Goal: Task Accomplishment & Management: Use online tool/utility

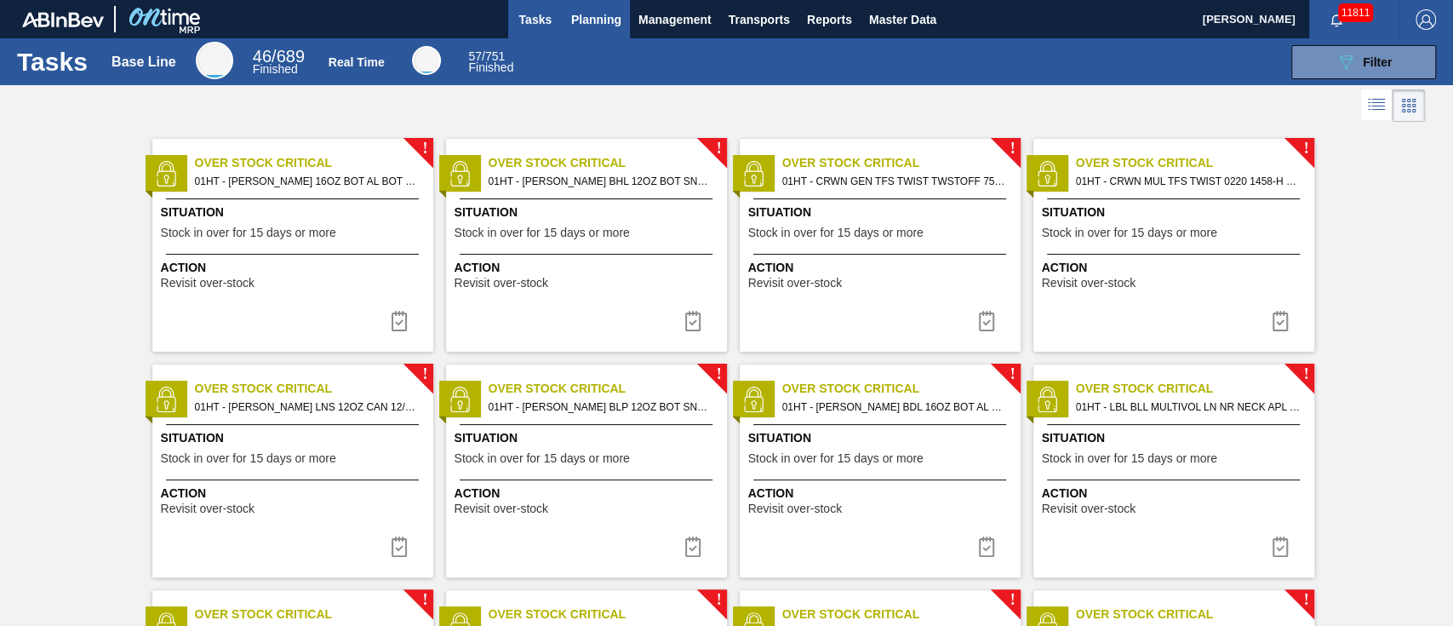
click at [584, 20] on span "Planning" at bounding box center [596, 19] width 50 height 20
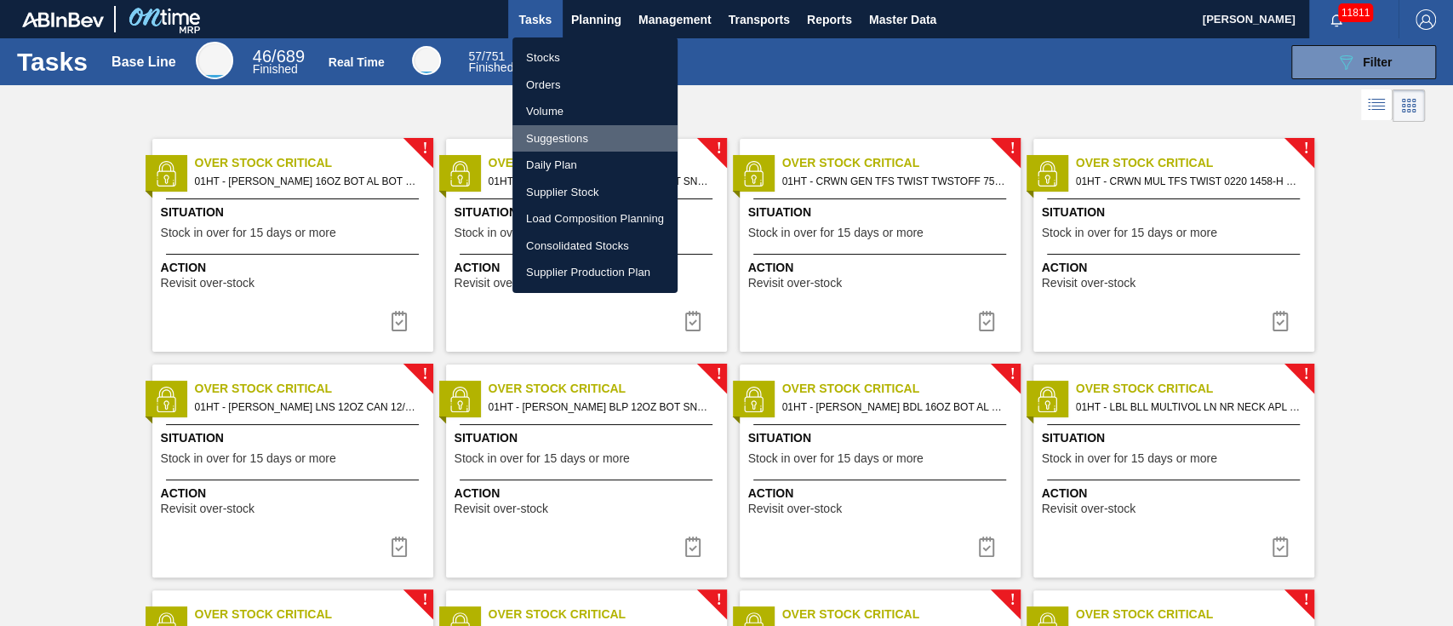
click at [558, 140] on li "Suggestions" at bounding box center [594, 138] width 165 height 27
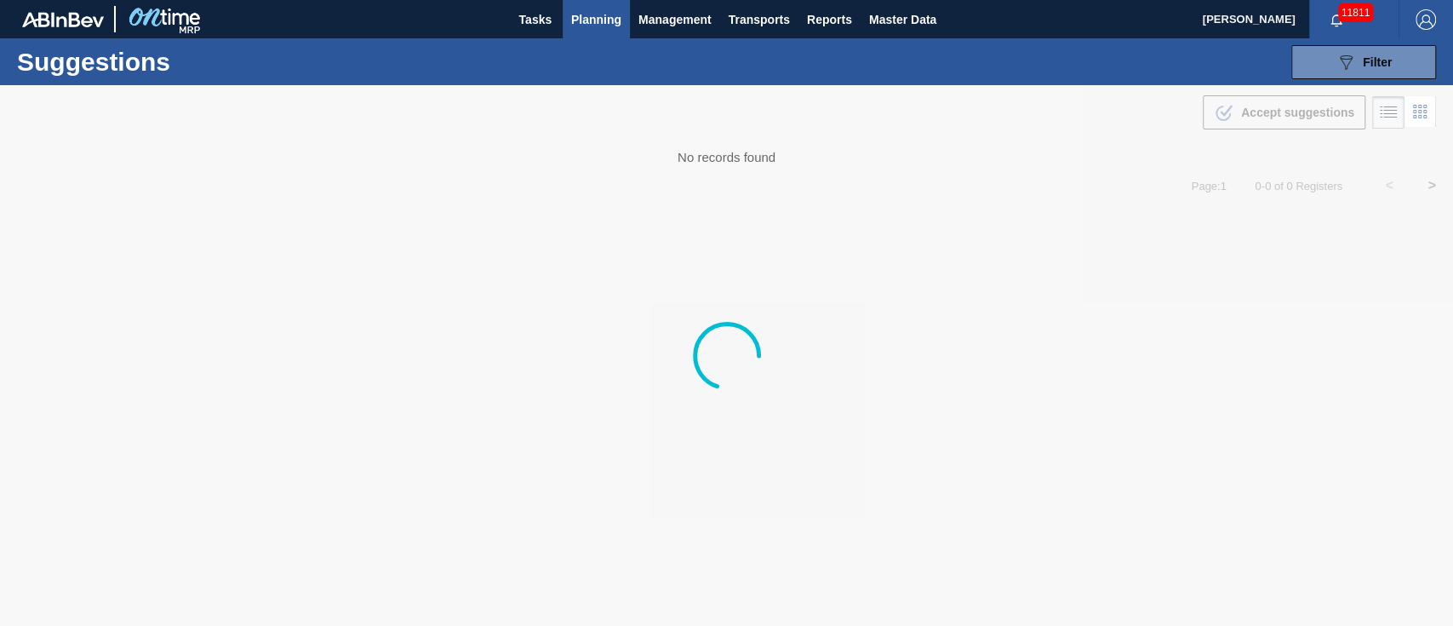
type from "[DATE]"
type to "[DATE]"
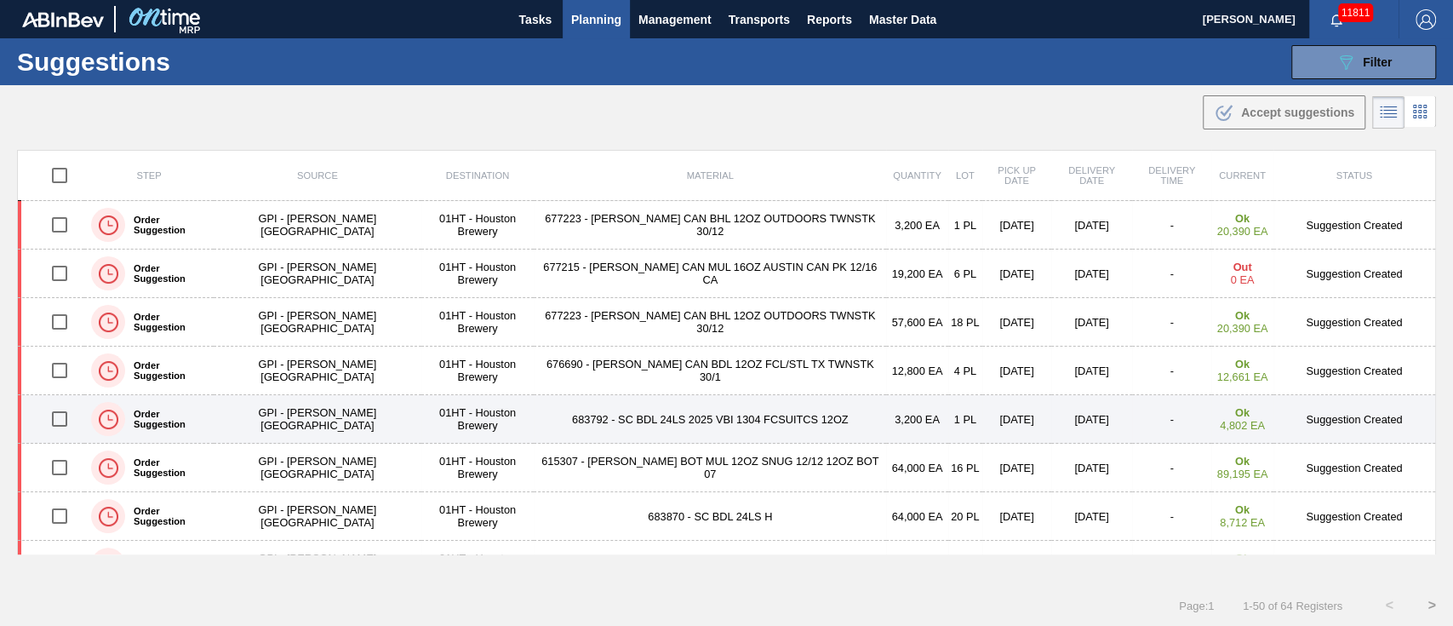
click at [60, 412] on input "checkbox" at bounding box center [60, 419] width 36 height 36
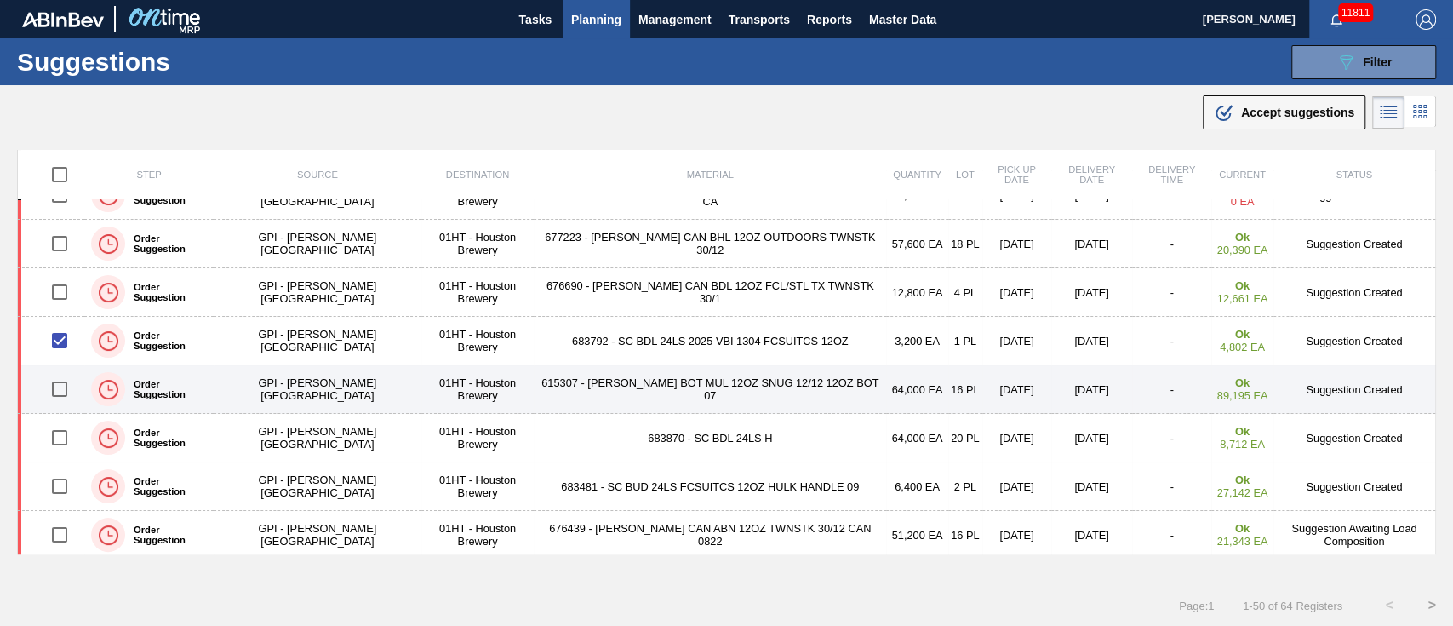
scroll to position [113, 0]
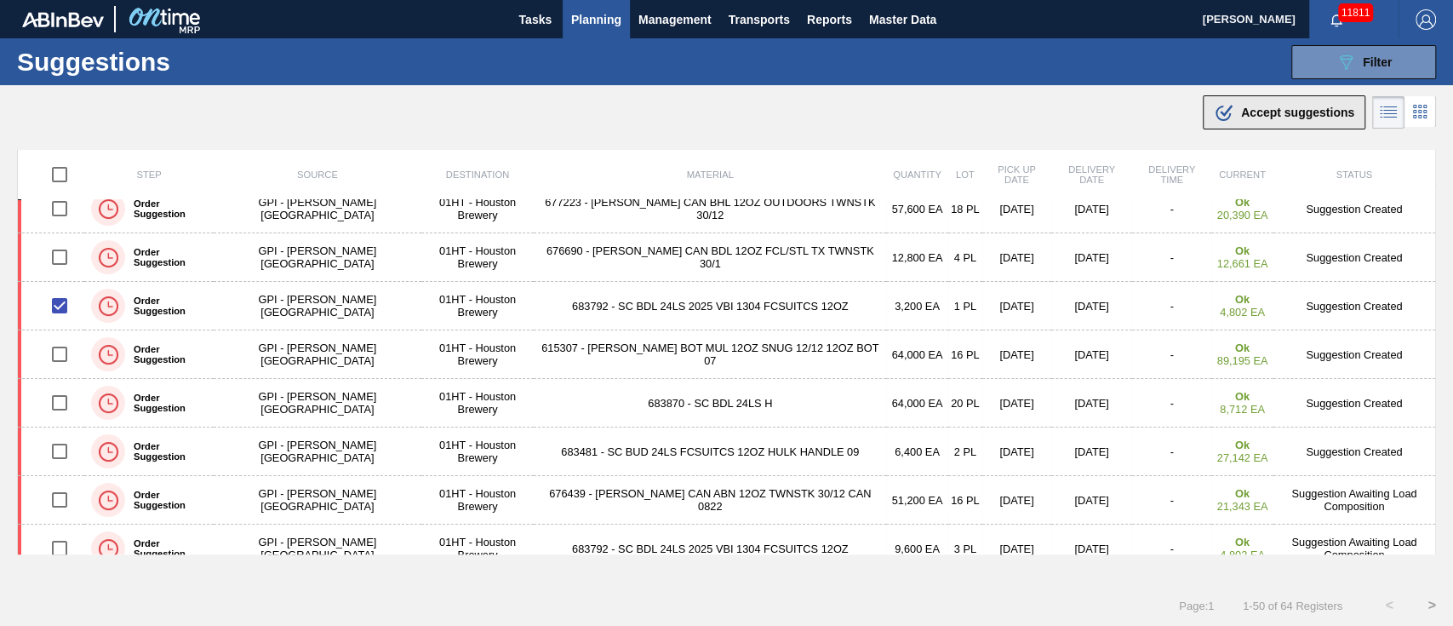
click at [1278, 120] on div ".b{fill:var(--color-action-default)} Accept suggestions" at bounding box center [1284, 112] width 140 height 20
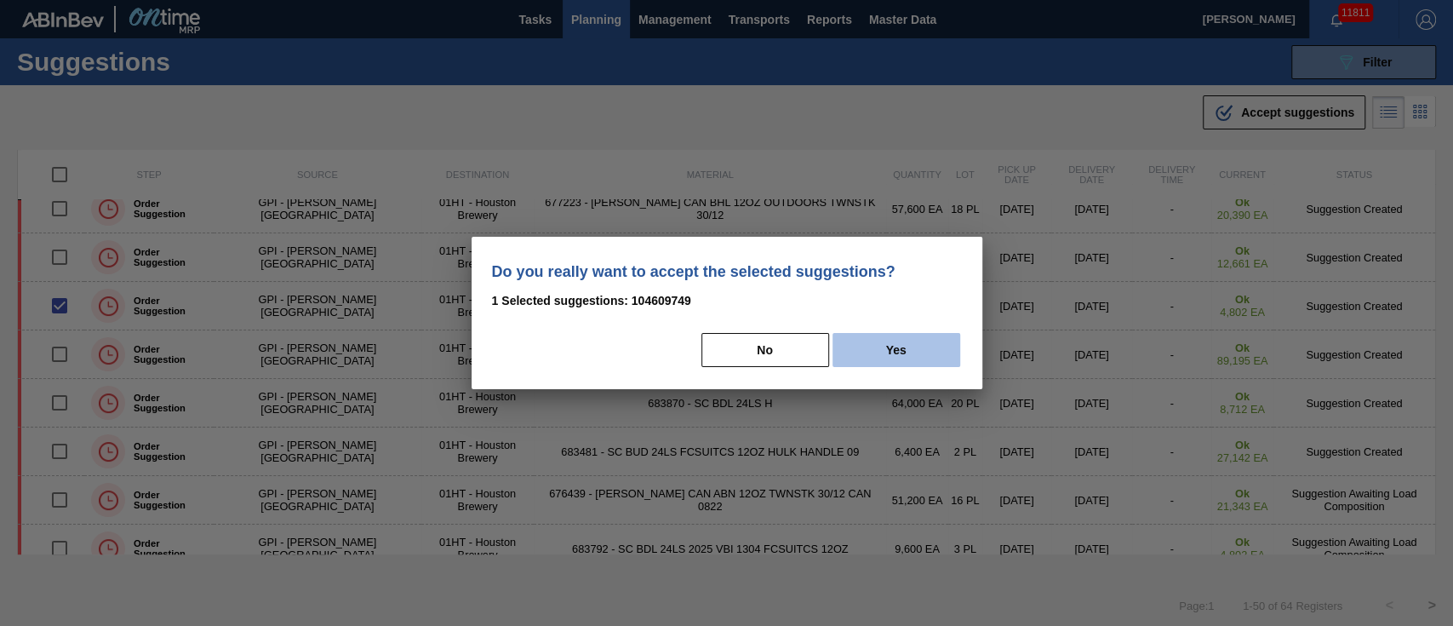
click at [897, 363] on button "Yes" at bounding box center [897, 350] width 128 height 34
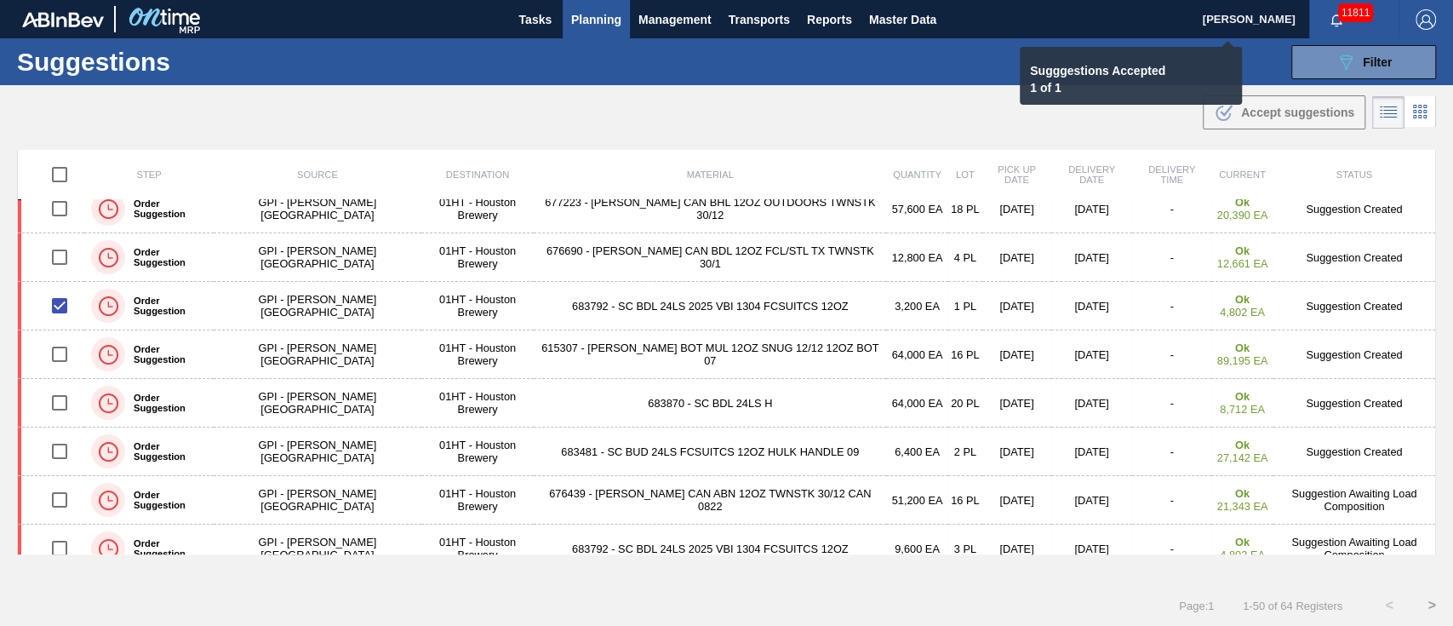
checkbox input "false"
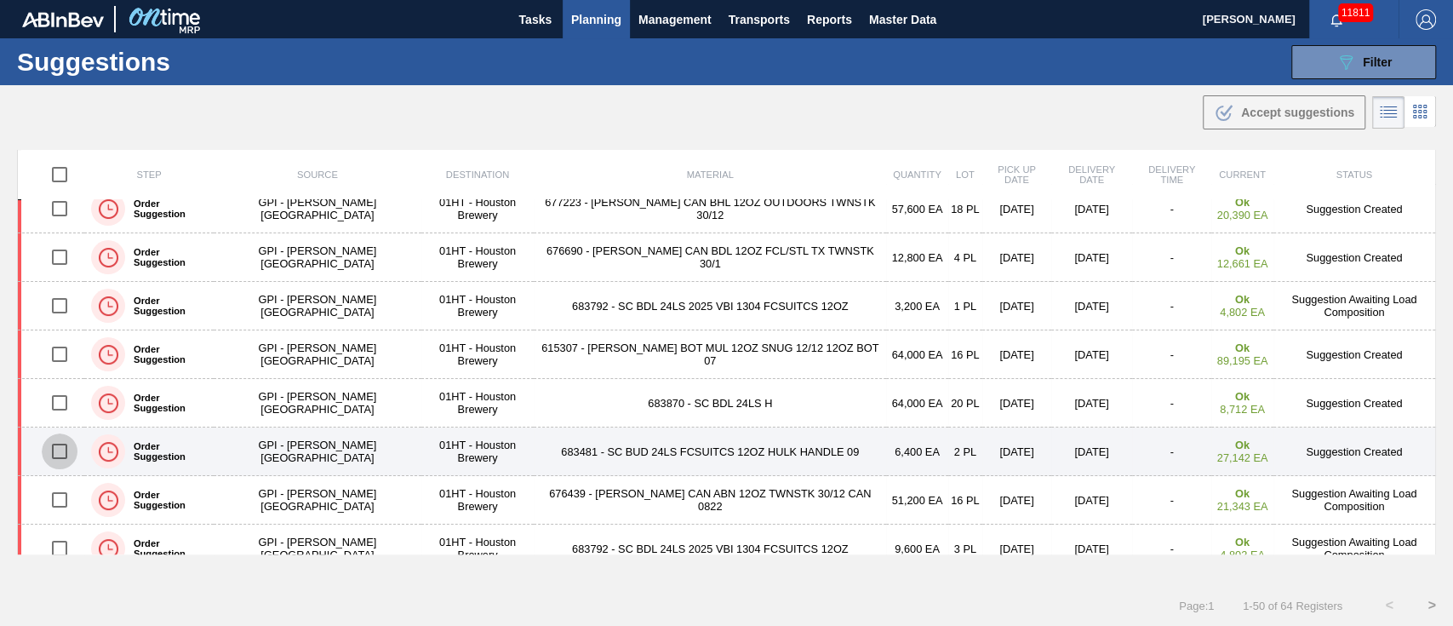
click at [53, 451] on input "checkbox" at bounding box center [60, 451] width 36 height 36
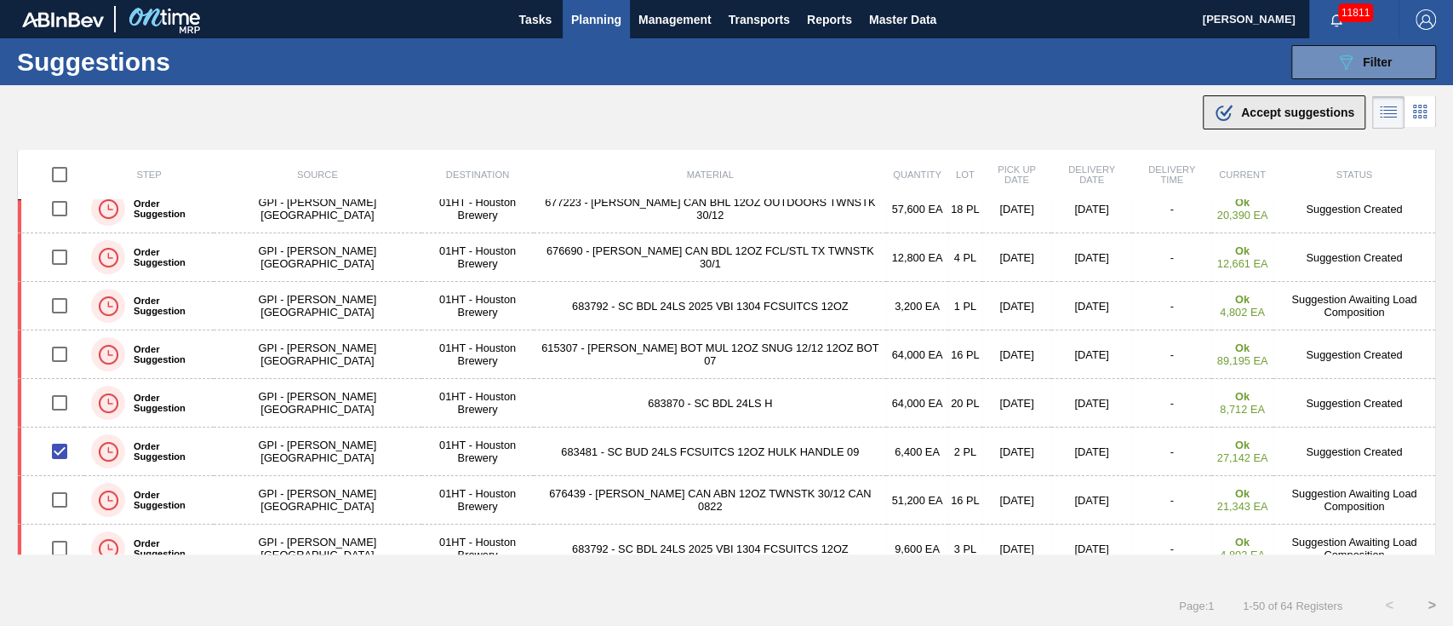
click at [1295, 115] on span "Accept suggestions" at bounding box center [1297, 113] width 113 height 14
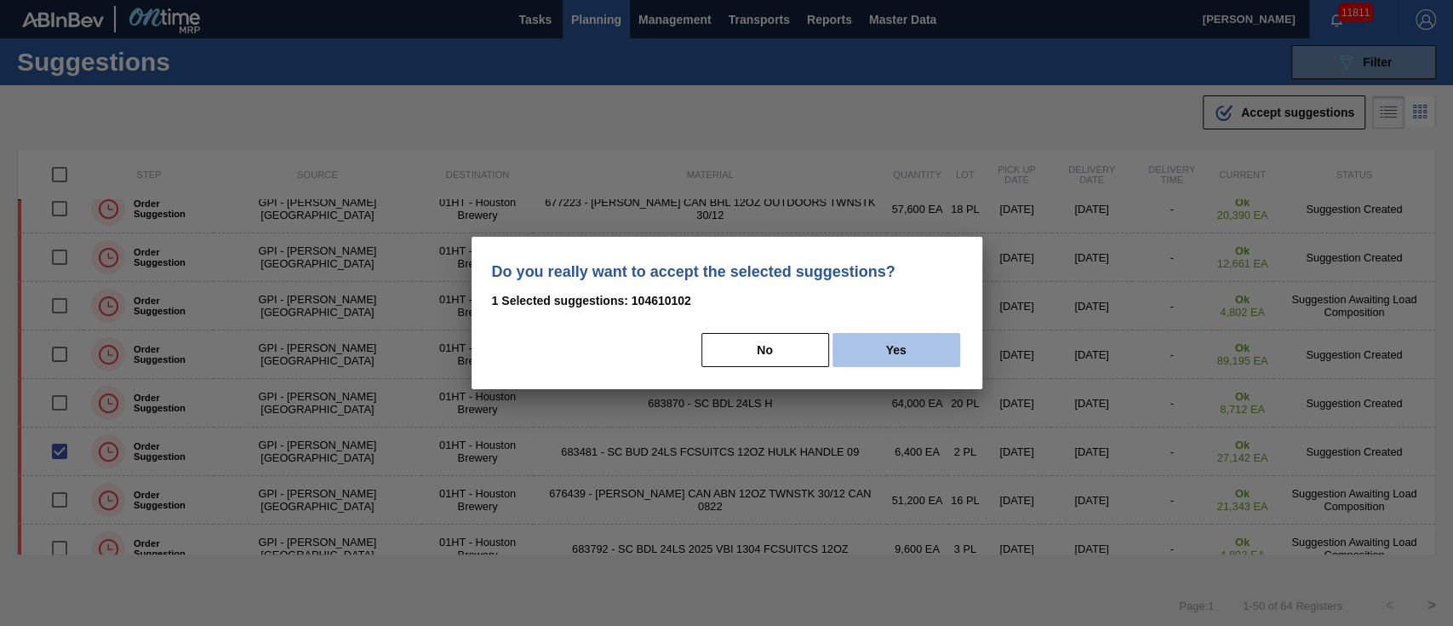
click at [886, 351] on button "Yes" at bounding box center [897, 350] width 128 height 34
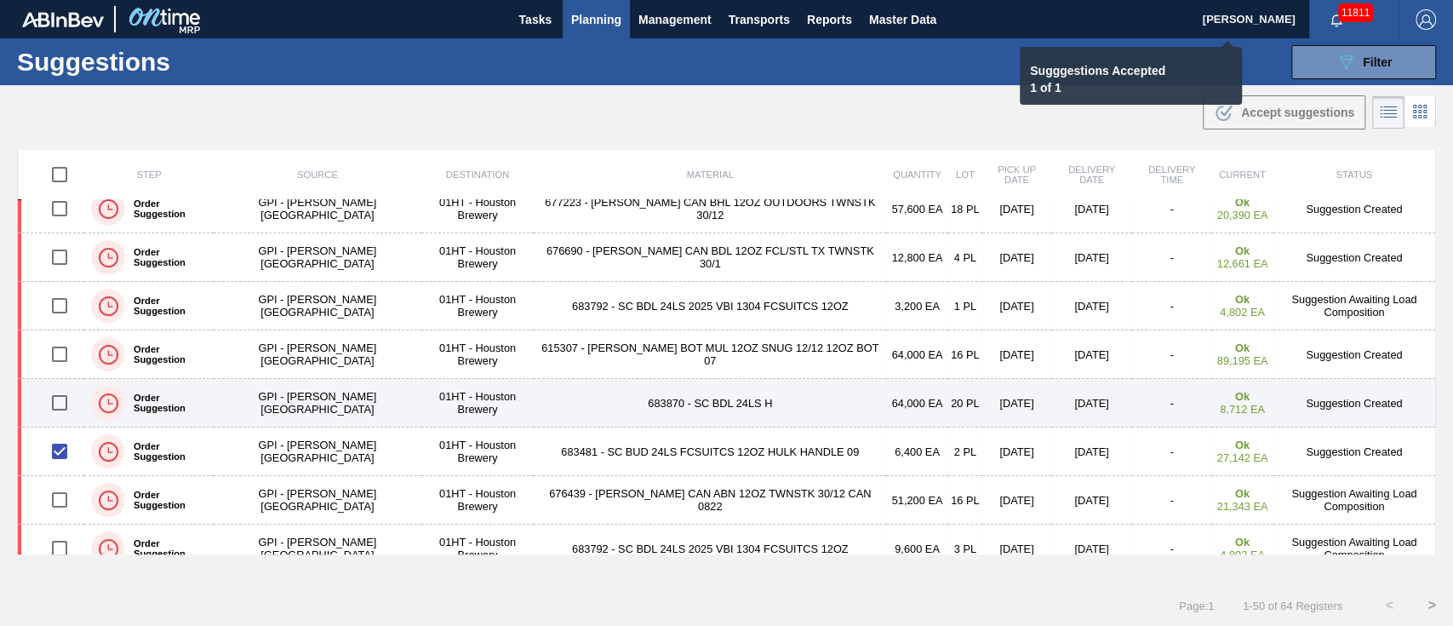
checkbox input "false"
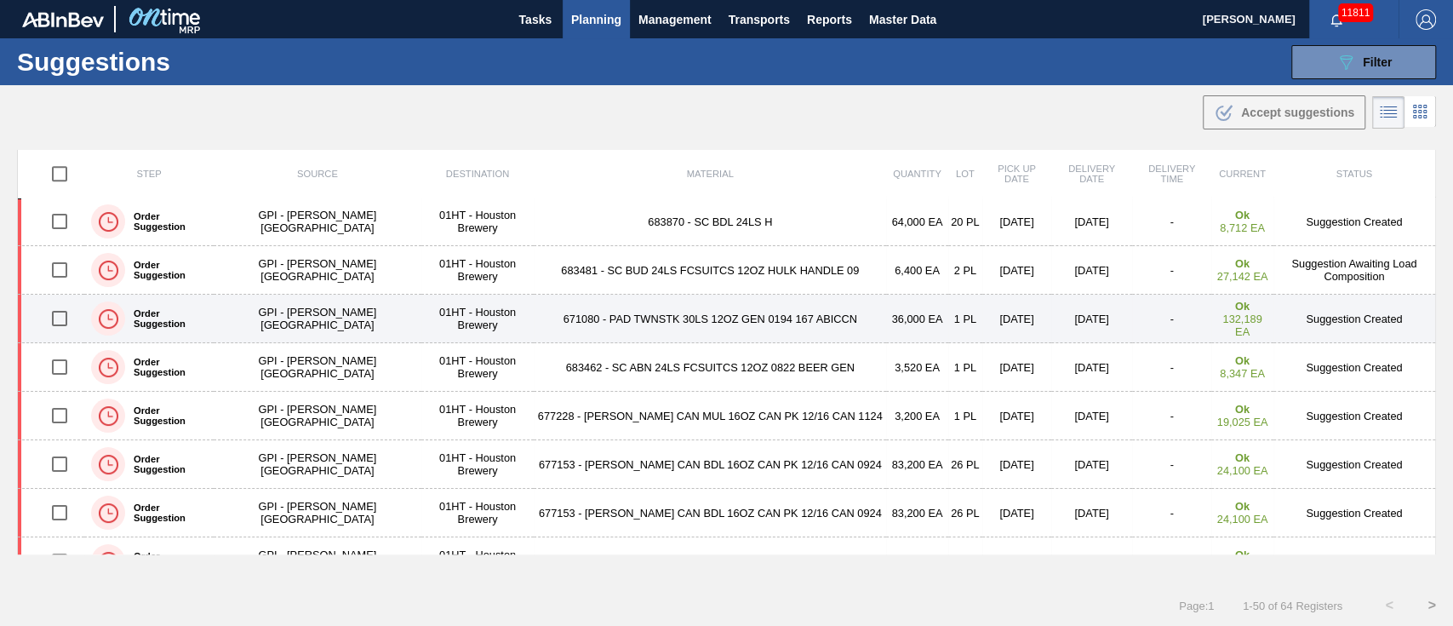
scroll to position [681, 0]
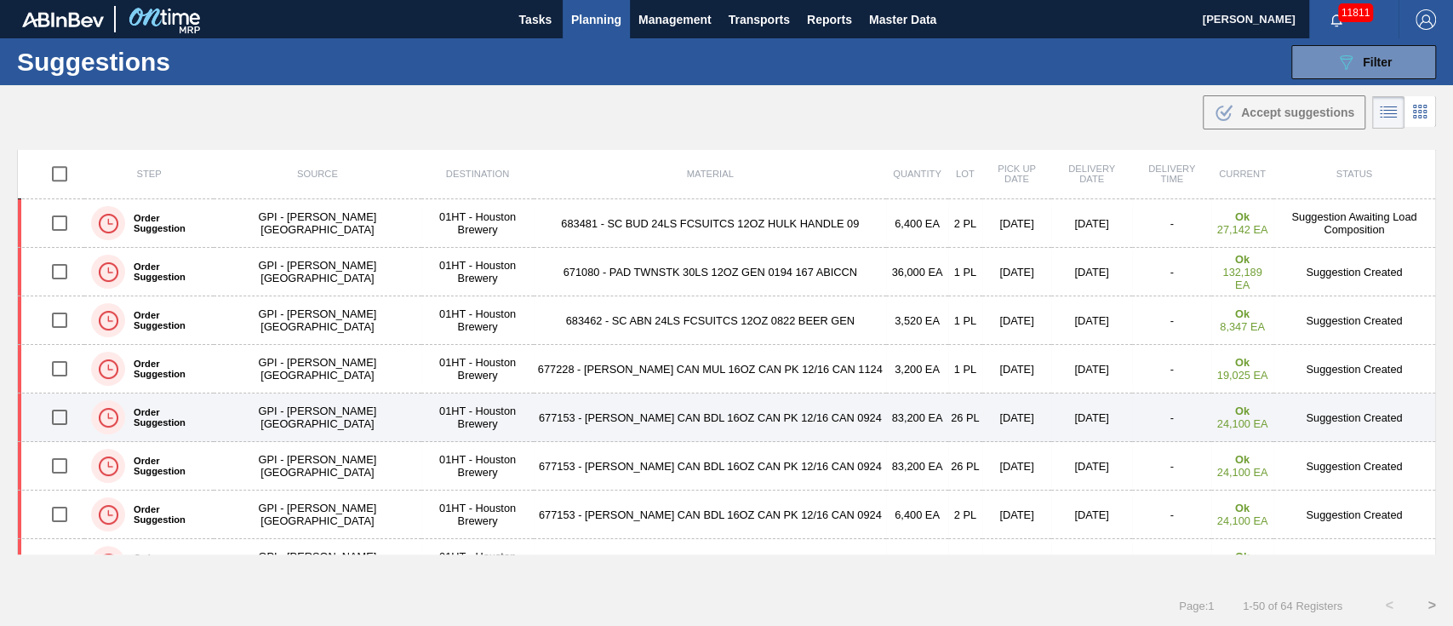
click at [666, 413] on td "677153 - [PERSON_NAME] CAN BDL 16OZ CAN PK 12/16 CAN 0924" at bounding box center [710, 417] width 352 height 49
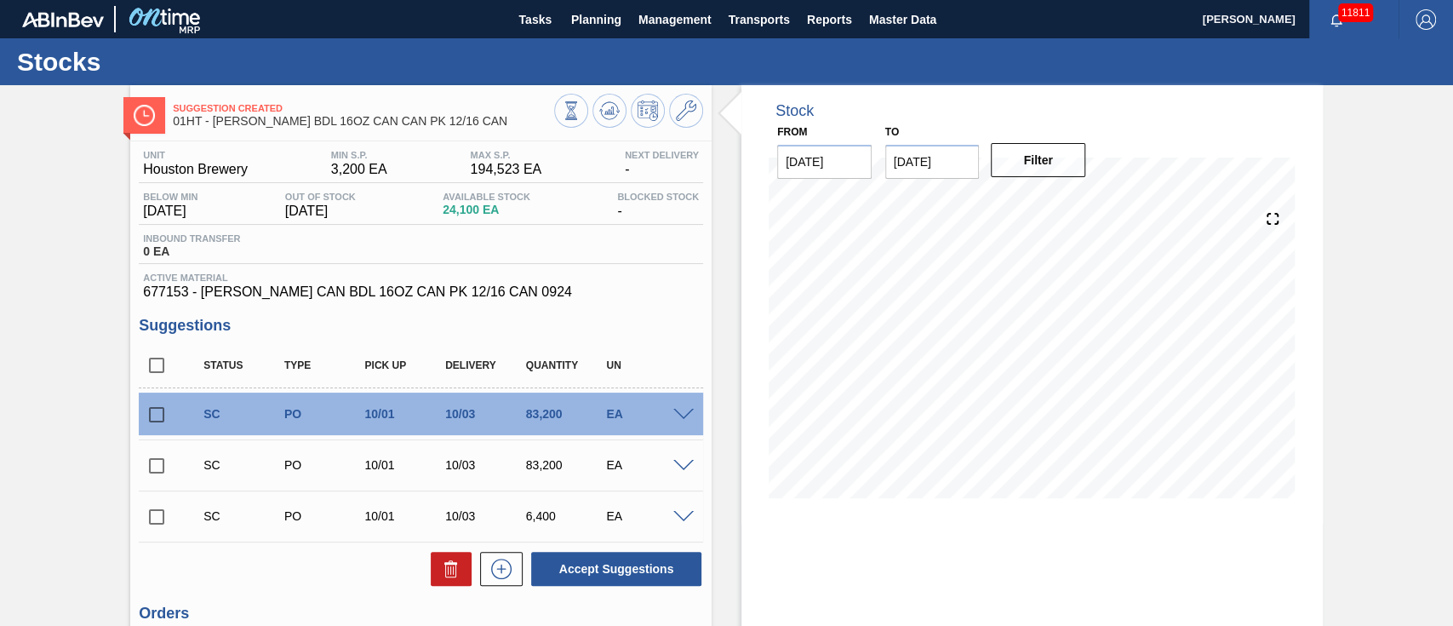
click at [928, 163] on input "[DATE]" at bounding box center [932, 162] width 94 height 34
click at [965, 99] on div "Stock" at bounding box center [1032, 102] width 541 height 35
click at [1022, 156] on button "Filter" at bounding box center [1038, 160] width 94 height 34
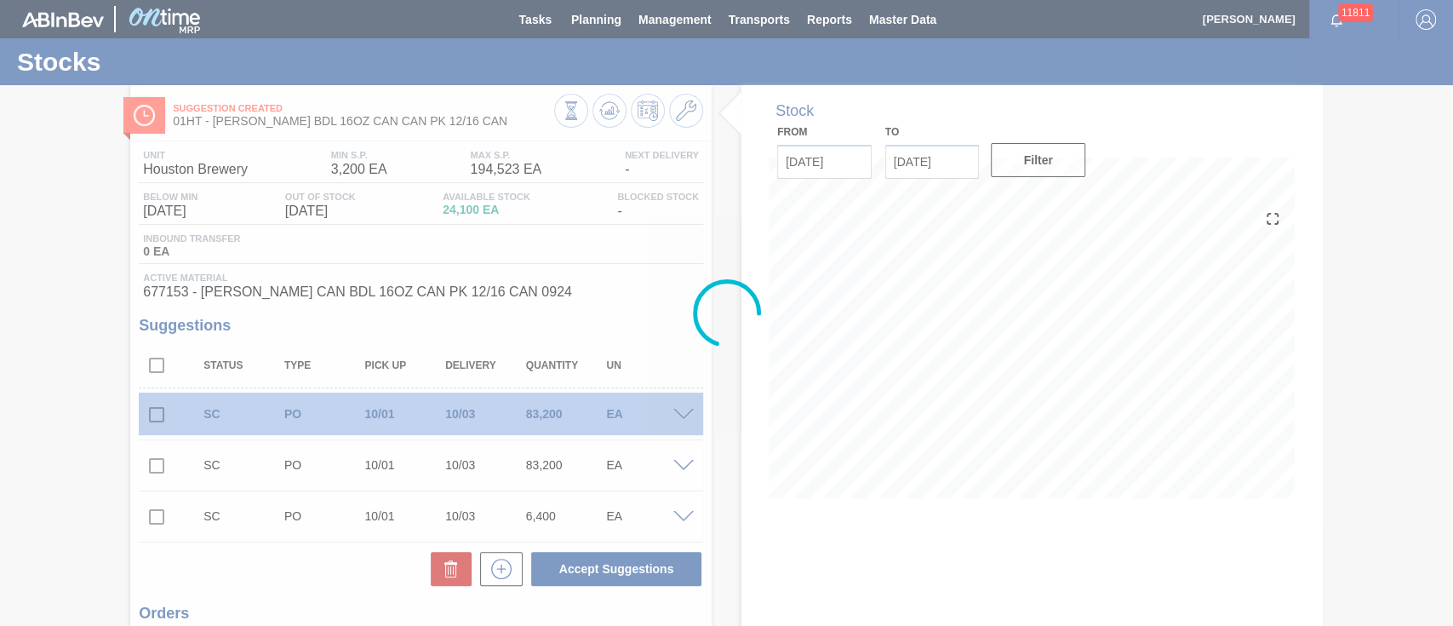
click at [935, 160] on div at bounding box center [726, 313] width 1453 height 626
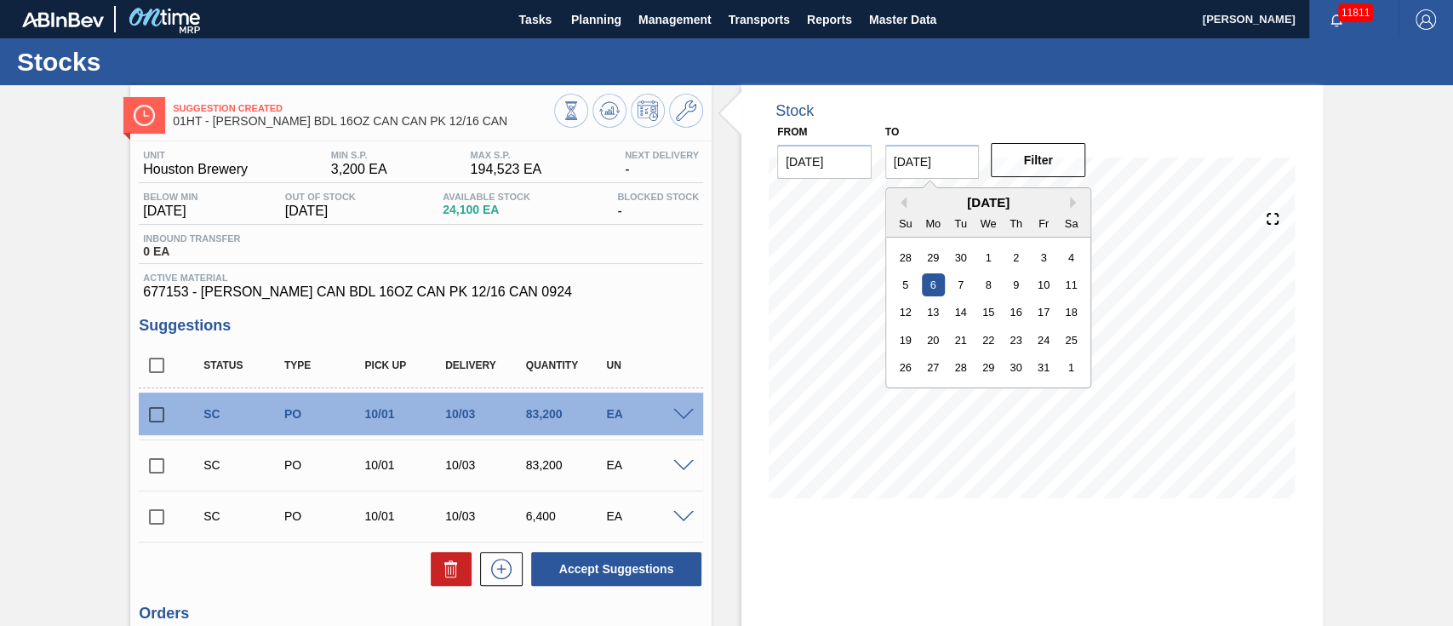
click at [926, 149] on input "[DATE]" at bounding box center [932, 162] width 94 height 34
click at [1038, 283] on div "10" at bounding box center [1043, 284] width 23 height 23
type input "[DATE]"
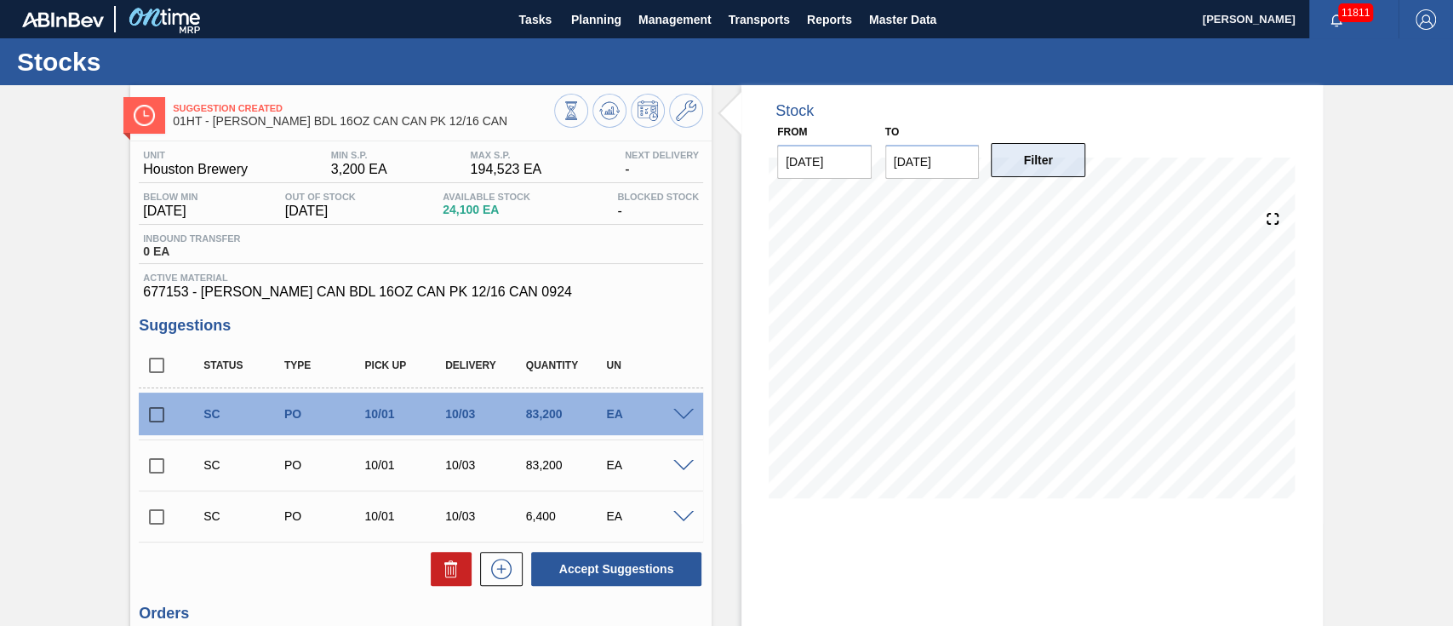
click at [1032, 167] on button "Filter" at bounding box center [1038, 160] width 94 height 34
click at [684, 106] on icon at bounding box center [686, 110] width 20 height 20
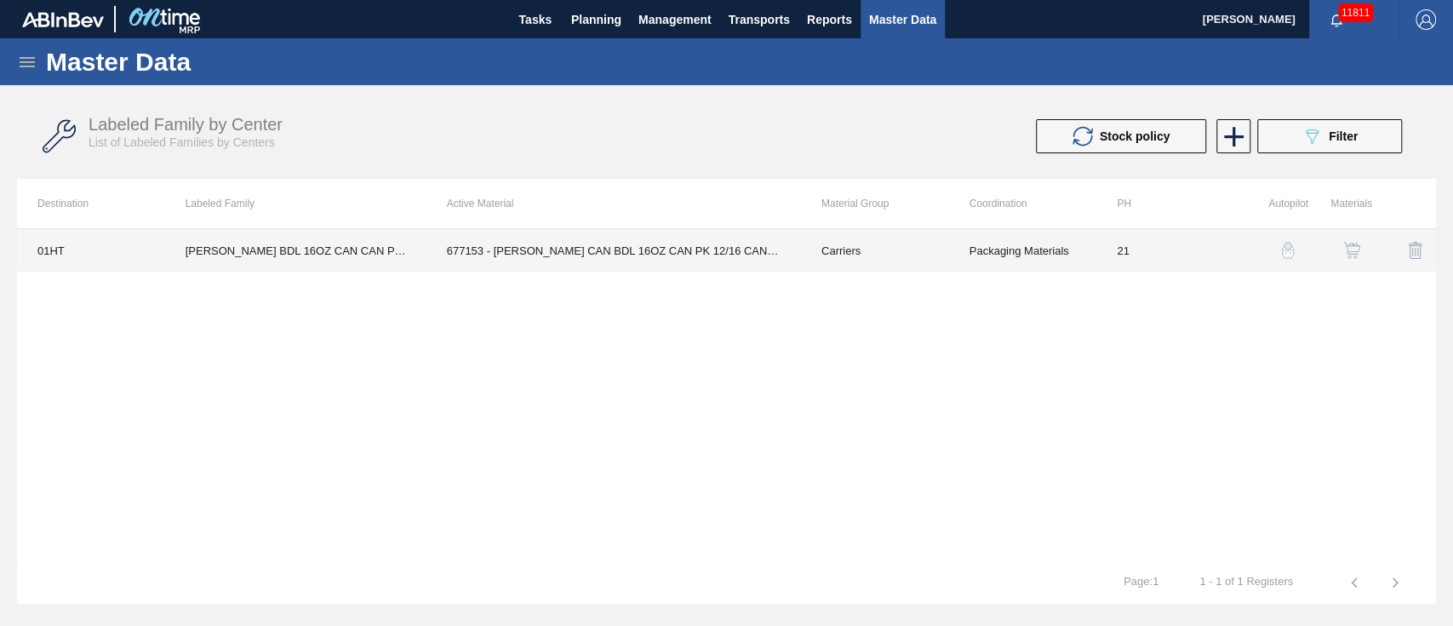
click at [1024, 249] on td "Packaging Materials" at bounding box center [1023, 250] width 148 height 43
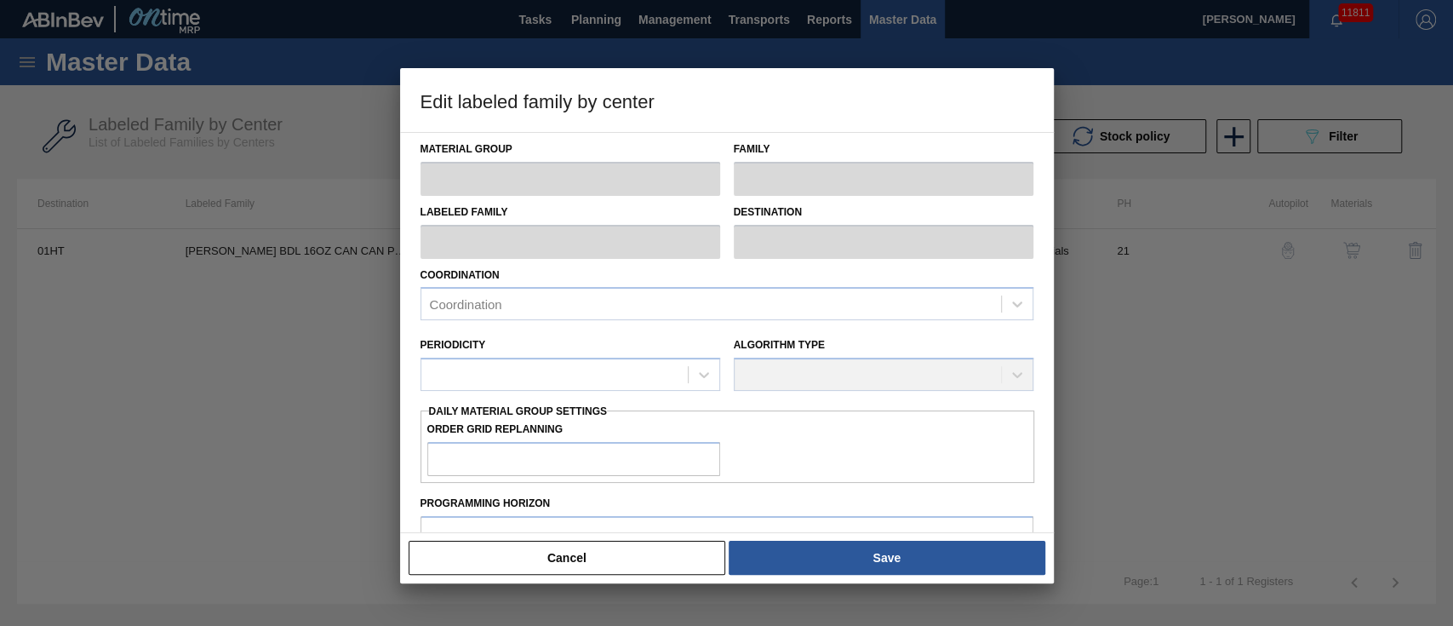
type input "Carriers"
type input "Can Carriers"
type input "[PERSON_NAME] BDL 16OZ CAN CAN PK 12/16 CAN"
type input "01HT - Houston Brewery"
type input "21"
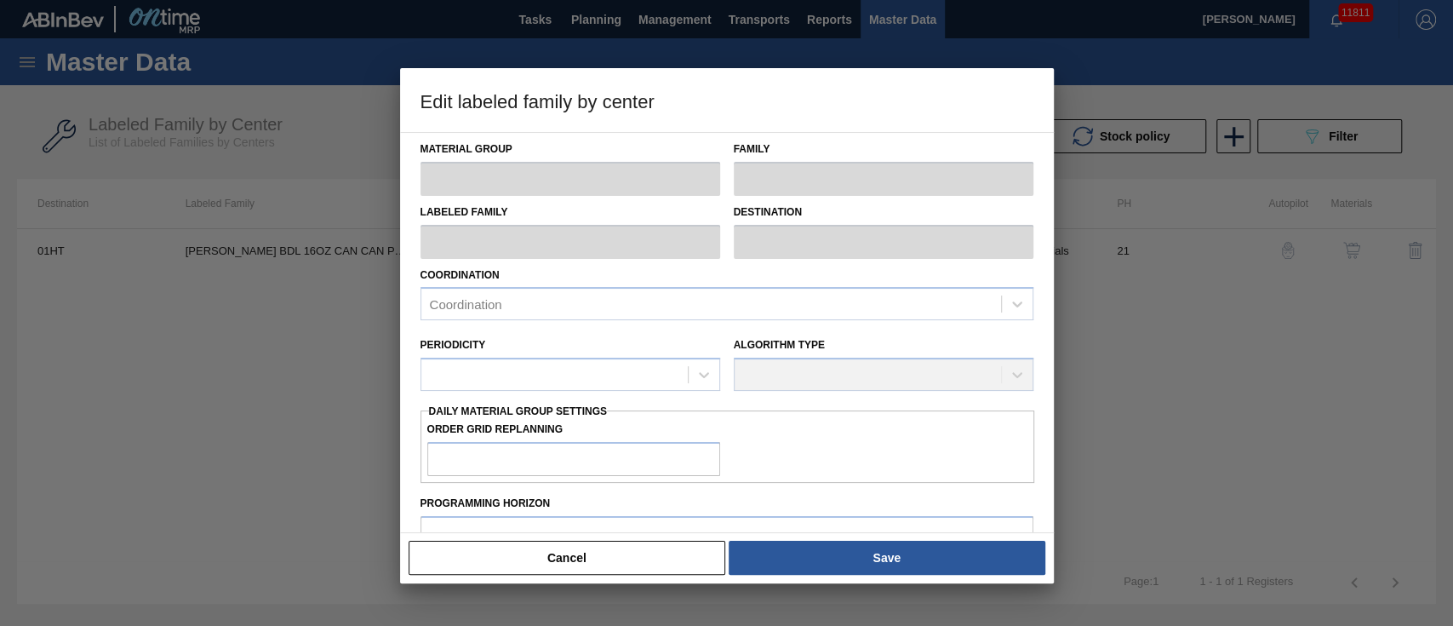
type input "3,200"
type input "194,523"
type input "81"
type input "158,172"
checkbox input "true"
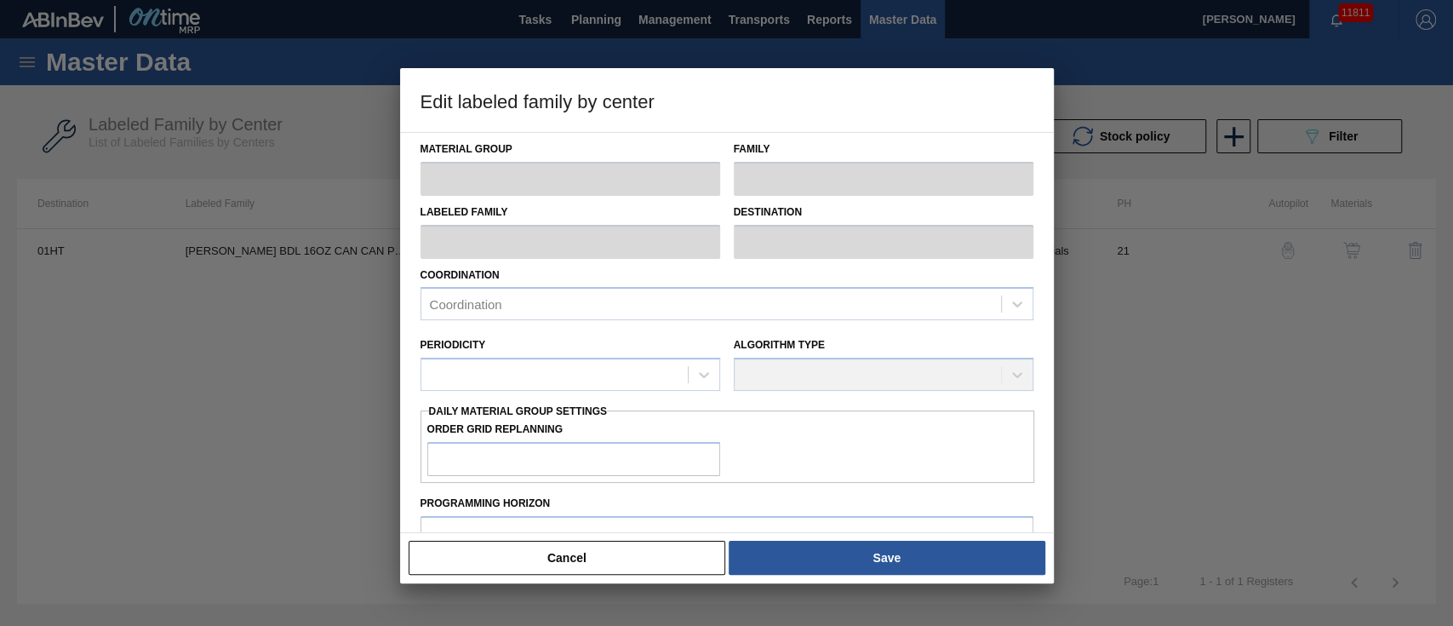
checkbox input "true"
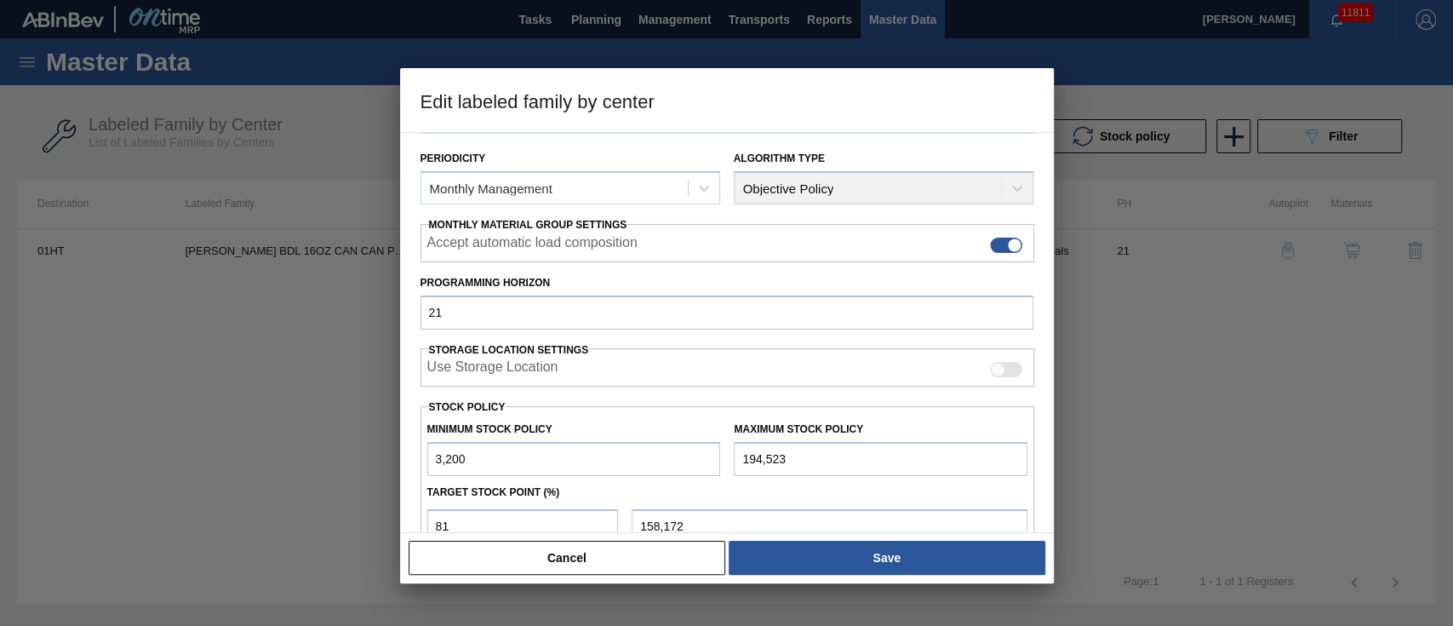
scroll to position [226, 0]
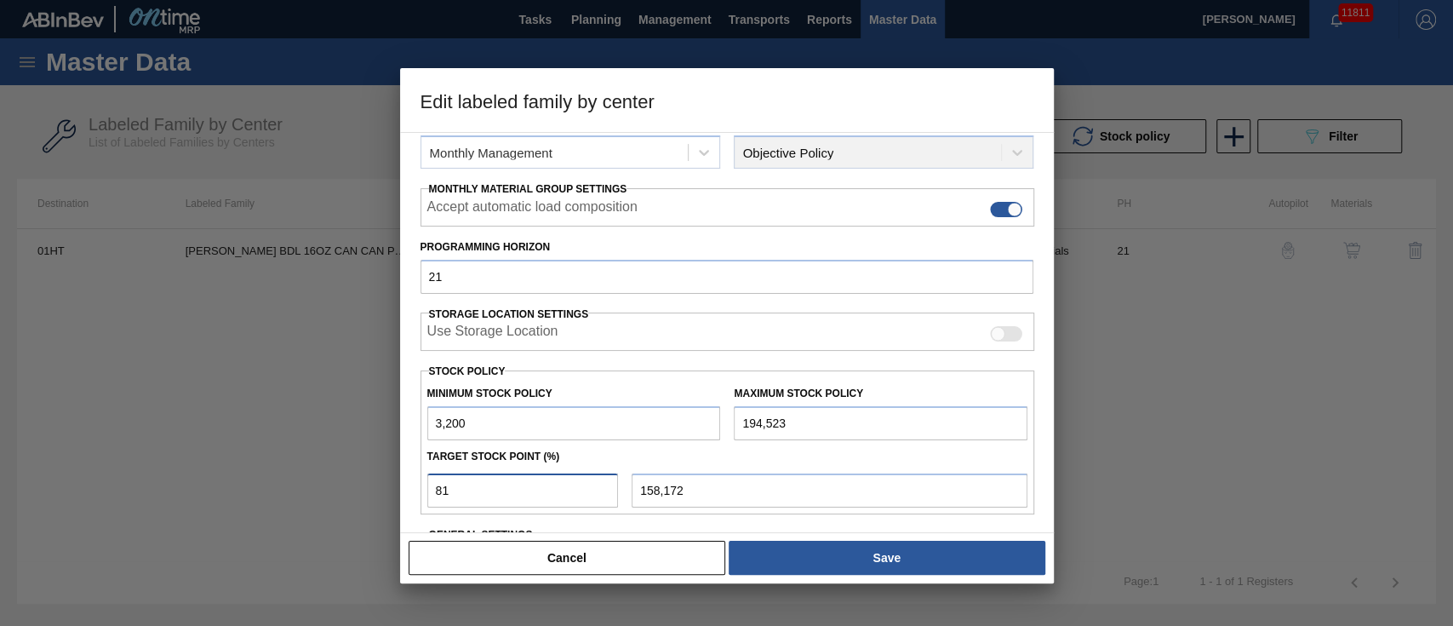
drag, startPoint x: 462, startPoint y: 488, endPoint x: 424, endPoint y: 487, distance: 38.3
click at [424, 487] on div "81" at bounding box center [523, 490] width 205 height 34
type input "1"
type input "5,113"
type input "18"
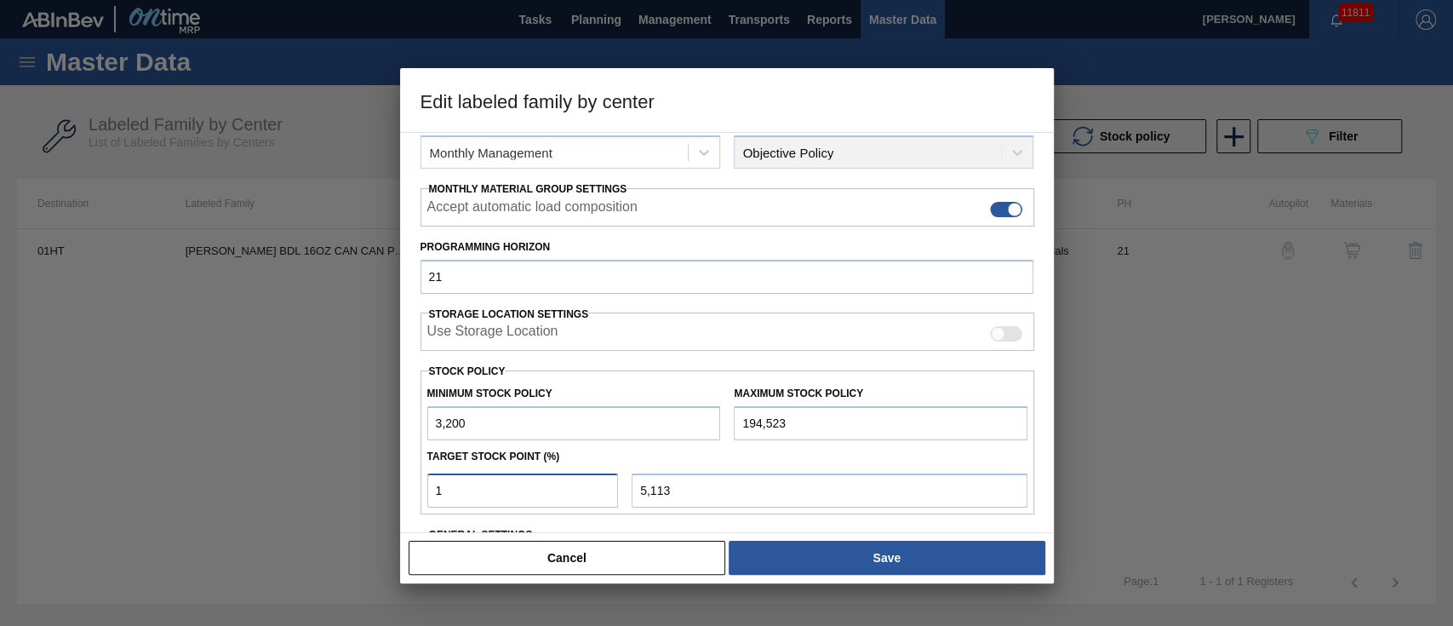
type input "37,638"
type input "1"
type input "5,113"
type input "11"
type input "24,246"
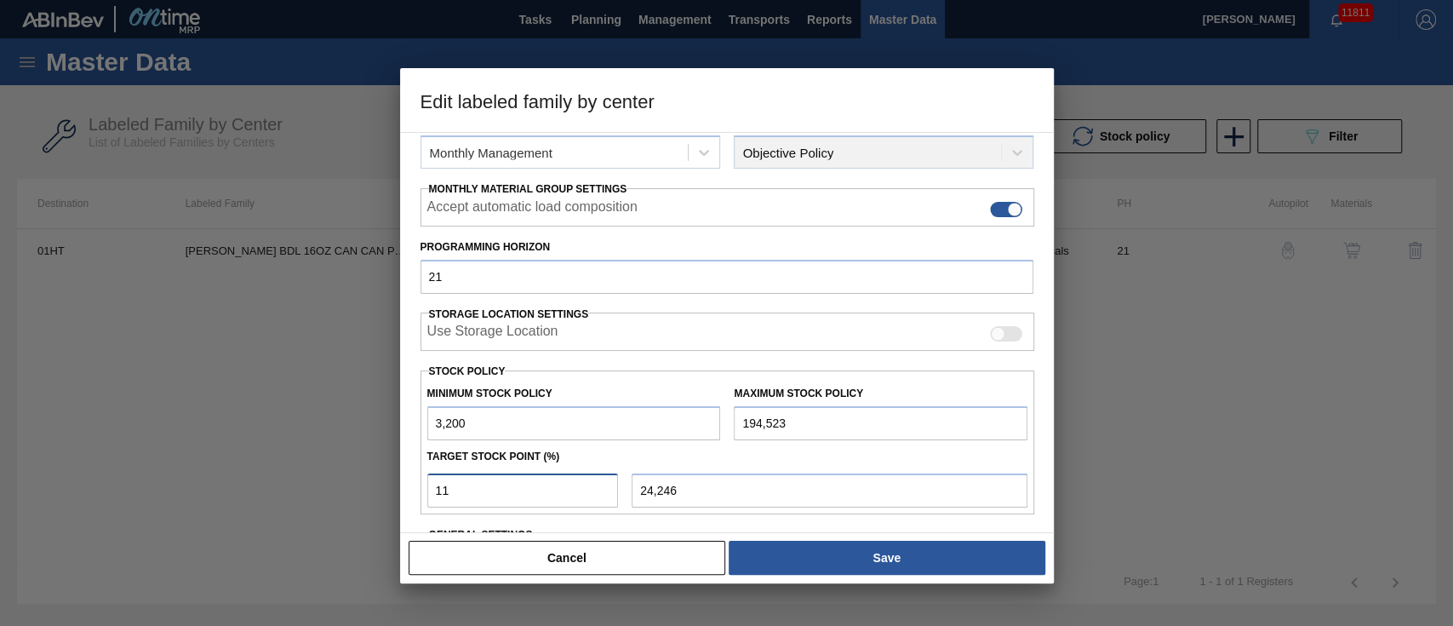
type input "1"
type input "5,113"
type input "15"
type input "31,898"
type input "1"
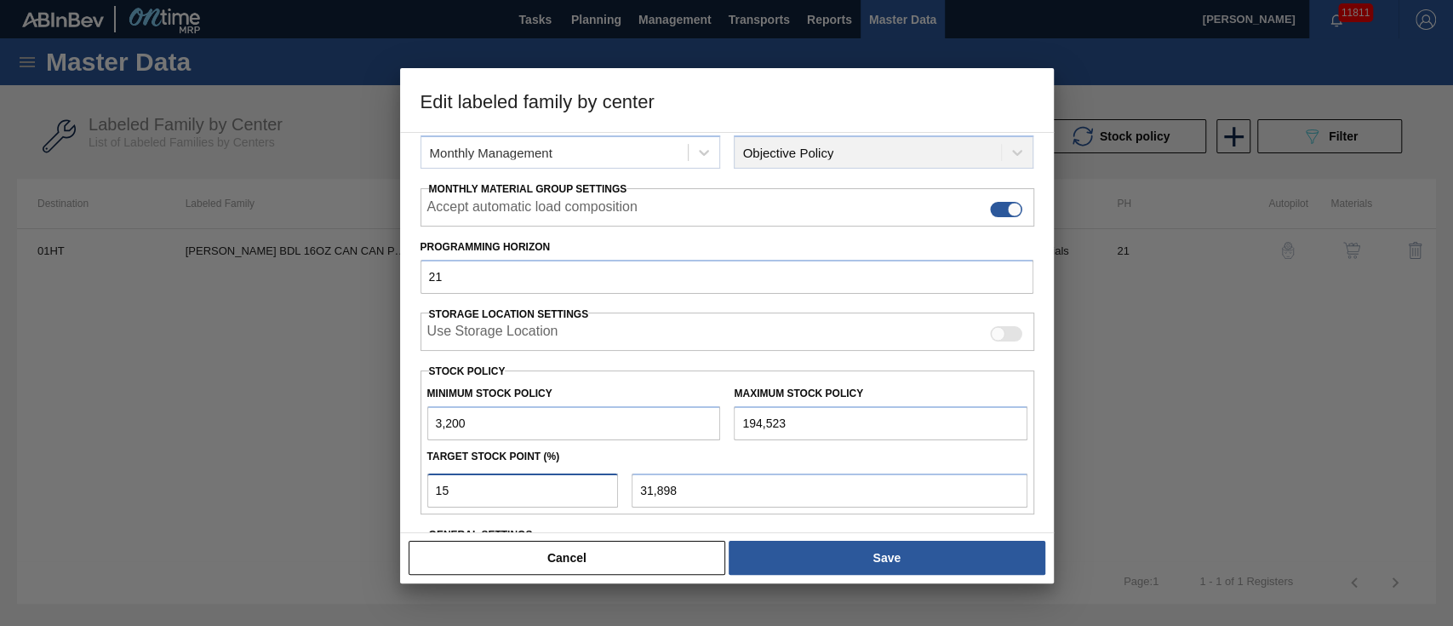
type input "5,113"
type input "10"
type input "22,332"
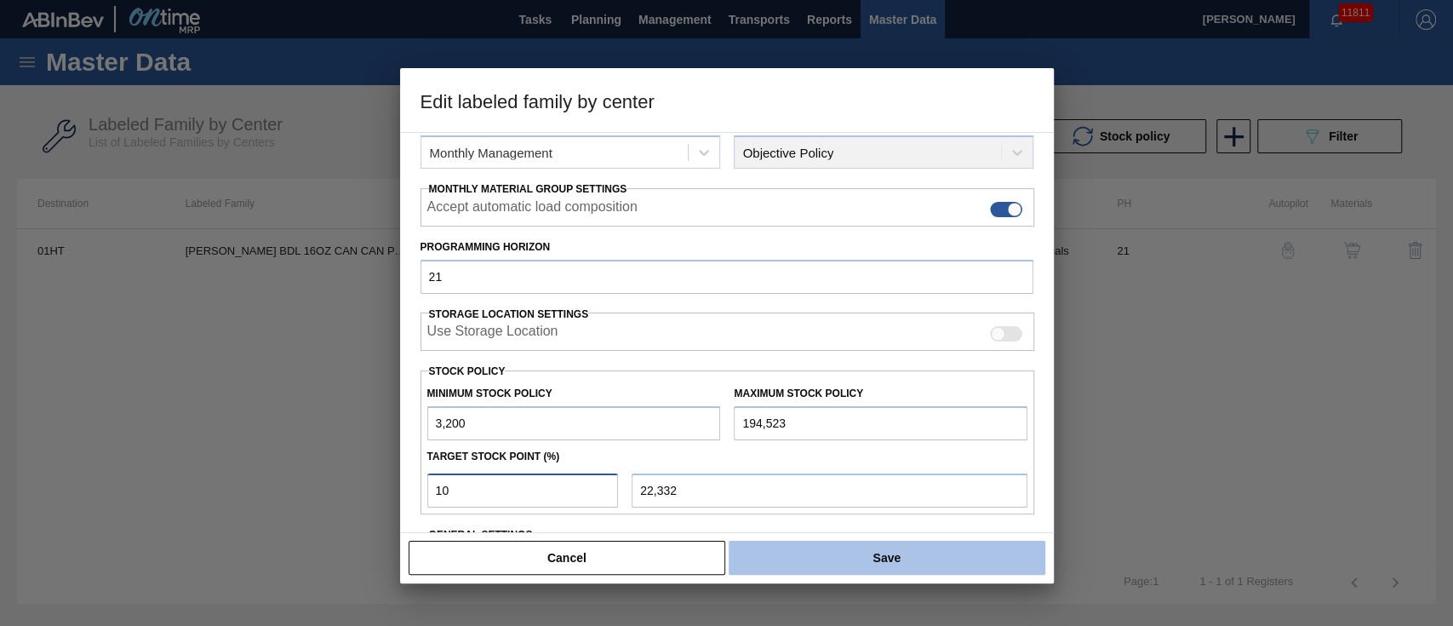
type input "10"
click at [782, 547] on button "Save" at bounding box center [887, 558] width 316 height 34
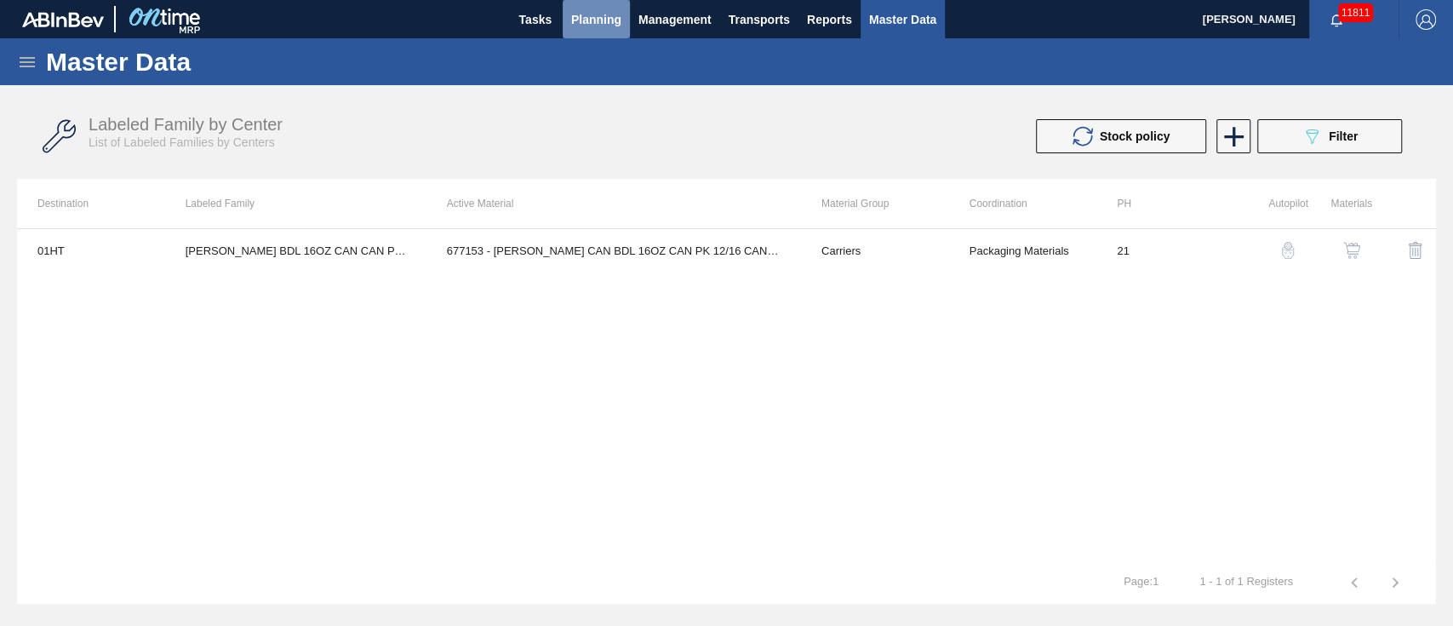
click at [584, 14] on span "Planning" at bounding box center [596, 19] width 50 height 20
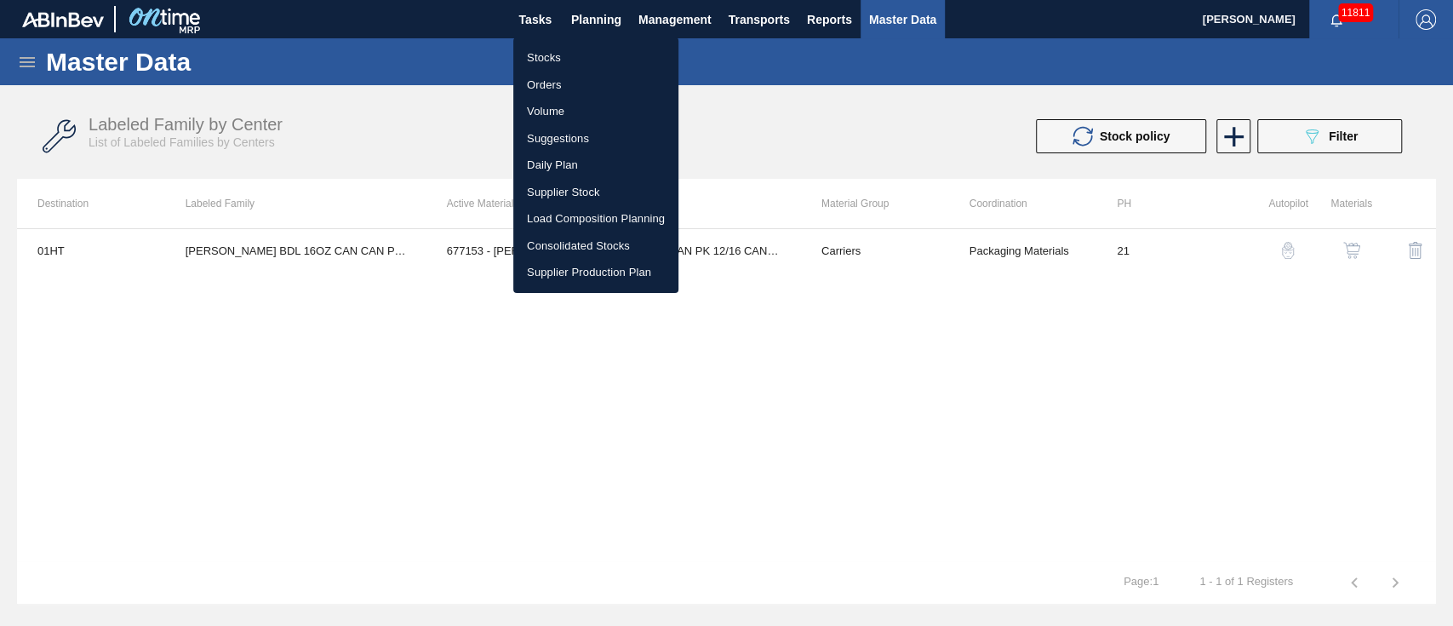
drag, startPoint x: 538, startPoint y: 54, endPoint x: 560, endPoint y: 54, distance: 22.1
click at [538, 53] on li "Stocks" at bounding box center [595, 57] width 165 height 27
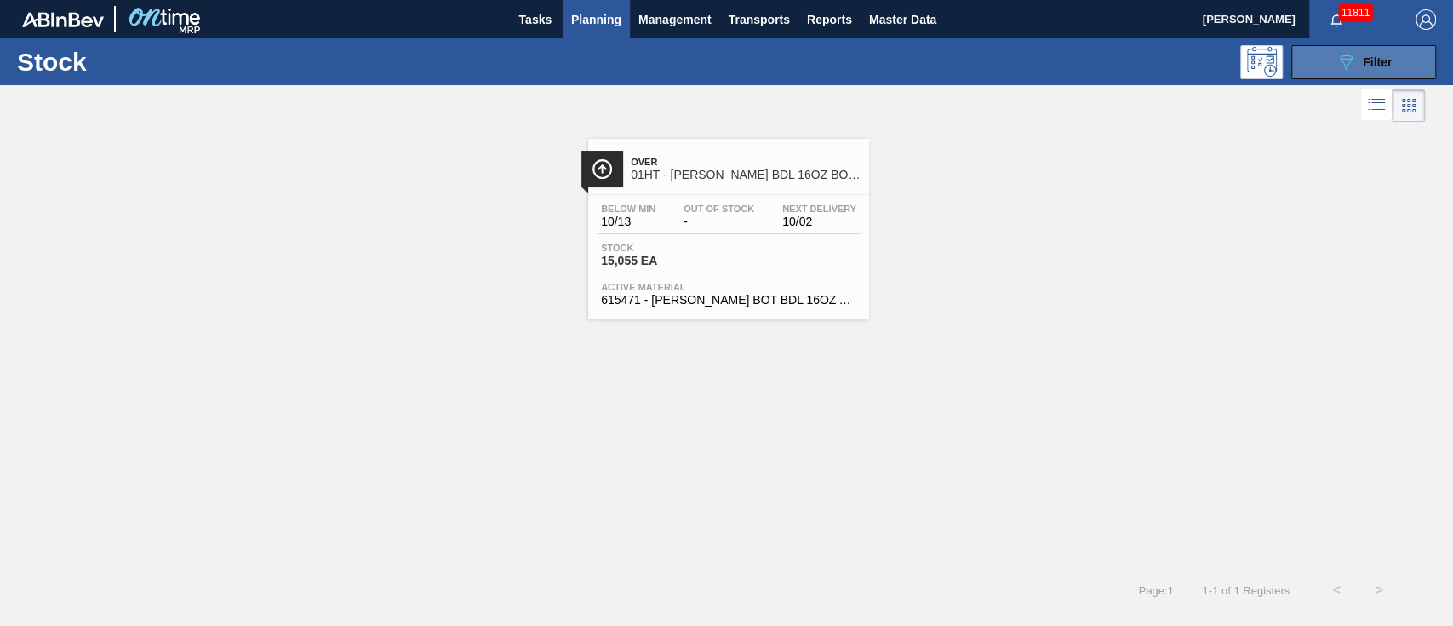
click at [1345, 63] on icon "089F7B8B-B2A5-4AFE-B5C0-19BA573D28AC" at bounding box center [1346, 62] width 20 height 20
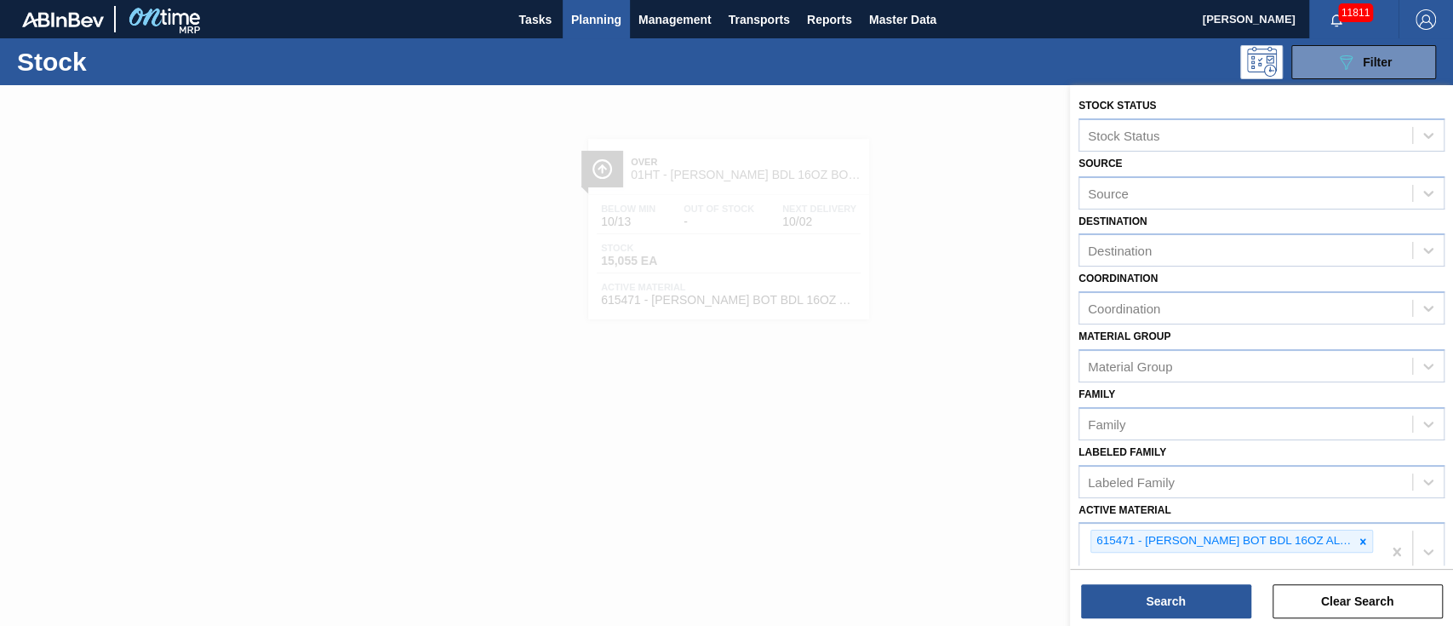
scroll to position [113, 0]
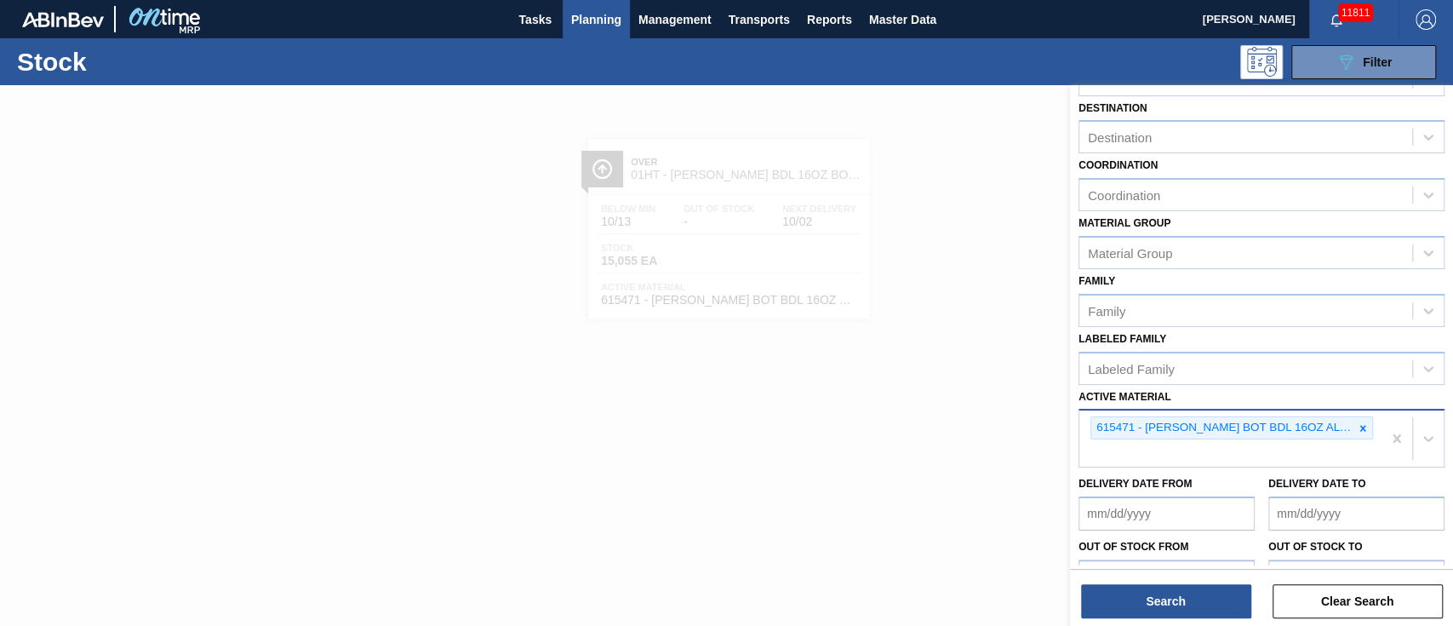
click at [1345, 459] on div "Stock Status Stock Status Source Source Destination Destination Coordination Co…" at bounding box center [1261, 318] width 383 height 693
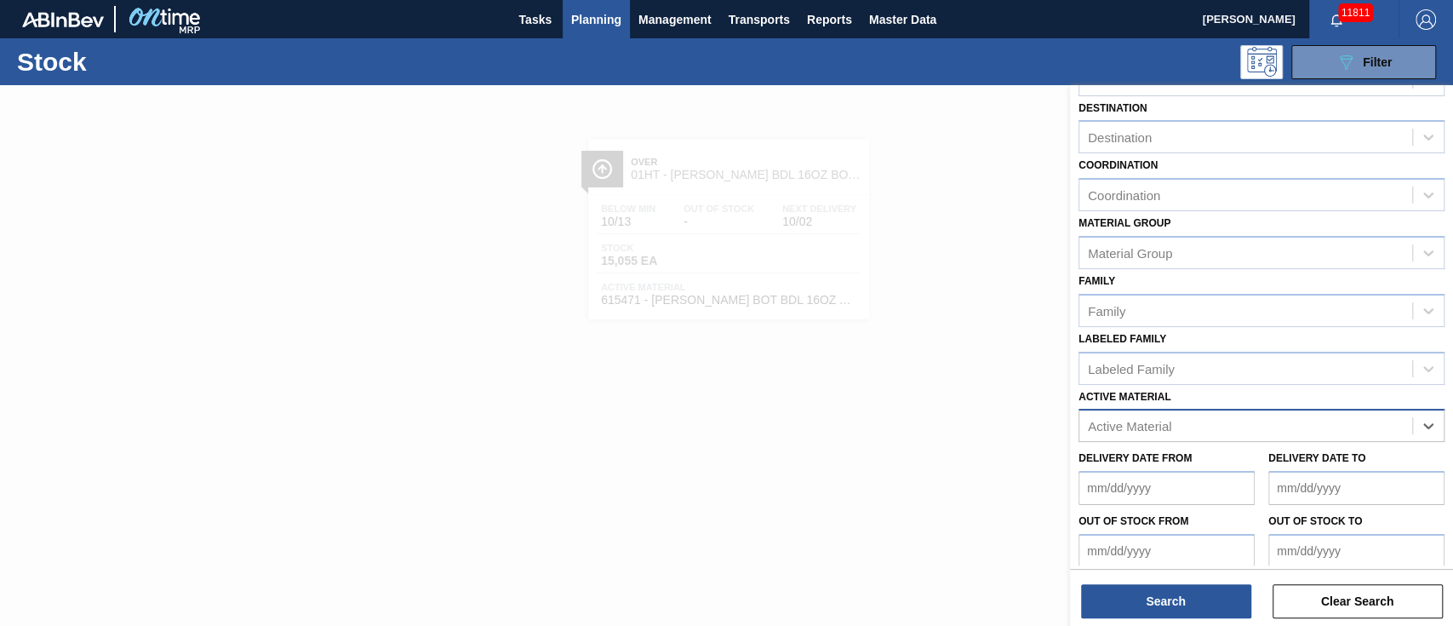
drag, startPoint x: 1386, startPoint y: 443, endPoint x: 1395, endPoint y: 437, distance: 11.1
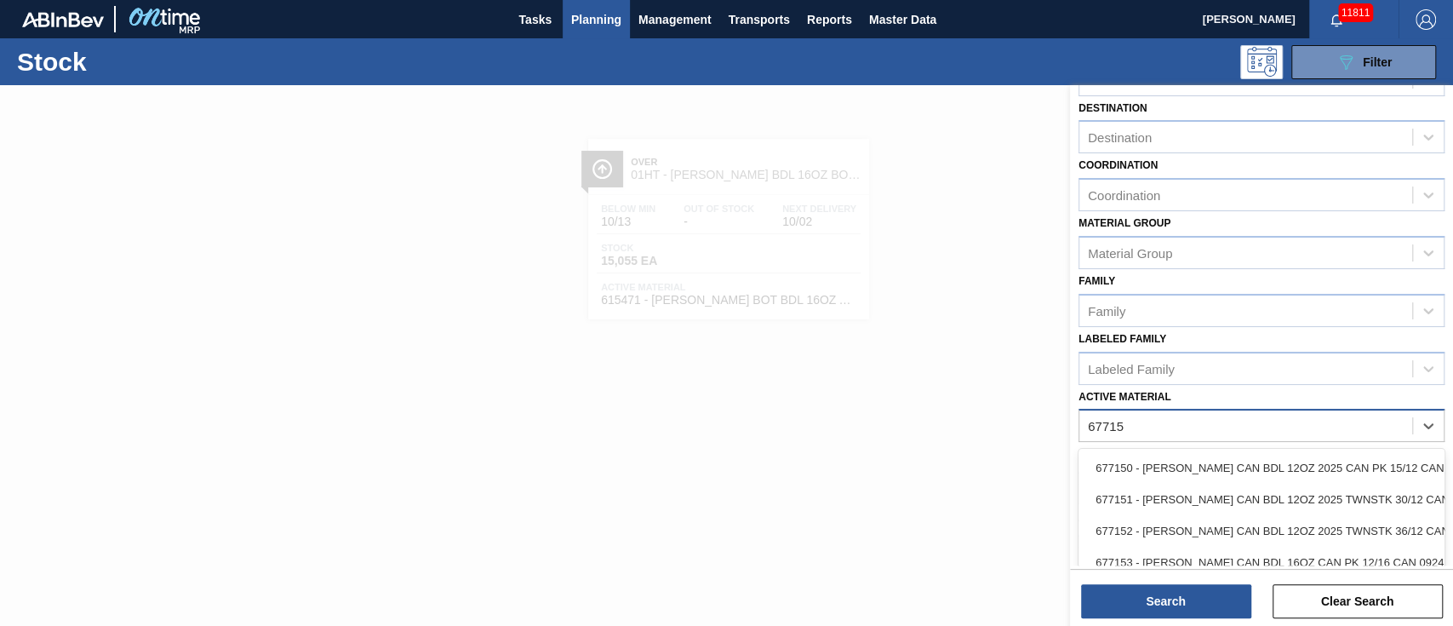
type Material "677153"
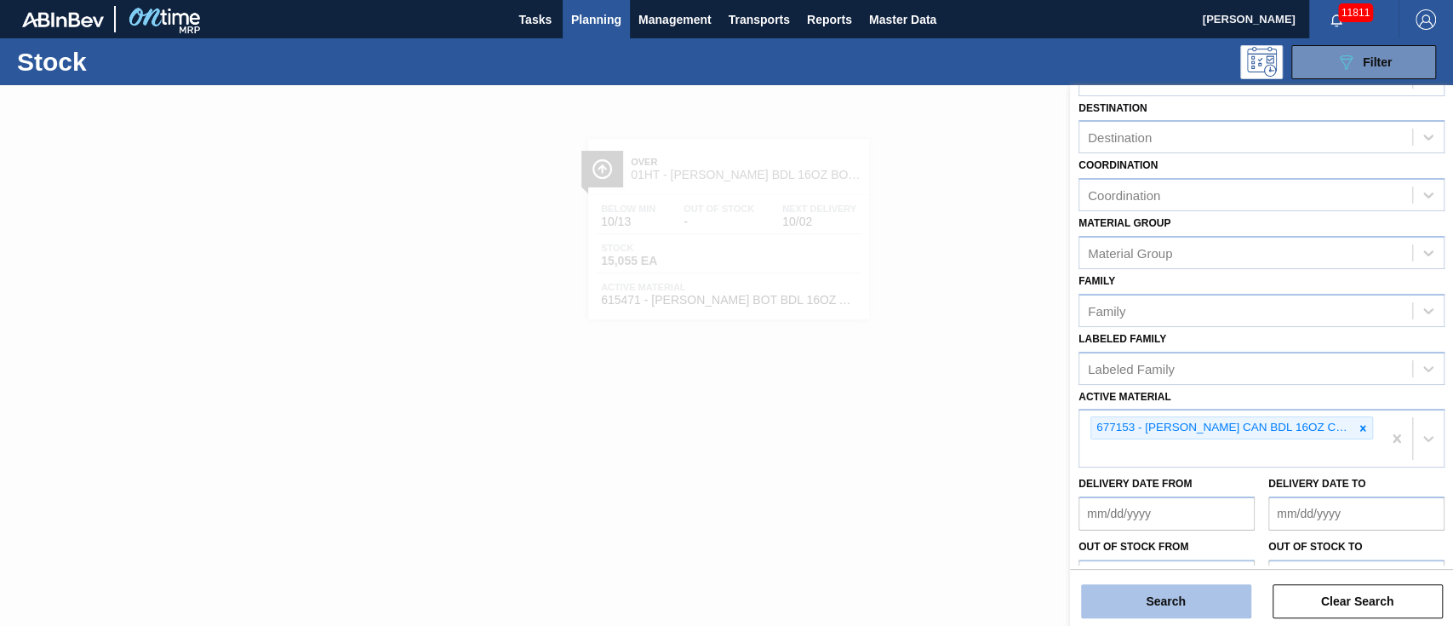
click at [1154, 605] on button "Search" at bounding box center [1166, 601] width 170 height 34
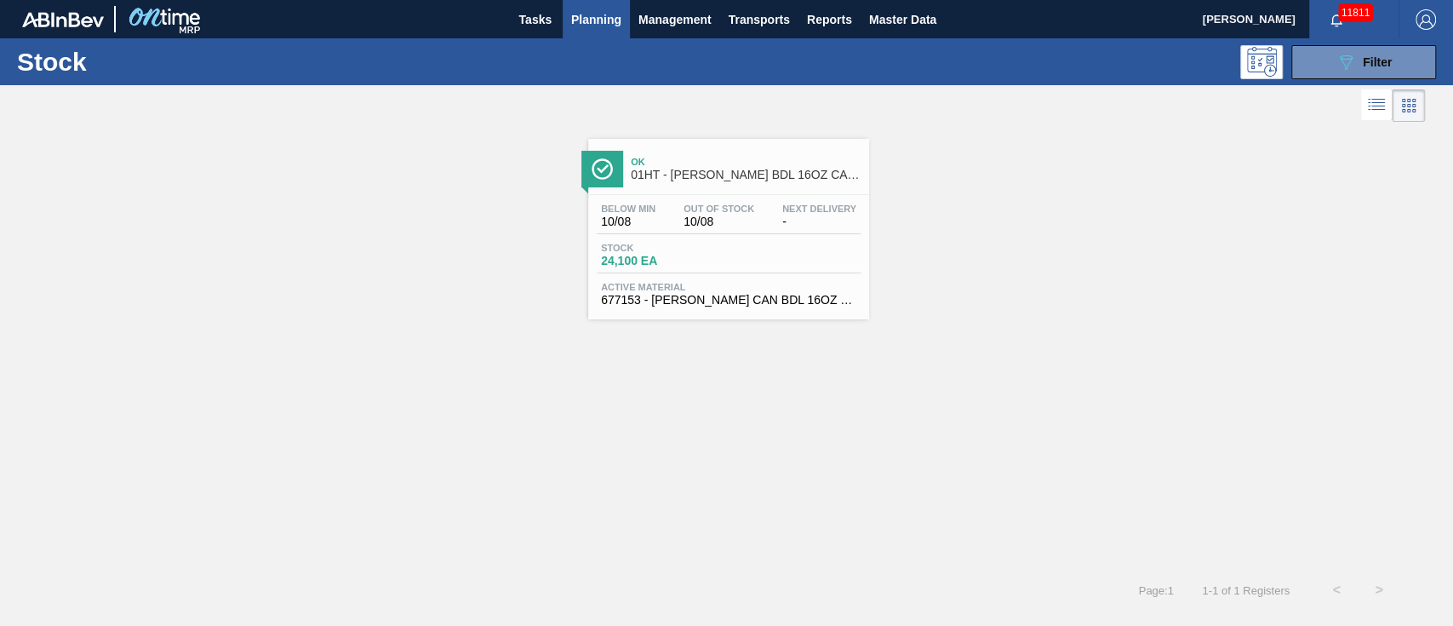
click at [637, 180] on span "01HT - [PERSON_NAME] BDL 16OZ CAN CAN PK 12/16 CAN" at bounding box center [746, 175] width 230 height 13
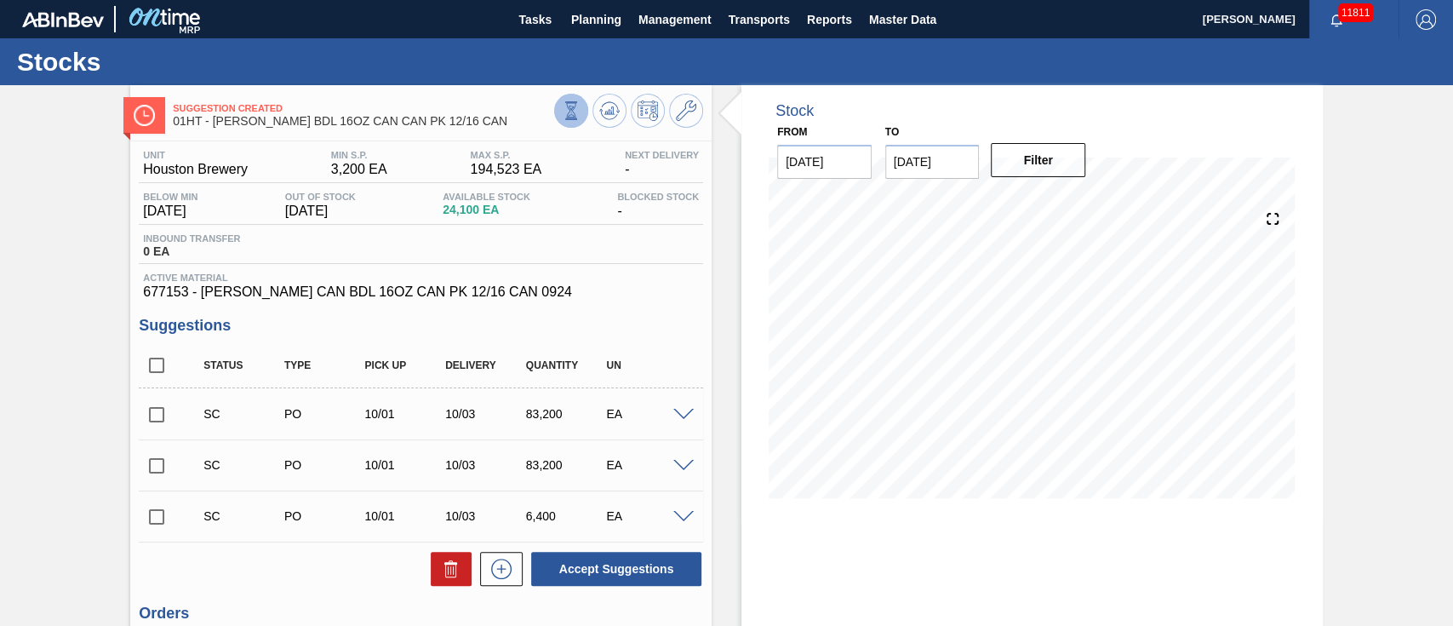
click at [564, 114] on icon at bounding box center [571, 110] width 19 height 19
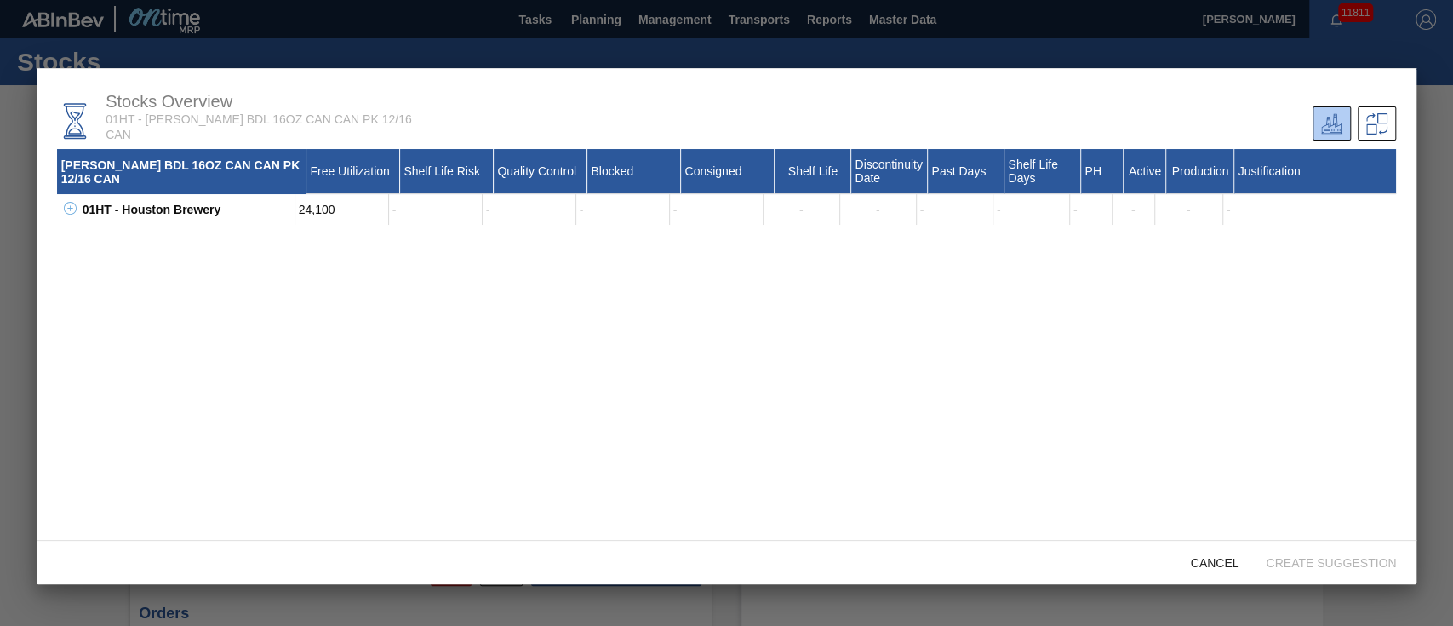
click at [1214, 39] on div at bounding box center [726, 313] width 1453 height 626
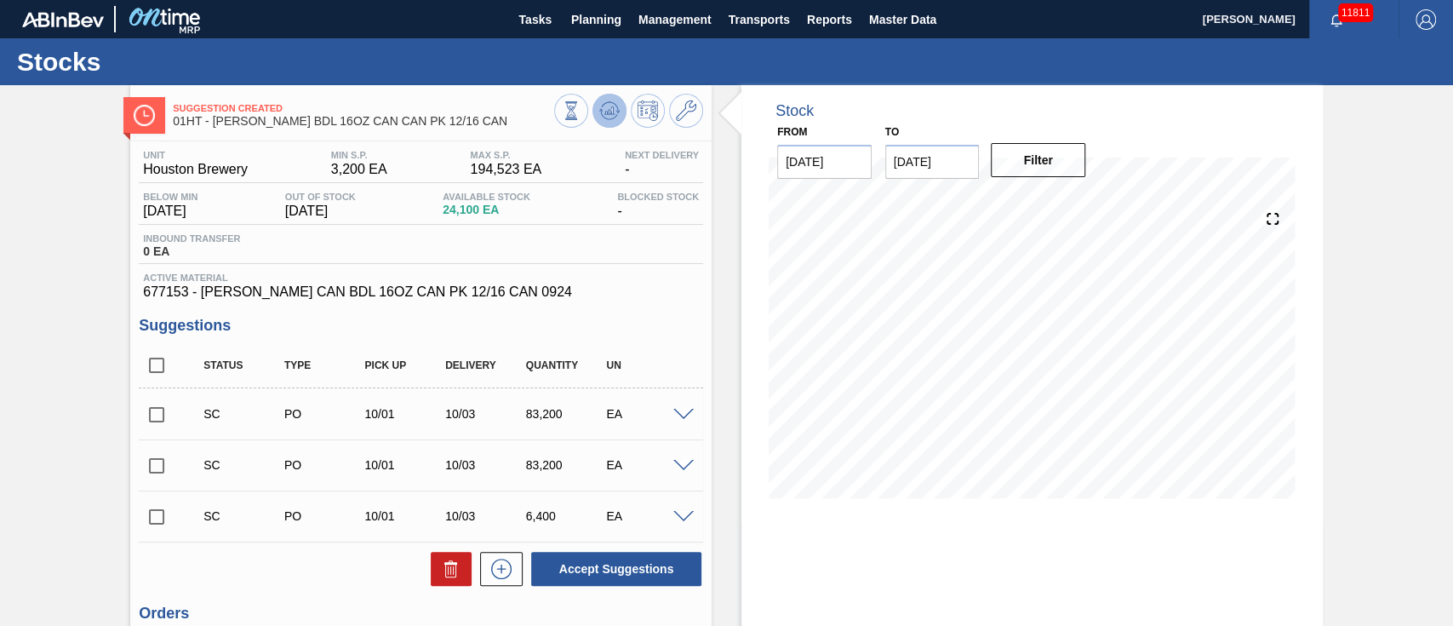
click at [603, 108] on icon at bounding box center [609, 110] width 20 height 20
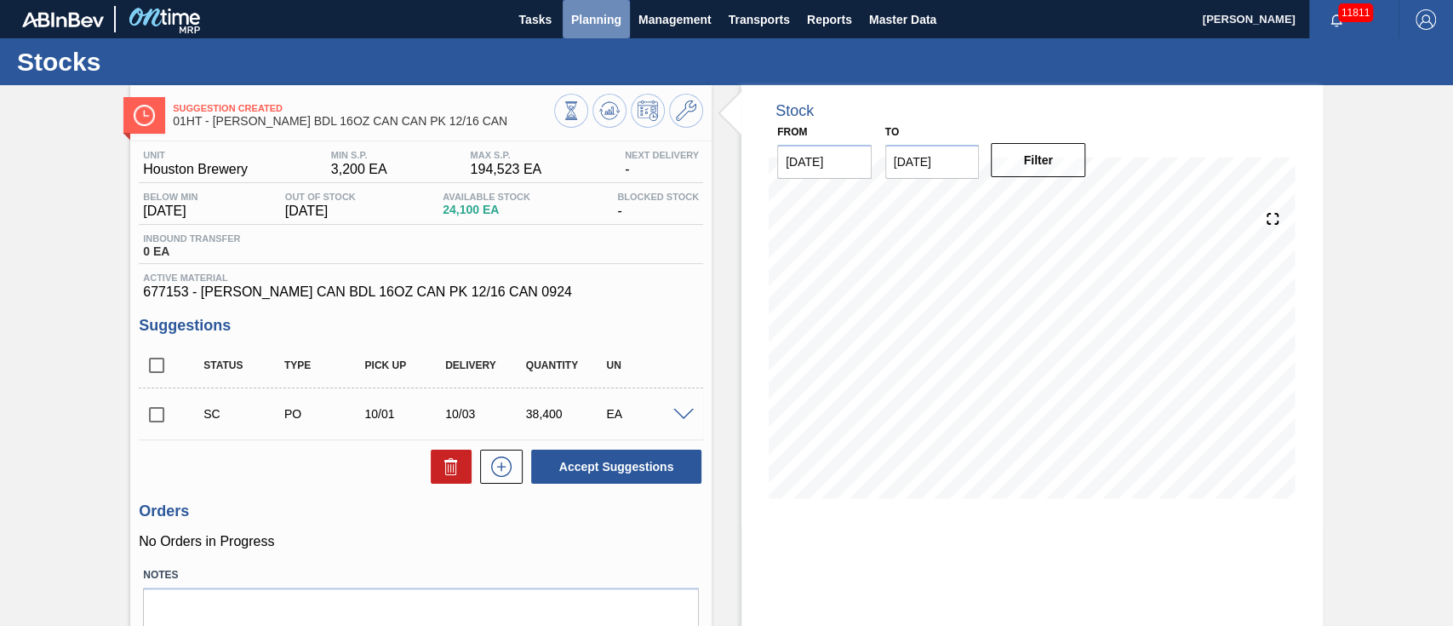
click at [609, 21] on span "Planning" at bounding box center [596, 19] width 50 height 20
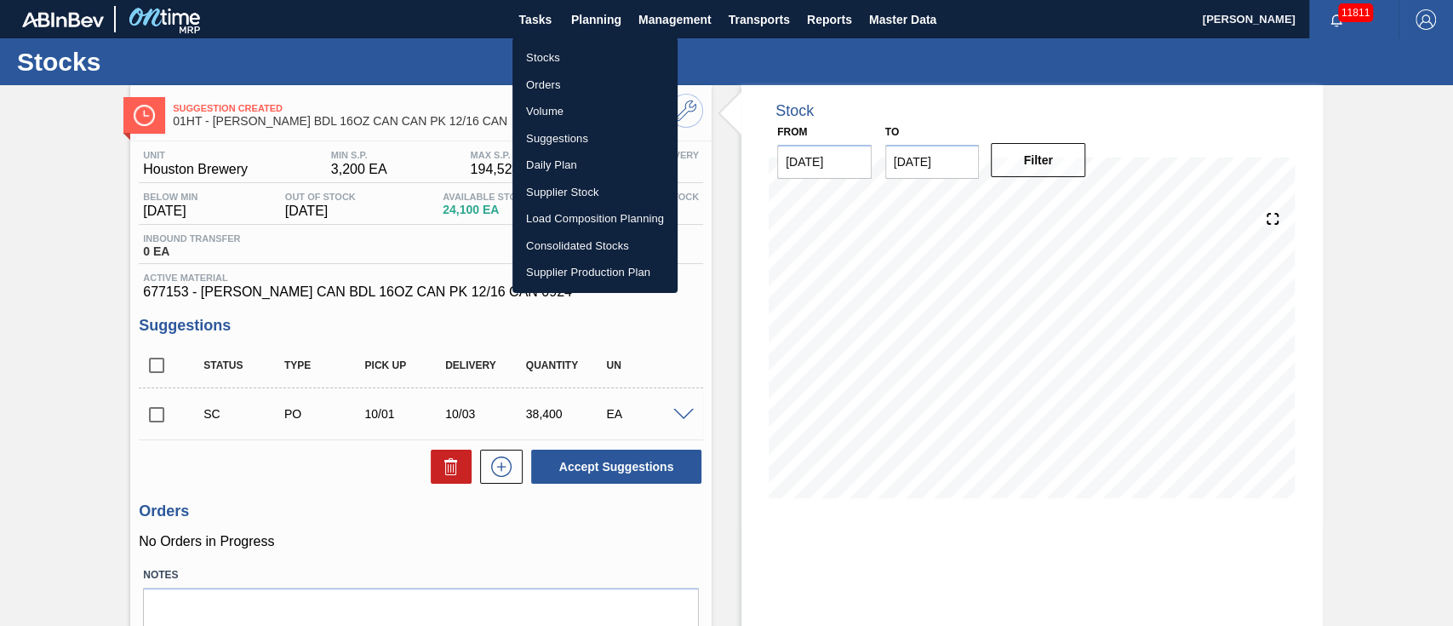
click at [555, 137] on li "Suggestions" at bounding box center [594, 138] width 165 height 27
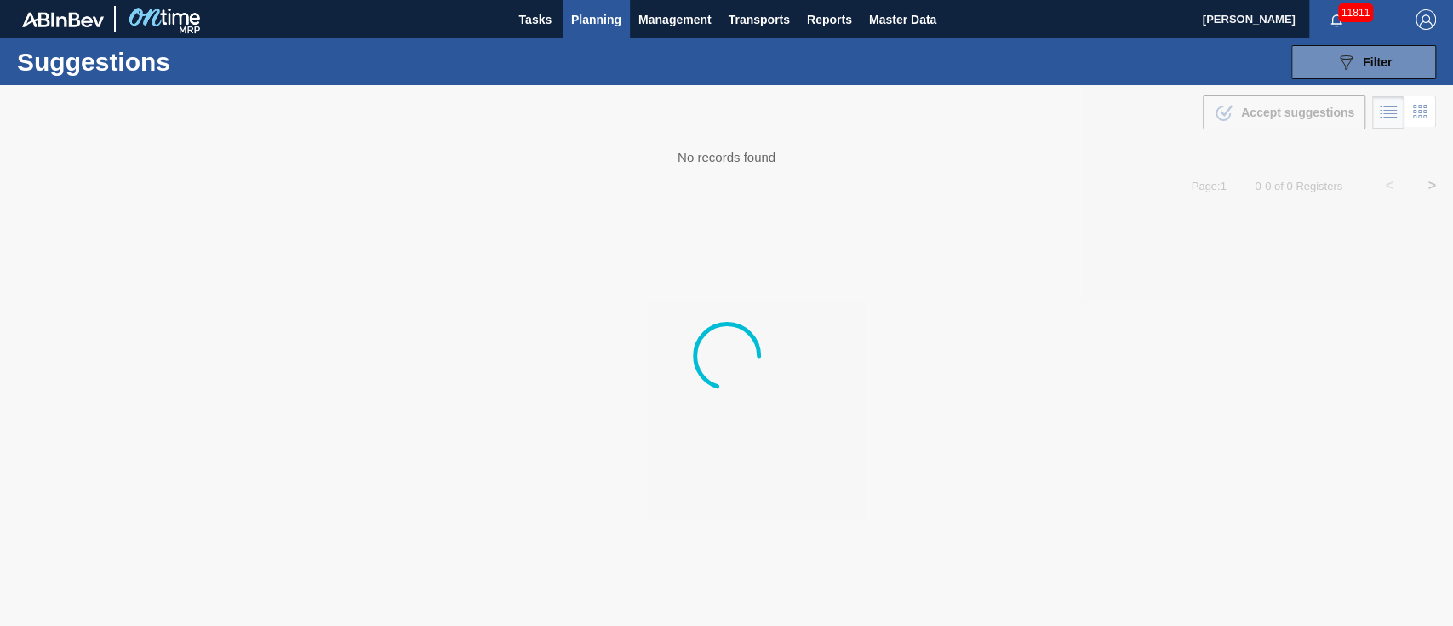
type from "[DATE]"
type to "[DATE]"
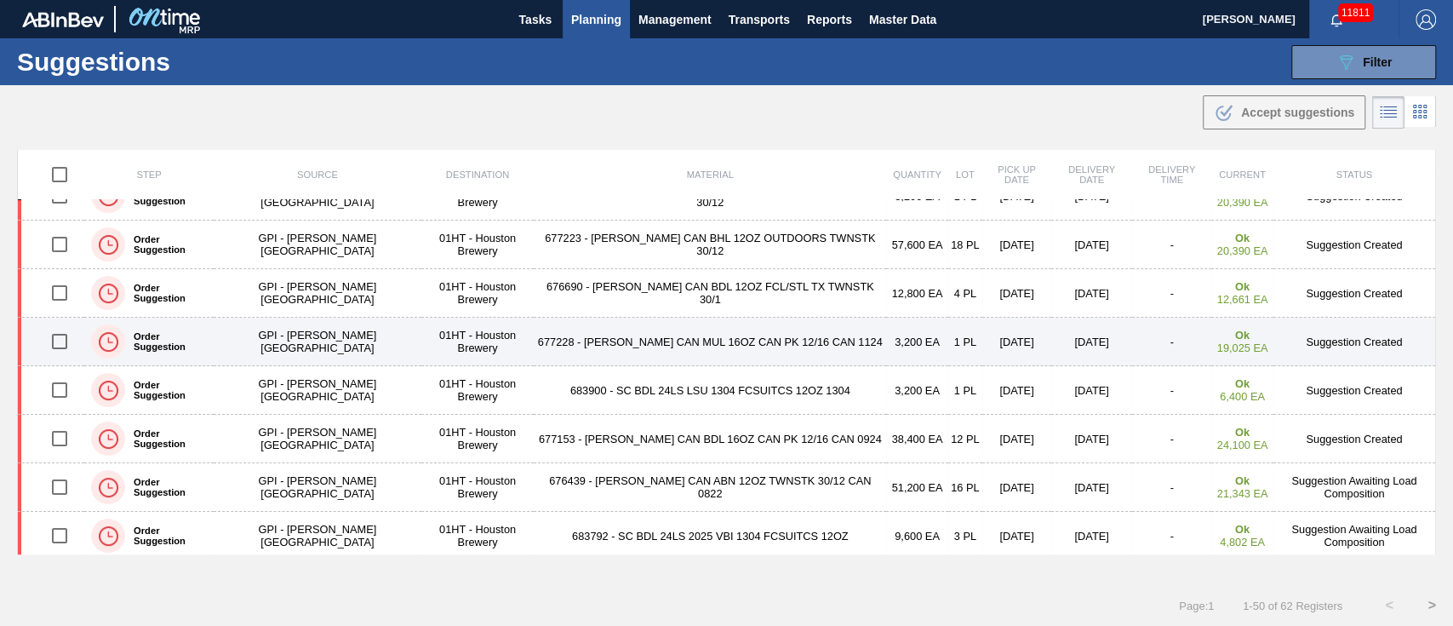
scroll to position [113, 0]
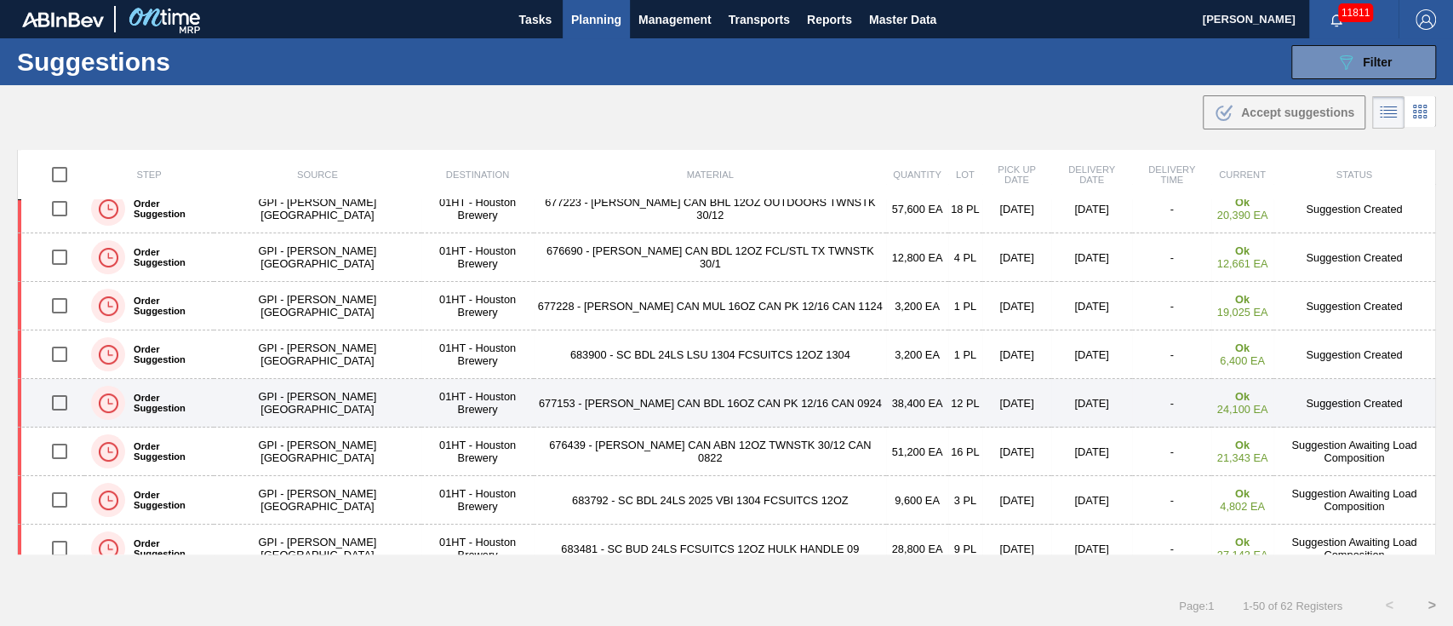
click at [57, 395] on input "checkbox" at bounding box center [60, 403] width 36 height 36
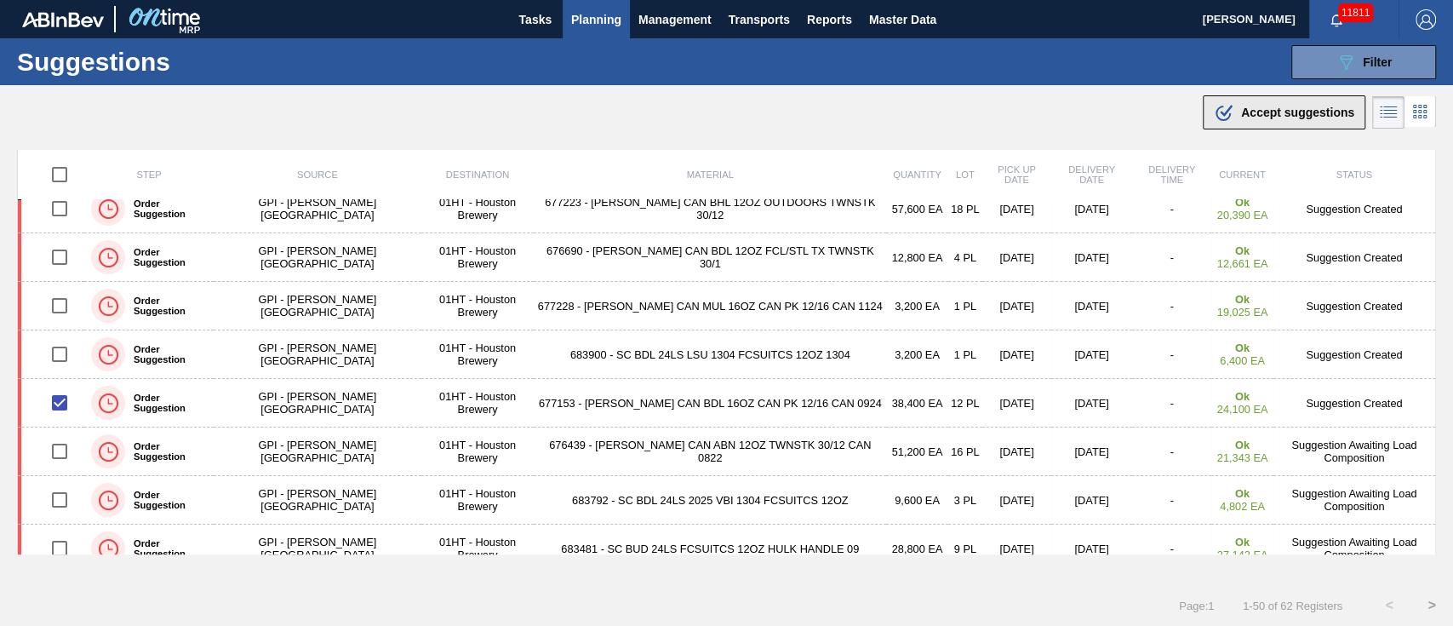
click at [1240, 103] on div ".b{fill:var(--color-action-default)} Accept suggestions" at bounding box center [1284, 112] width 140 height 20
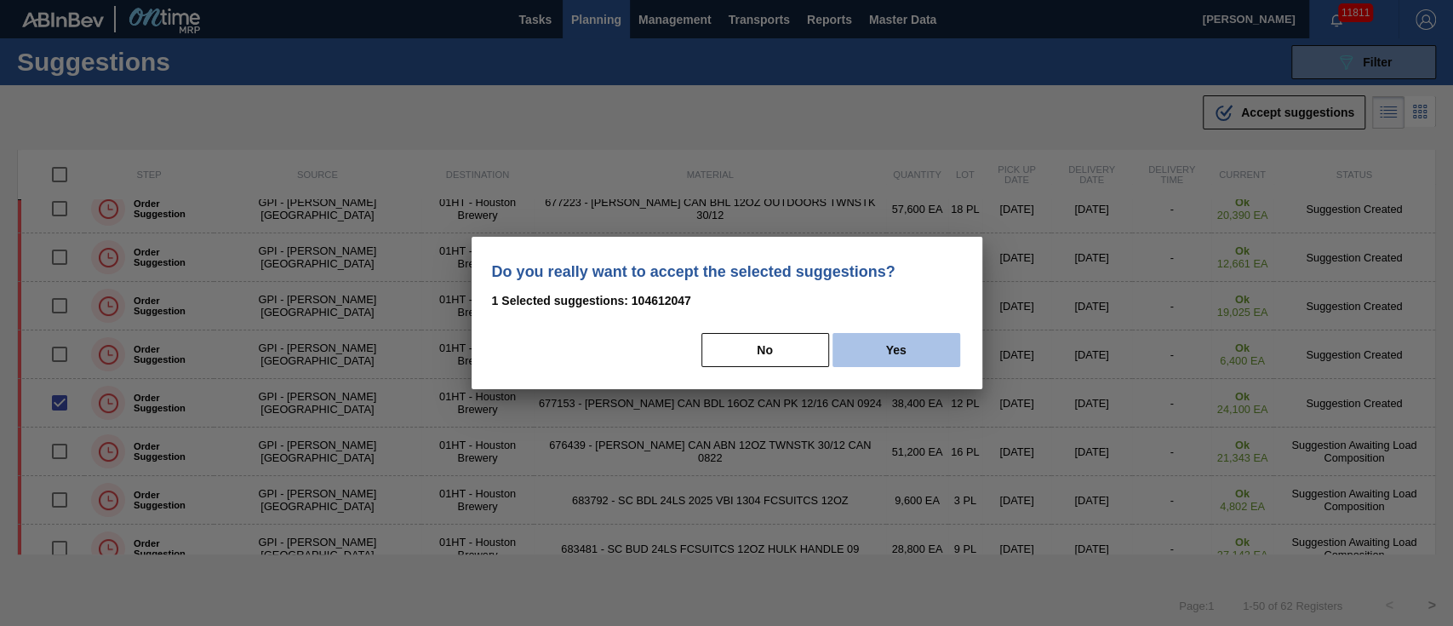
click at [873, 351] on button "Yes" at bounding box center [897, 350] width 128 height 34
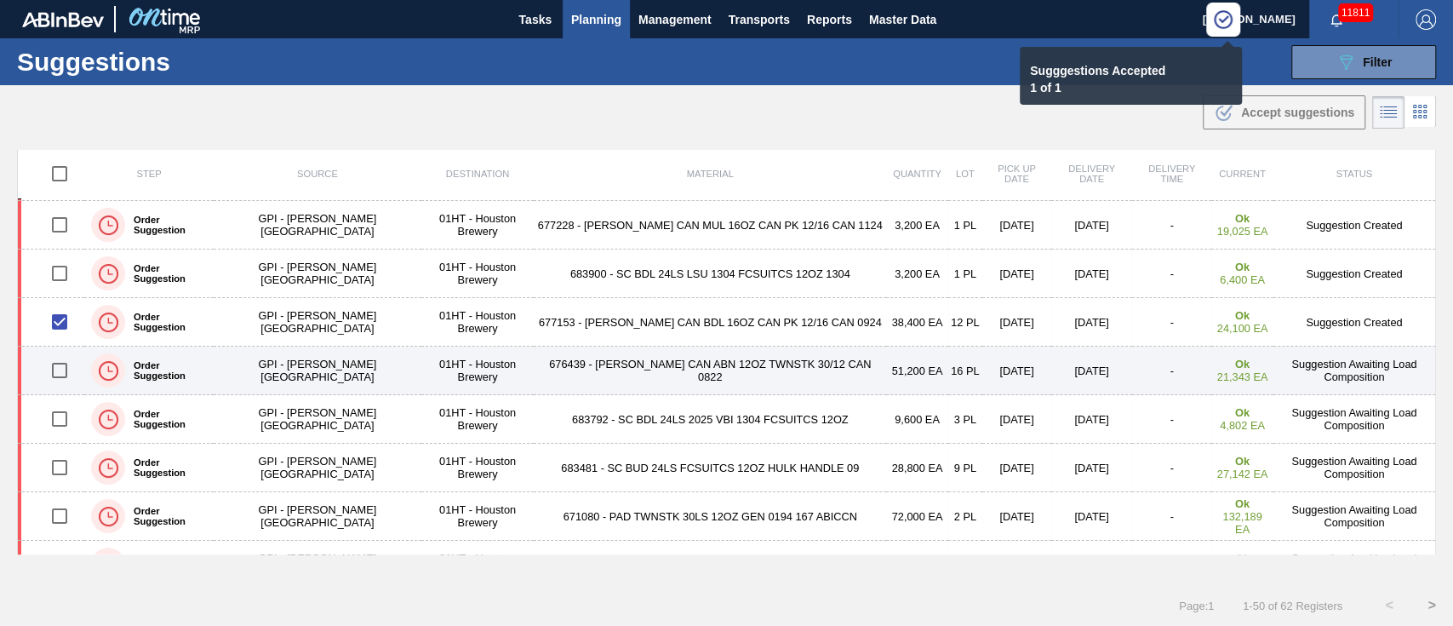
scroll to position [226, 0]
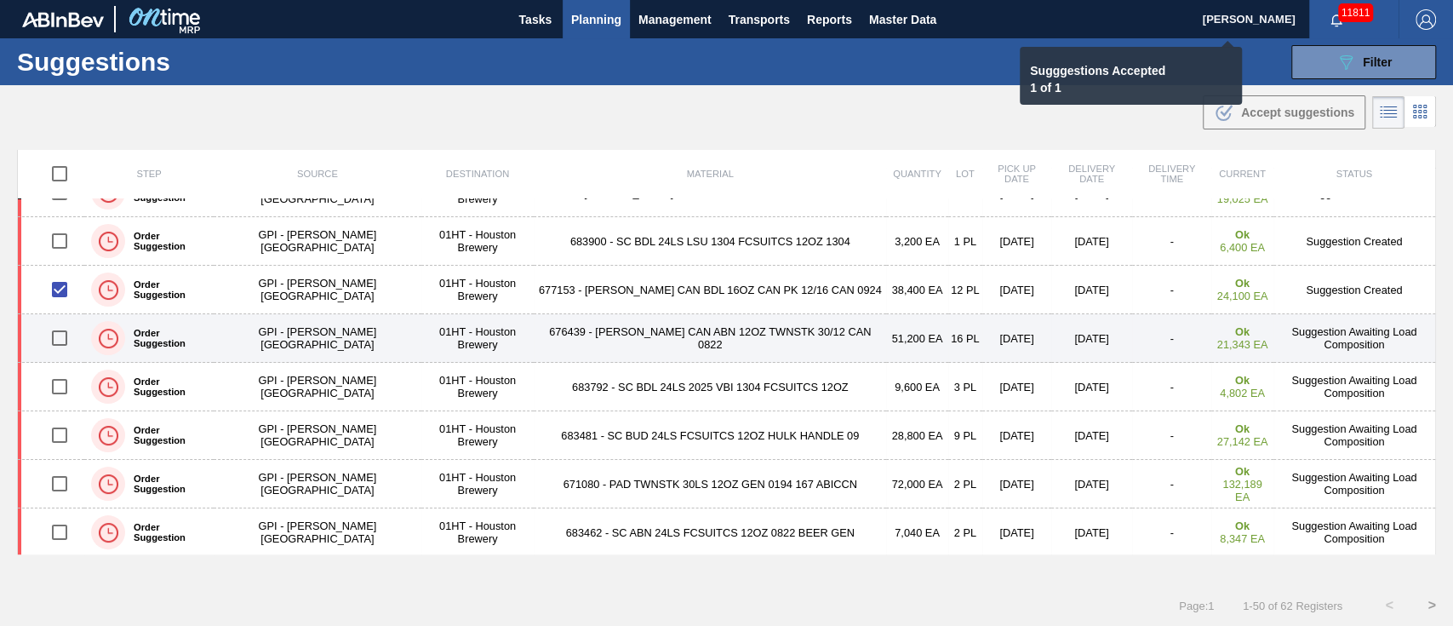
checkbox input "false"
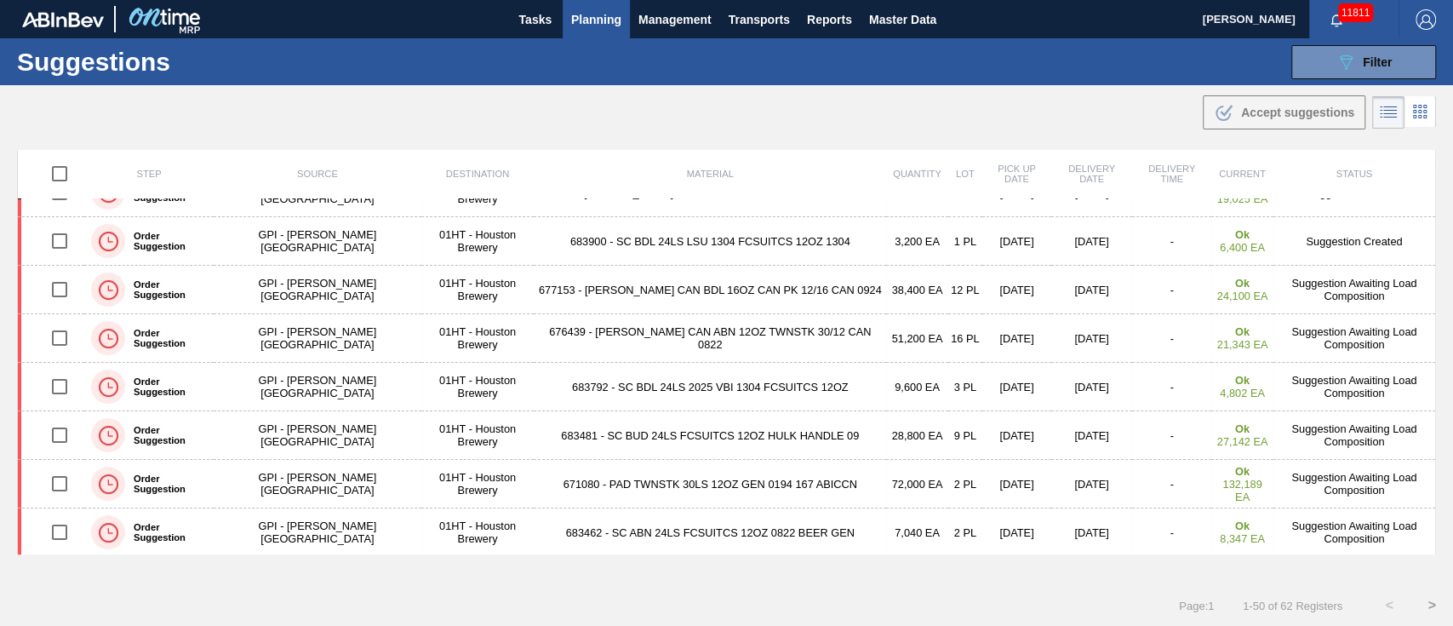
click at [585, 14] on span "Planning" at bounding box center [596, 19] width 50 height 20
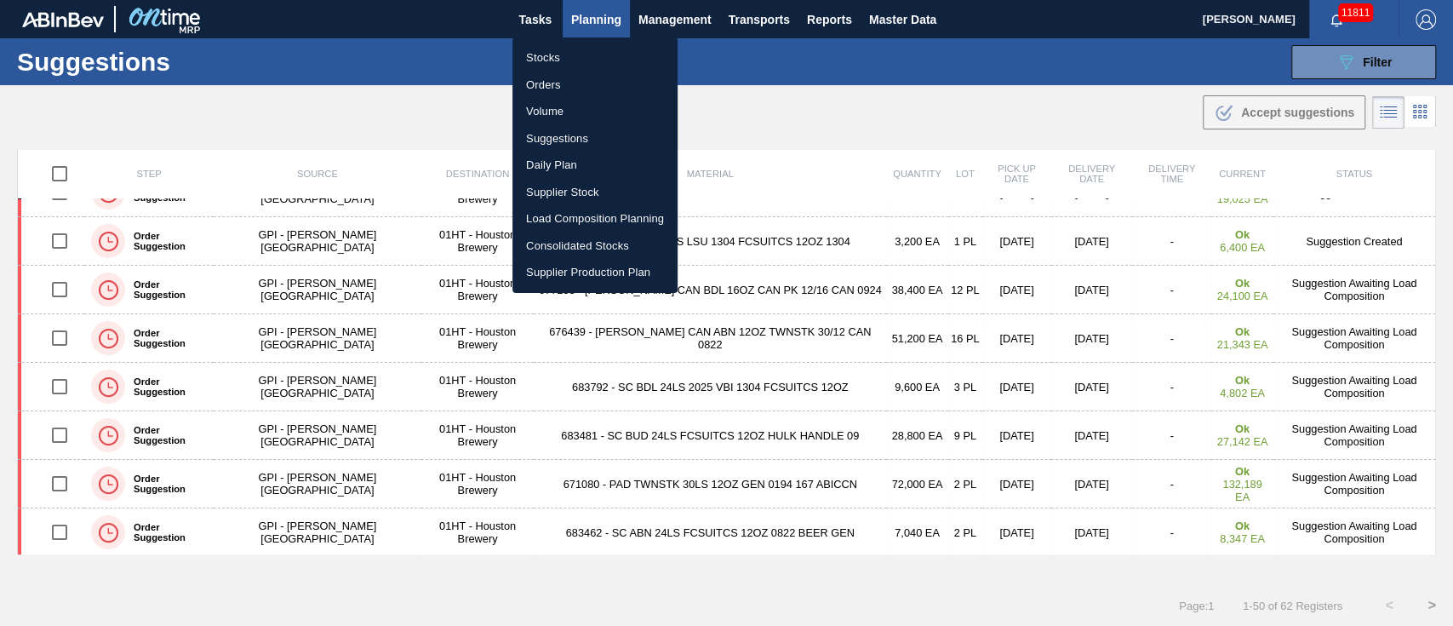
click at [581, 60] on li "Stocks" at bounding box center [594, 57] width 165 height 27
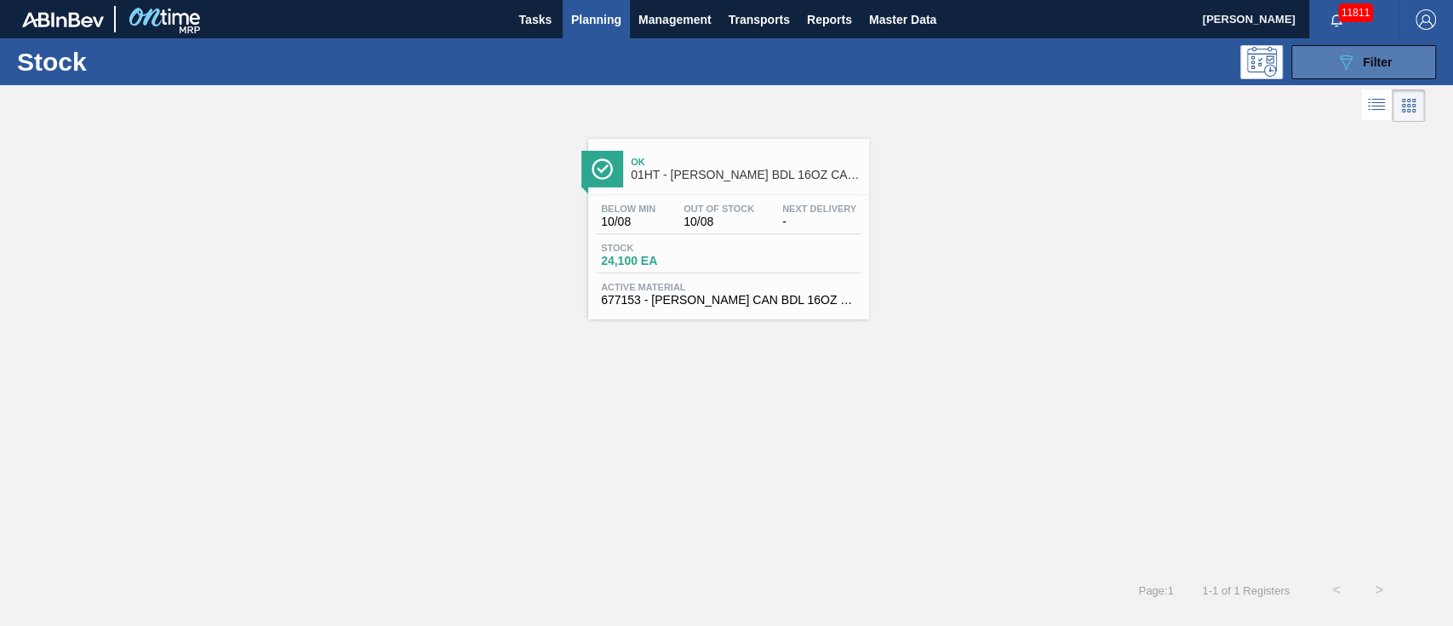
click at [1355, 58] on div "089F7B8B-B2A5-4AFE-B5C0-19BA573D28AC Filter" at bounding box center [1364, 62] width 56 height 20
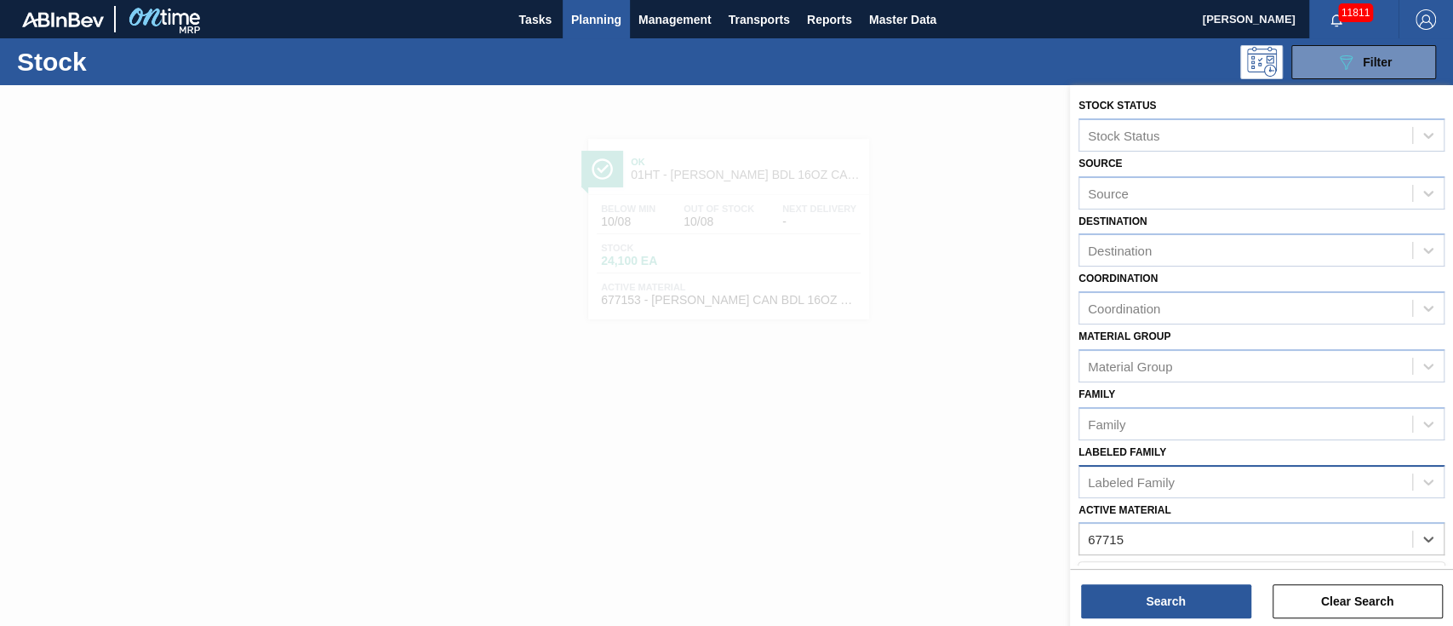
type Material "677151"
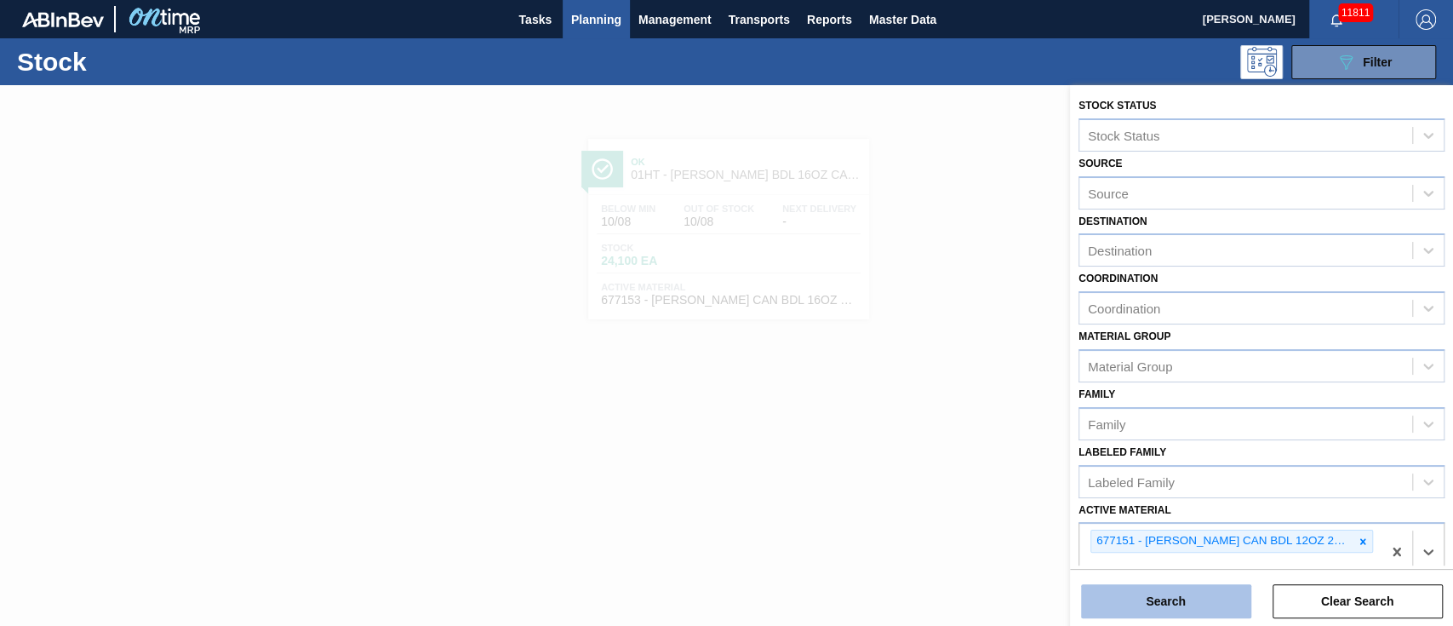
drag, startPoint x: 1185, startPoint y: 603, endPoint x: 1185, endPoint y: 591, distance: 11.9
click at [1185, 591] on button "Search" at bounding box center [1166, 601] width 170 height 34
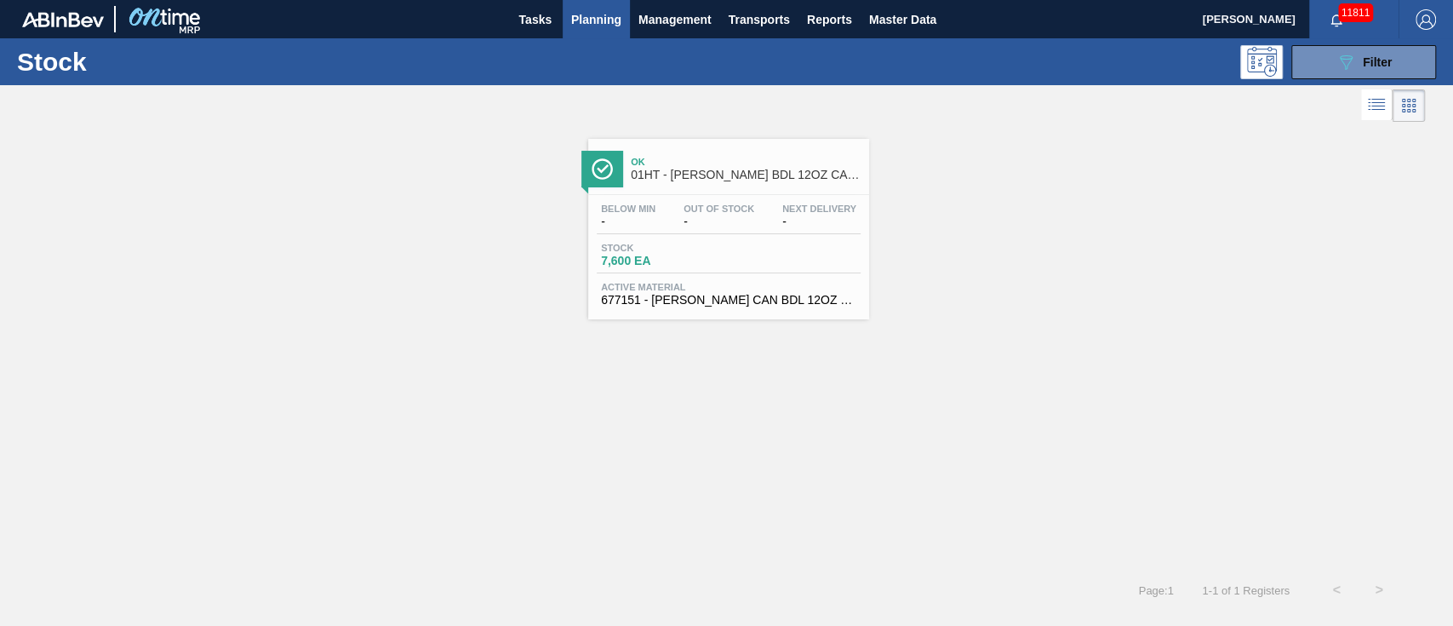
click at [856, 207] on span "Next Delivery" at bounding box center [819, 208] width 74 height 10
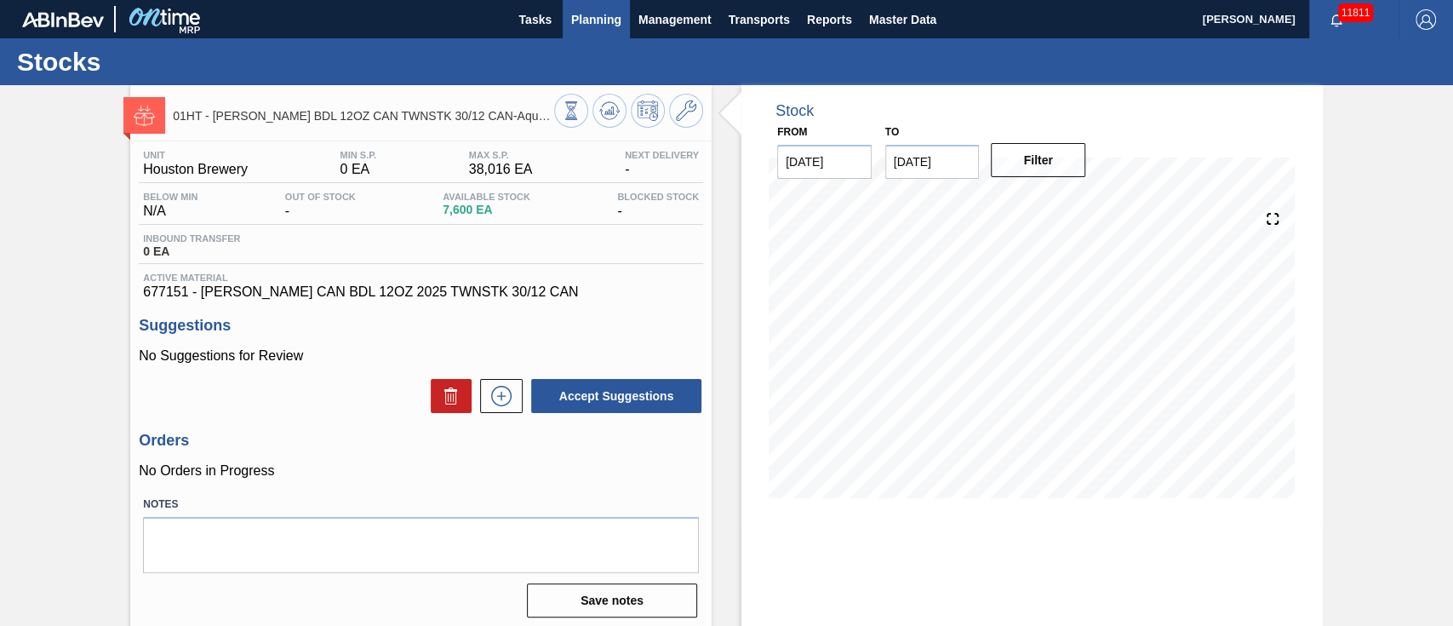
click at [592, 3] on button "Planning" at bounding box center [596, 19] width 67 height 38
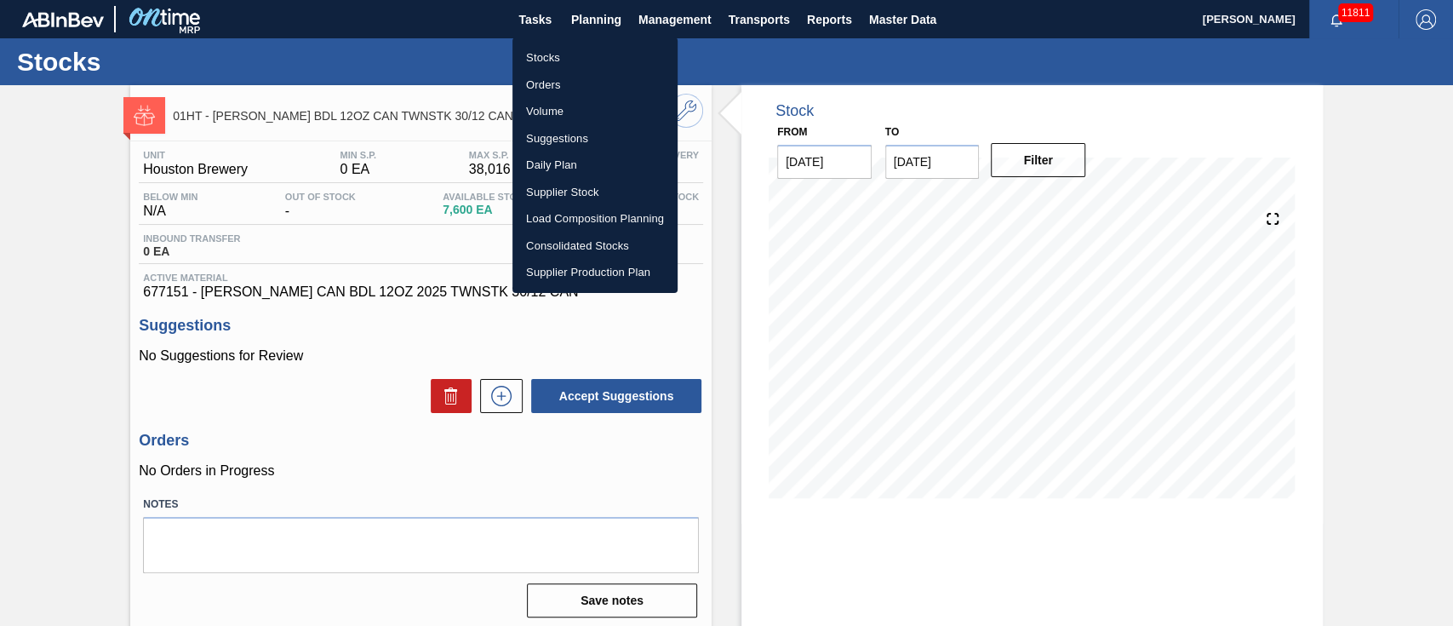
click at [559, 129] on li "Suggestions" at bounding box center [594, 138] width 165 height 27
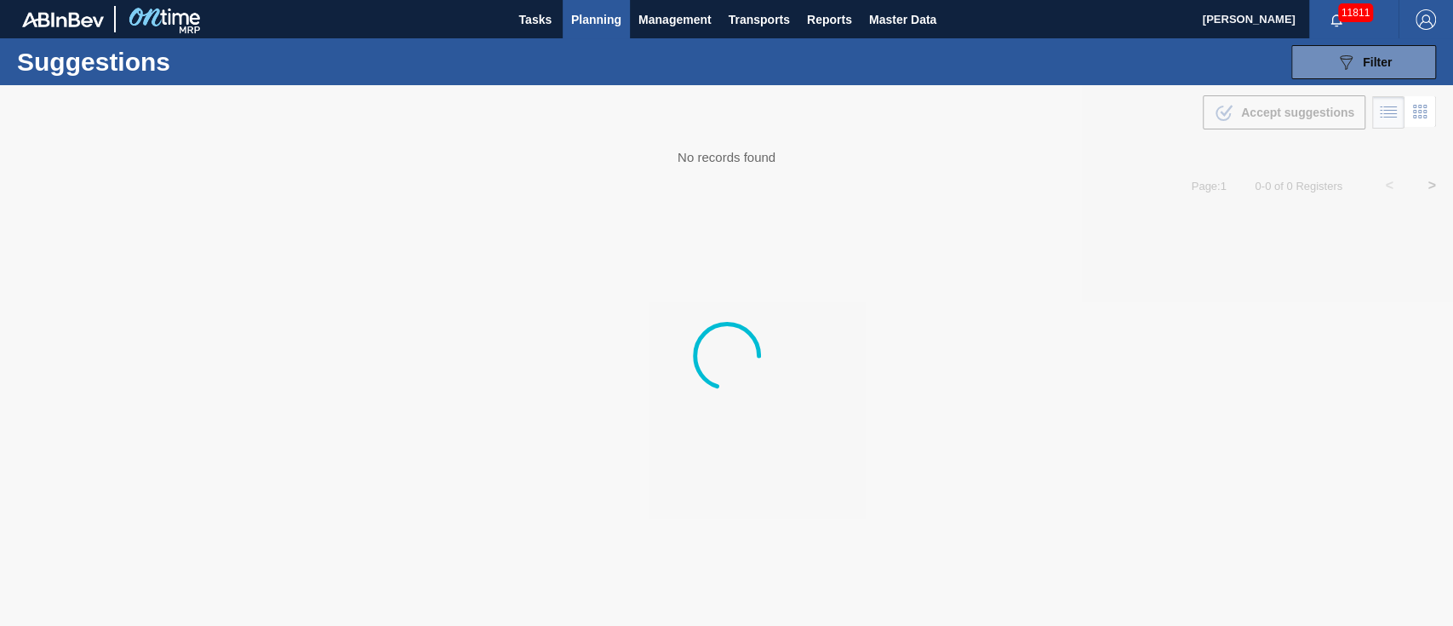
type from "[DATE]"
type to "[DATE]"
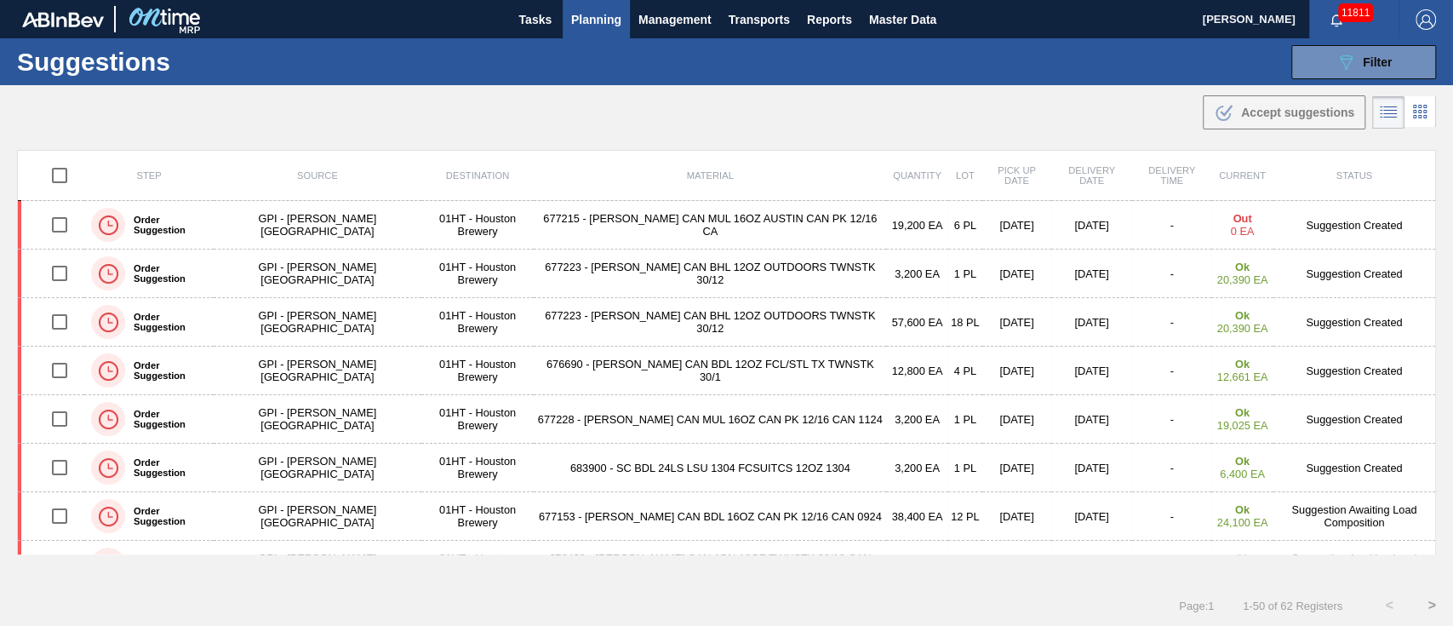
click at [588, 12] on span "Planning" at bounding box center [596, 19] width 50 height 20
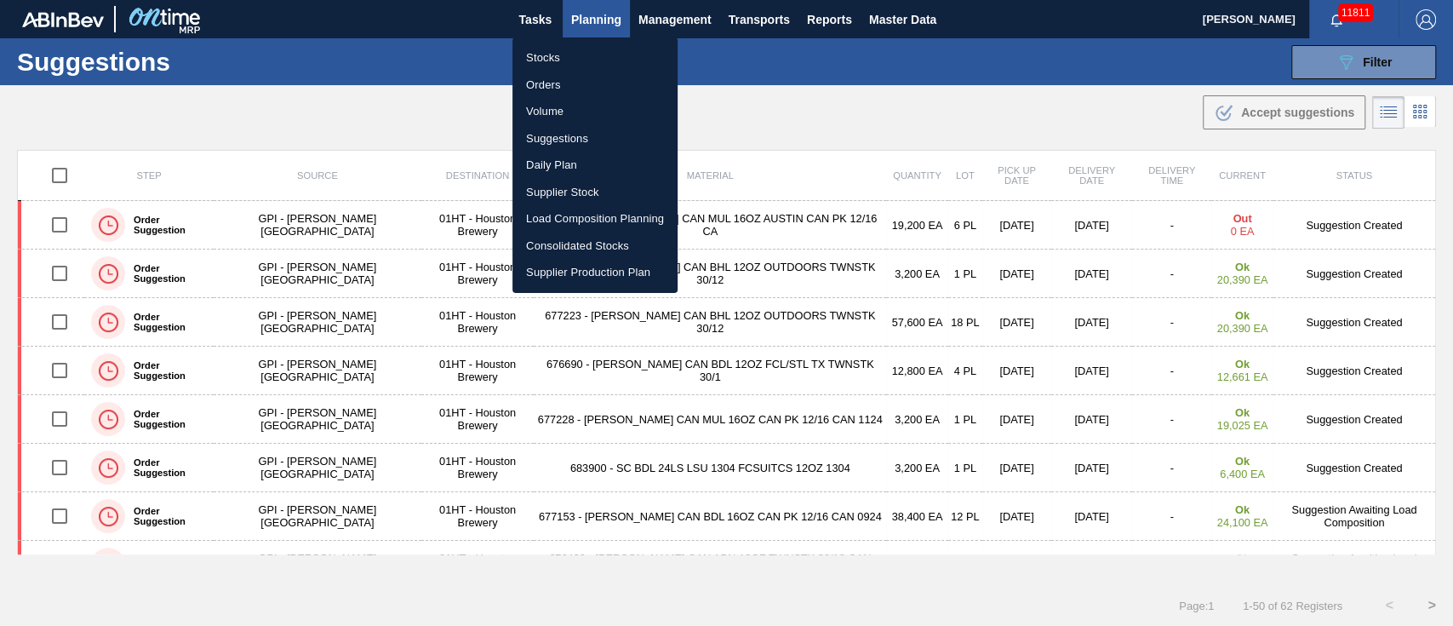
click at [572, 135] on li "Suggestions" at bounding box center [594, 138] width 165 height 27
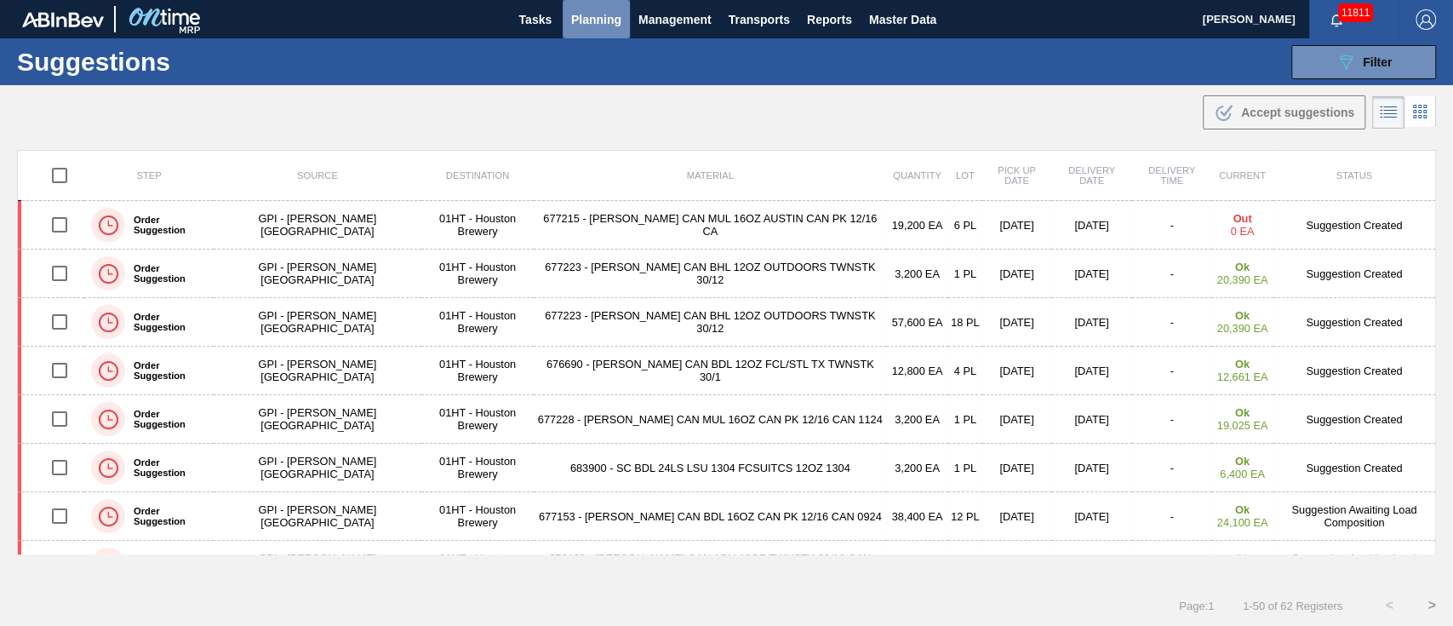
click at [590, 17] on span "Planning" at bounding box center [596, 19] width 50 height 20
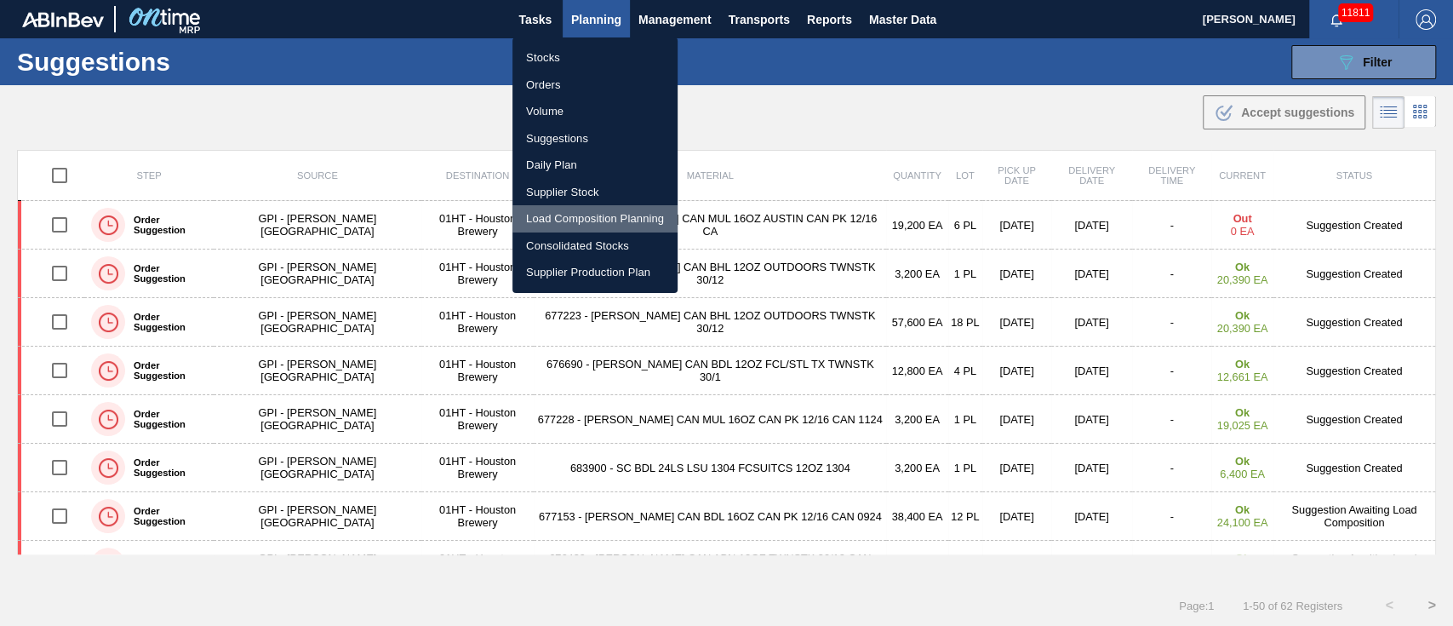
click at [586, 207] on li "Load Composition Planning" at bounding box center [594, 218] width 165 height 27
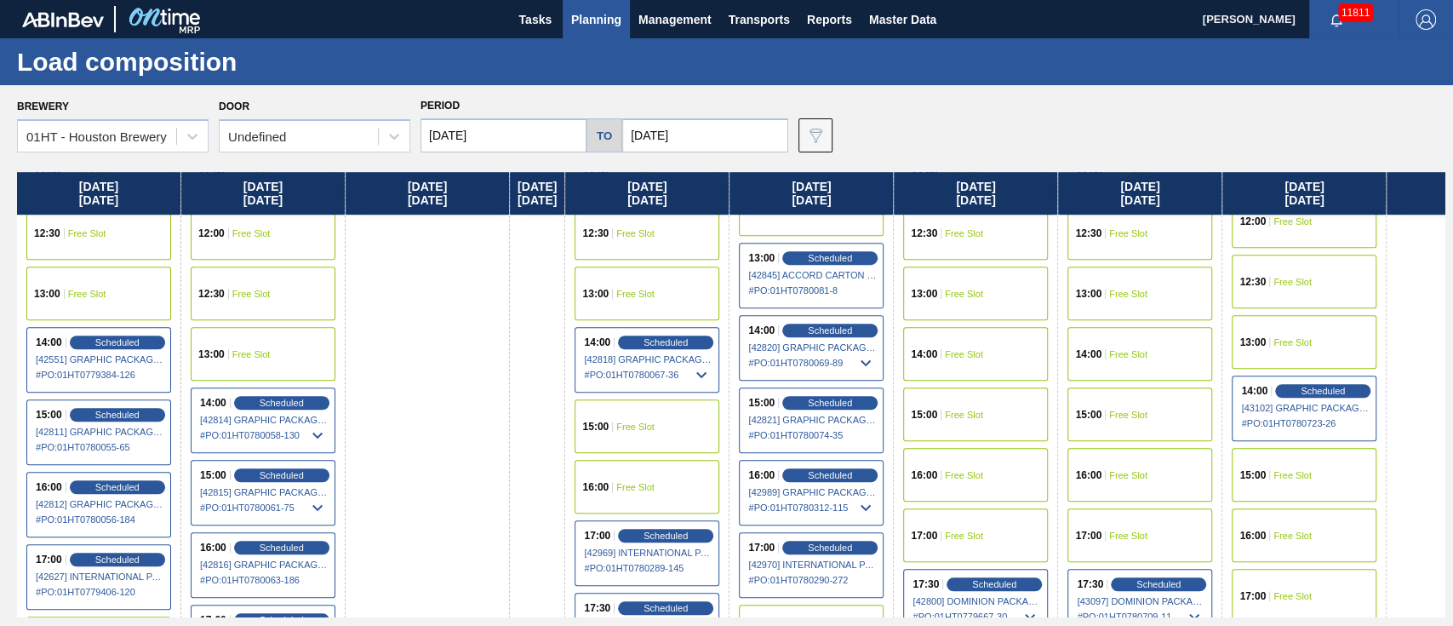
scroll to position [907, 0]
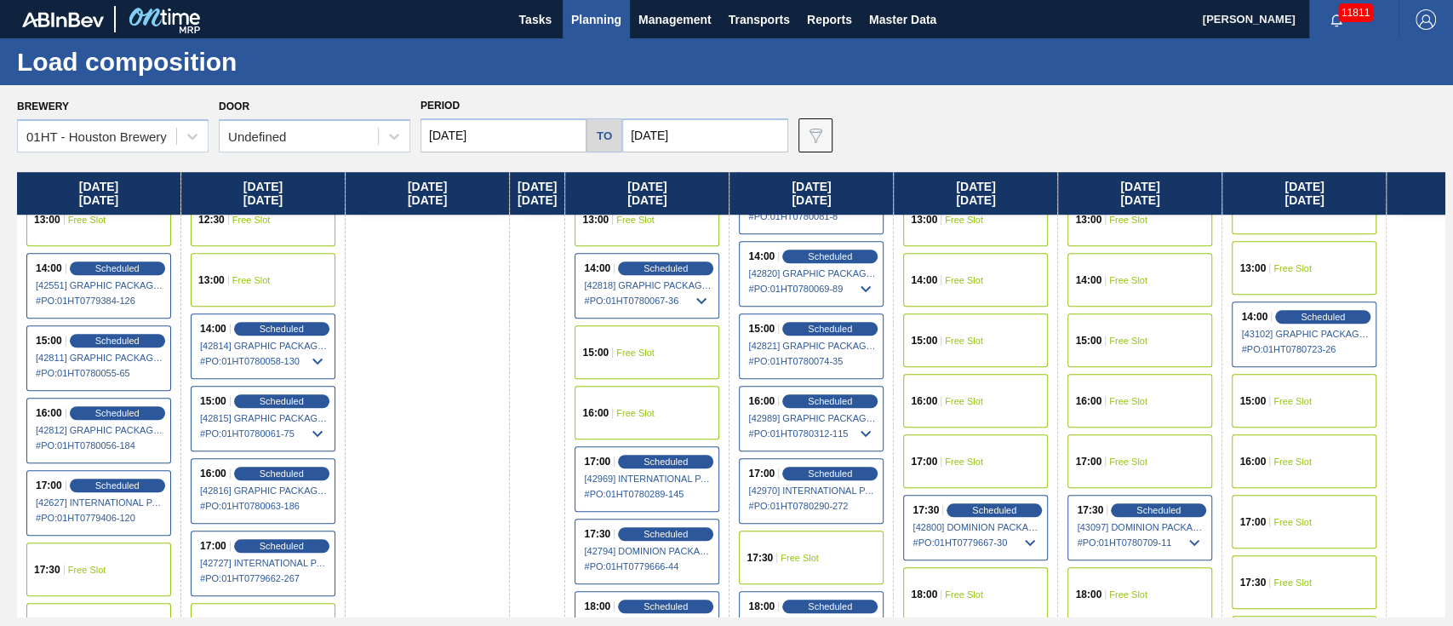
click at [1310, 399] on span "Free Slot" at bounding box center [1293, 401] width 38 height 10
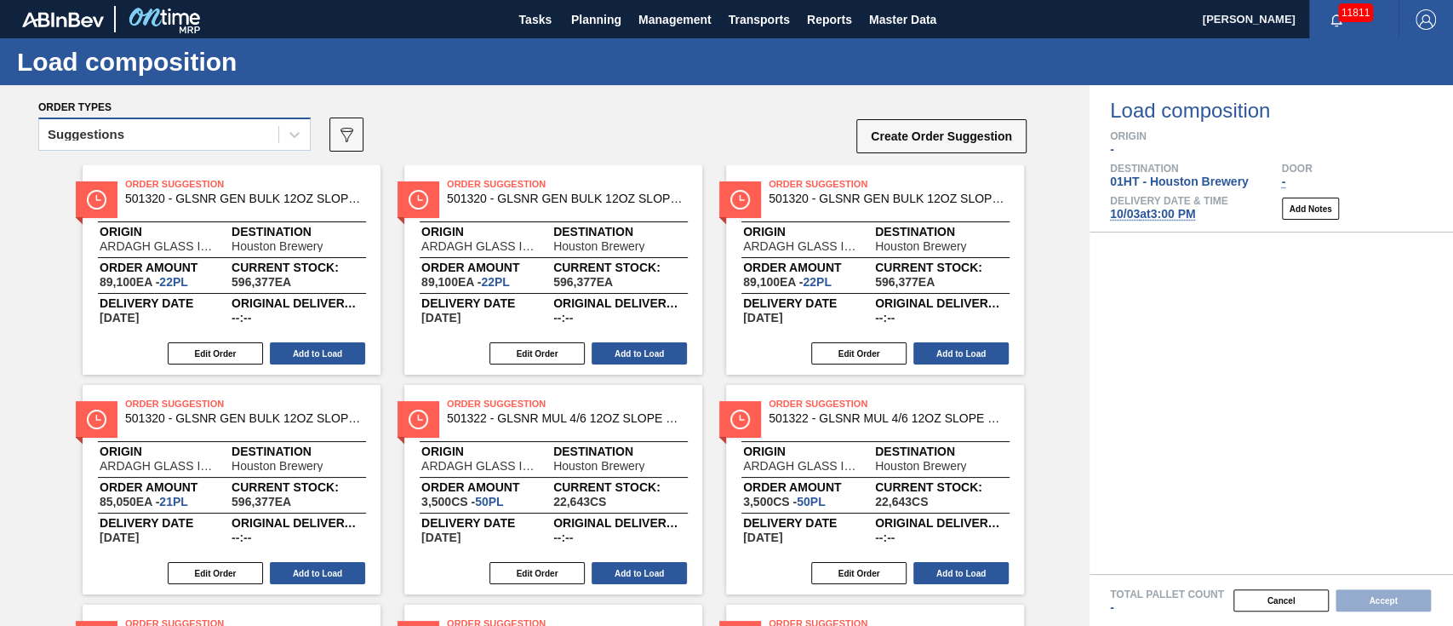
click at [203, 129] on div "Suggestions" at bounding box center [158, 135] width 239 height 25
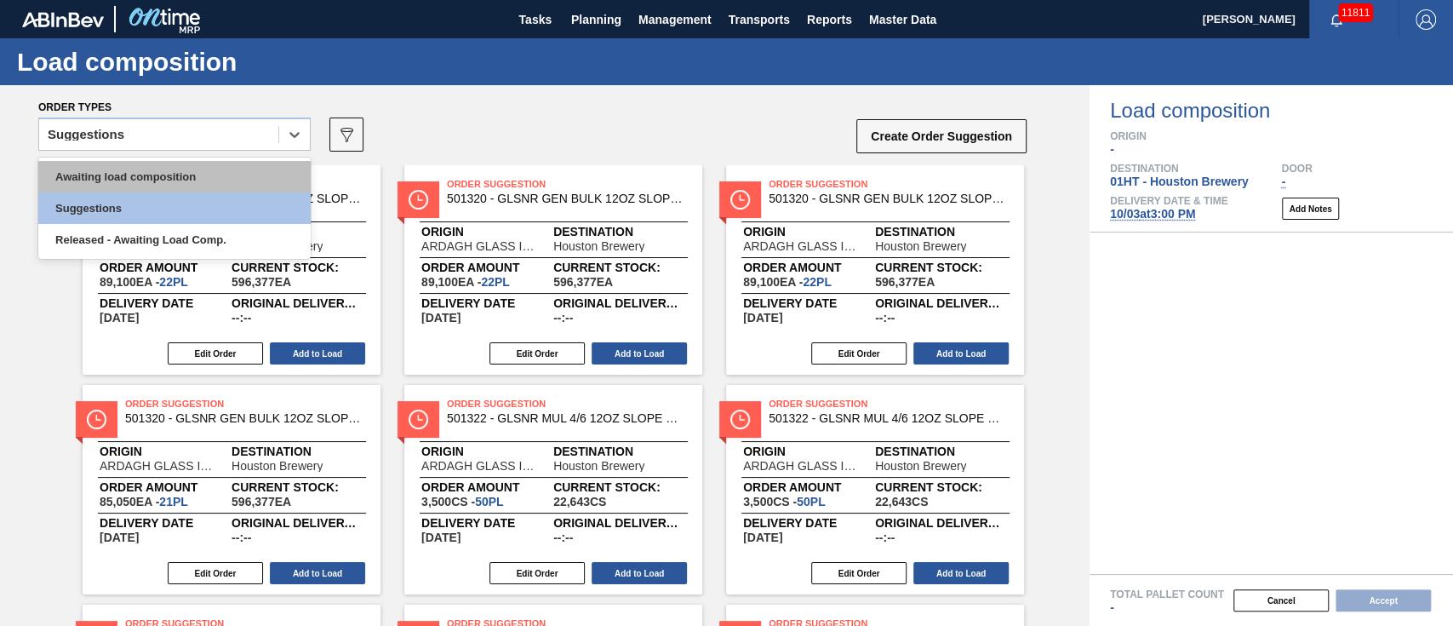
click at [204, 161] on div "Awaiting load composition" at bounding box center [174, 176] width 272 height 31
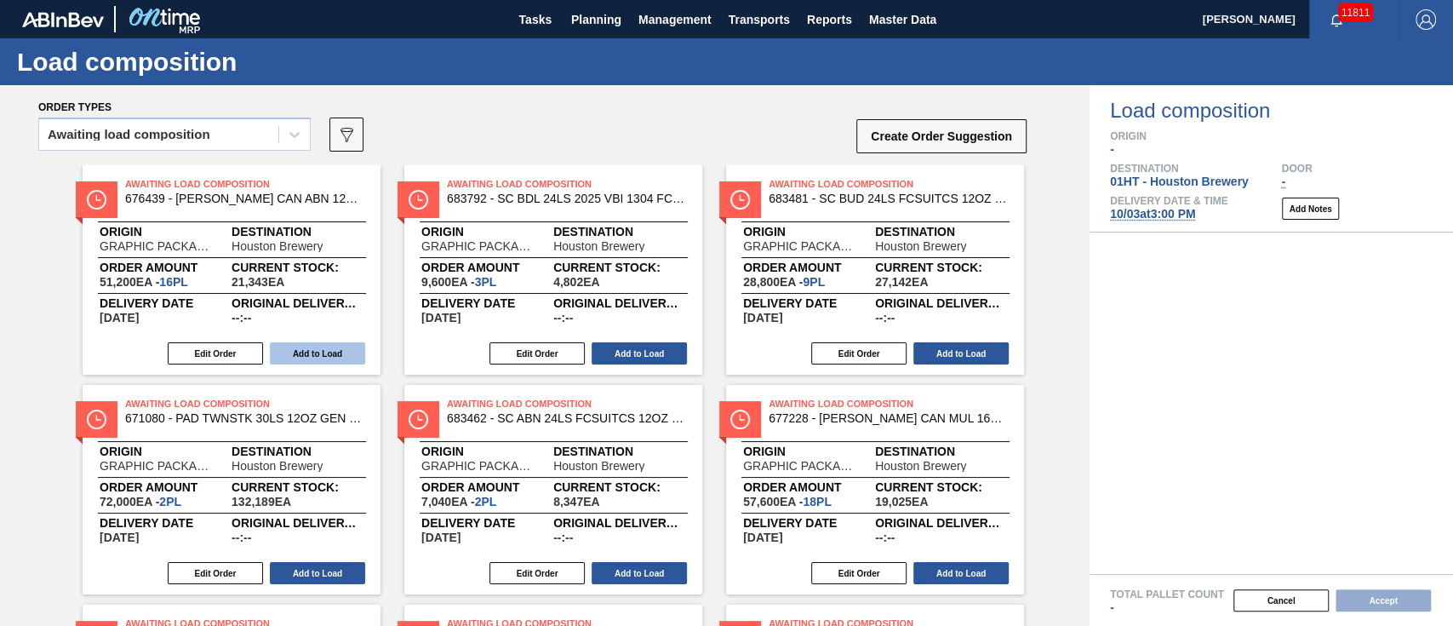
click at [342, 346] on button "Add to Load" at bounding box center [317, 353] width 95 height 22
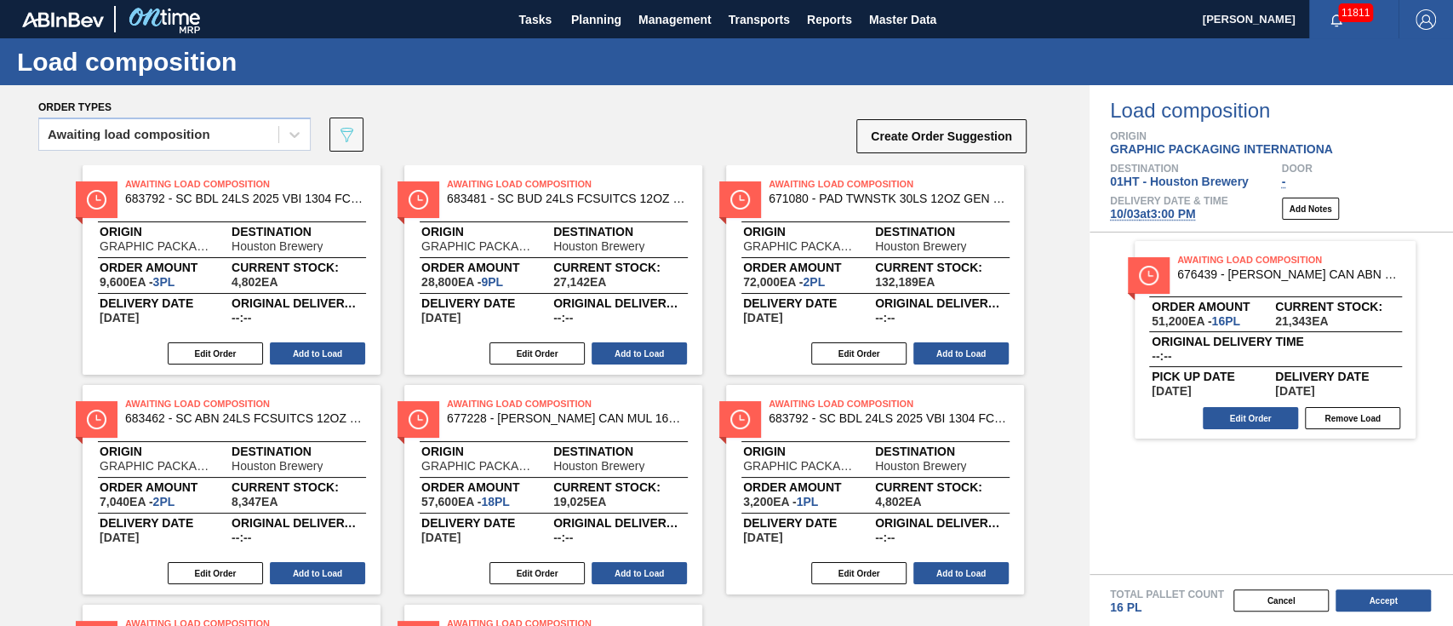
click at [654, 341] on div "Edit Order Add to Load" at bounding box center [546, 354] width 284 height 26
click at [641, 356] on button "Add to Load" at bounding box center [639, 353] width 95 height 22
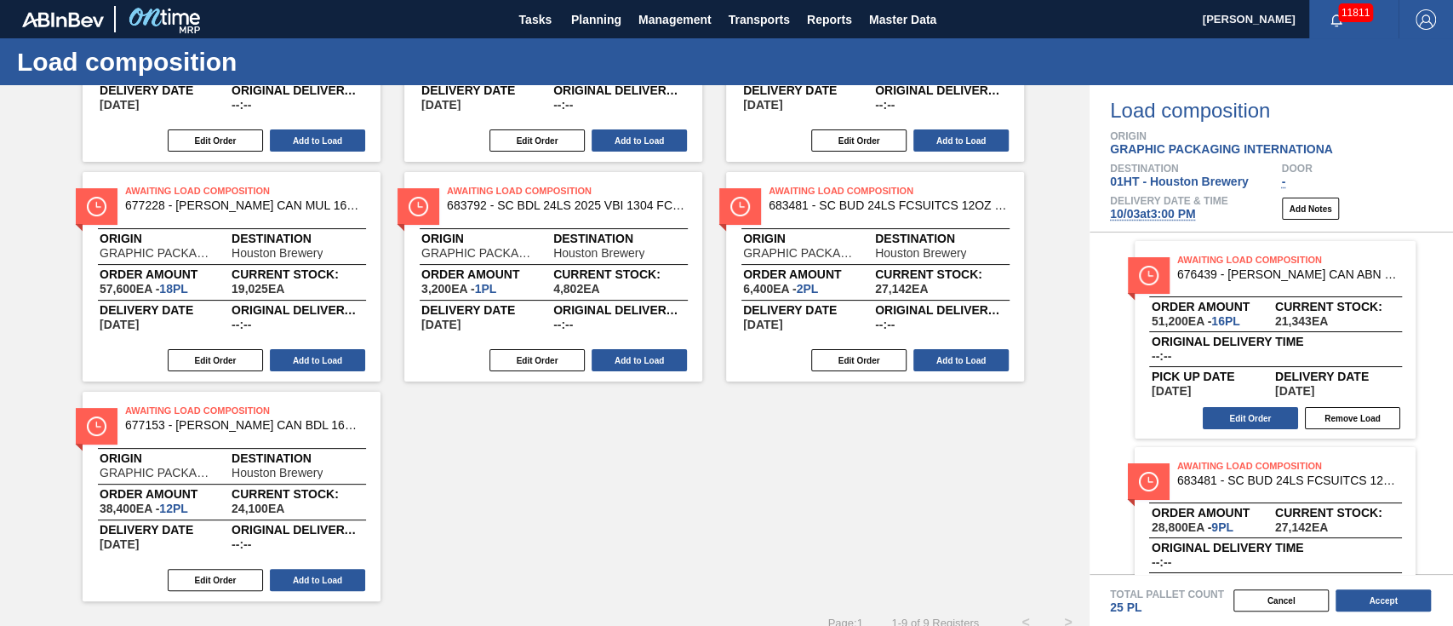
scroll to position [238, 0]
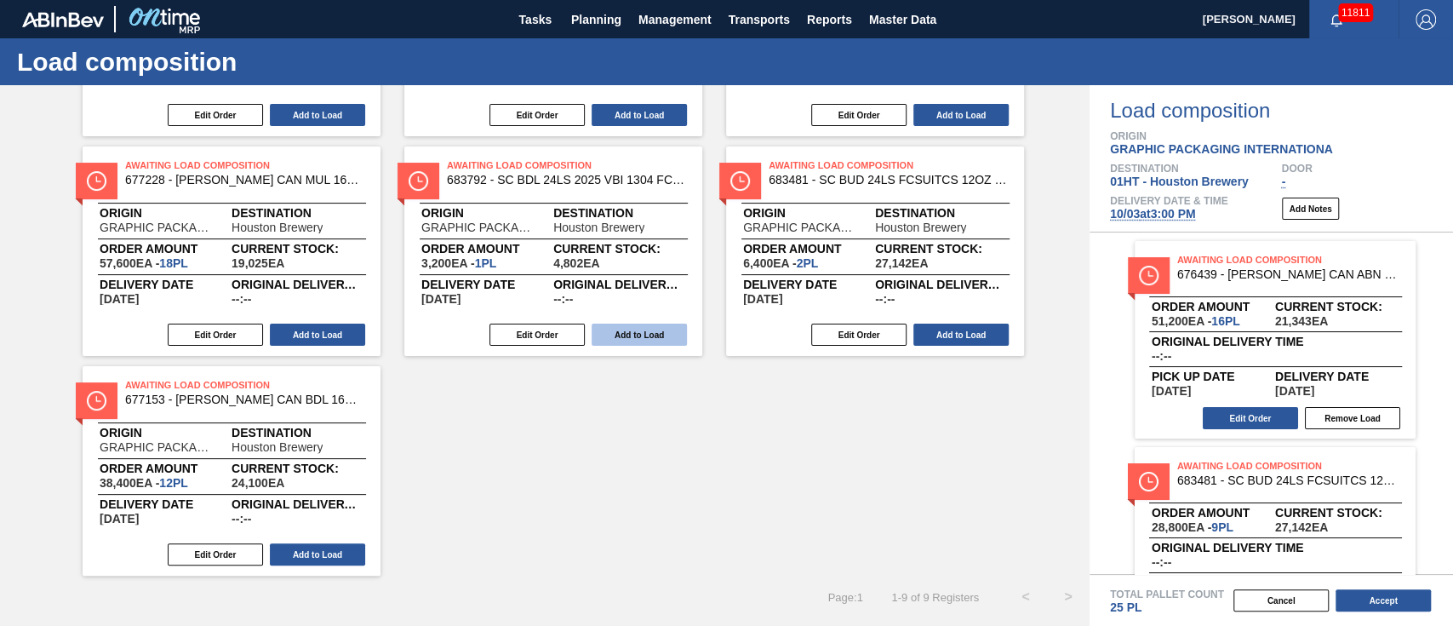
click at [609, 329] on button "Add to Load" at bounding box center [639, 334] width 95 height 22
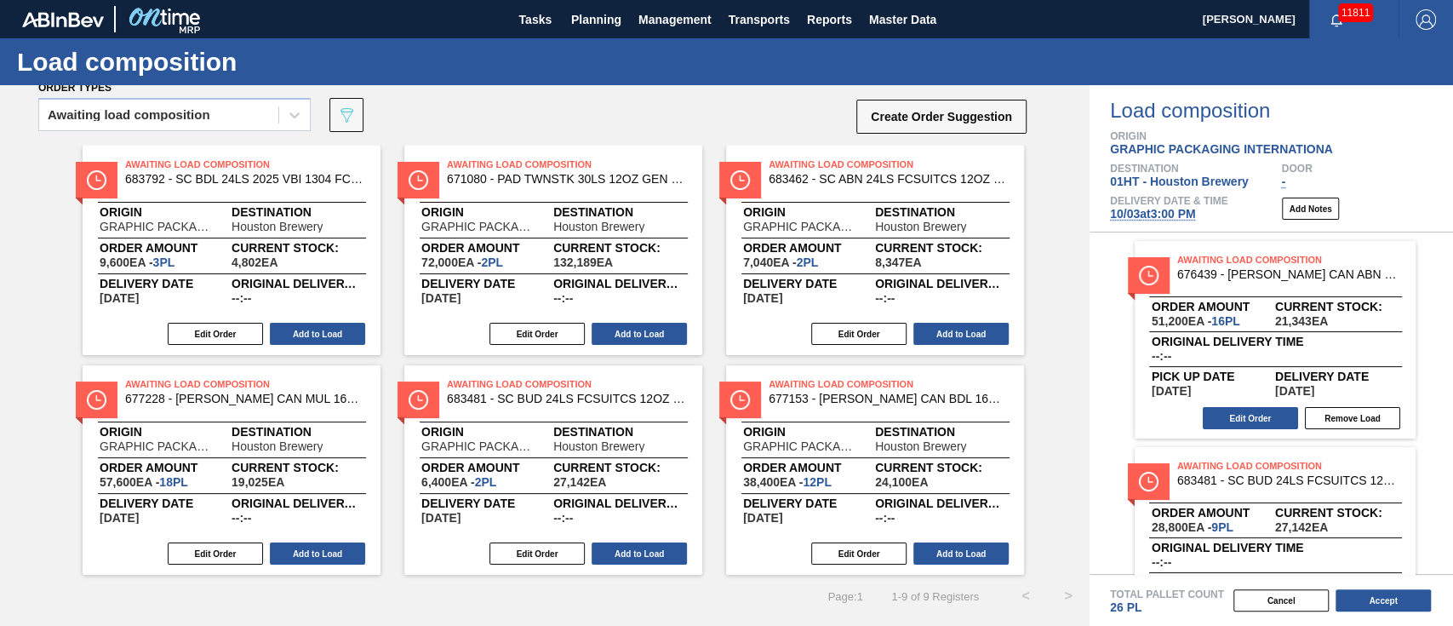
scroll to position [20, 0]
click at [1364, 598] on button "Accept" at bounding box center [1383, 600] width 95 height 22
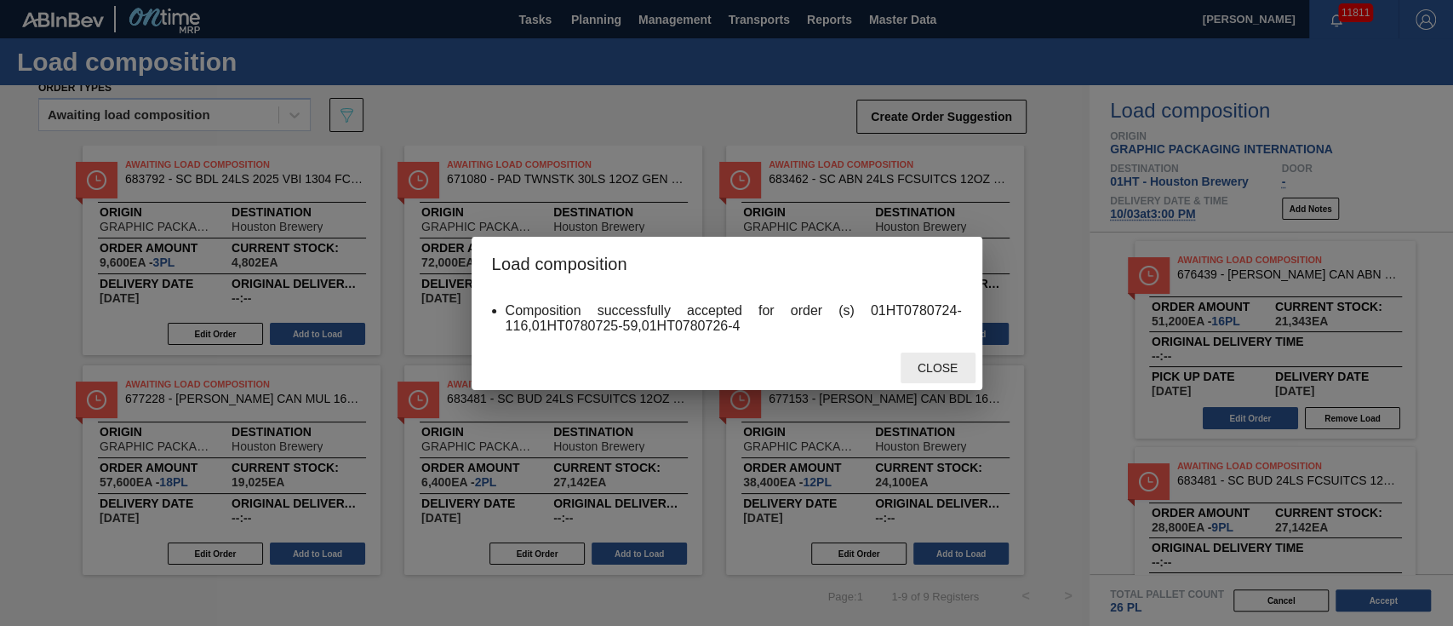
click at [924, 364] on span "Close" at bounding box center [937, 368] width 67 height 14
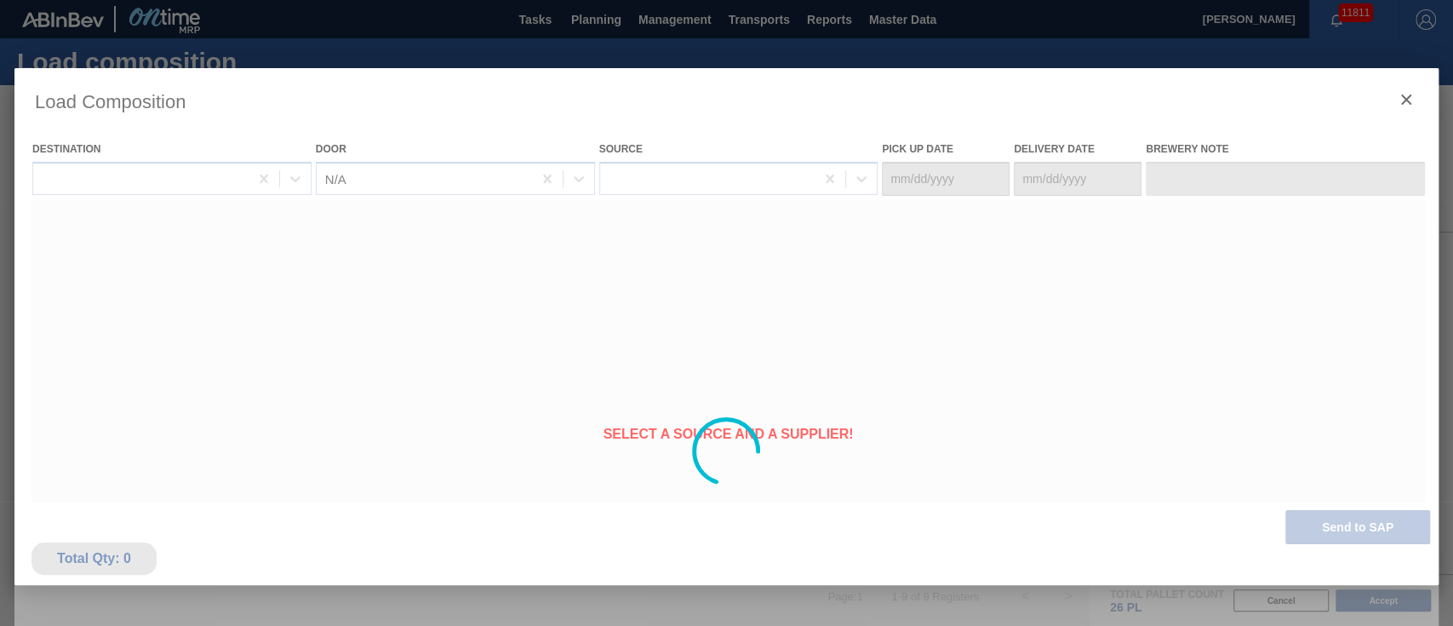
type Date "[DATE]"
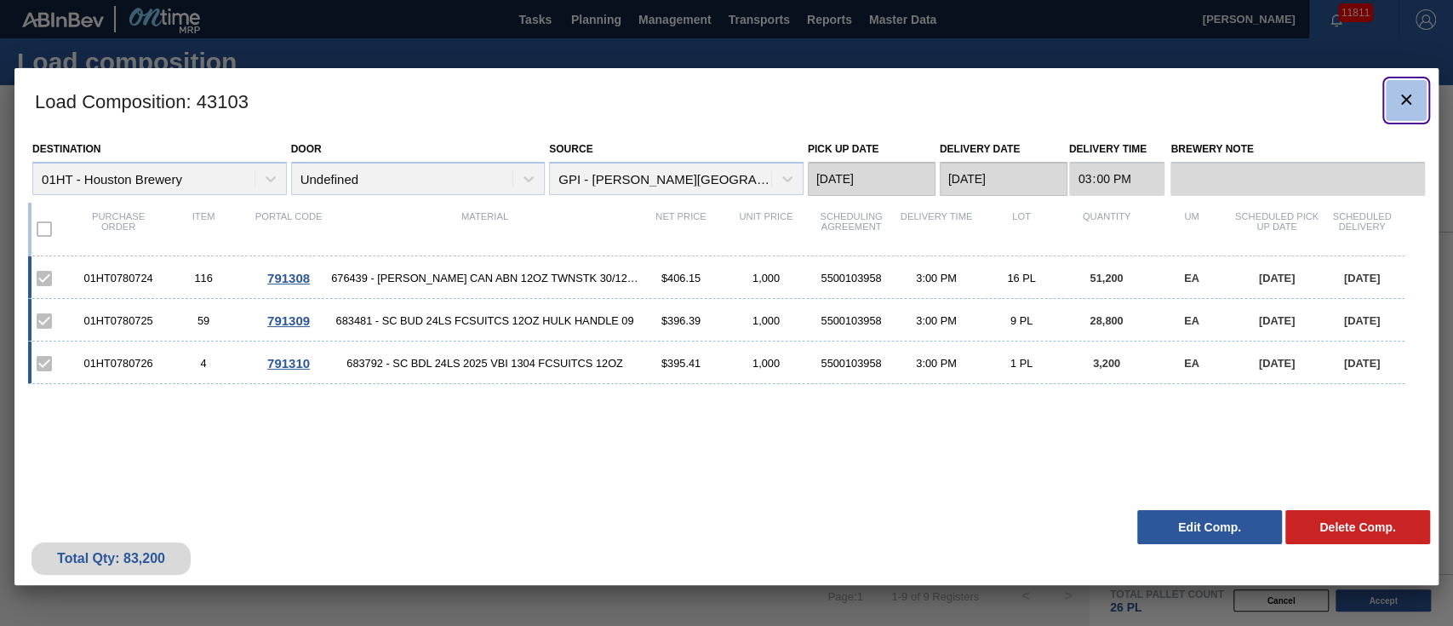
click at [1404, 100] on icon "botão de ícone" at bounding box center [1406, 99] width 10 height 10
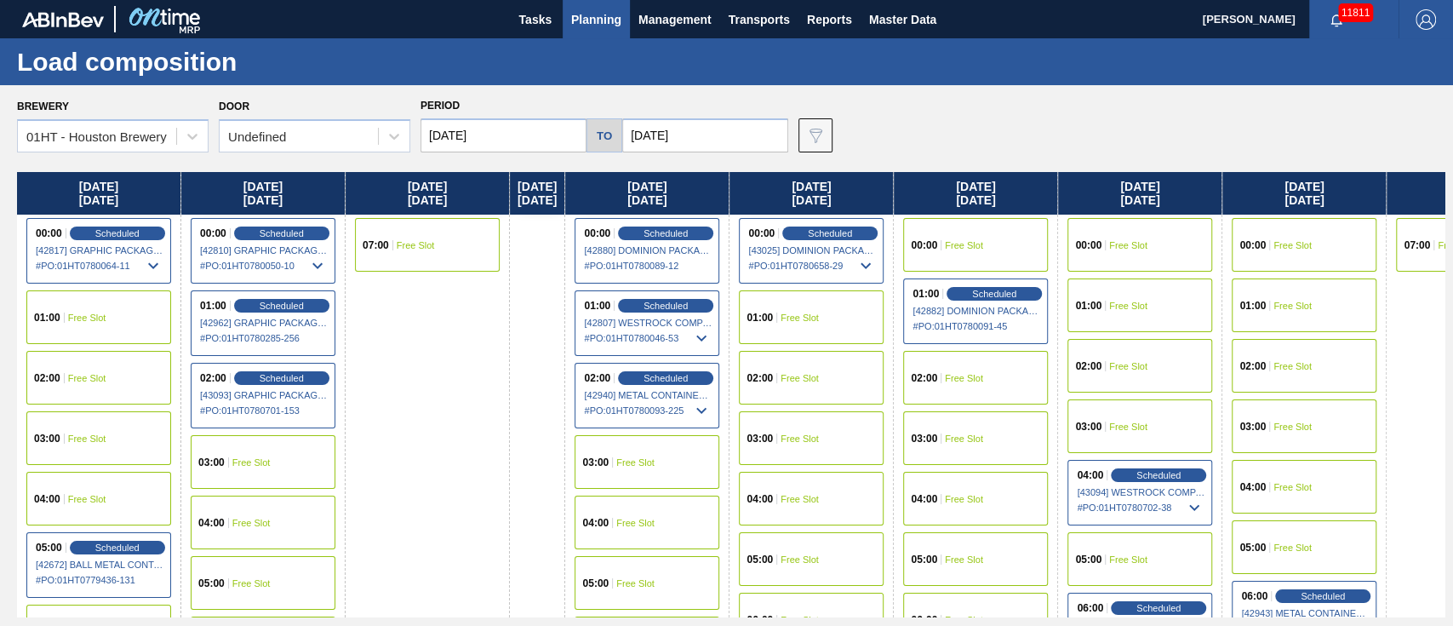
click at [579, 10] on span "Planning" at bounding box center [596, 19] width 50 height 20
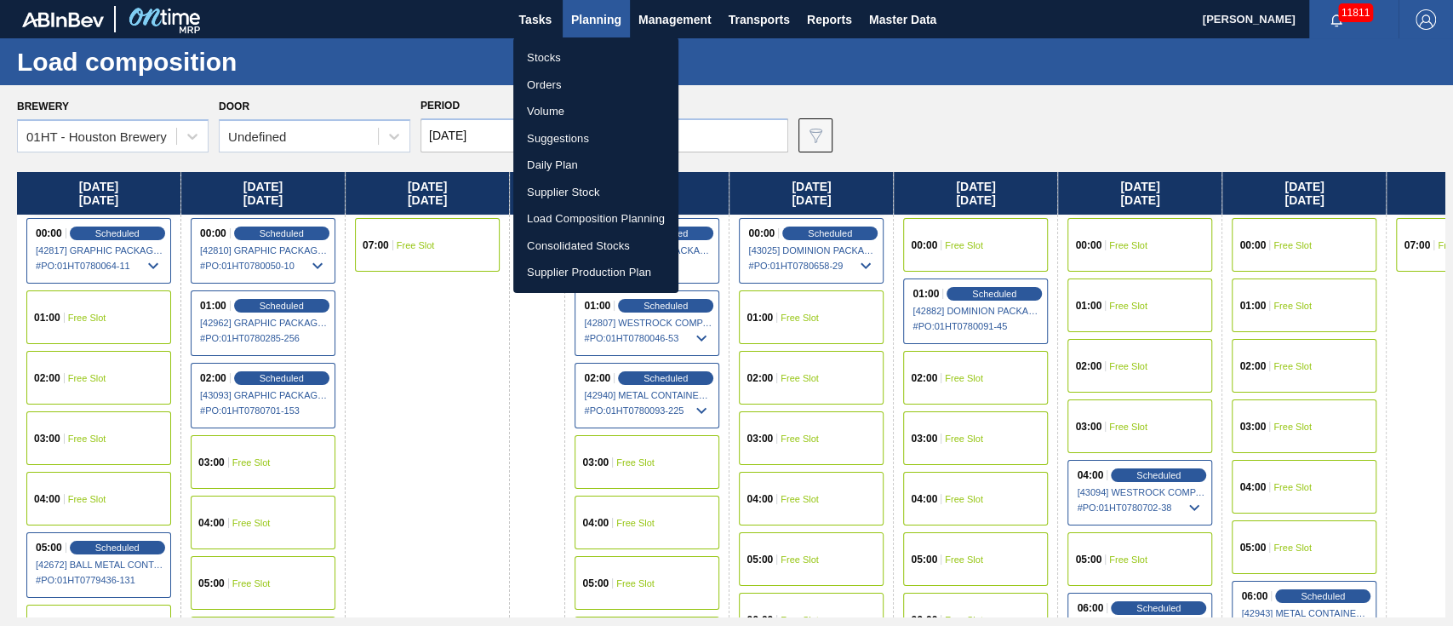
click at [545, 57] on li "Stocks" at bounding box center [595, 57] width 165 height 27
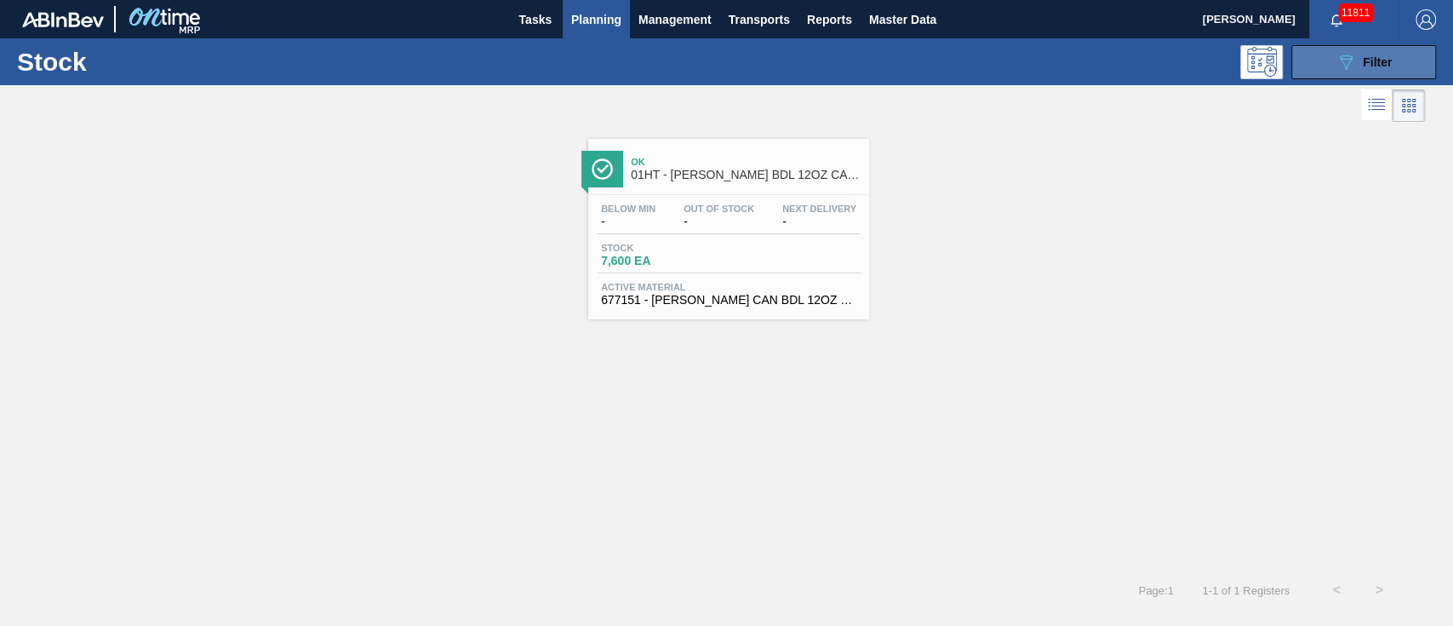
click at [1376, 65] on span "Filter" at bounding box center [1377, 62] width 29 height 14
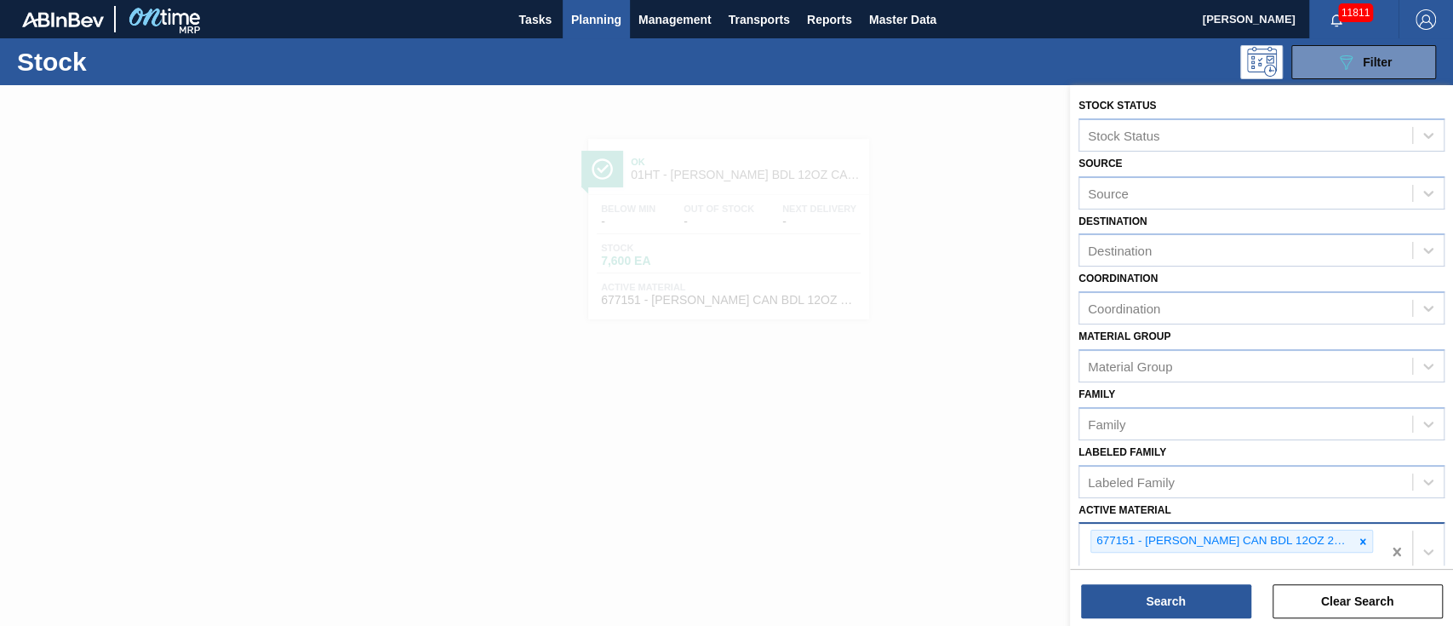
drag, startPoint x: 1382, startPoint y: 545, endPoint x: 1308, endPoint y: 514, distance: 80.2
type Material "676439"
click at [1217, 586] on button "Search" at bounding box center [1166, 601] width 170 height 34
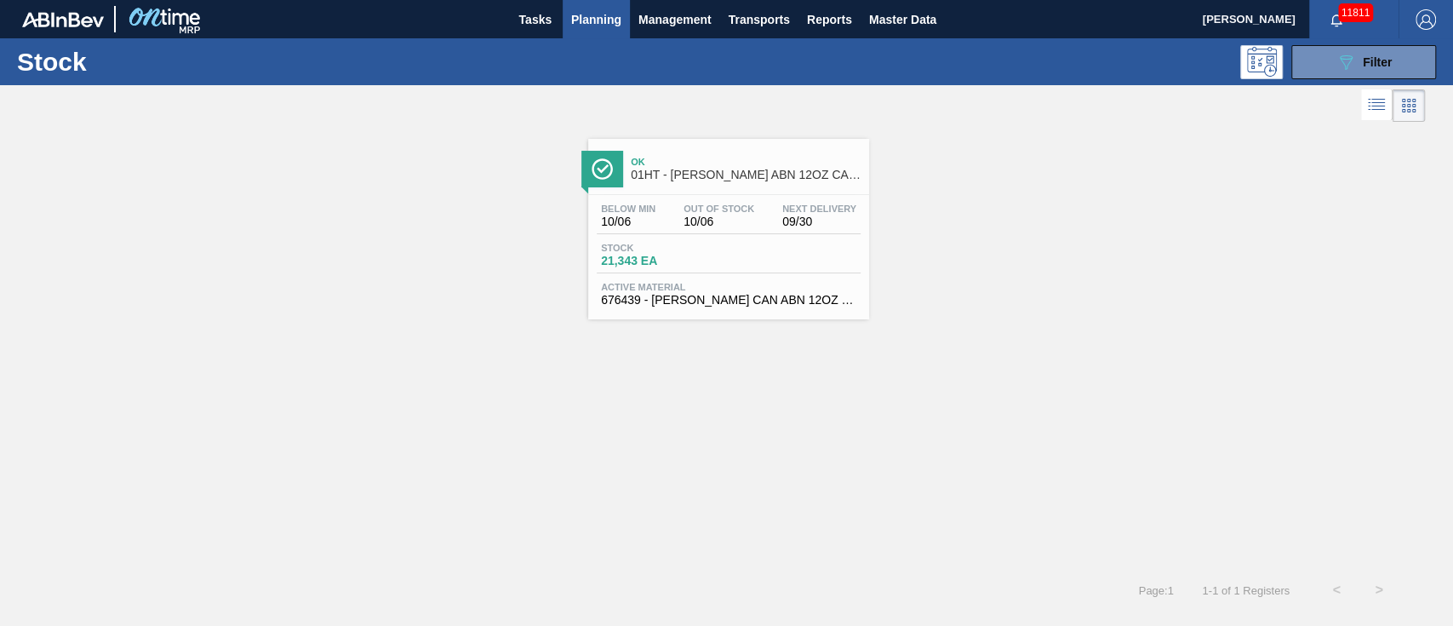
click at [694, 233] on div "Below Min 10/06 Out Of Stock 10/06 Next Delivery 09/30" at bounding box center [729, 218] width 264 height 31
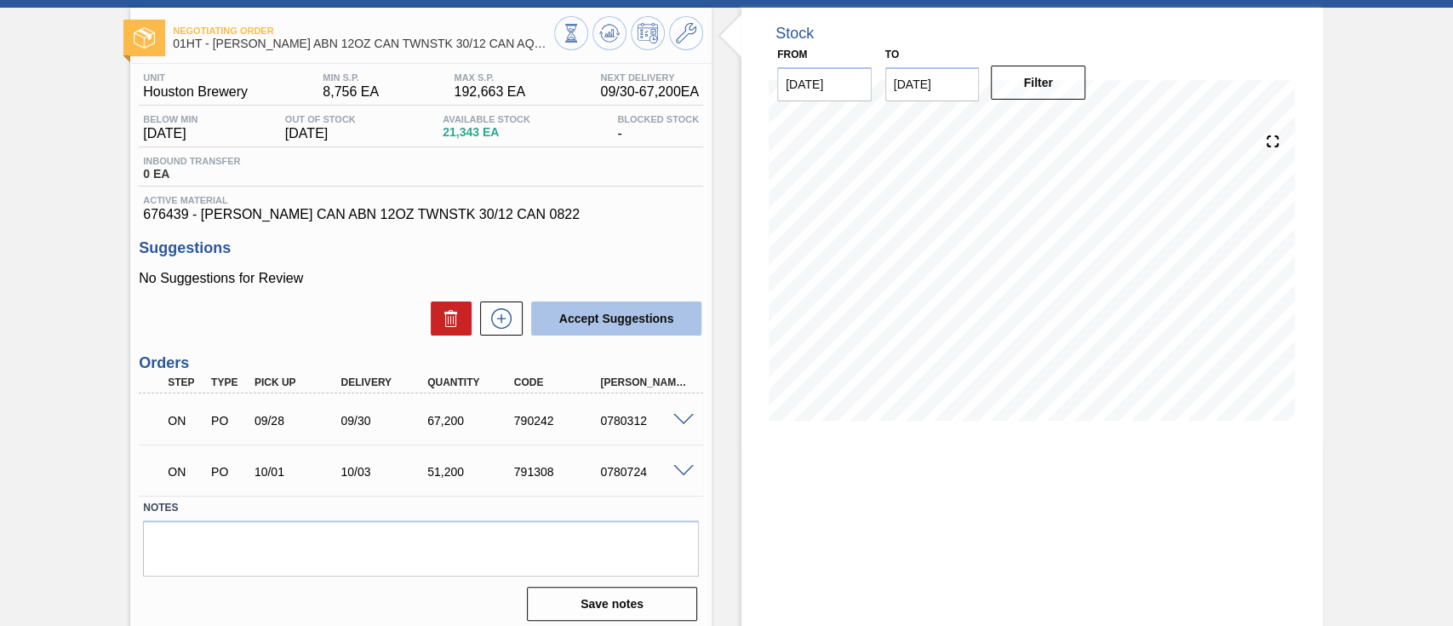
scroll to position [106, 0]
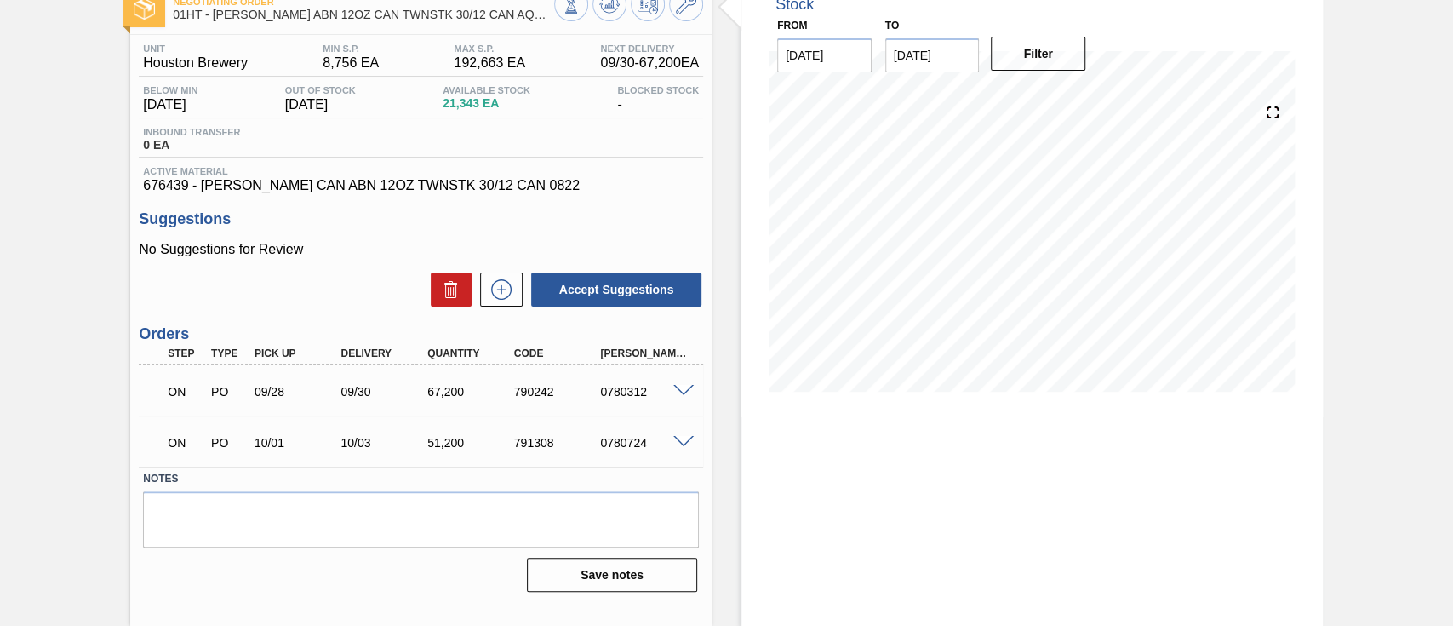
click at [677, 387] on span at bounding box center [683, 391] width 20 height 13
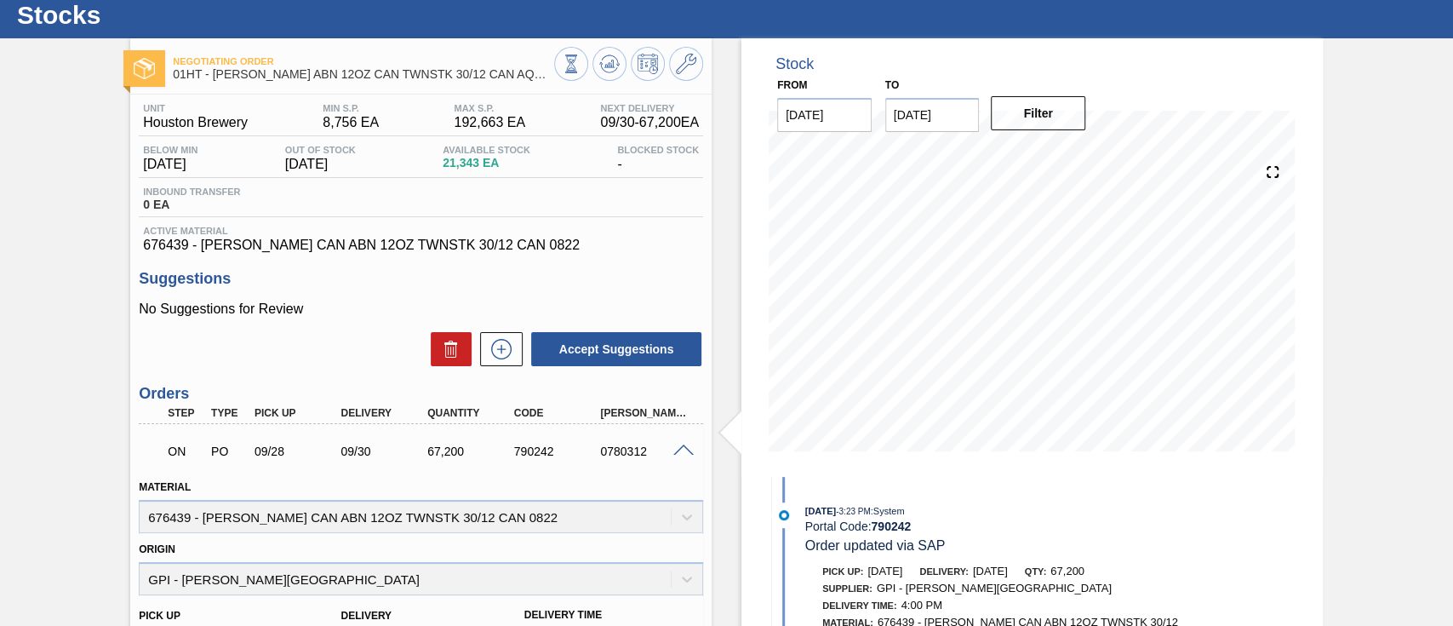
scroll to position [0, 0]
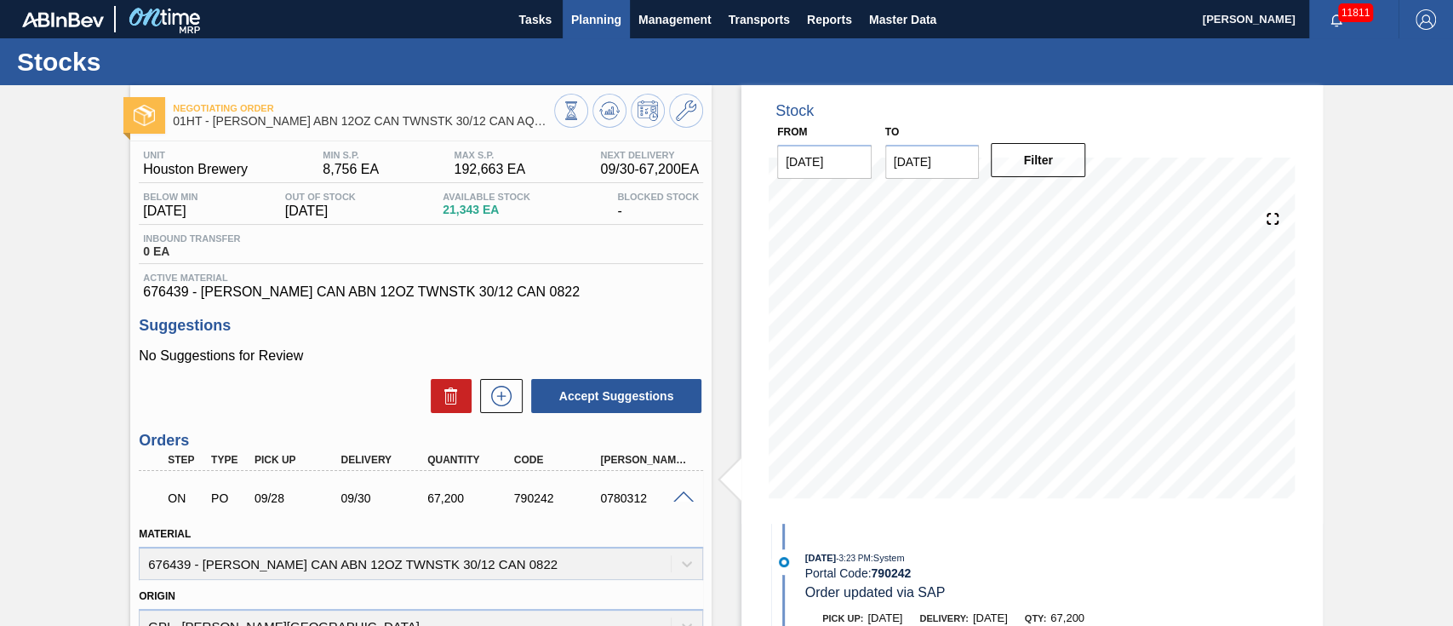
click at [589, 15] on span "Planning" at bounding box center [596, 19] width 50 height 20
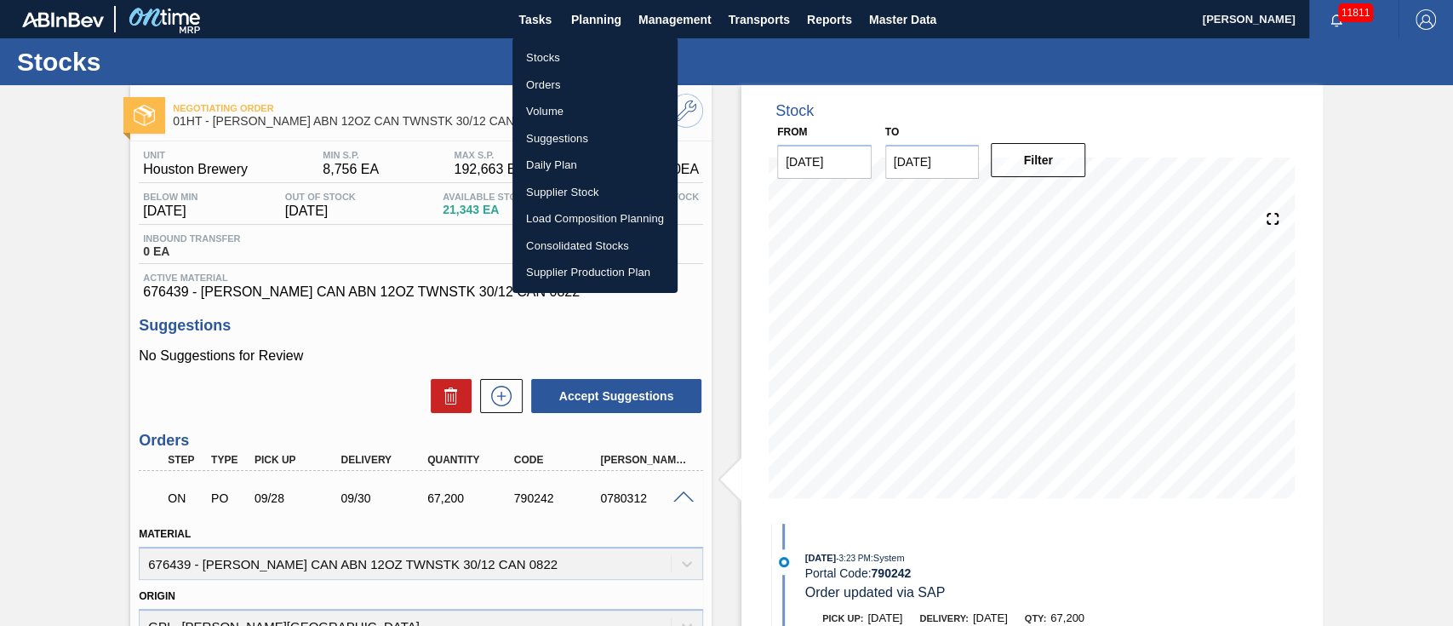
click at [549, 53] on li "Stocks" at bounding box center [594, 57] width 165 height 27
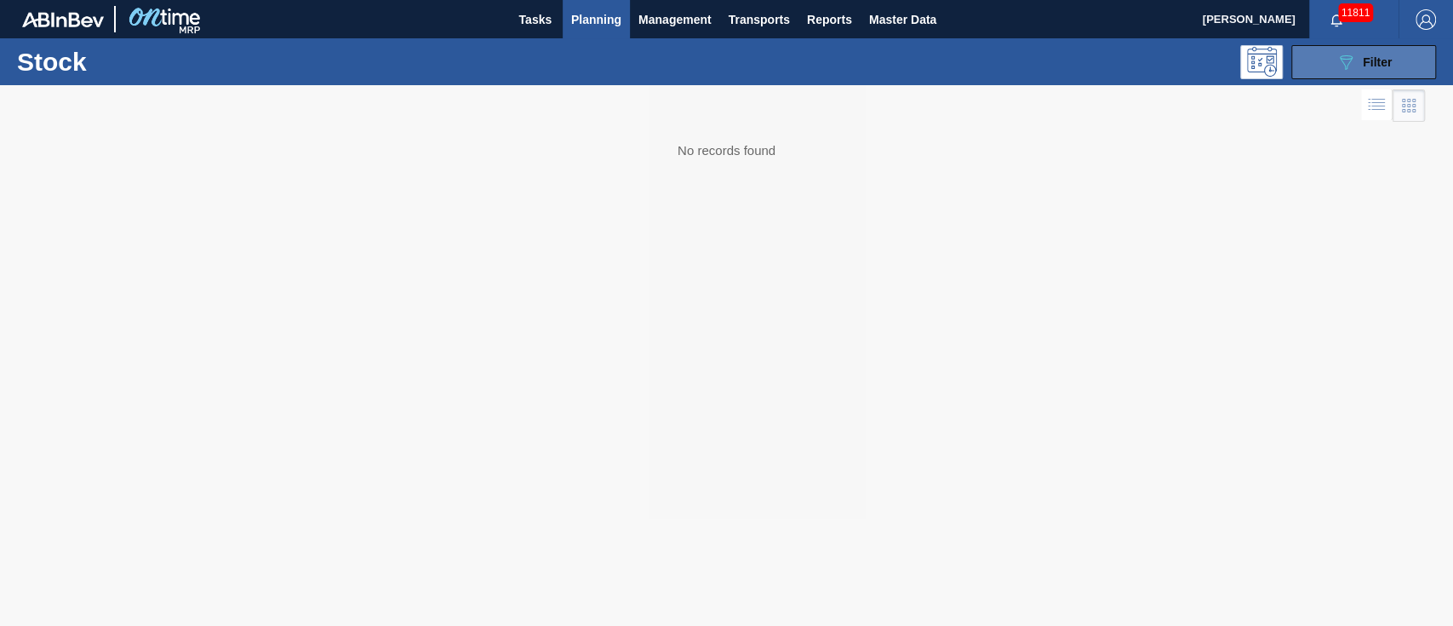
click at [1363, 66] on span "Filter" at bounding box center [1377, 62] width 29 height 14
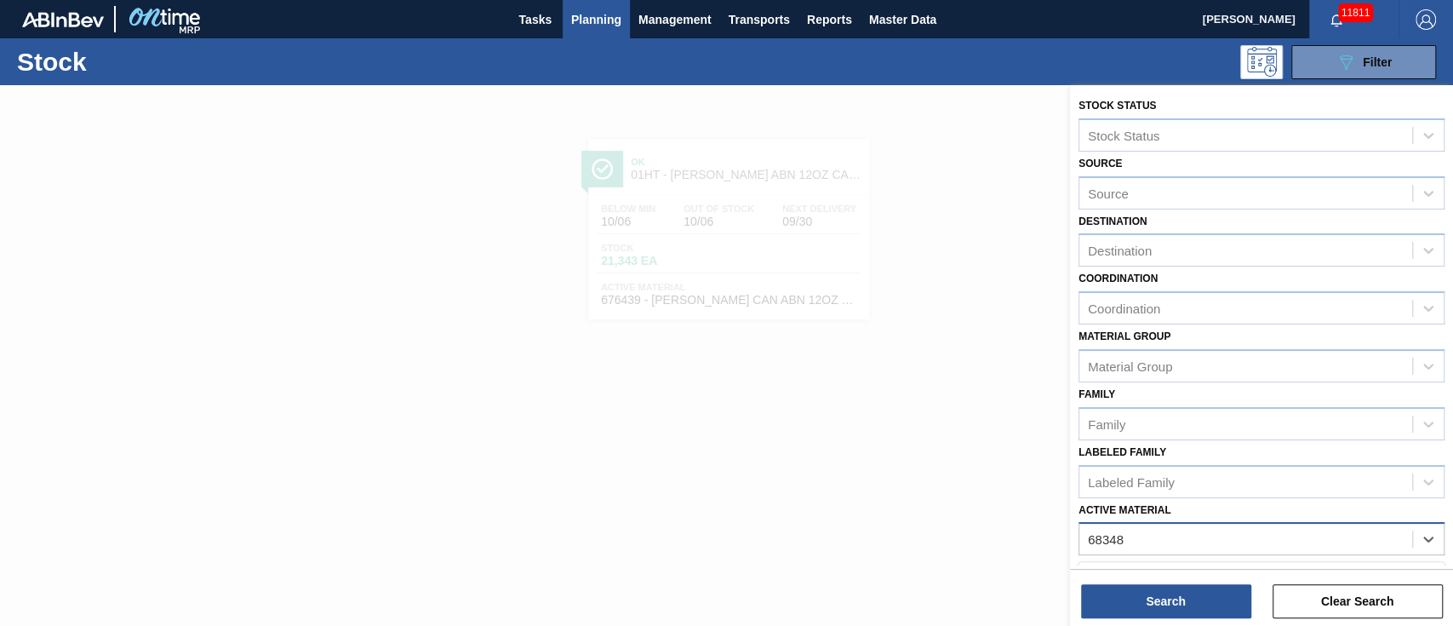
type Material "683481"
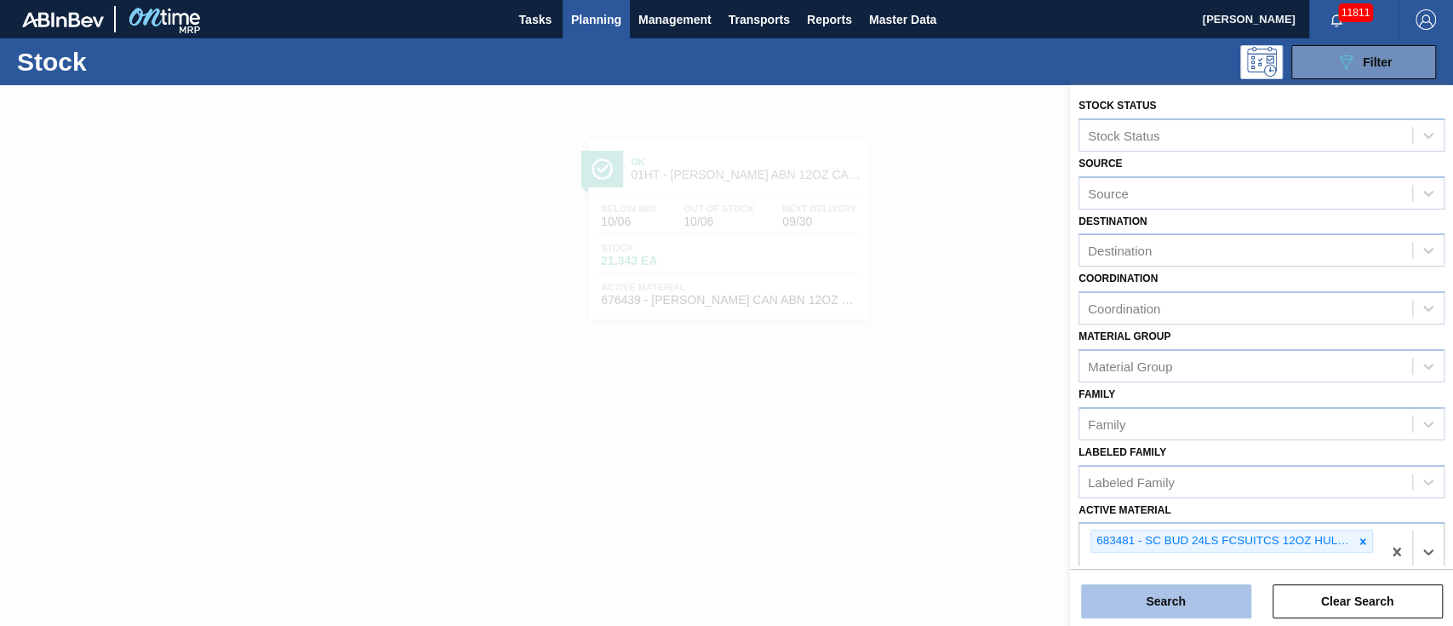
click at [1155, 604] on button "Search" at bounding box center [1166, 601] width 170 height 34
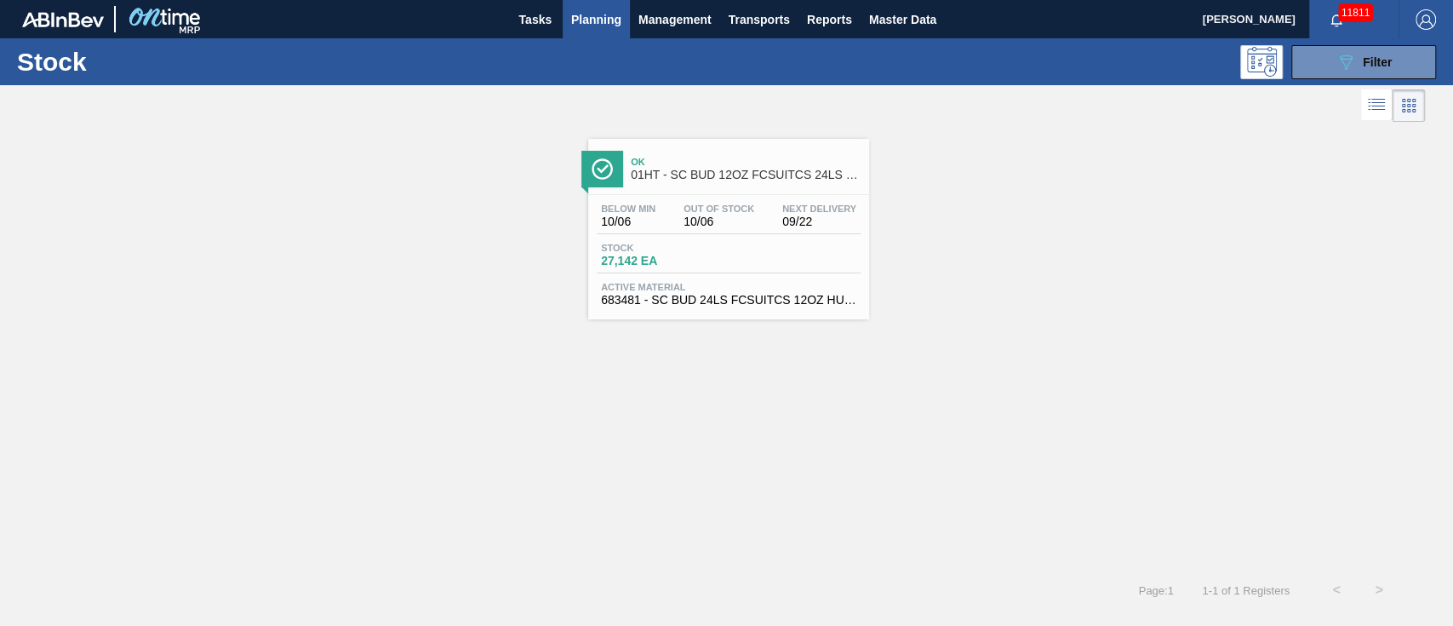
click at [633, 167] on span "Ok" at bounding box center [746, 162] width 230 height 10
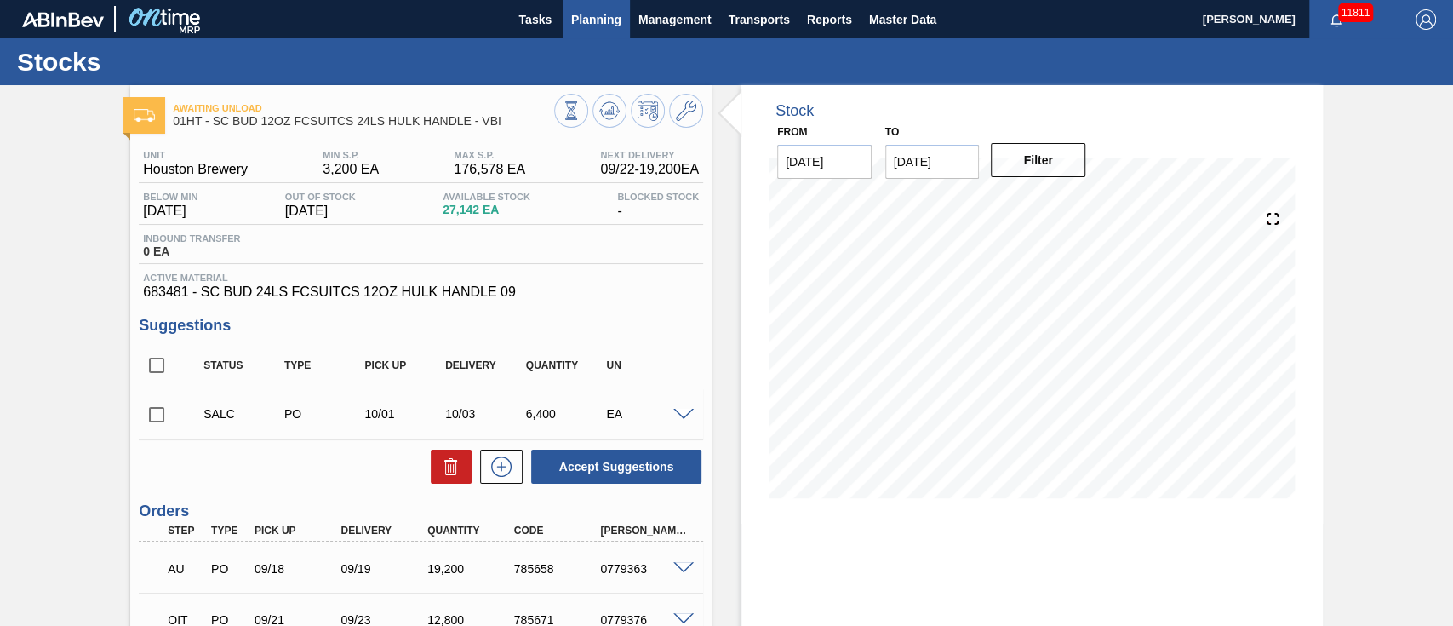
click at [592, 26] on span "Planning" at bounding box center [596, 19] width 50 height 20
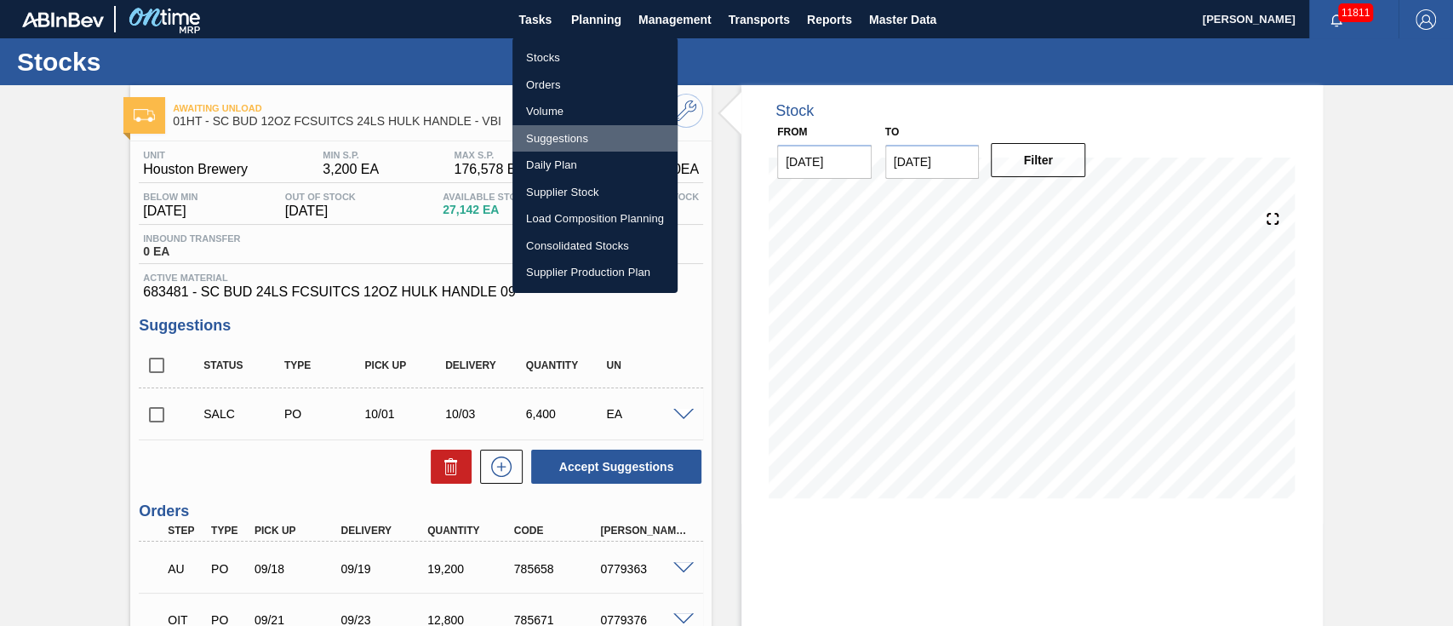
click at [563, 132] on li "Suggestions" at bounding box center [594, 138] width 165 height 27
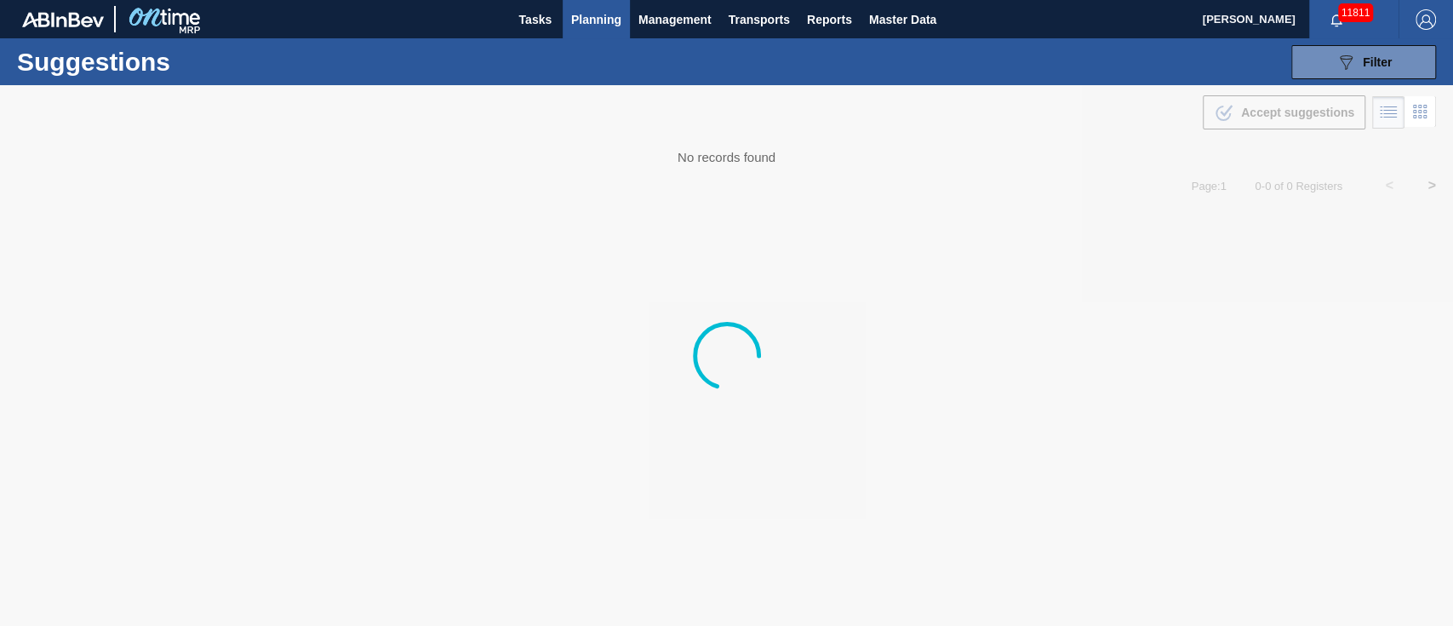
type from "[DATE]"
type to "[DATE]"
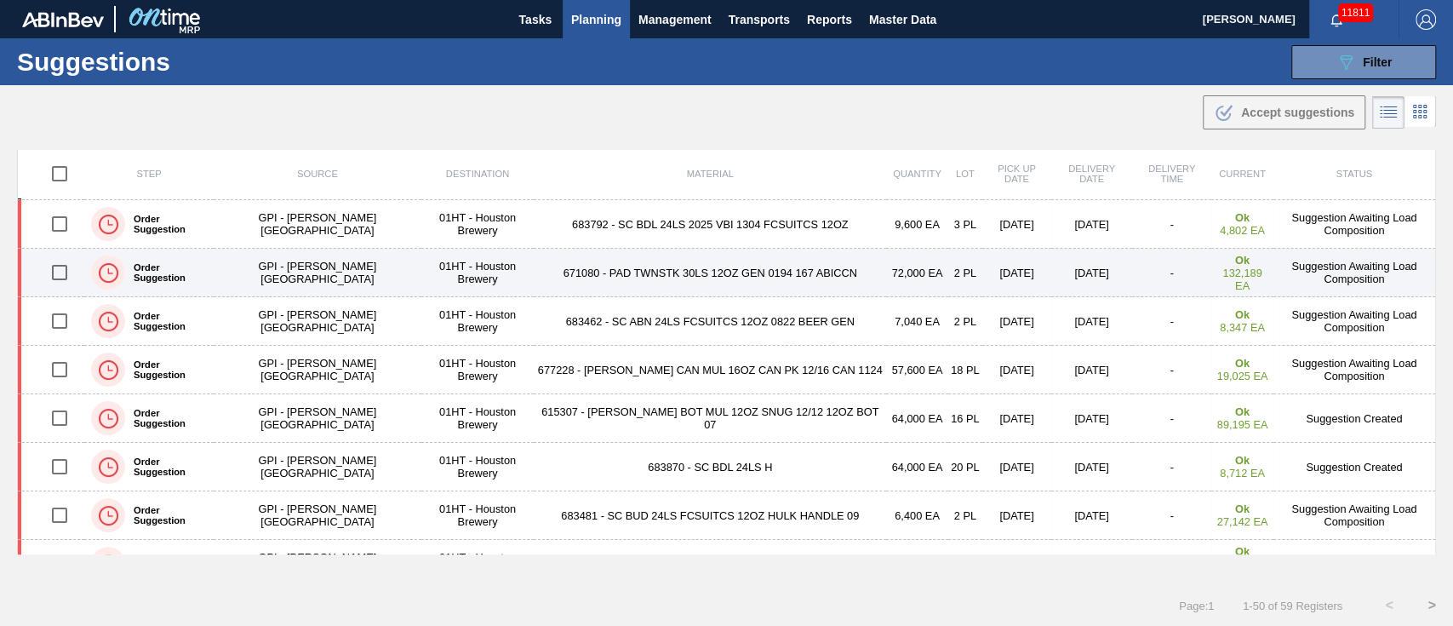
scroll to position [454, 0]
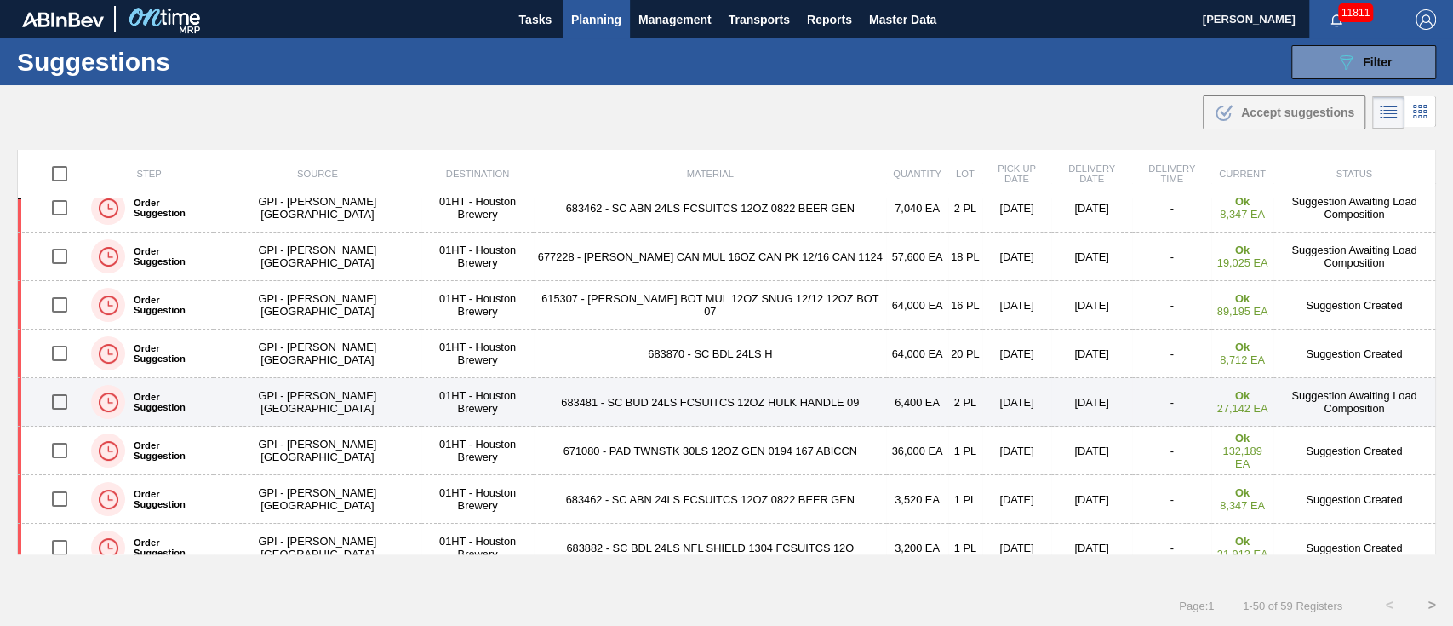
click at [54, 399] on input "checkbox" at bounding box center [60, 402] width 36 height 36
click at [62, 397] on input "checkbox" at bounding box center [60, 402] width 36 height 36
checkbox input "false"
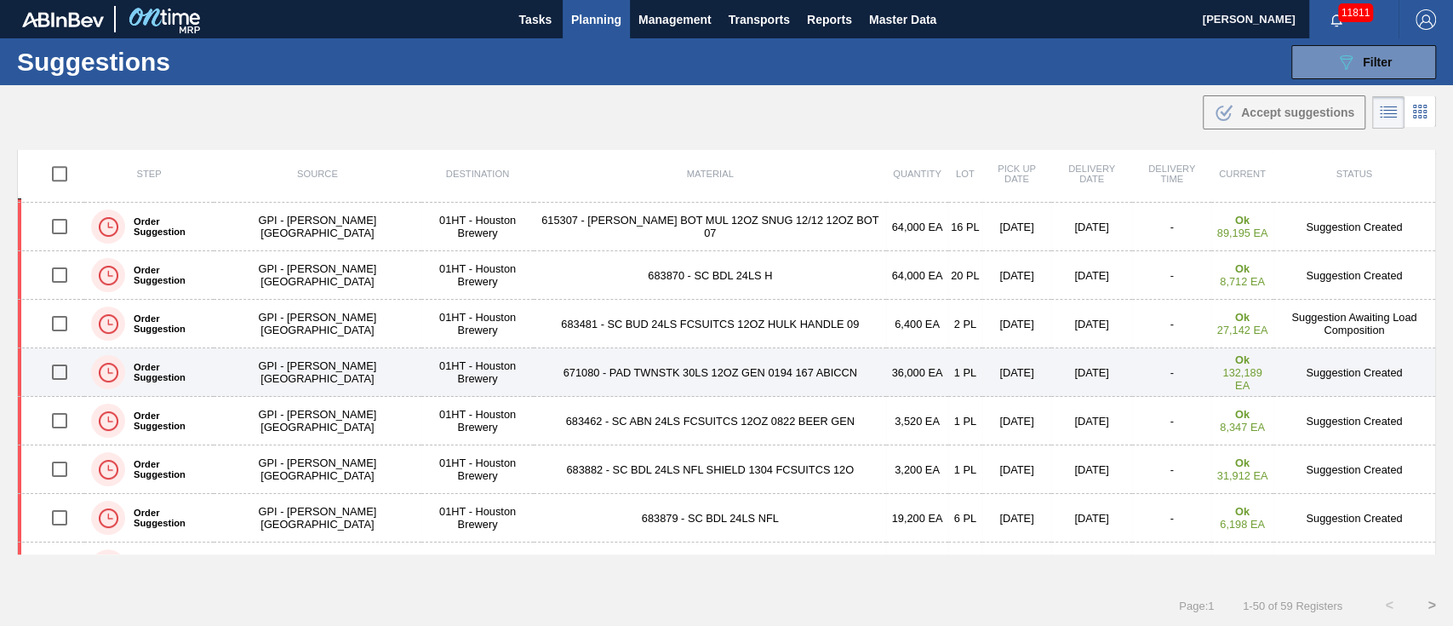
scroll to position [567, 0]
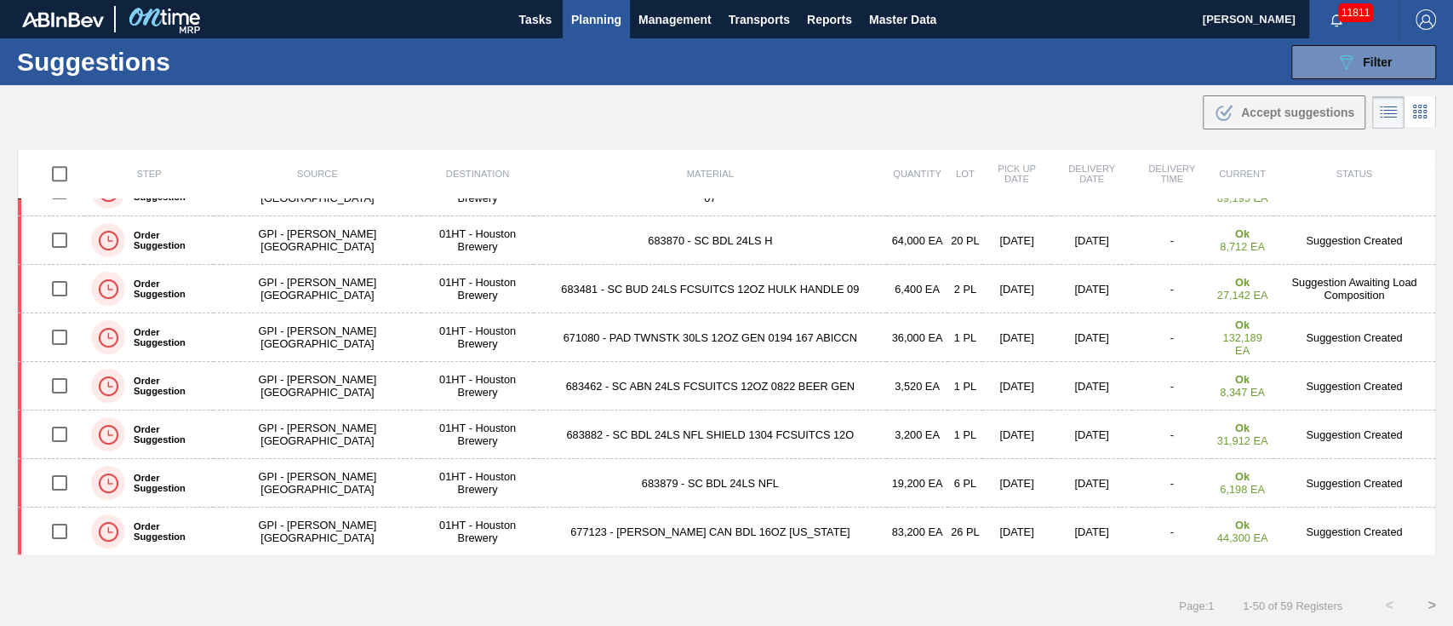
click at [605, 11] on span "Planning" at bounding box center [596, 19] width 50 height 20
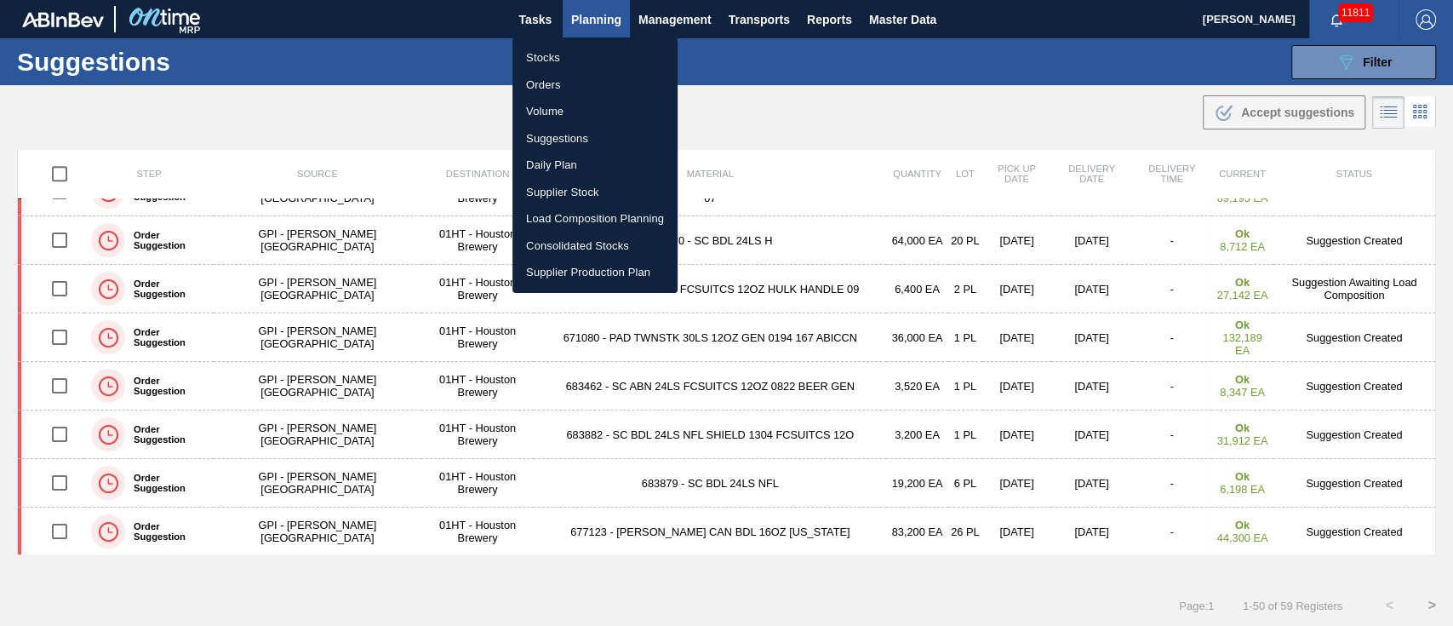
click at [578, 211] on li "Load Composition Planning" at bounding box center [594, 218] width 165 height 27
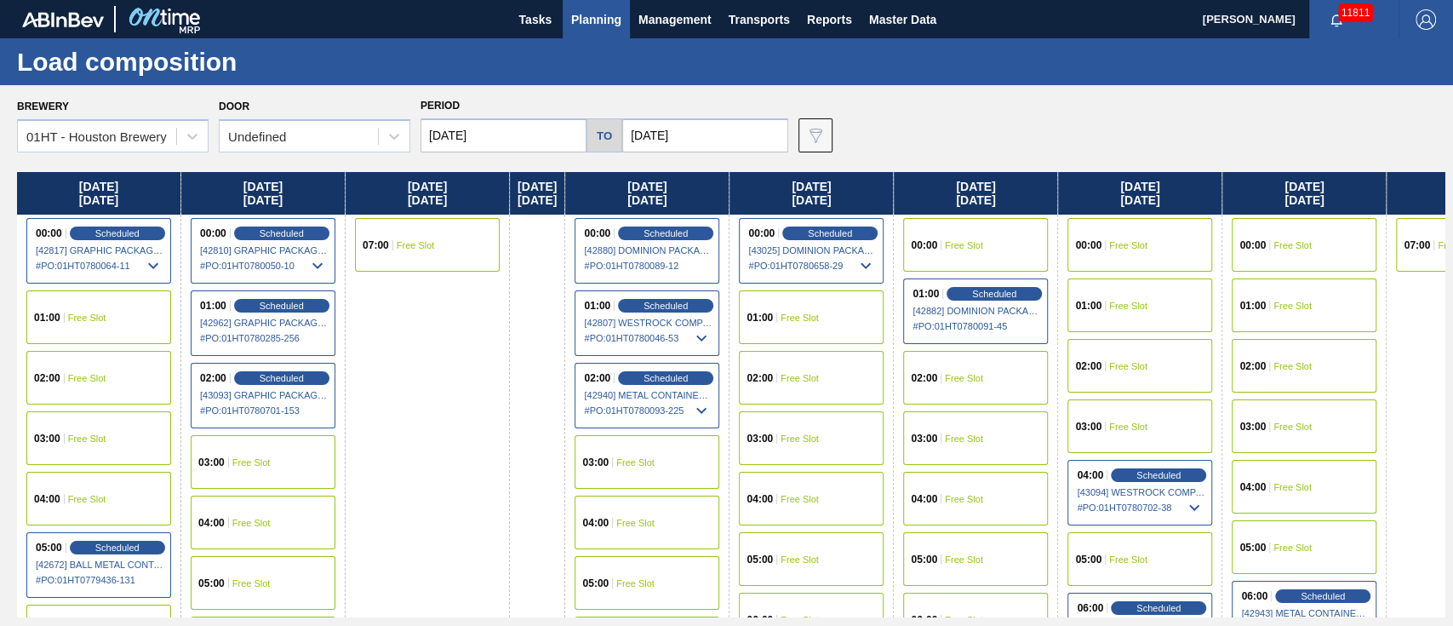
click at [1316, 233] on div "00:00 Free Slot" at bounding box center [1304, 245] width 145 height 54
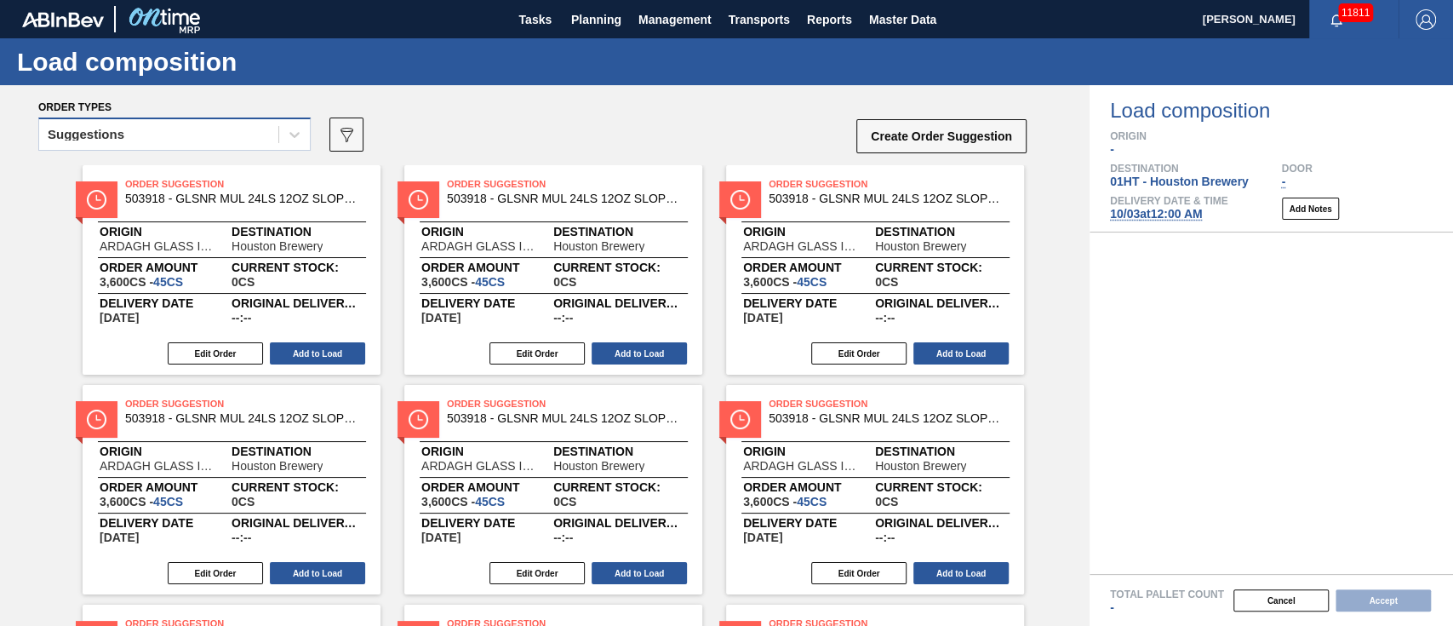
click at [238, 133] on div "Suggestions" at bounding box center [158, 135] width 239 height 25
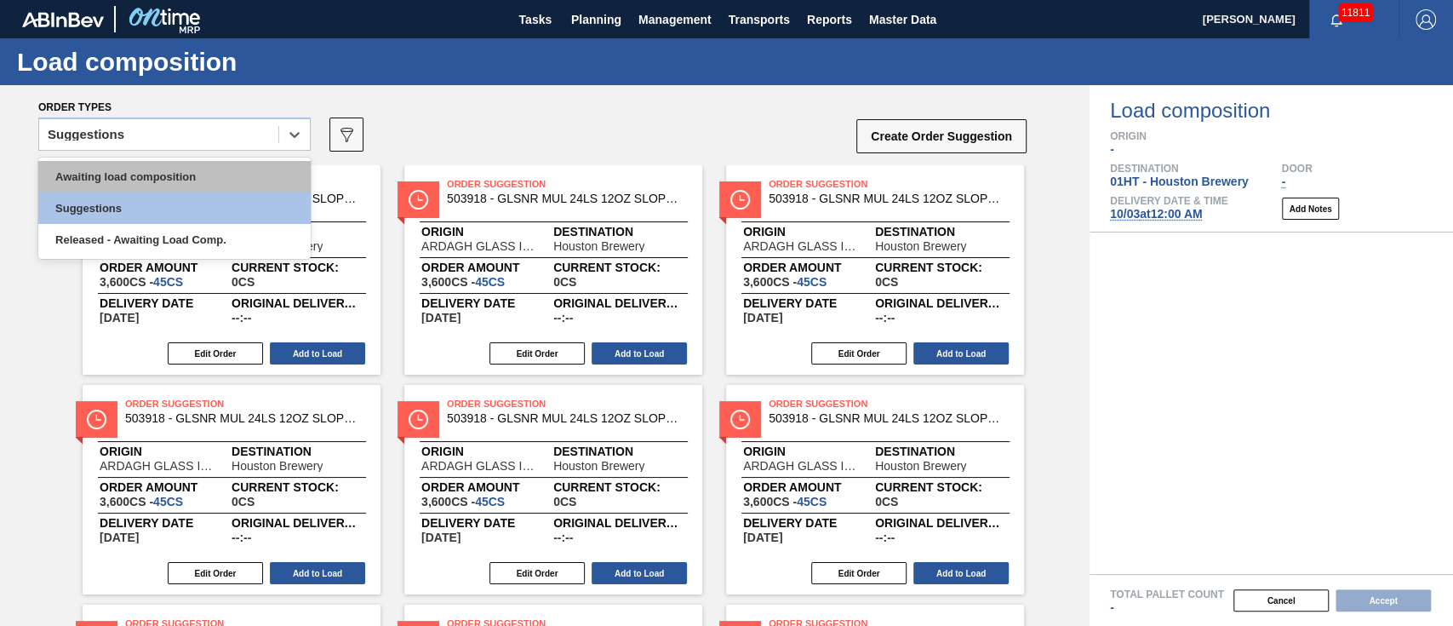
click at [197, 167] on div "Awaiting load composition" at bounding box center [174, 176] width 272 height 31
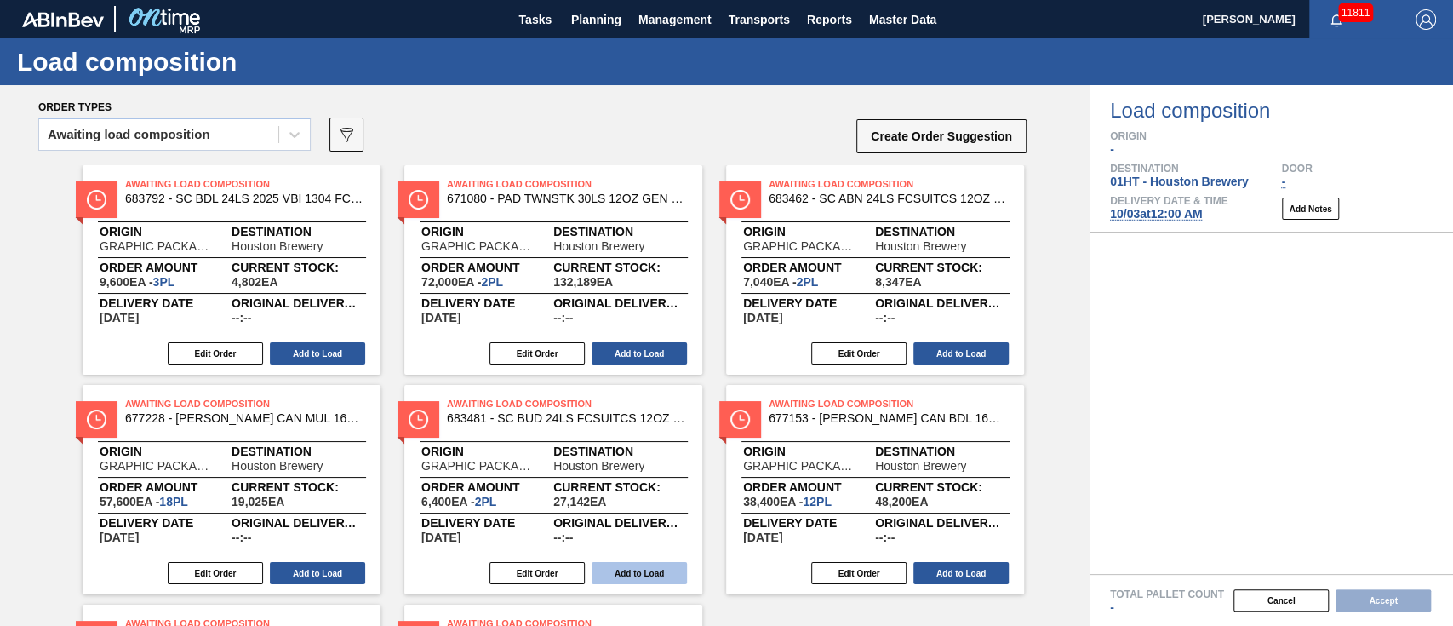
click at [659, 562] on button "Add to Load" at bounding box center [639, 573] width 95 height 22
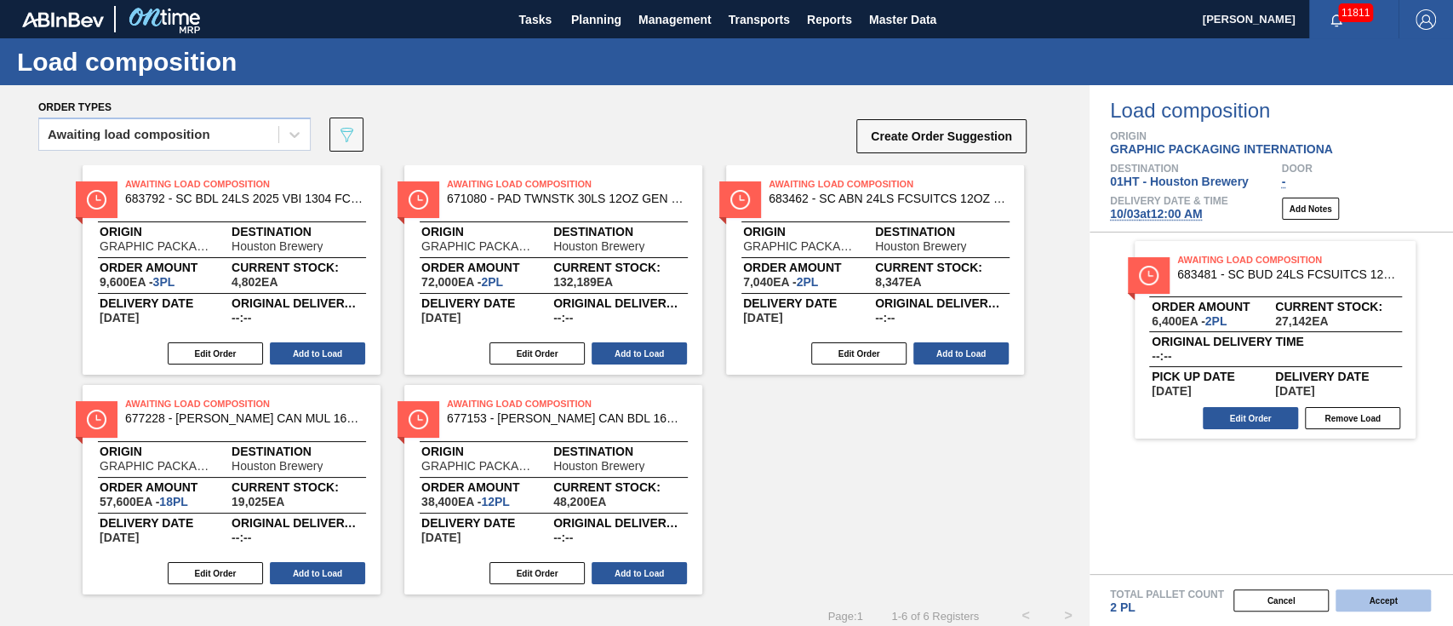
click at [1406, 595] on button "Accept" at bounding box center [1383, 600] width 95 height 22
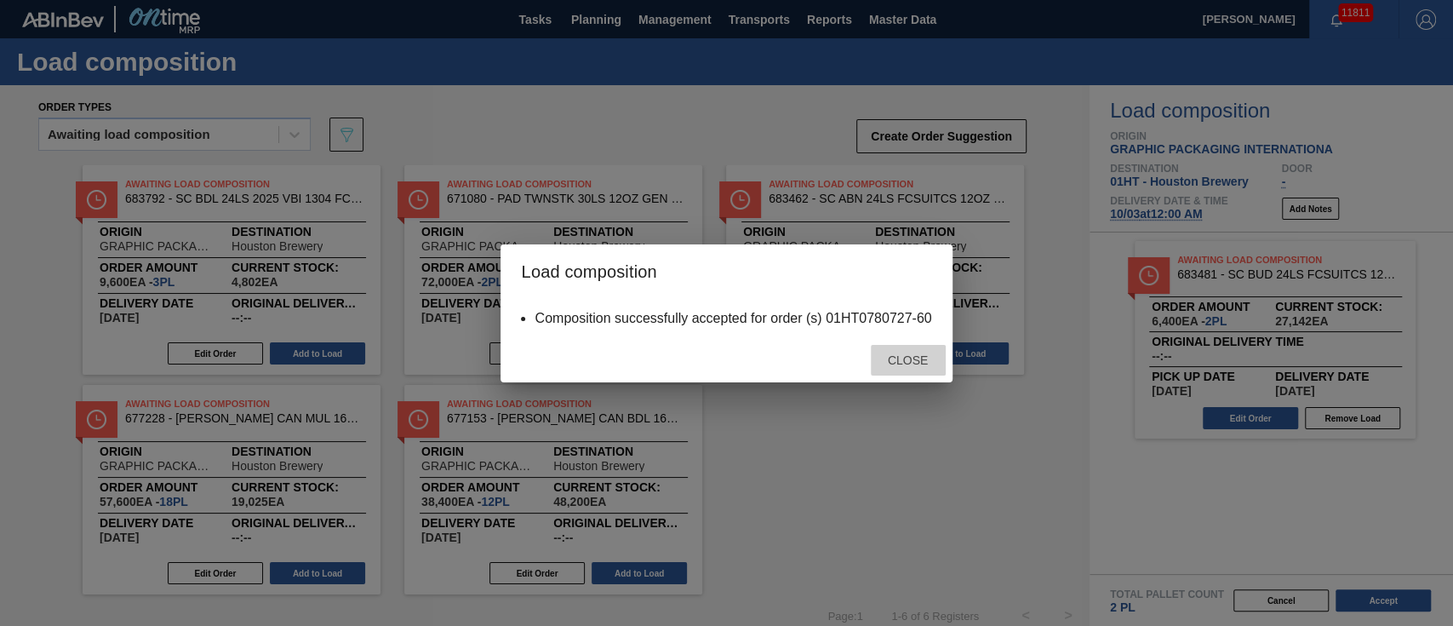
click at [910, 352] on div "Close" at bounding box center [908, 360] width 75 height 31
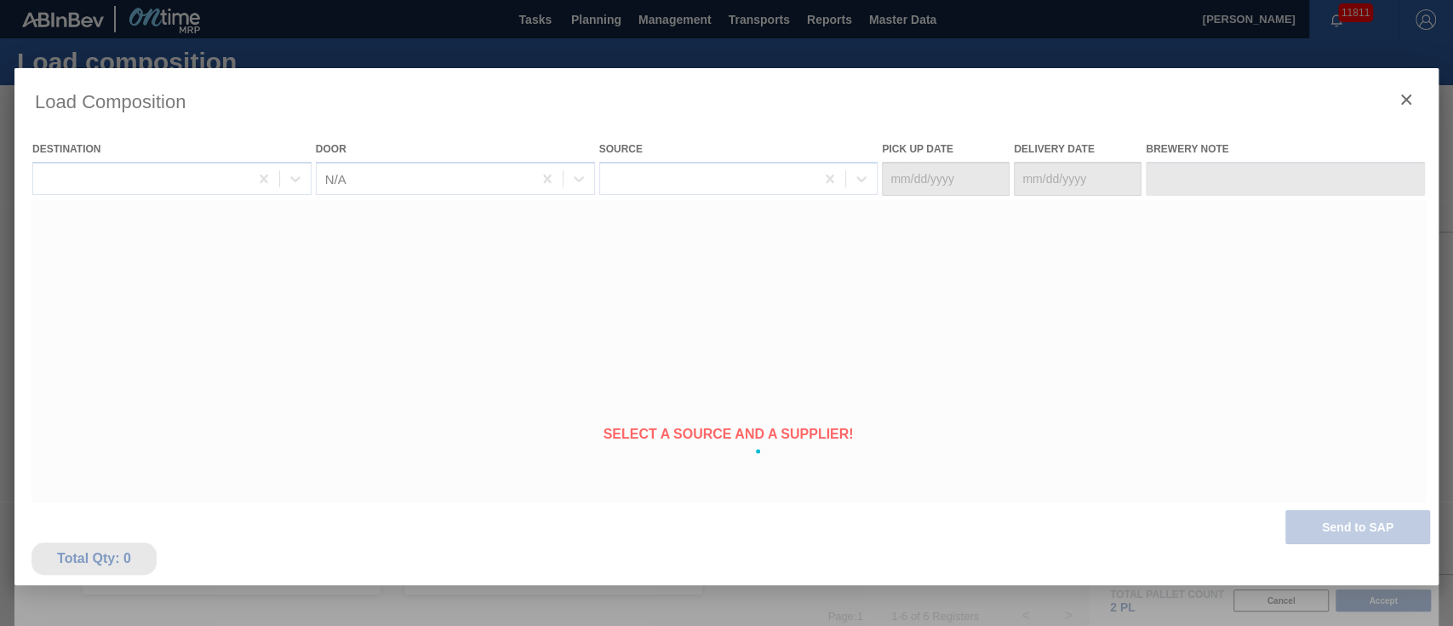
type Date "[DATE]"
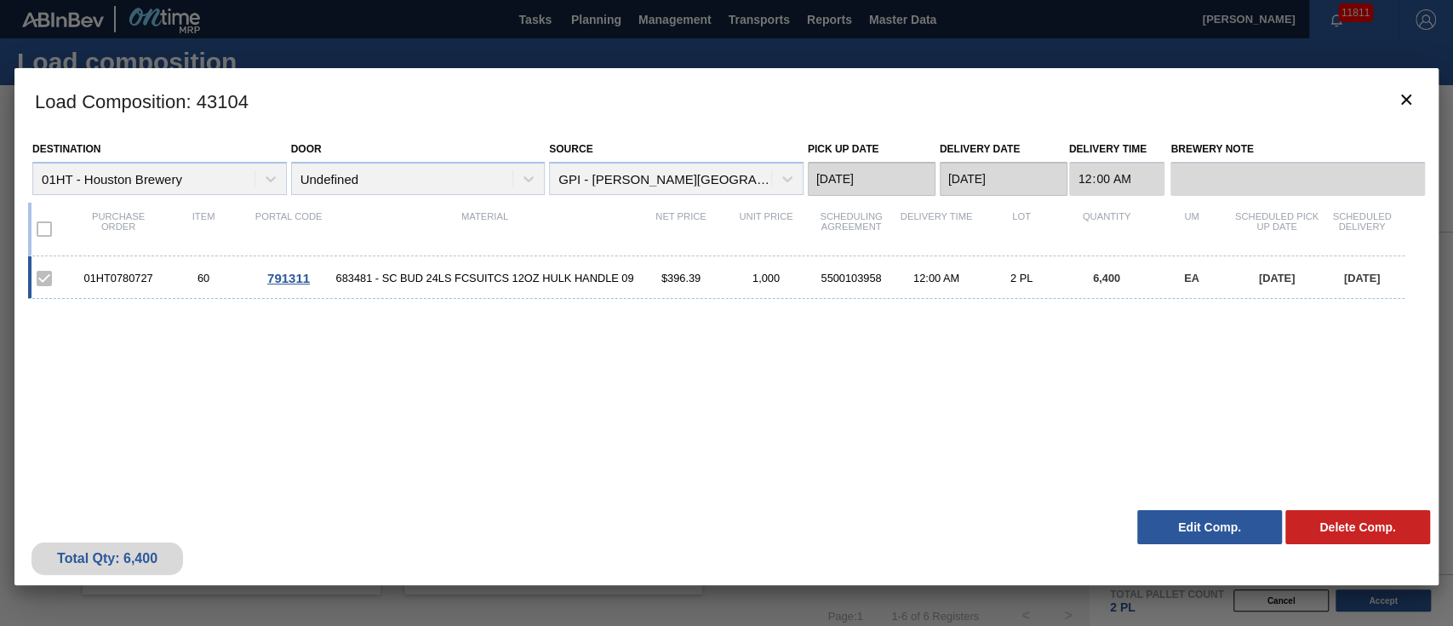
click at [589, 272] on span "683481 - SC BUD 24LS FCSUITCS 12OZ HULK HANDLE 09" at bounding box center [484, 278] width 307 height 13
click at [1218, 521] on button "Edit Comp." at bounding box center [1209, 527] width 145 height 34
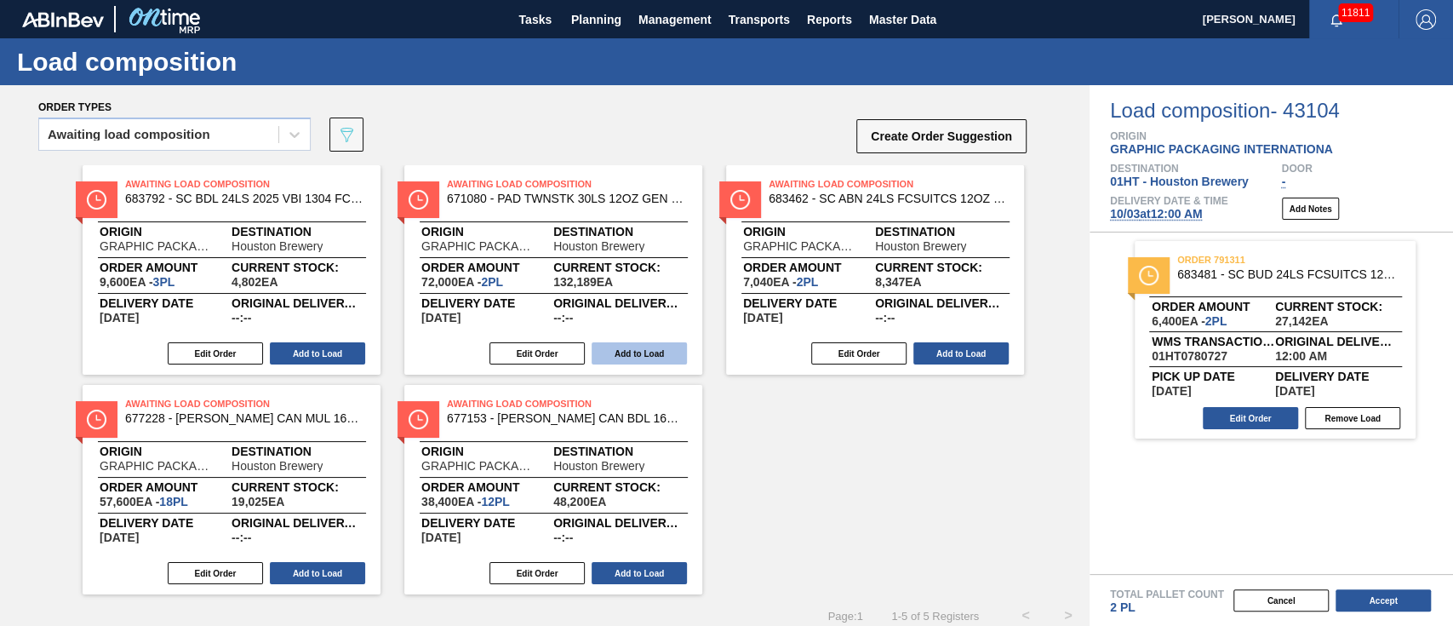
click at [631, 352] on button "Add to Load" at bounding box center [639, 353] width 95 height 22
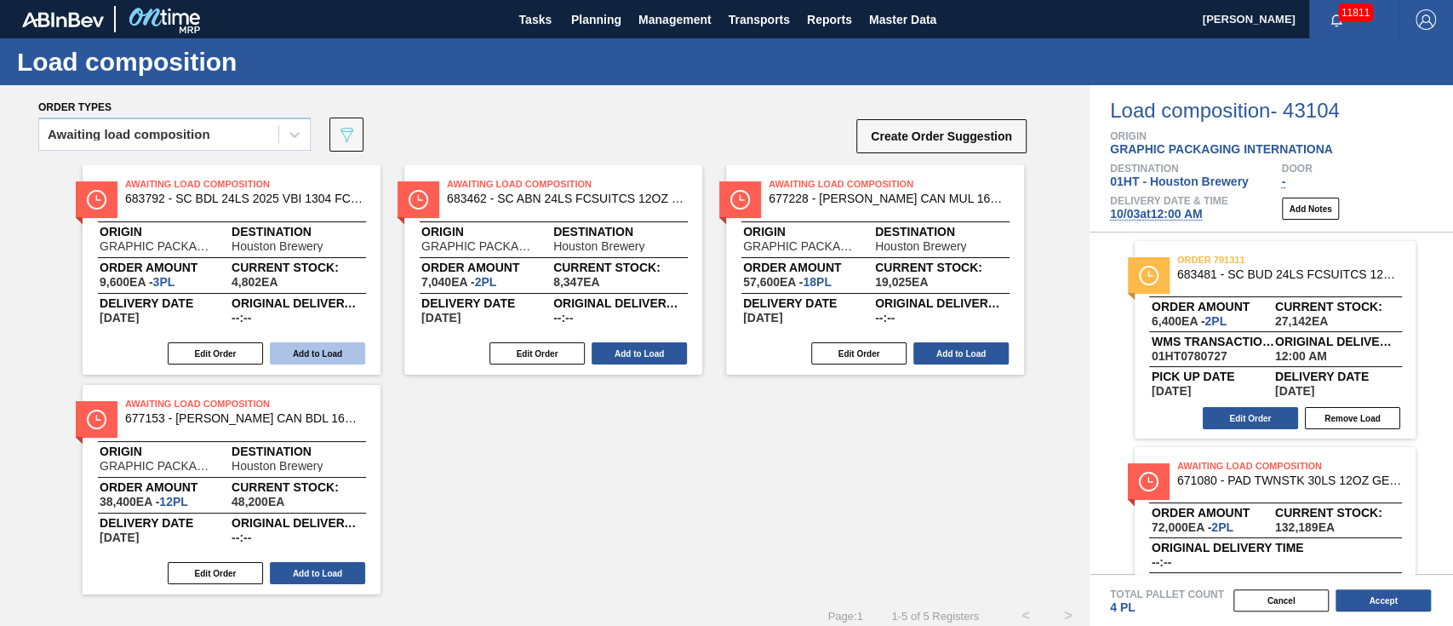
click at [344, 345] on button "Add to Load" at bounding box center [317, 353] width 95 height 22
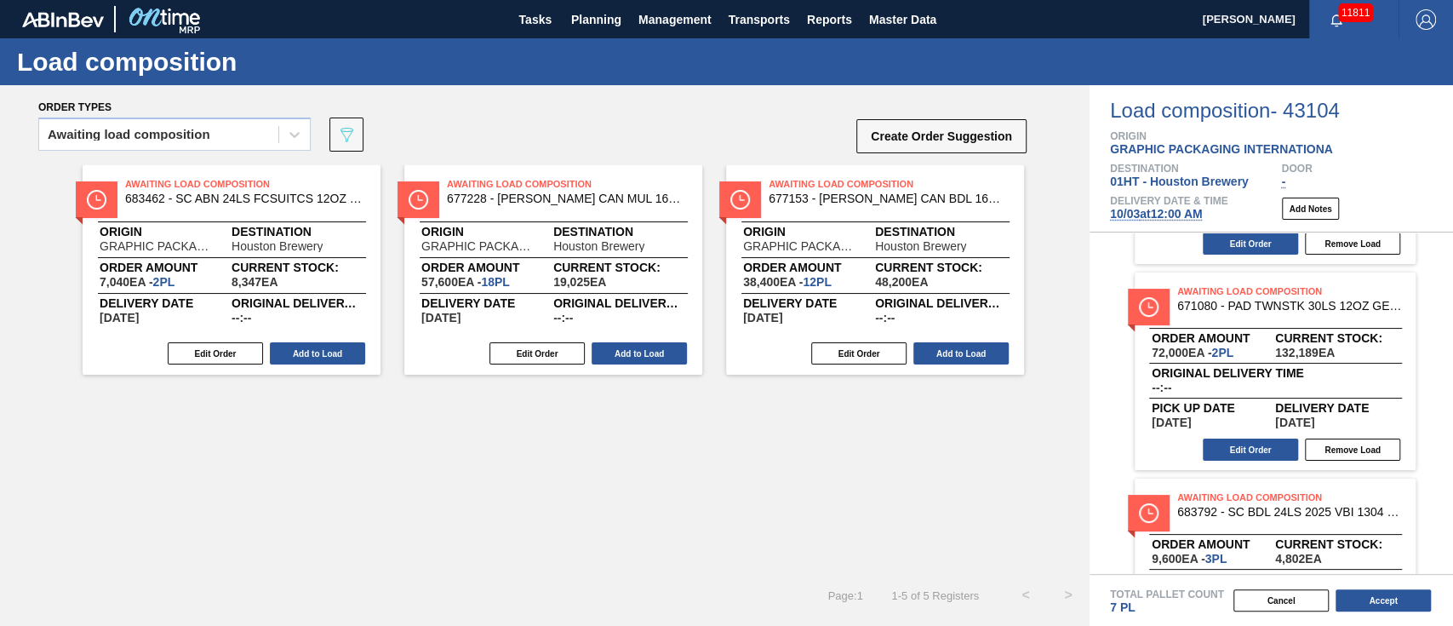
scroll to position [226, 0]
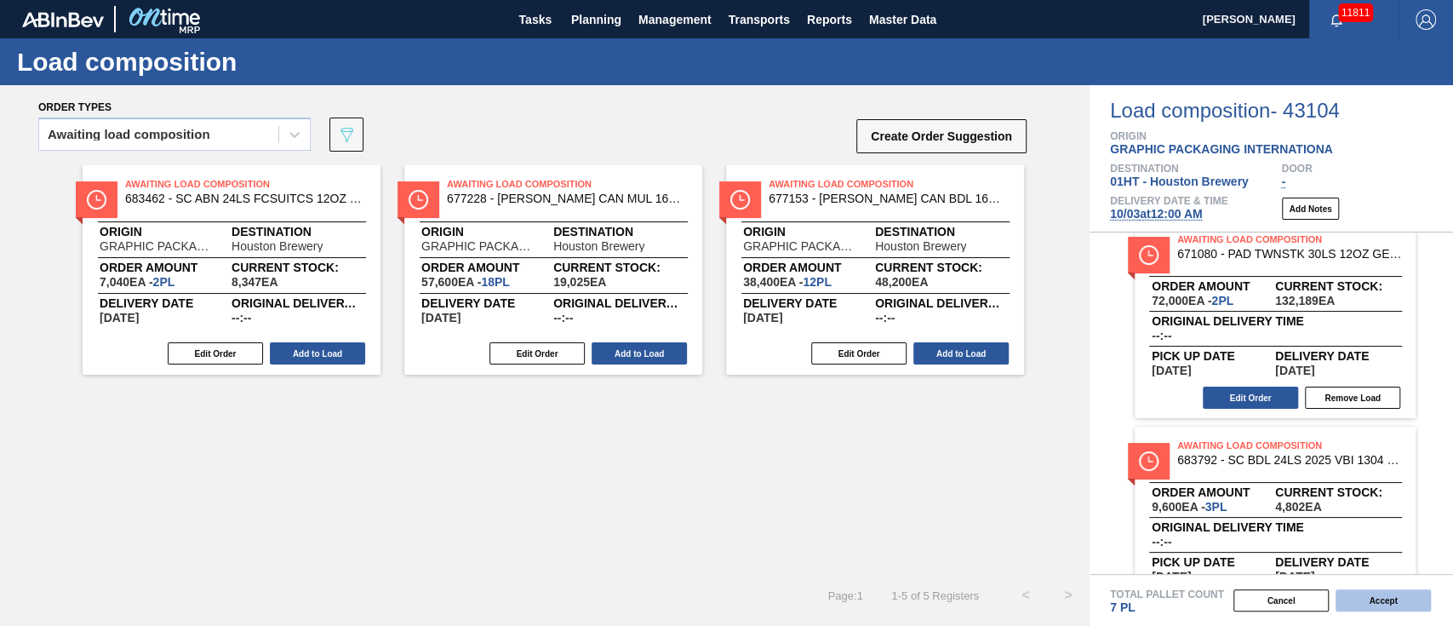
click at [1368, 600] on button "Accept" at bounding box center [1383, 600] width 95 height 22
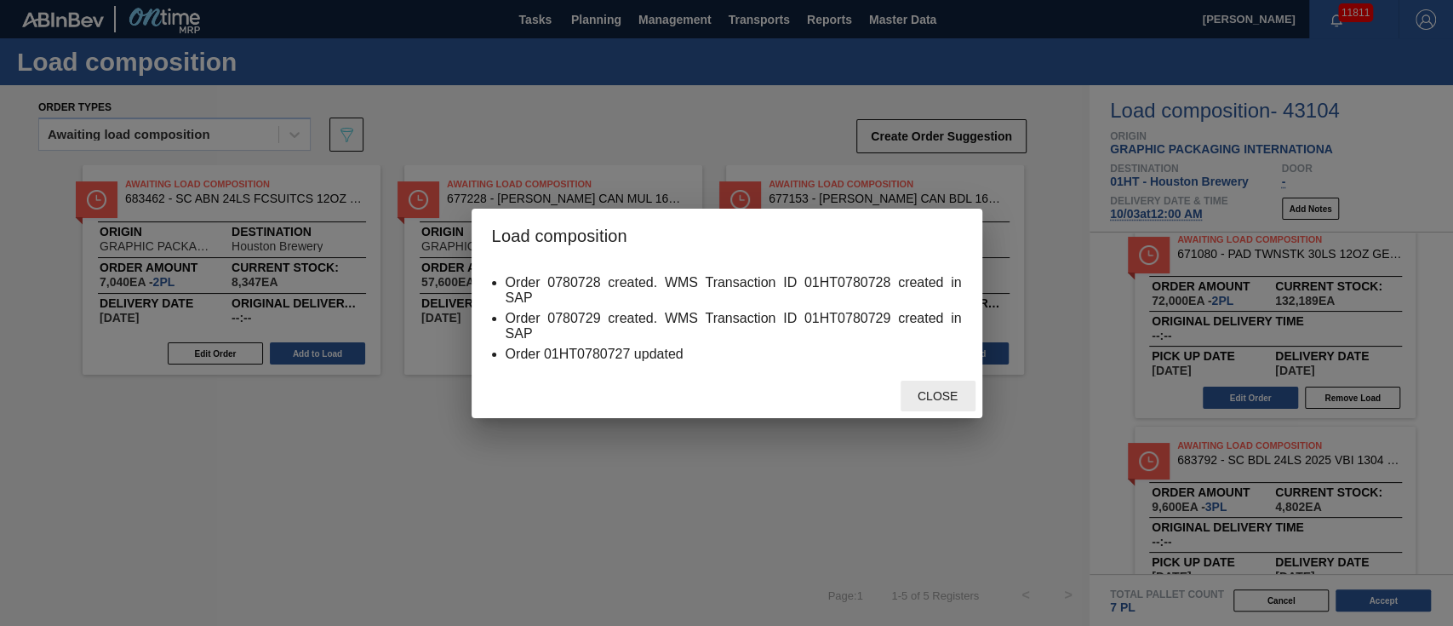
click at [919, 404] on div "Close" at bounding box center [938, 396] width 75 height 31
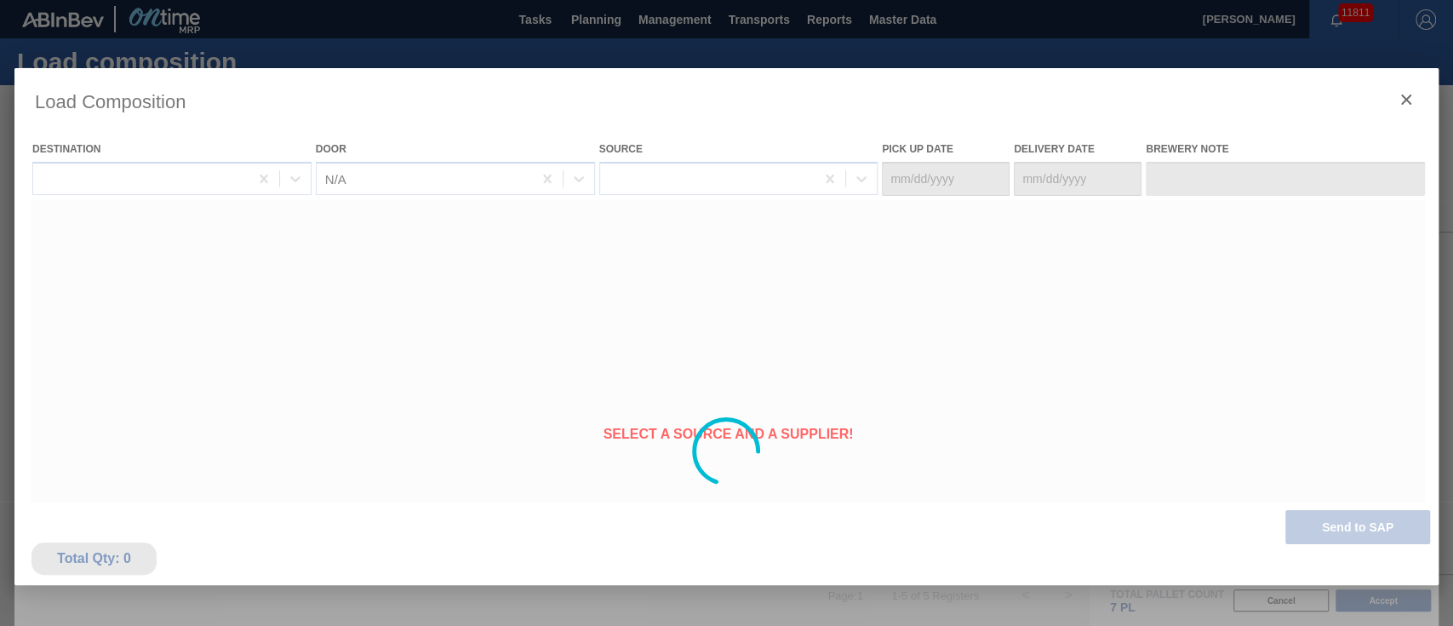
type Date "[DATE]"
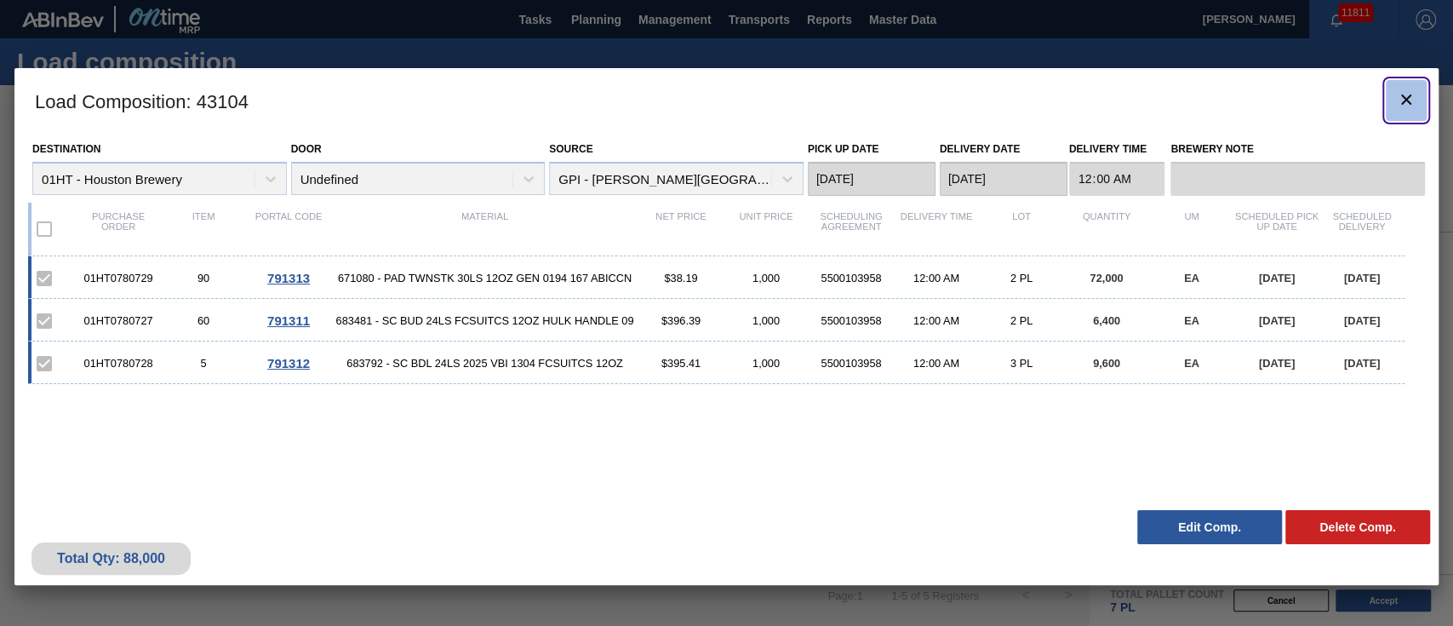
click at [1412, 89] on icon "botão de ícone" at bounding box center [1406, 99] width 20 height 20
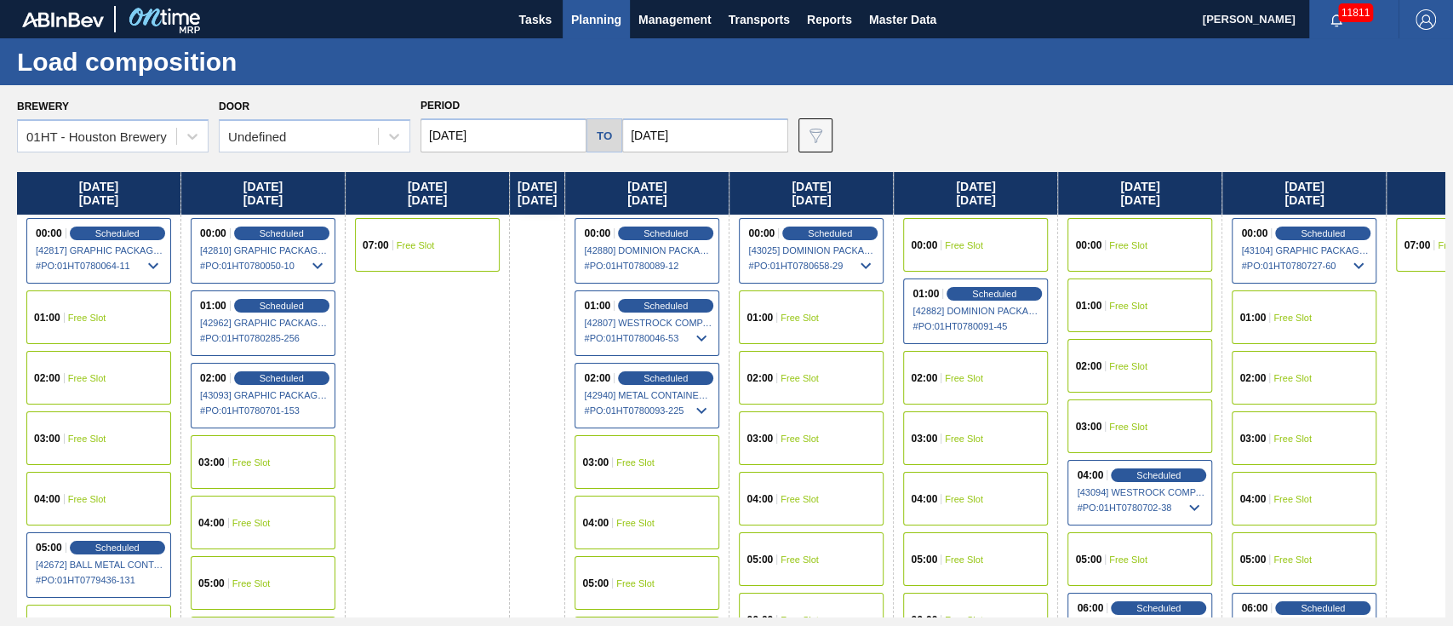
click at [598, 20] on span "Planning" at bounding box center [596, 19] width 50 height 20
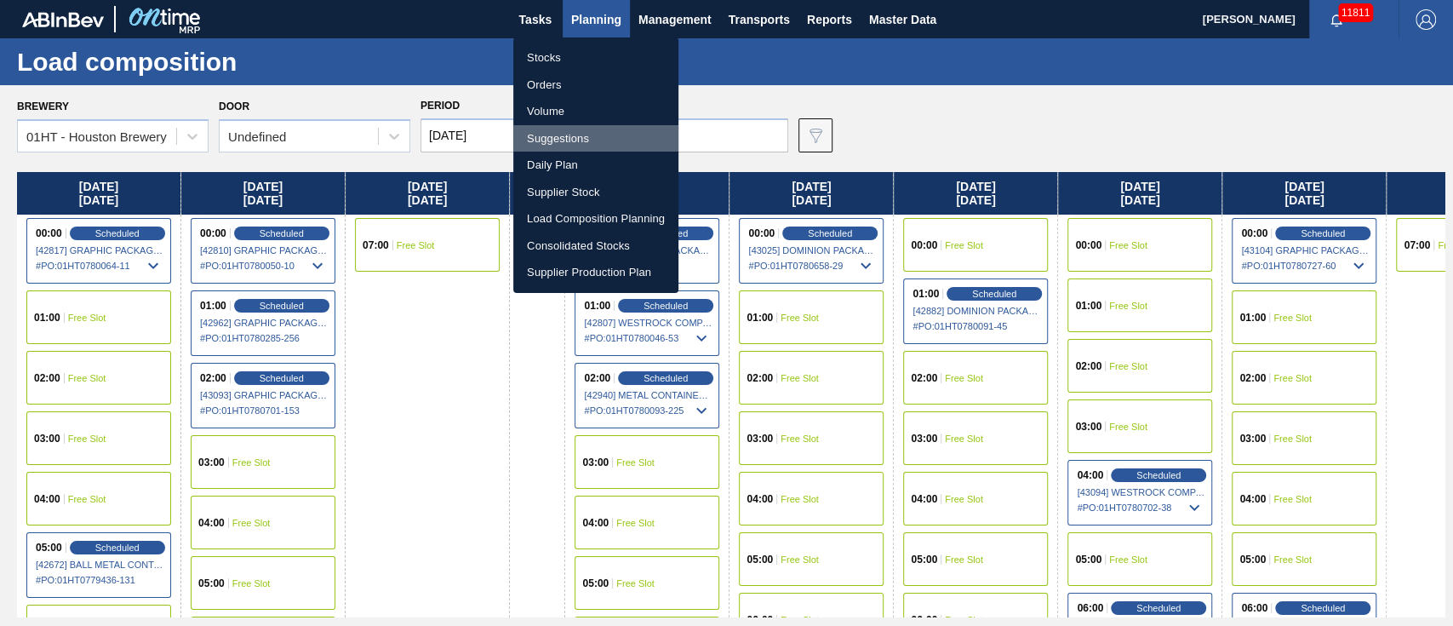
drag, startPoint x: 567, startPoint y: 130, endPoint x: 651, endPoint y: 134, distance: 84.3
click at [568, 130] on li "Suggestions" at bounding box center [595, 138] width 165 height 27
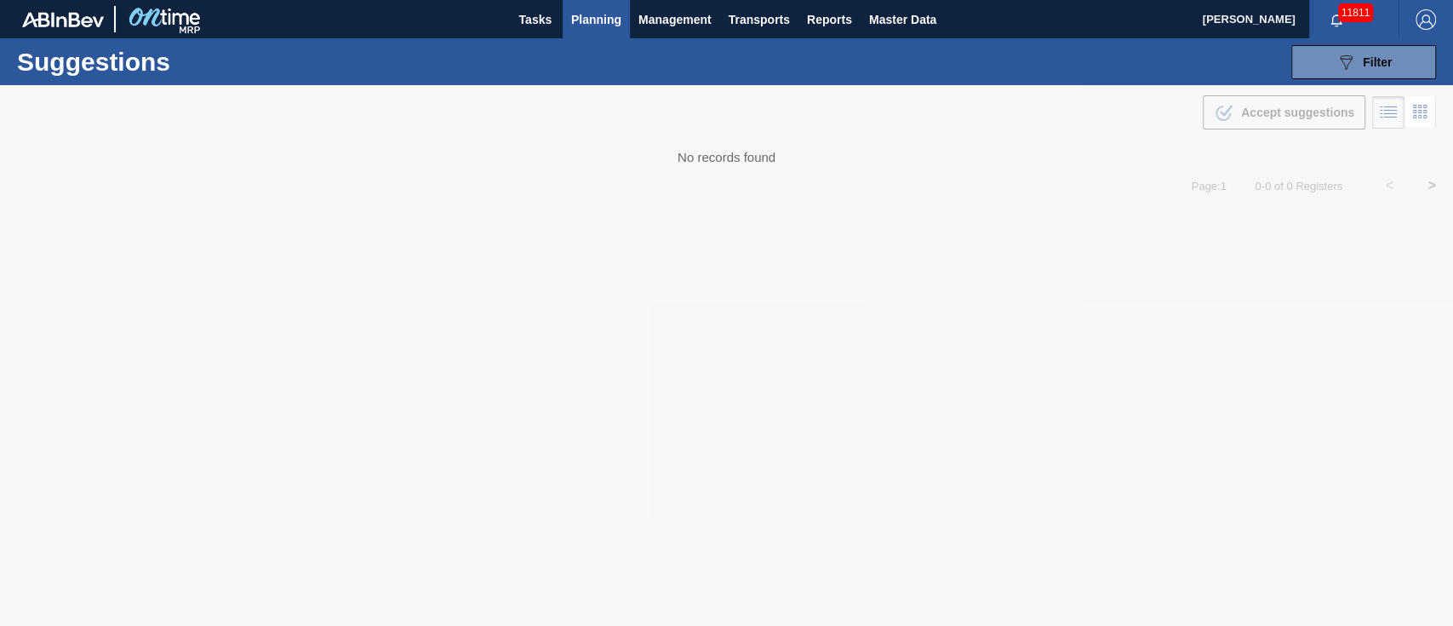
type from "[DATE]"
type to "[DATE]"
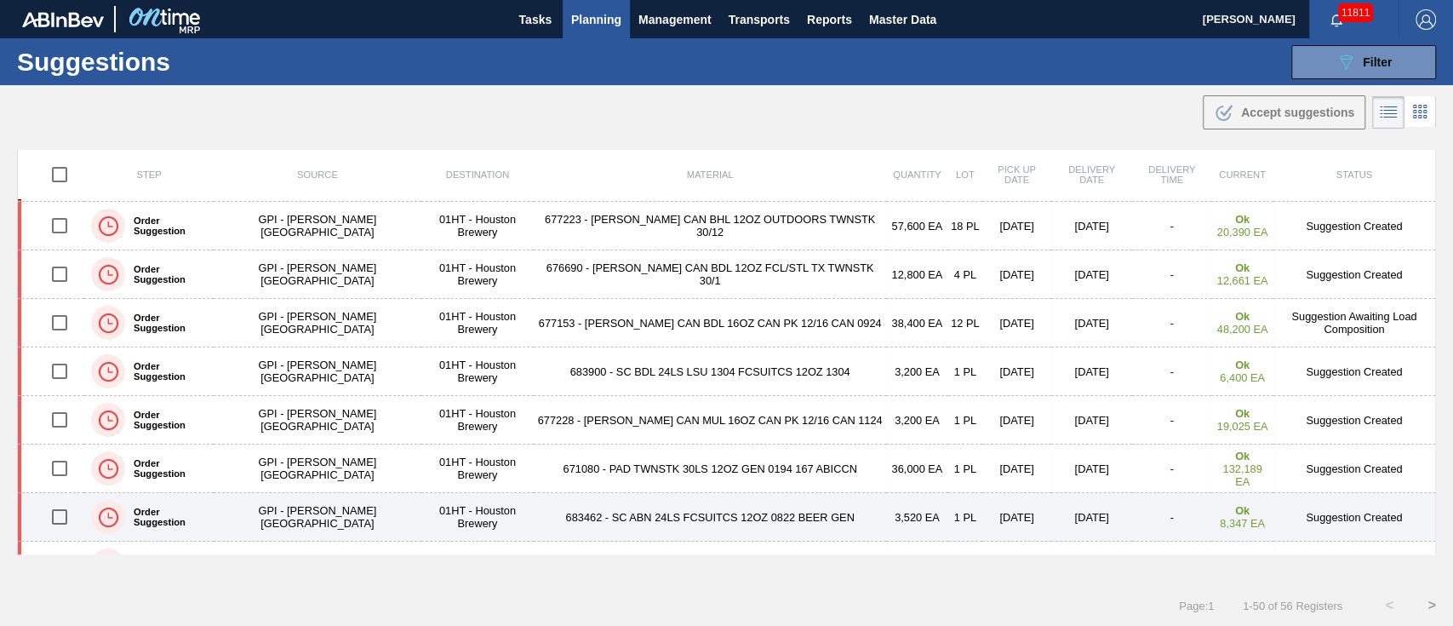
scroll to position [226, 0]
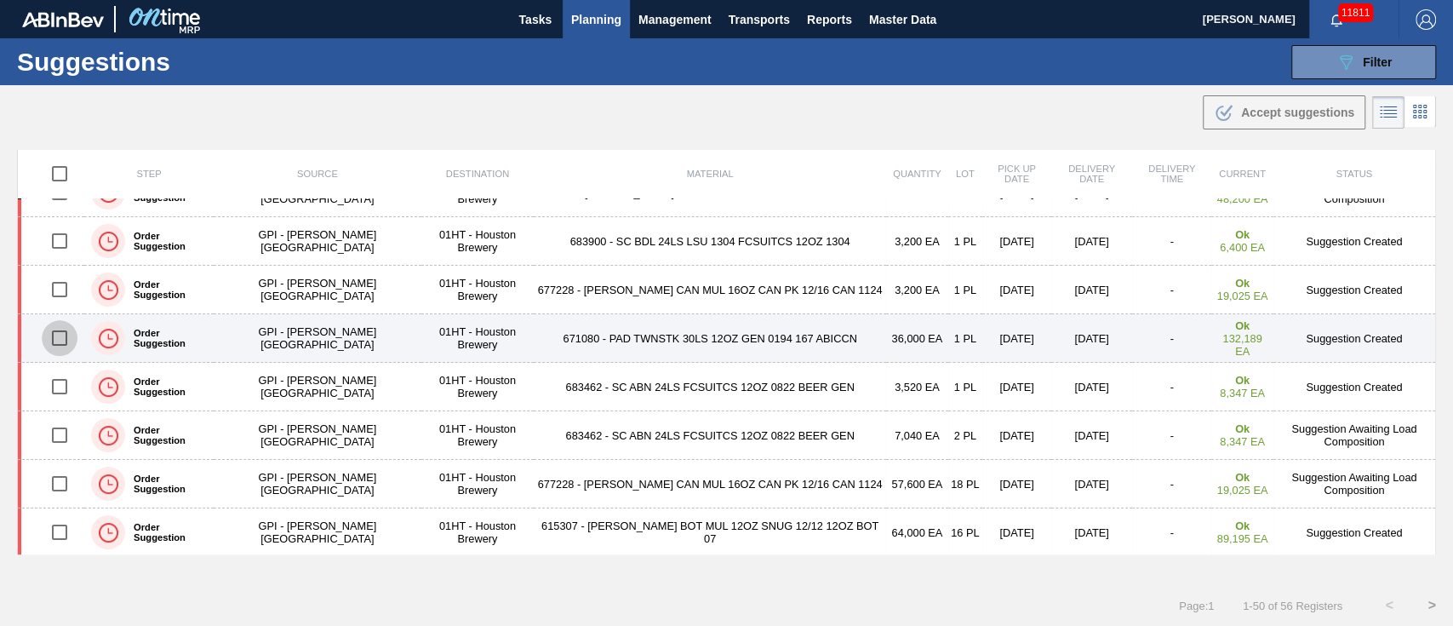
click at [55, 335] on input "checkbox" at bounding box center [60, 338] width 36 height 36
checkbox input "true"
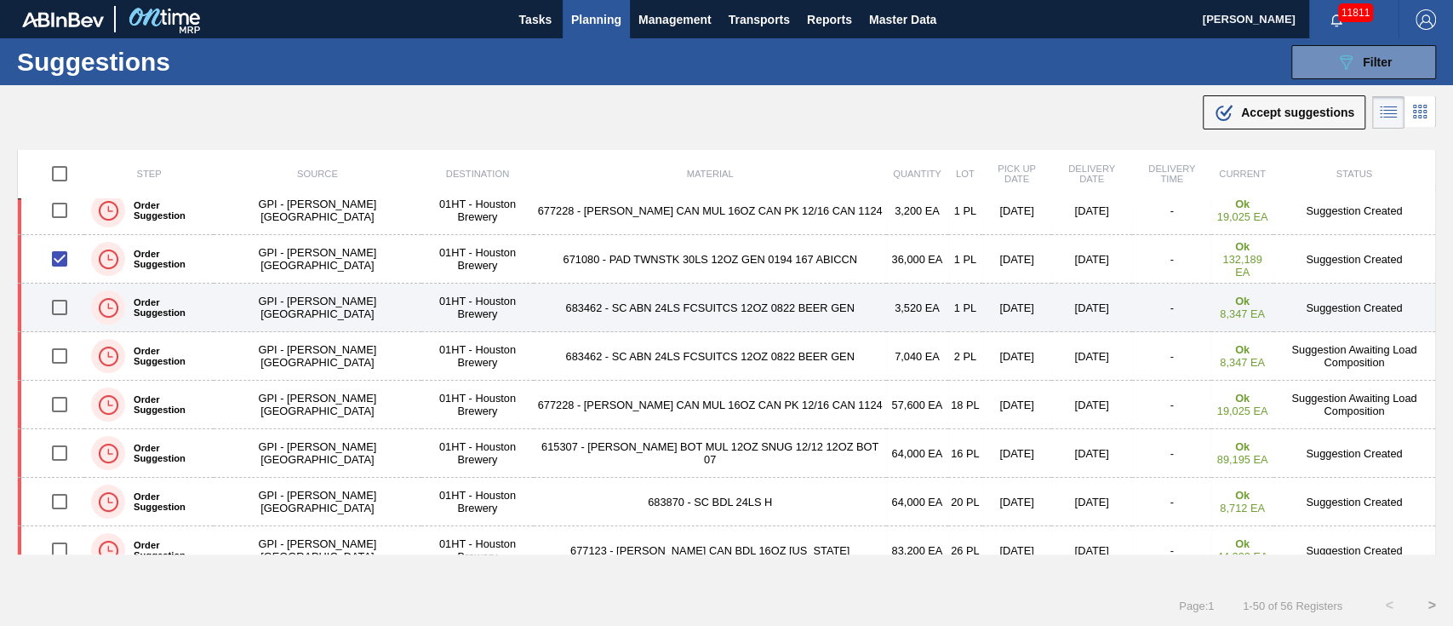
scroll to position [341, 0]
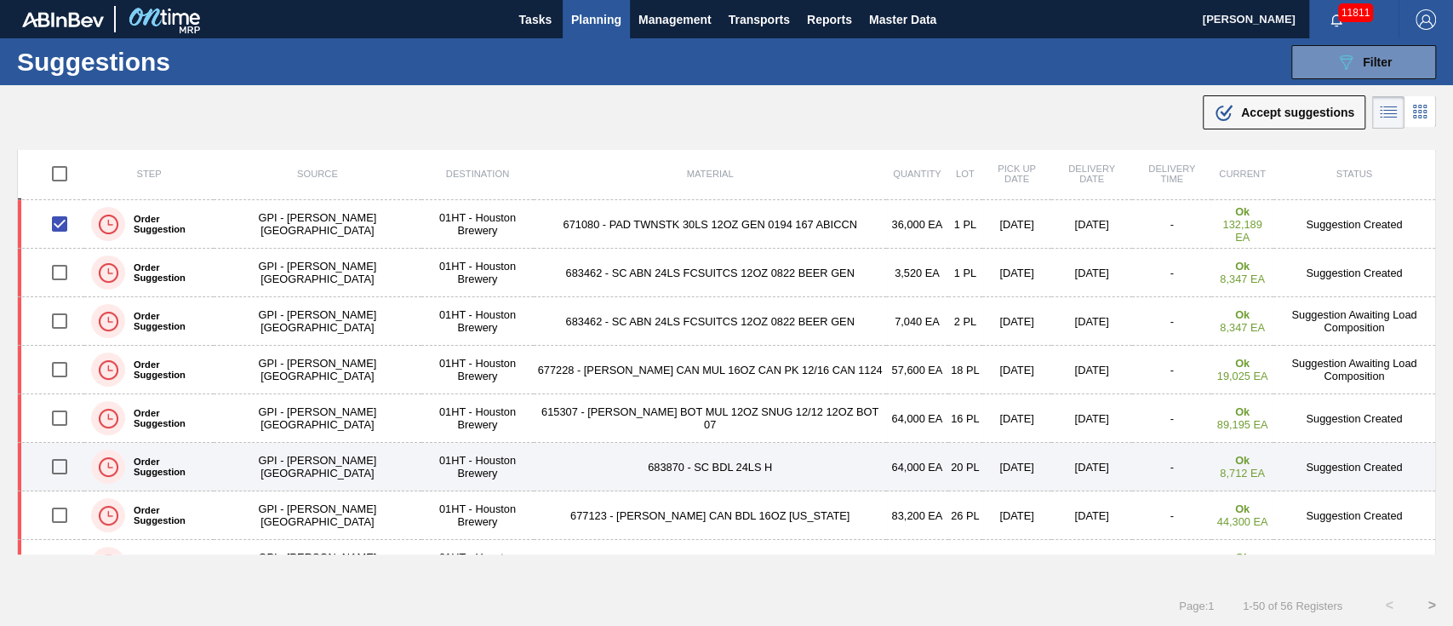
click at [60, 461] on input "checkbox" at bounding box center [60, 467] width 36 height 36
checkbox input "true"
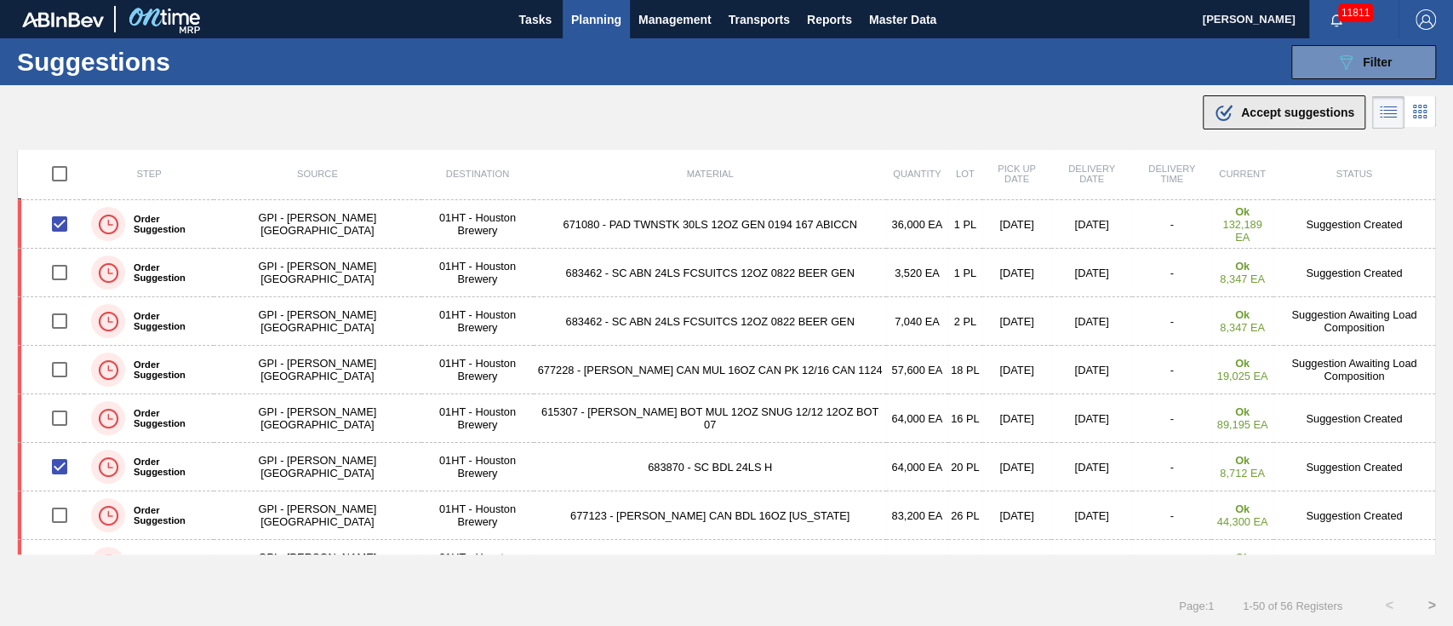
click at [1251, 112] on span "Accept suggestions" at bounding box center [1297, 113] width 113 height 14
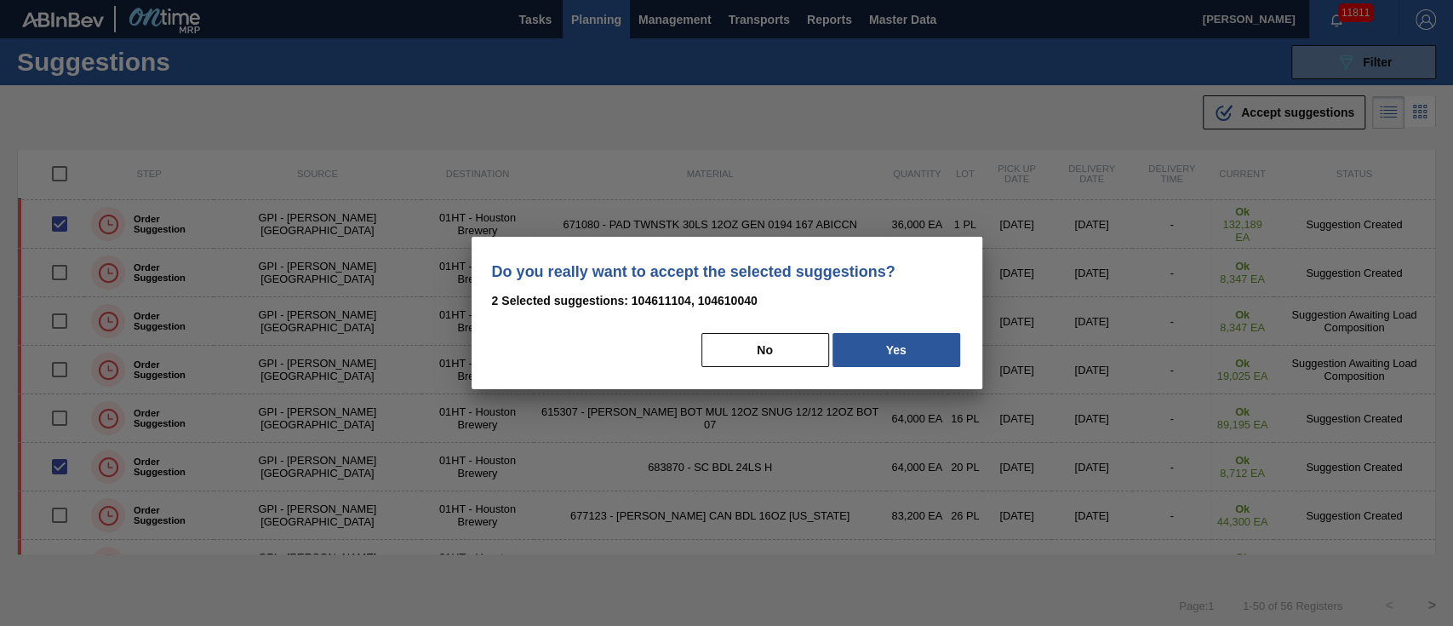
click at [877, 341] on button "Yes" at bounding box center [897, 350] width 128 height 34
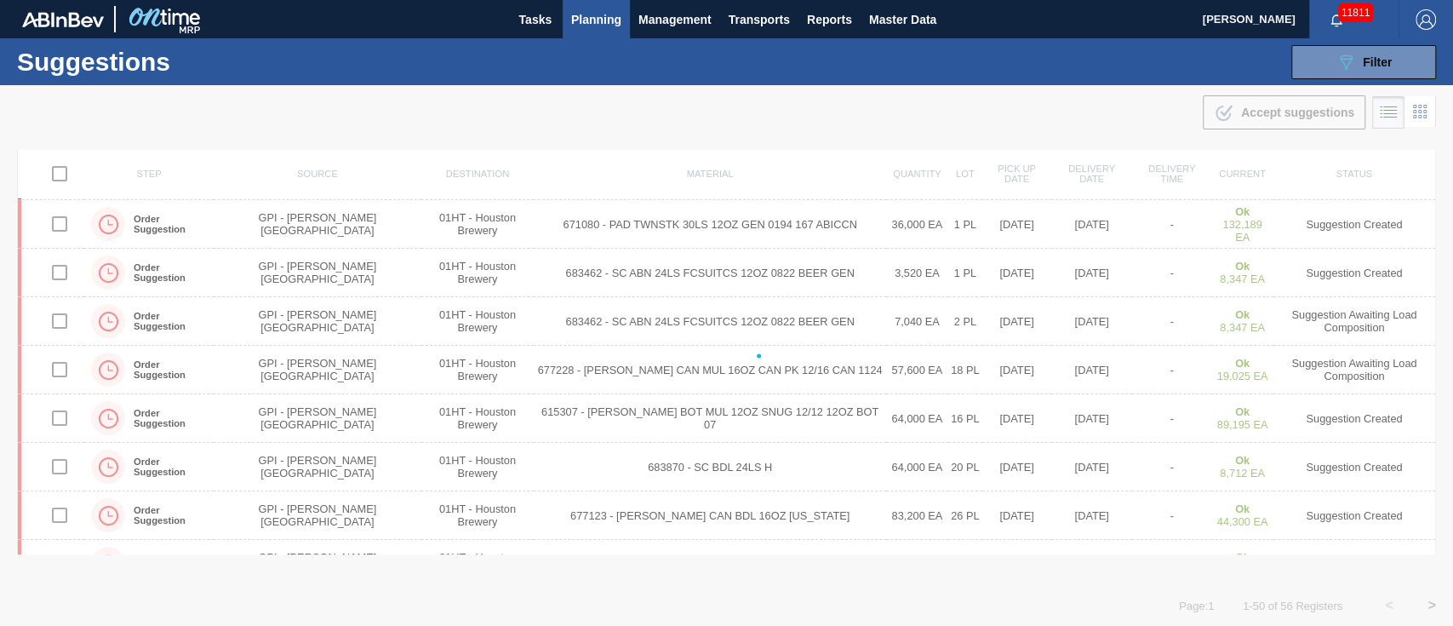
checkbox input "false"
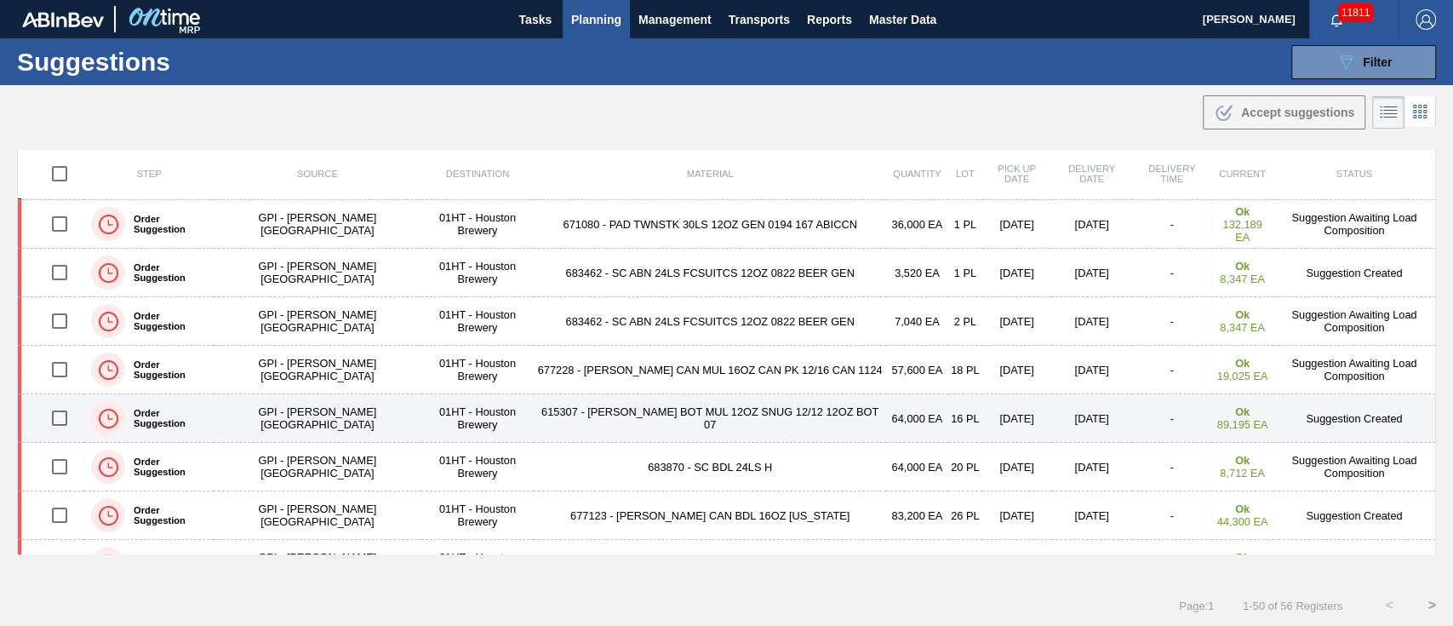
click at [65, 410] on input "checkbox" at bounding box center [60, 418] width 36 height 36
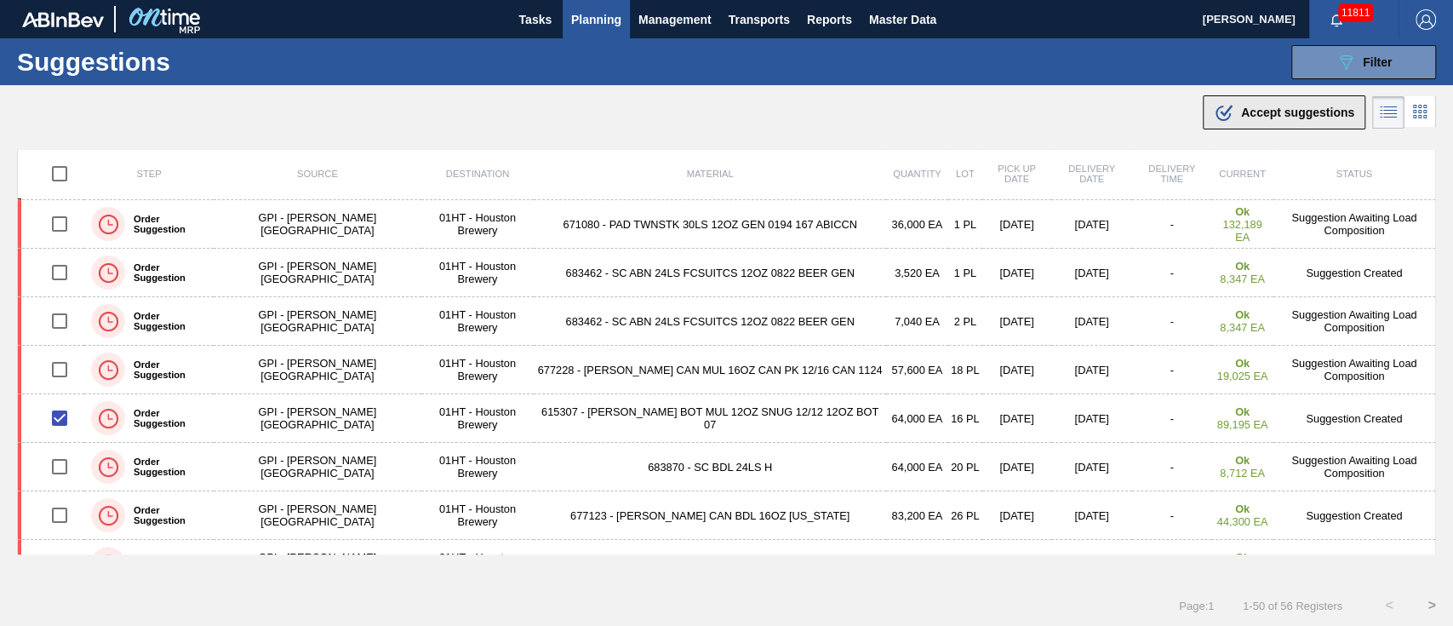
click at [1272, 117] on span "Accept suggestions" at bounding box center [1297, 113] width 113 height 14
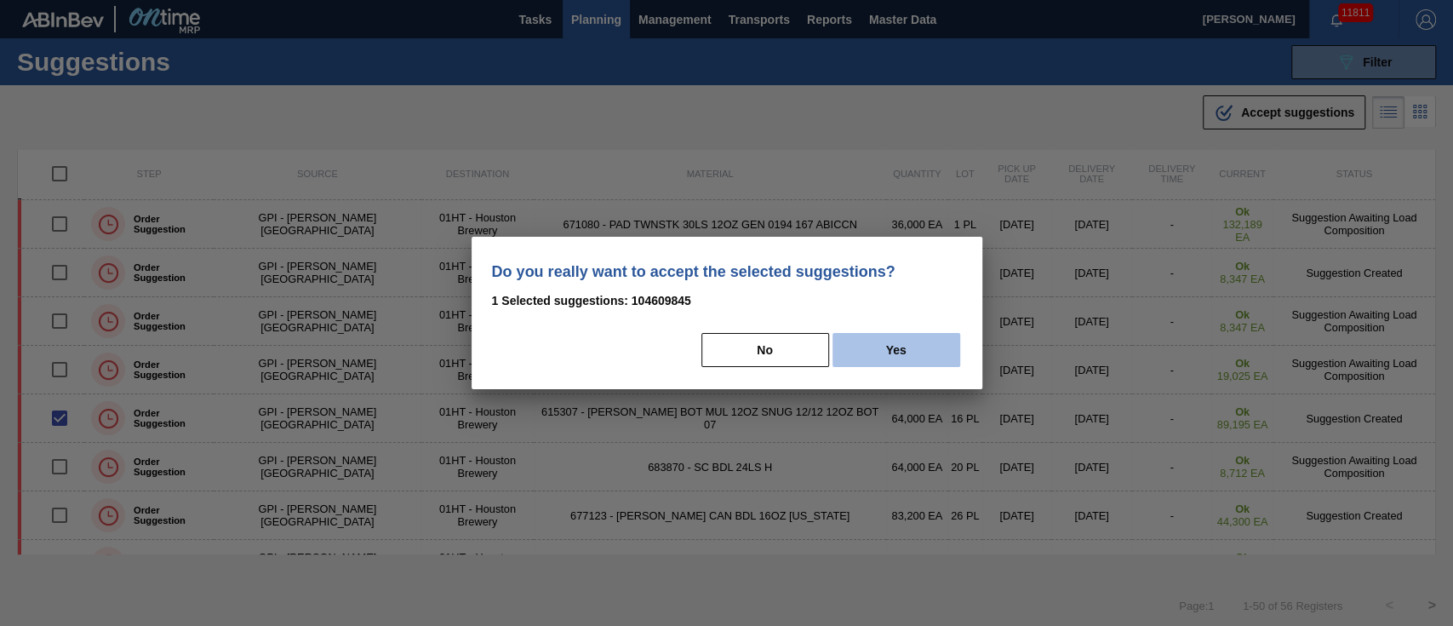
click at [933, 358] on button "Yes" at bounding box center [897, 350] width 128 height 34
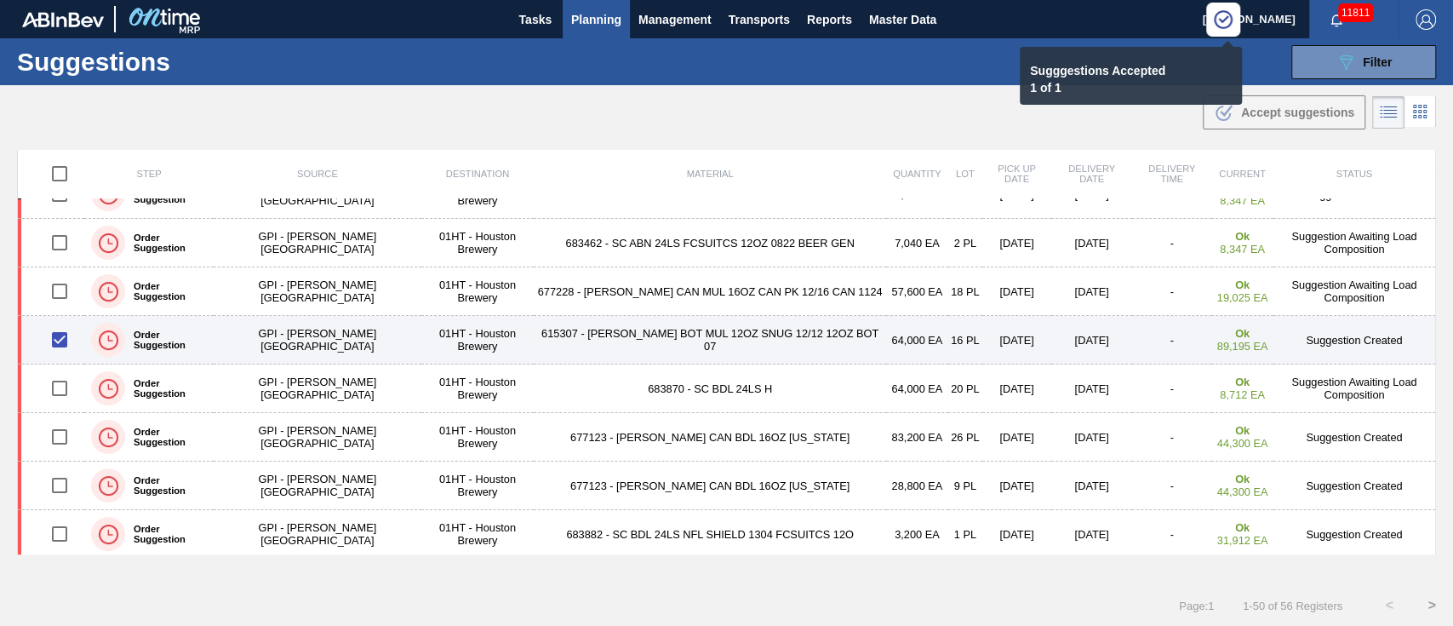
scroll to position [454, 0]
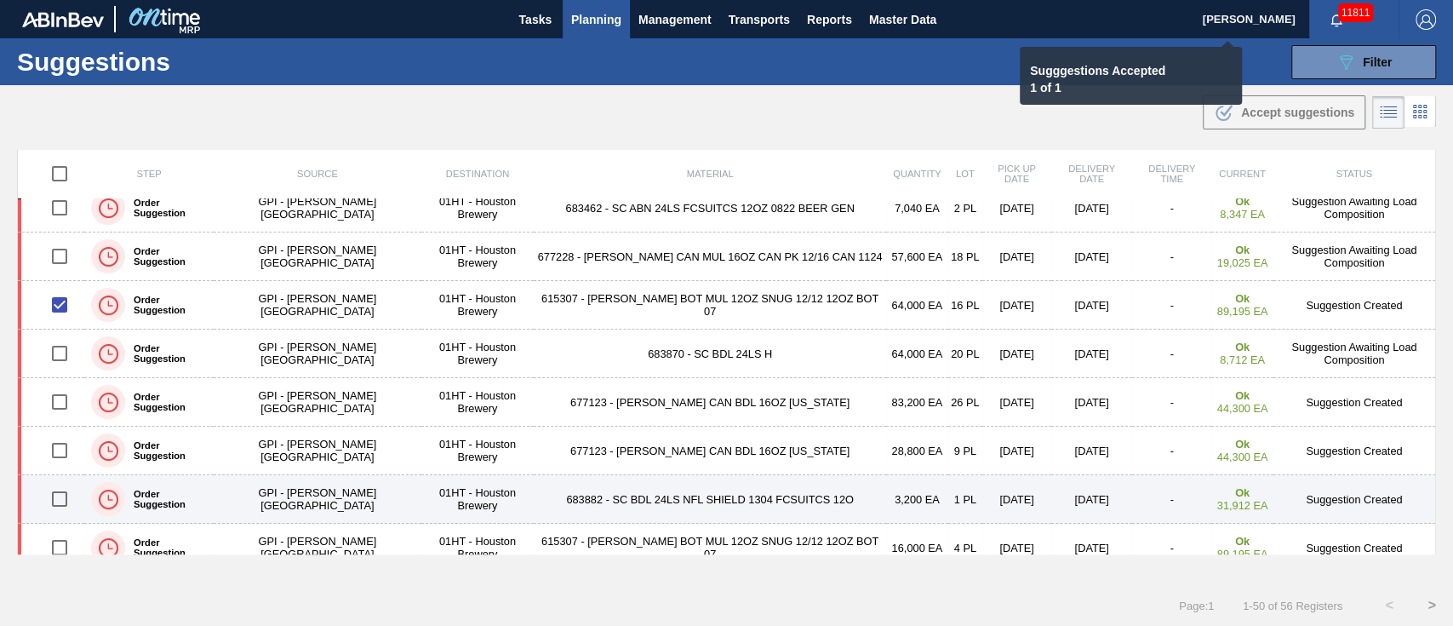
checkbox input "false"
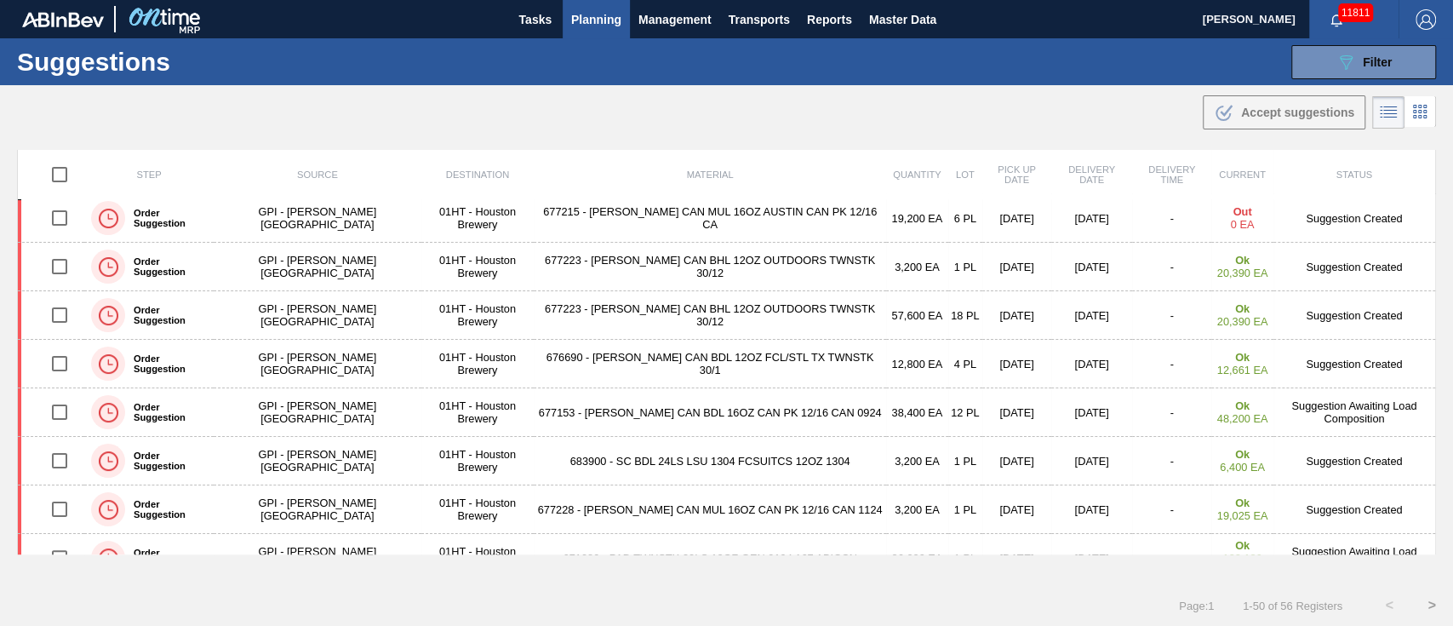
scroll to position [0, 0]
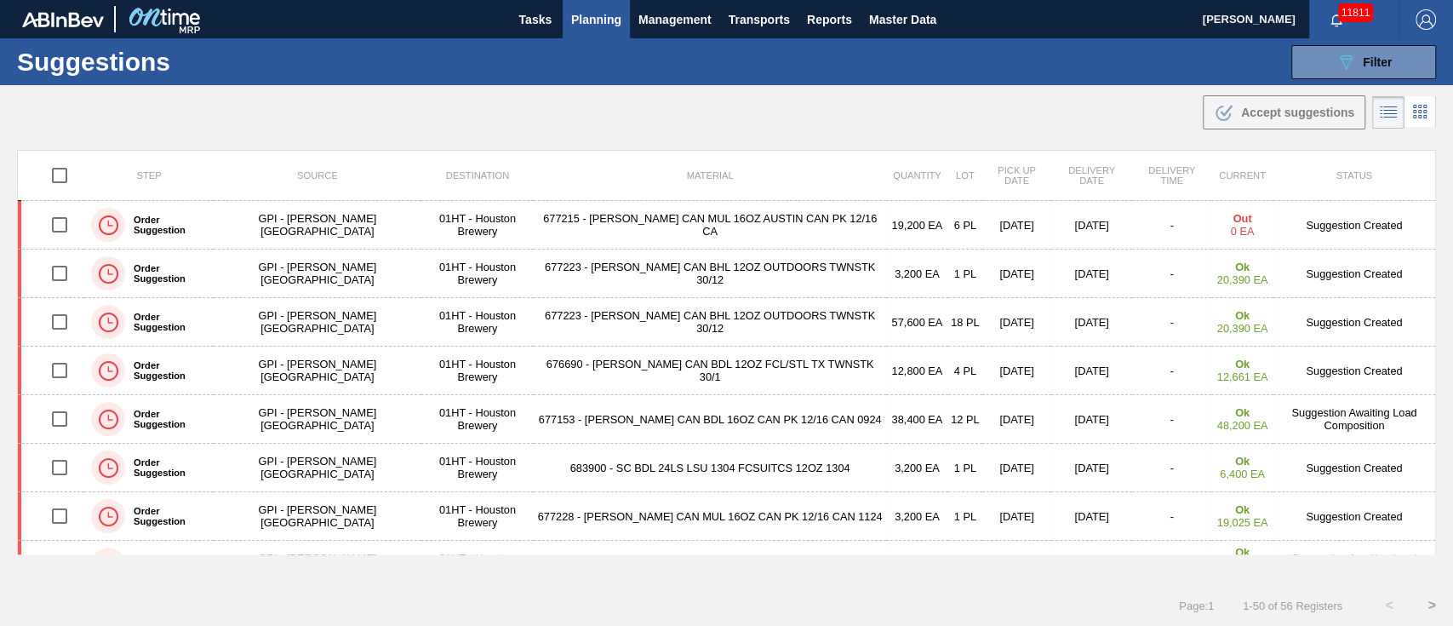
click at [610, 19] on span "Planning" at bounding box center [596, 19] width 50 height 20
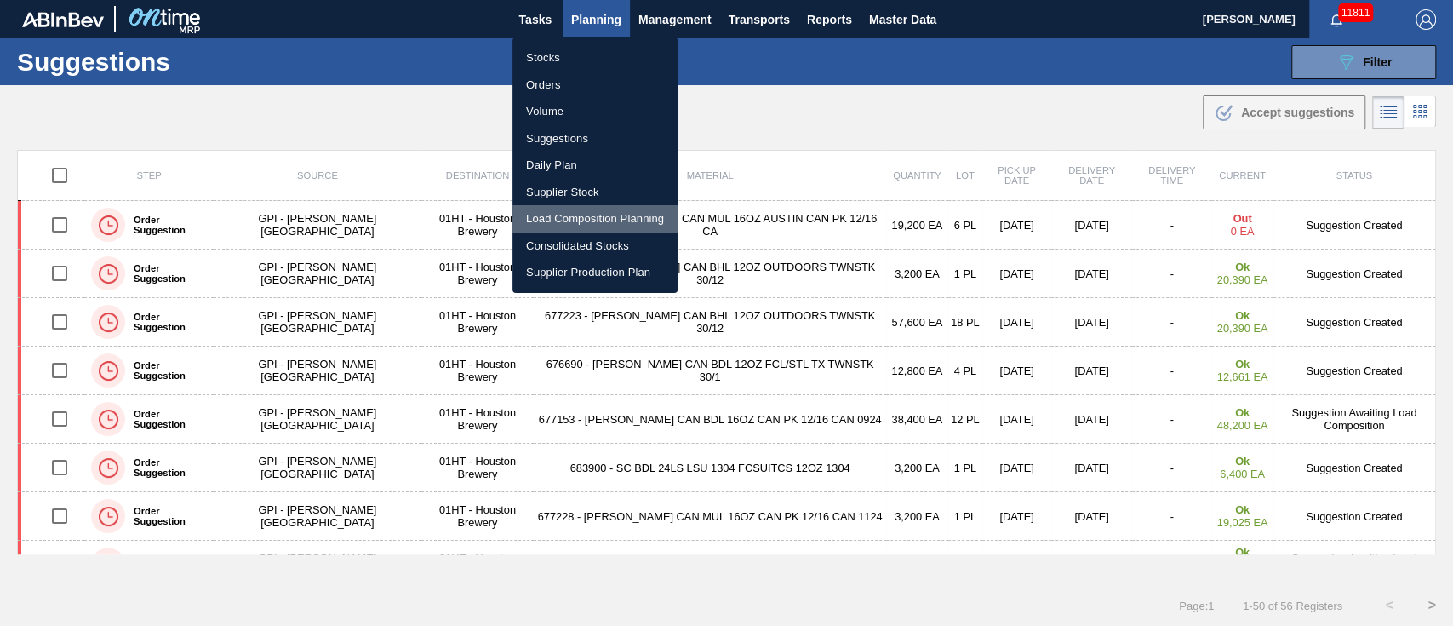
click at [580, 209] on li "Load Composition Planning" at bounding box center [594, 218] width 165 height 27
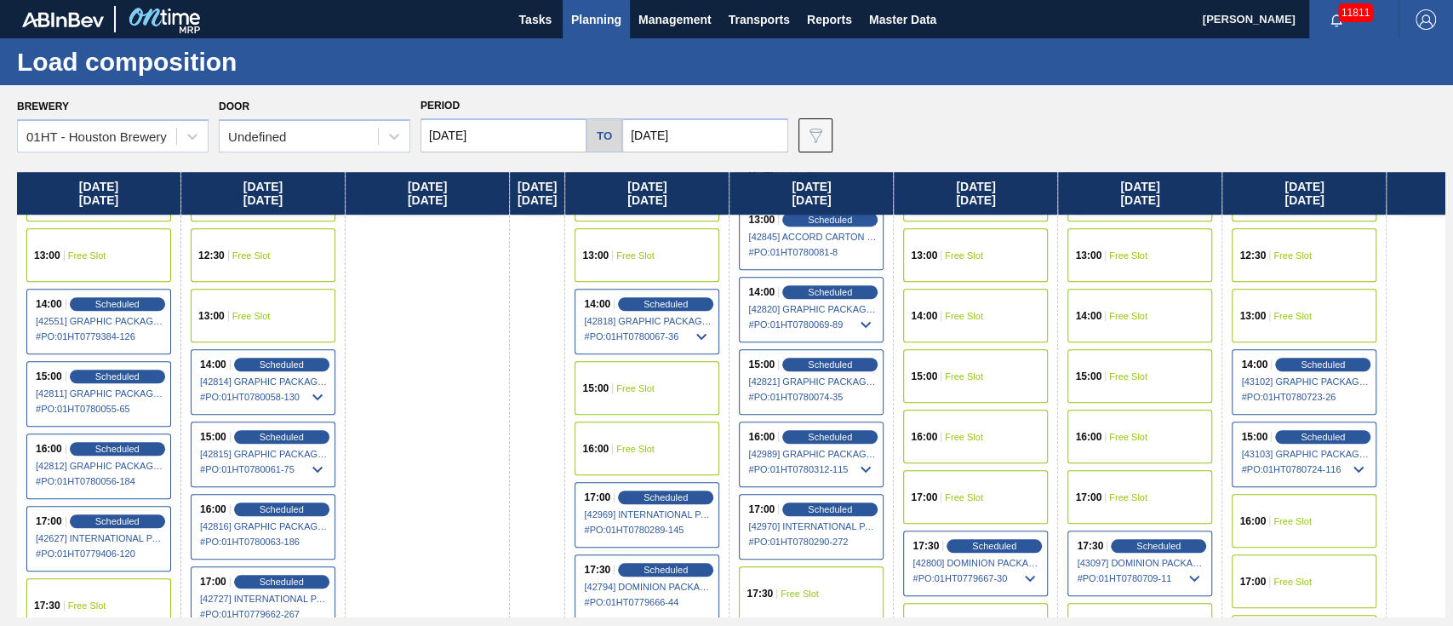
scroll to position [907, 0]
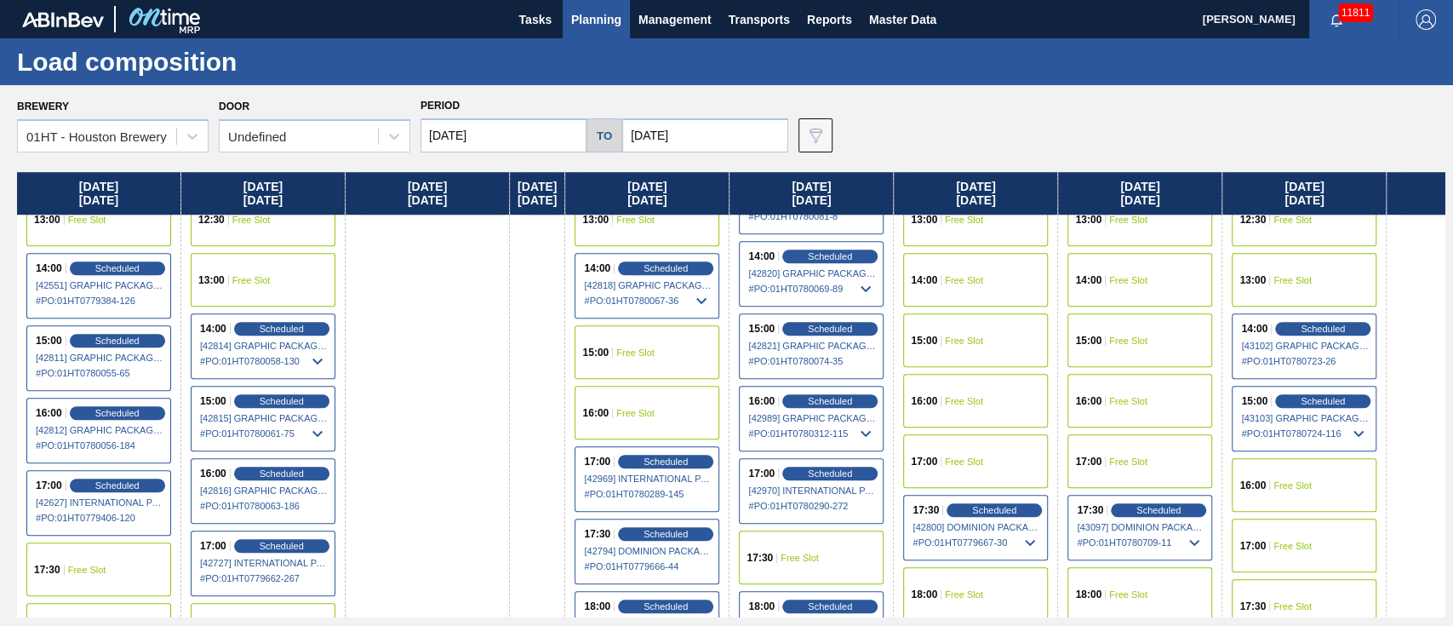
click at [1299, 480] on span "Free Slot" at bounding box center [1293, 485] width 38 height 10
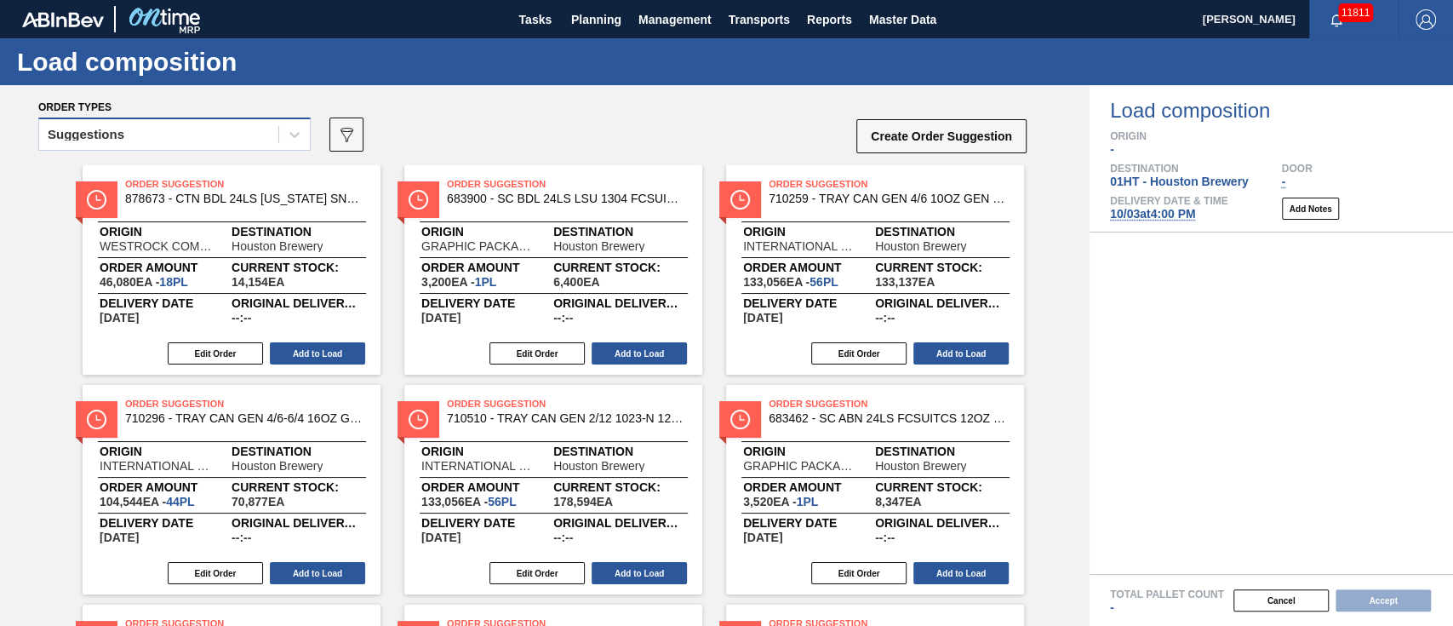
click at [168, 134] on div "Suggestions" at bounding box center [158, 135] width 239 height 25
click at [919, 133] on button "Create Order Suggestion" at bounding box center [941, 136] width 170 height 34
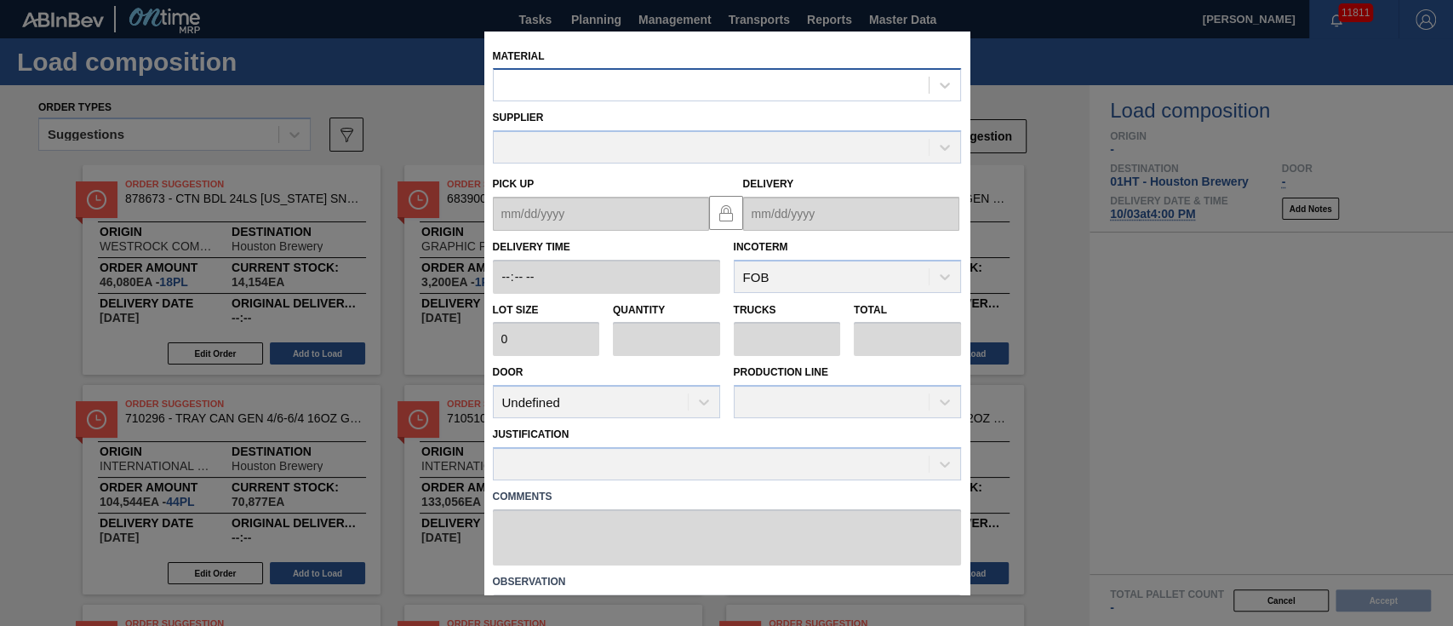
click at [644, 82] on div at bounding box center [711, 85] width 435 height 25
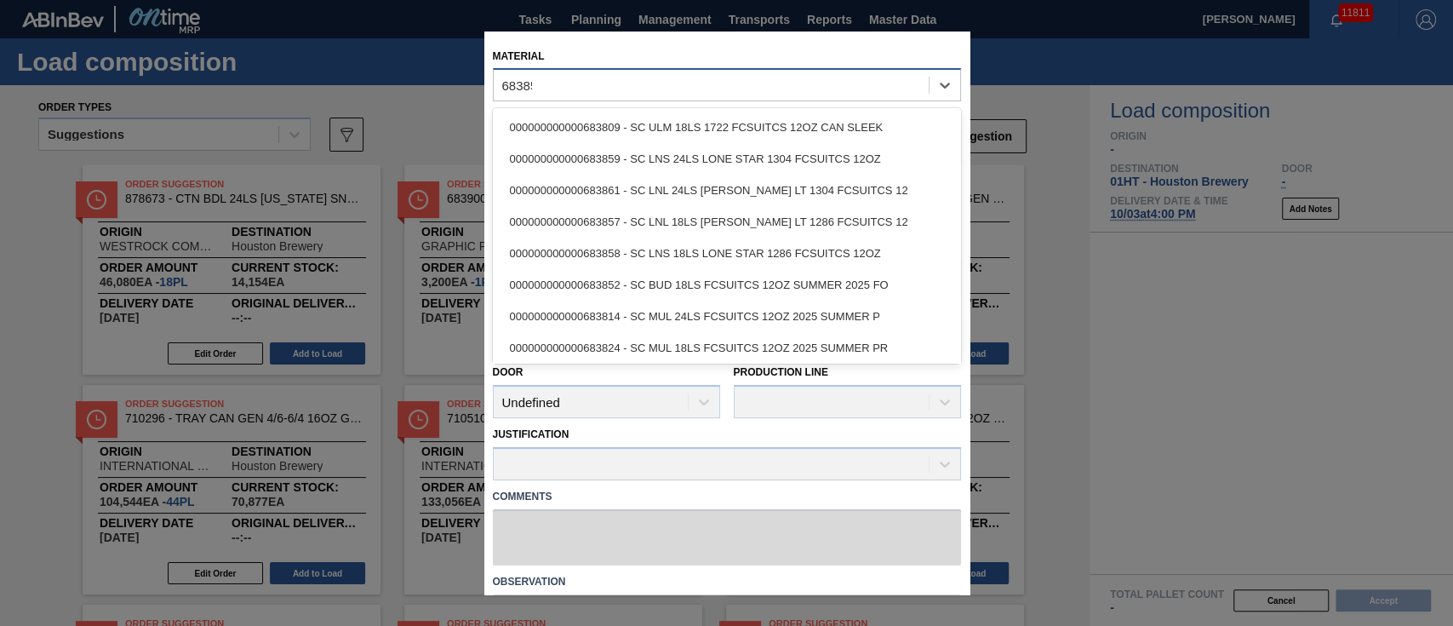
type input "683858"
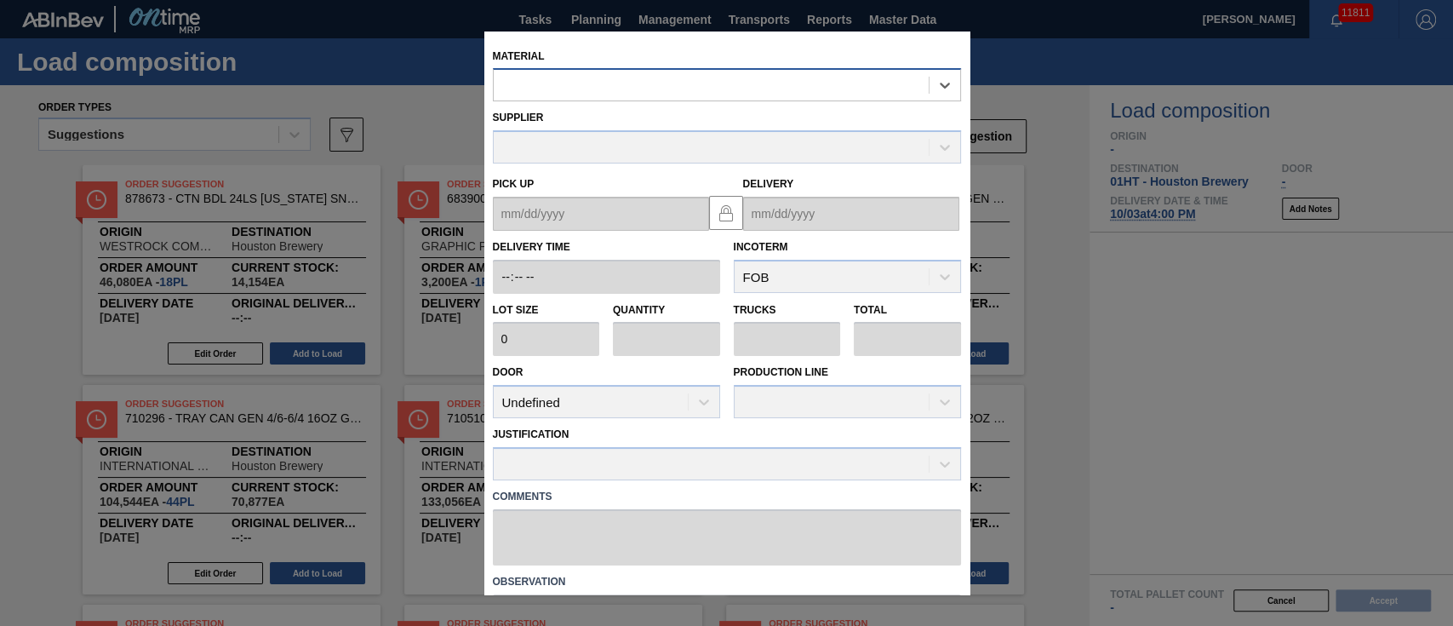
type input "4,800"
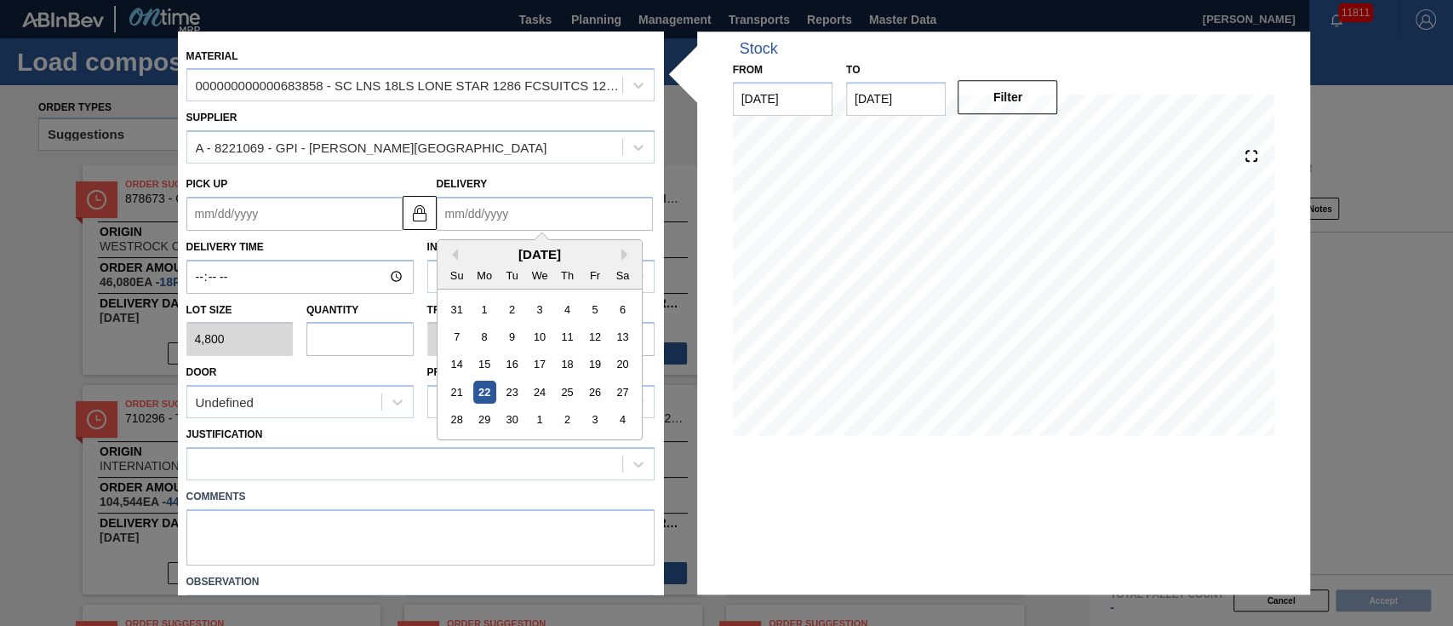
click at [477, 215] on input "Delivery" at bounding box center [545, 214] width 216 height 34
click at [473, 253] on div "[DATE]" at bounding box center [540, 254] width 204 height 14
click at [539, 313] on div "3" at bounding box center [539, 309] width 23 height 23
type up "[DATE]"
type input "[DATE]"
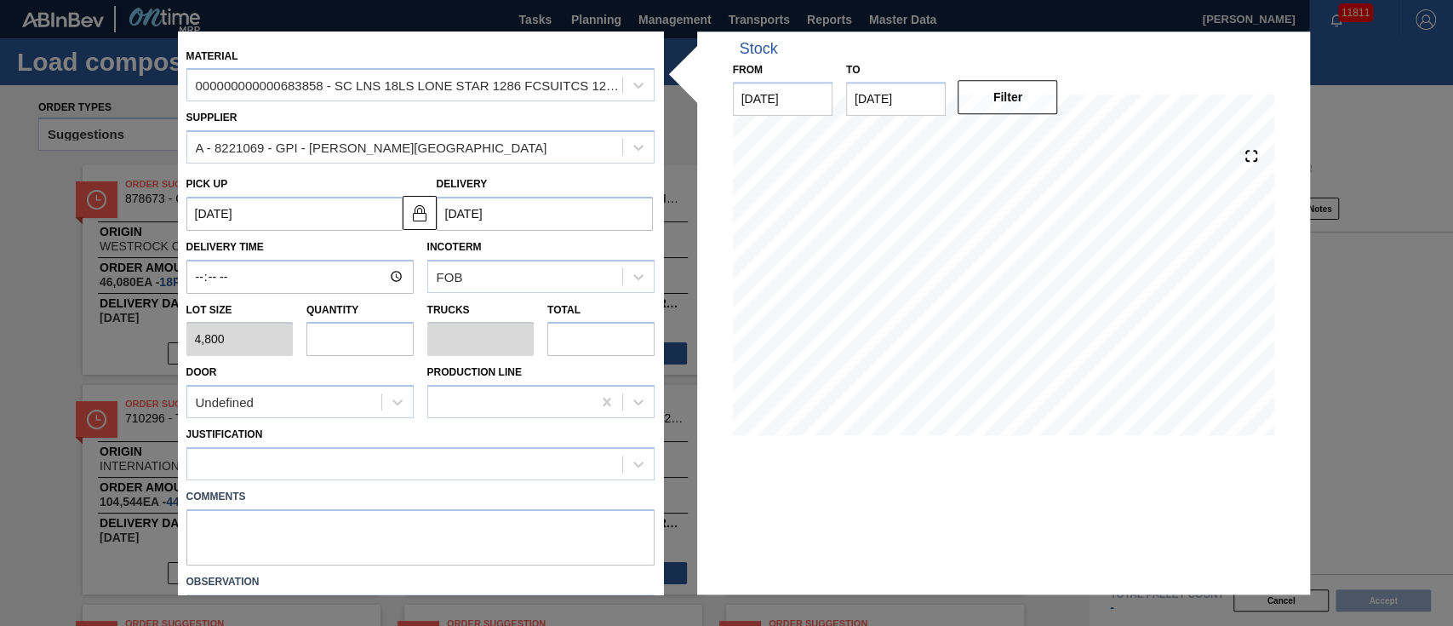
click at [545, 197] on input "[DATE]" at bounding box center [545, 214] width 216 height 34
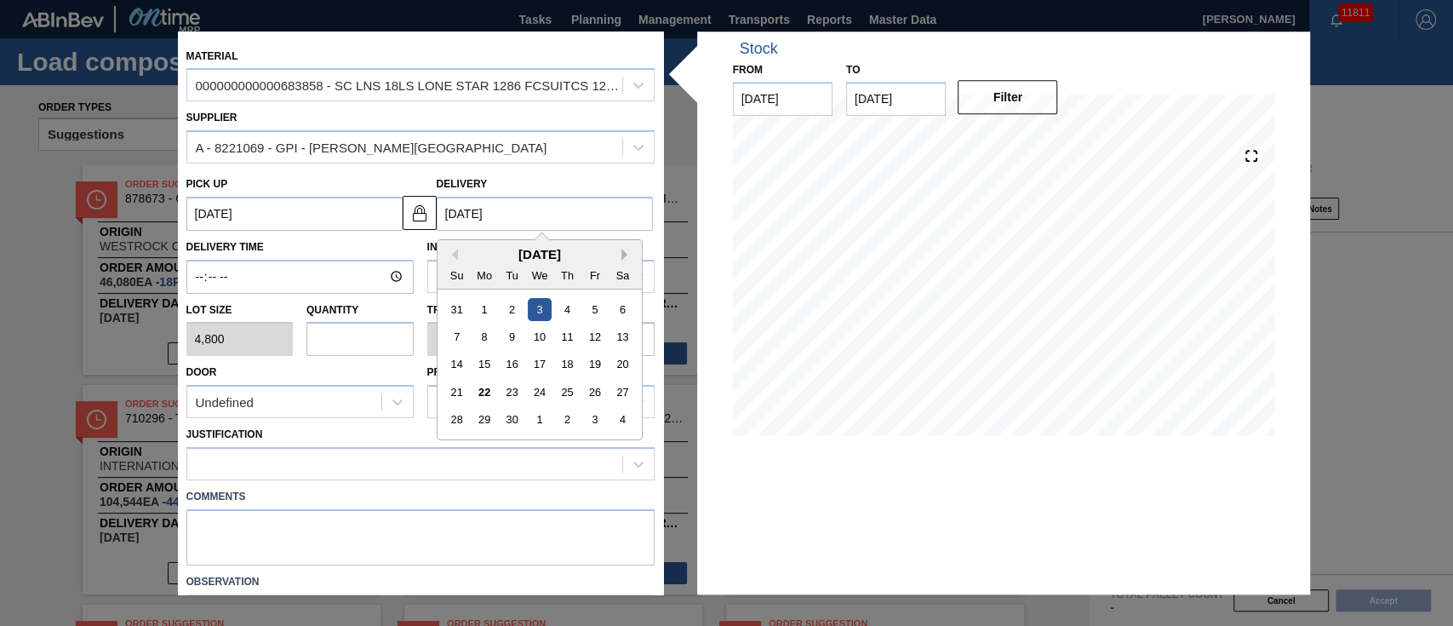
click at [627, 255] on button "Next Month" at bounding box center [627, 255] width 12 height 12
click at [594, 308] on div "3" at bounding box center [594, 309] width 23 height 23
type up "[DATE]"
type input "[DATE]"
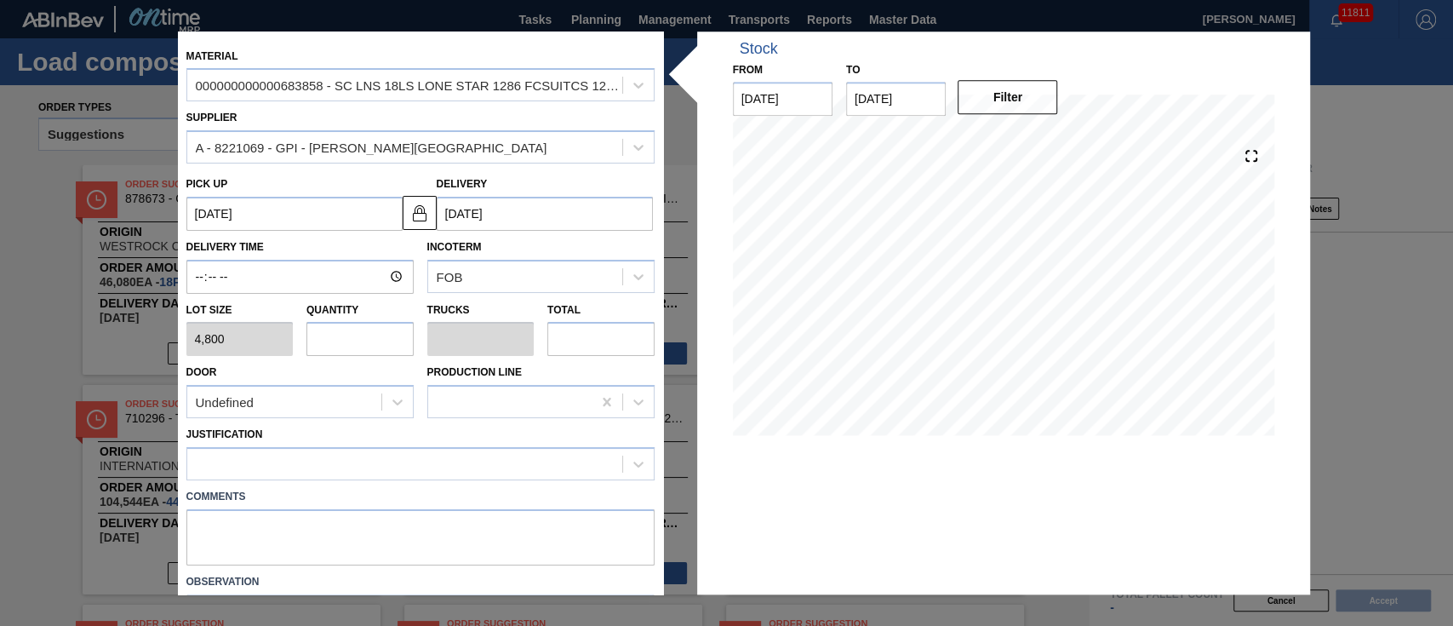
click at [341, 336] on input "text" at bounding box center [359, 340] width 107 height 34
type input "2"
type input "0.083"
type input "9,600"
type input "23"
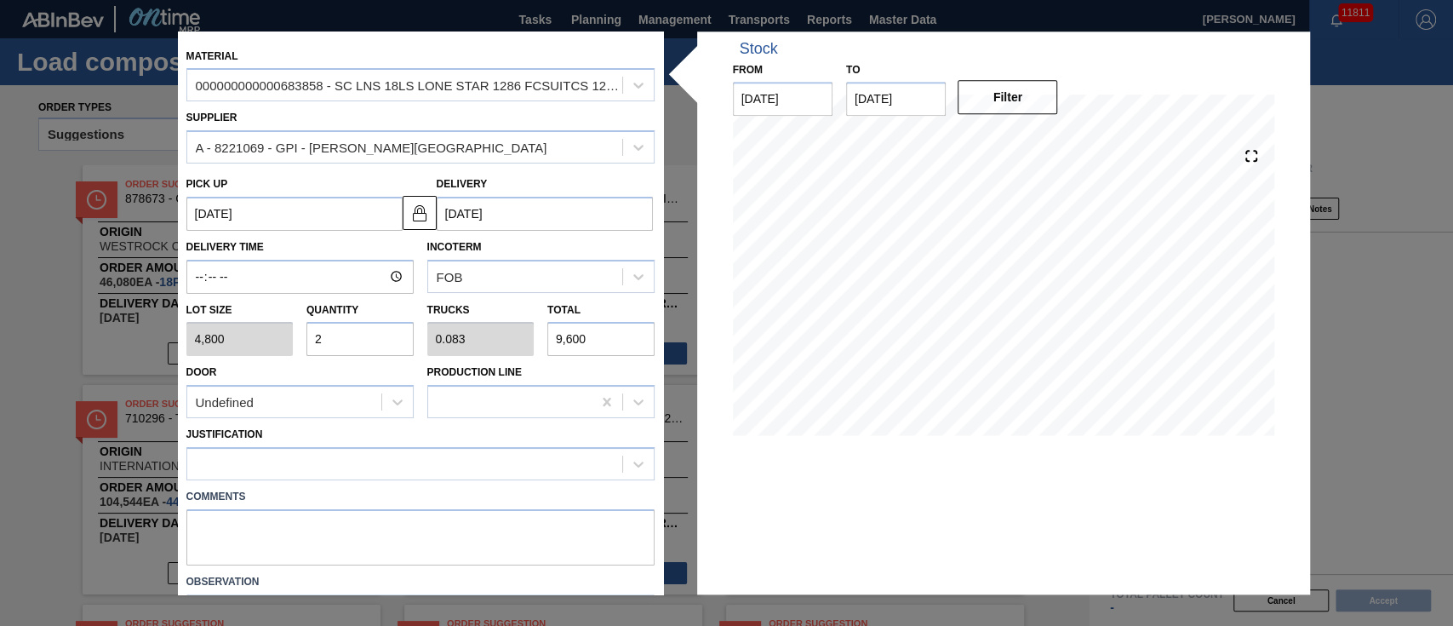
type input "0.958"
type input "110,400"
type input "2"
type input "0.083"
type input "9,600"
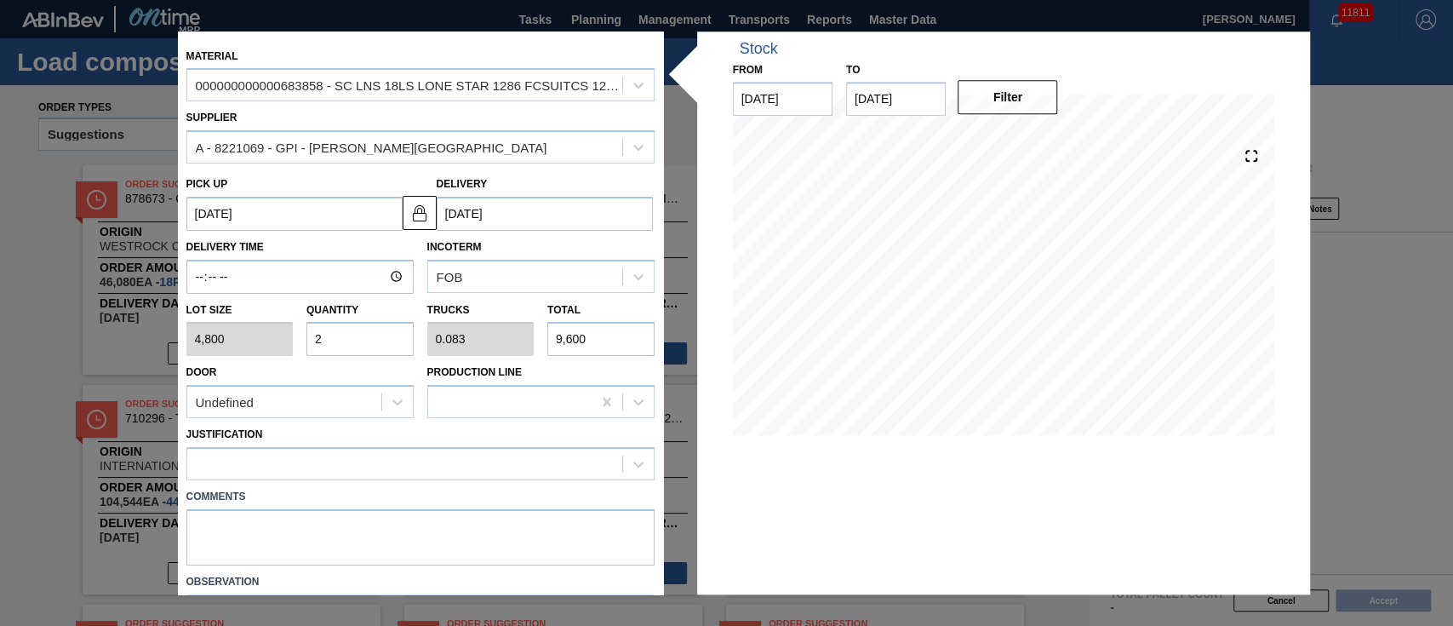
type input "22"
type input "0.917"
type input "105,600"
type input "2"
type input "0.083"
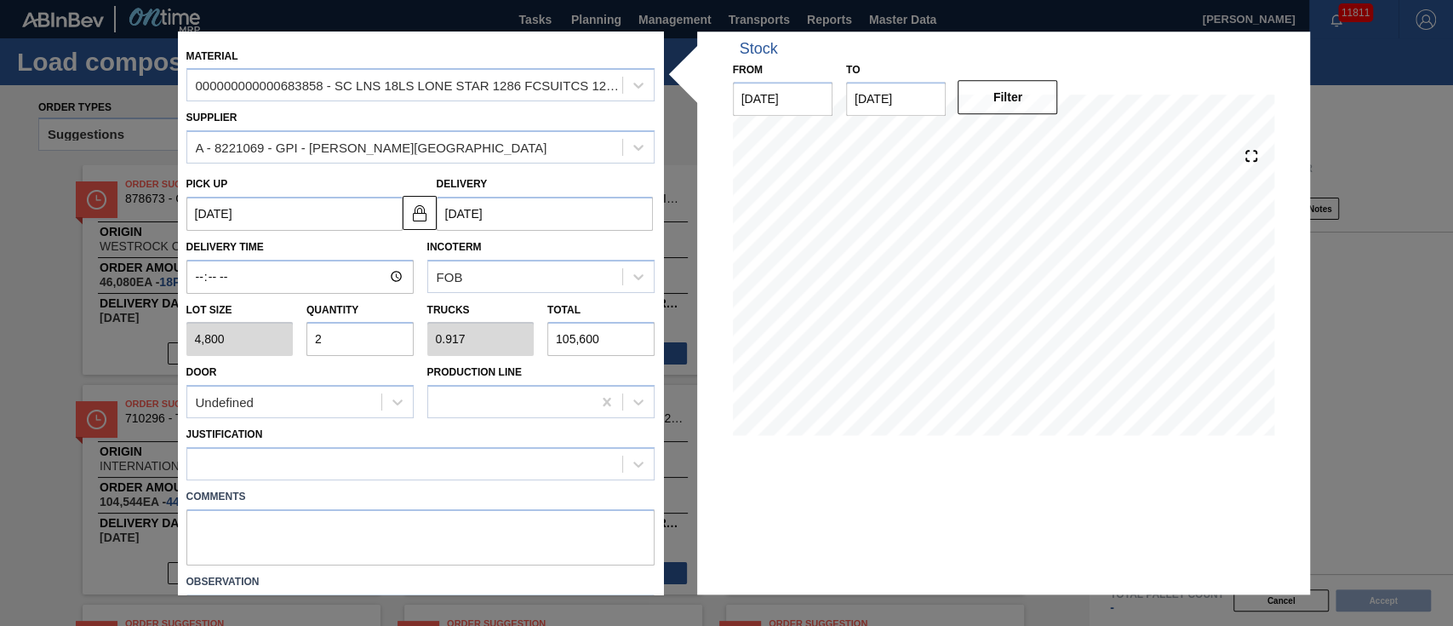
type input "9,600"
type input "0"
type input "2"
type input "0.083"
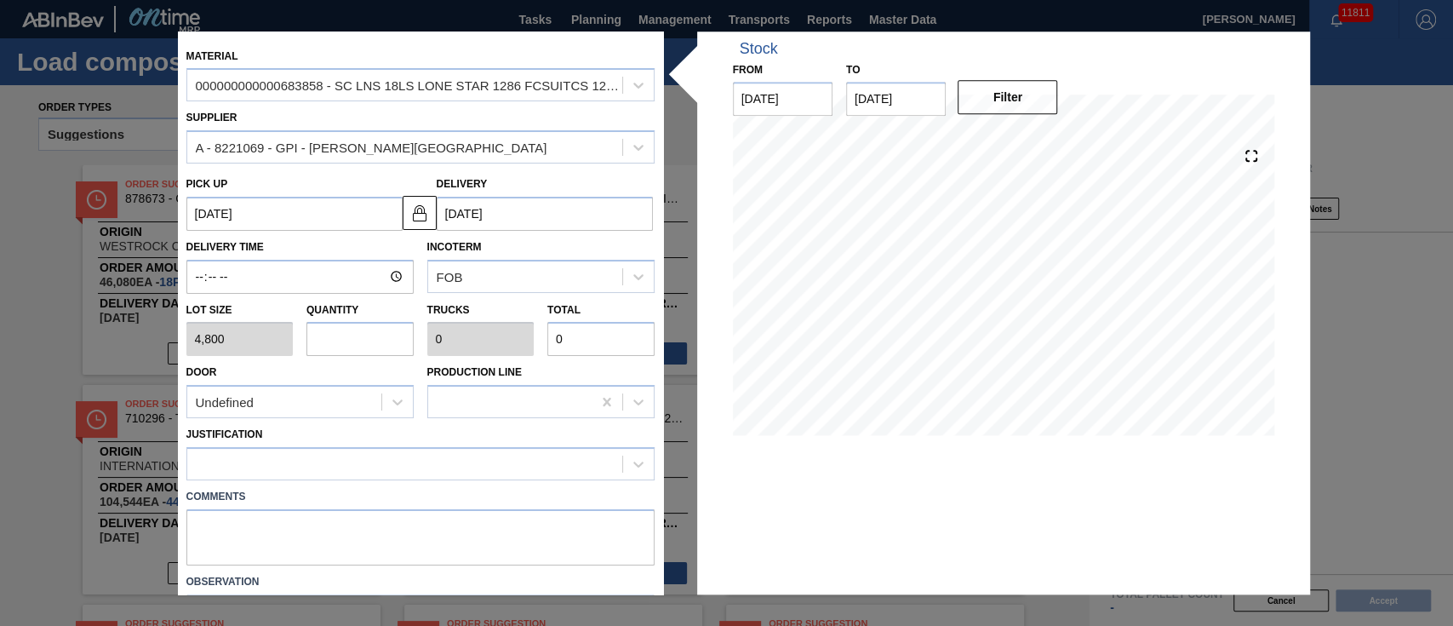
type input "9,600"
type input "20"
type input "0.833"
type input "96,000"
type input "2"
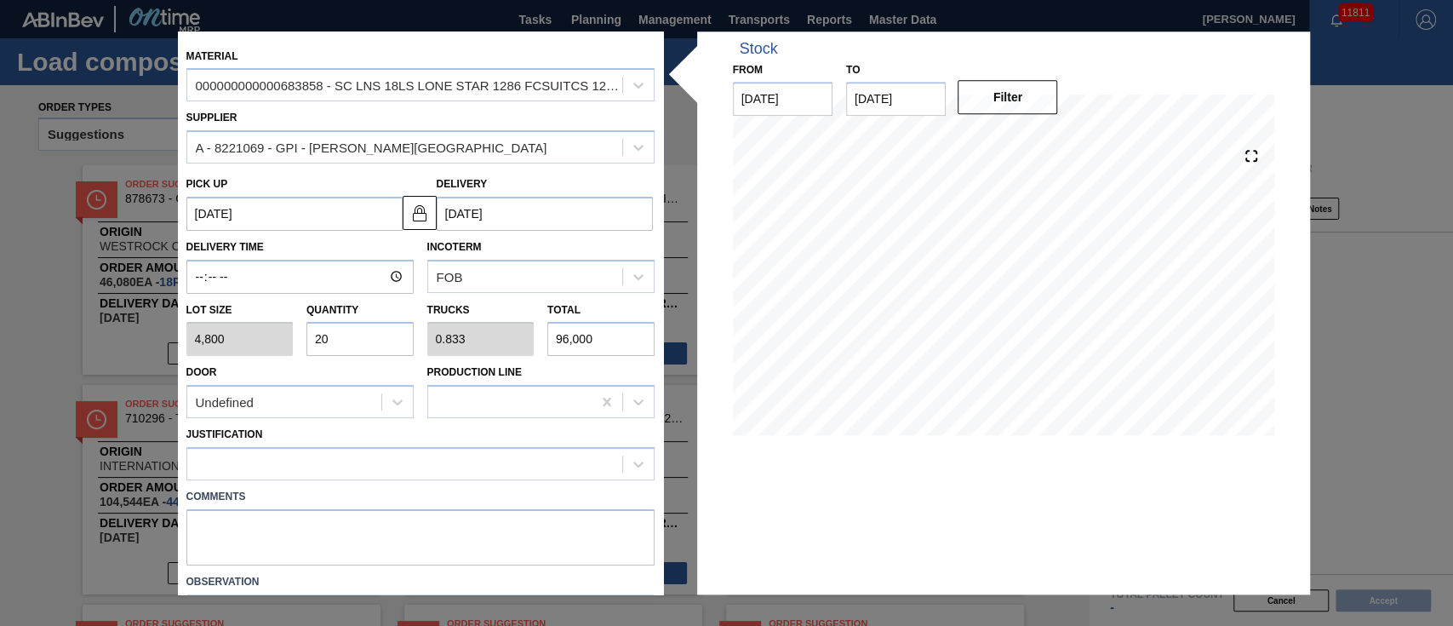
type input "0.083"
type input "9,600"
type input "0"
type input "1"
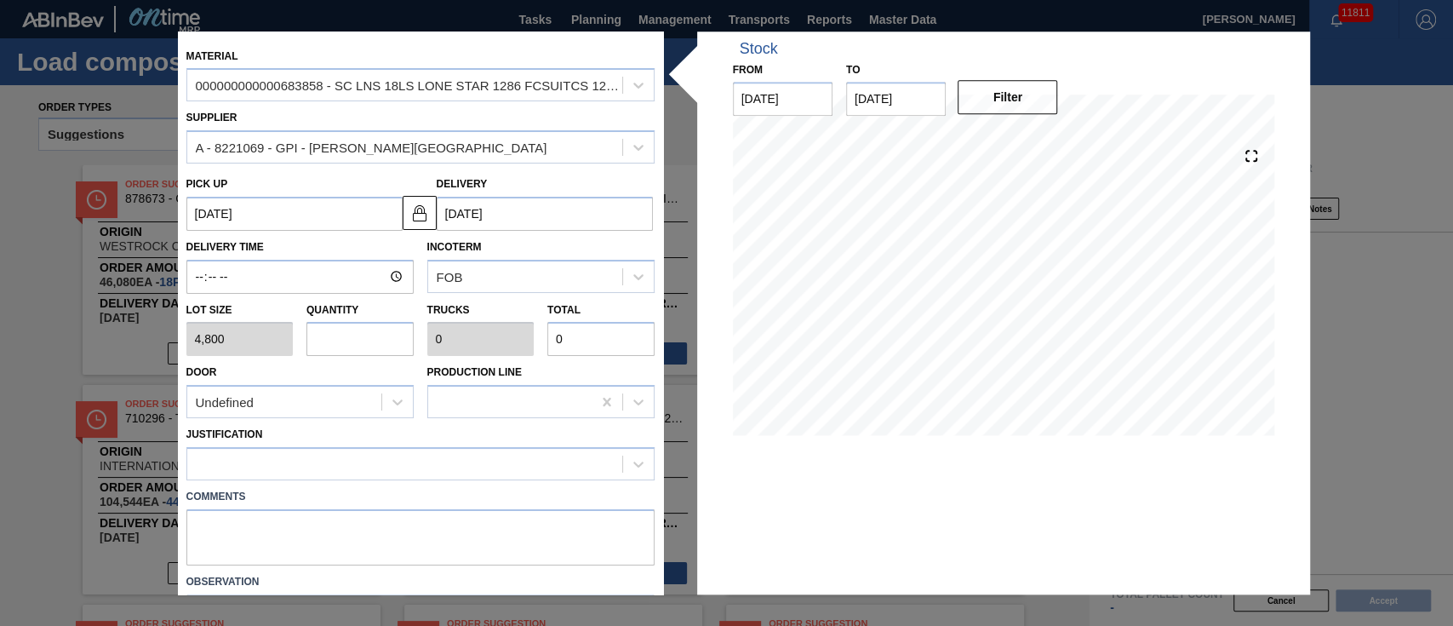
type input "0.042"
type input "4,800"
type input "18"
type input "0.75"
type input "86,400"
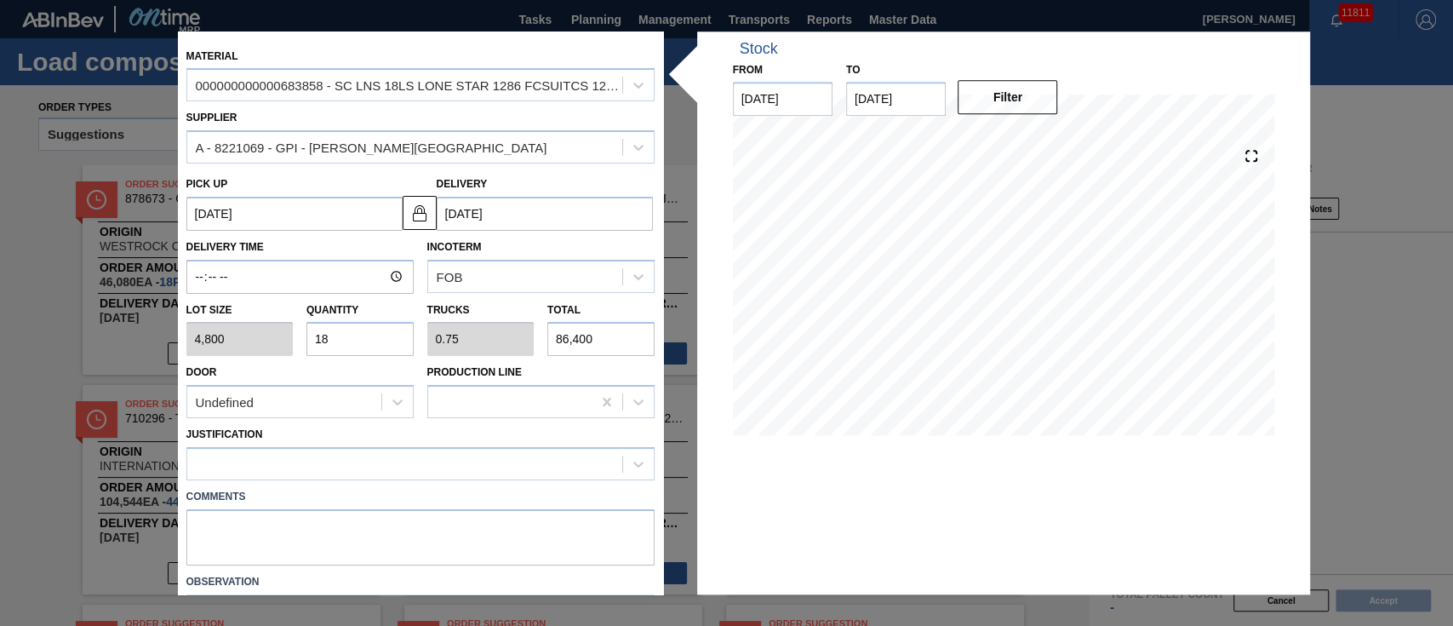
type input "1"
type input "0.042"
type input "4,800"
type input "16"
type input "0.667"
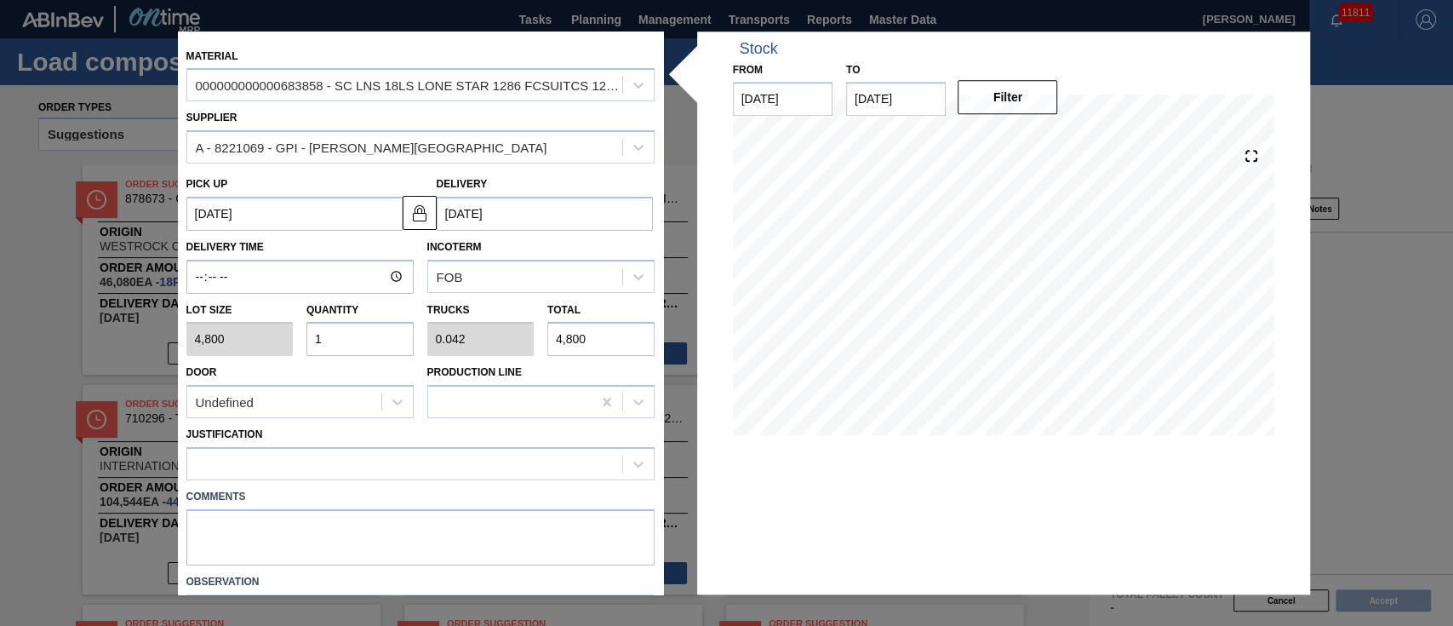
type input "76,800"
type input "1"
type input "0.042"
type input "4,800"
type input "15"
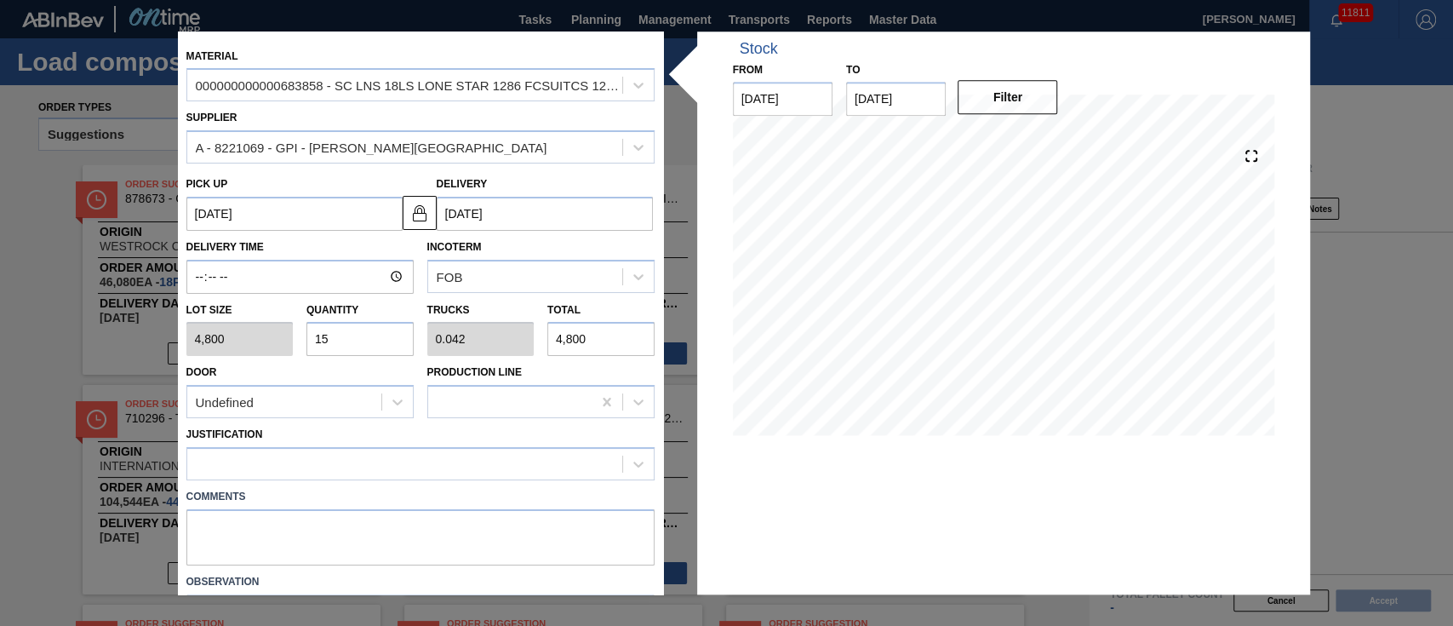
type input "0.625"
type input "72,000"
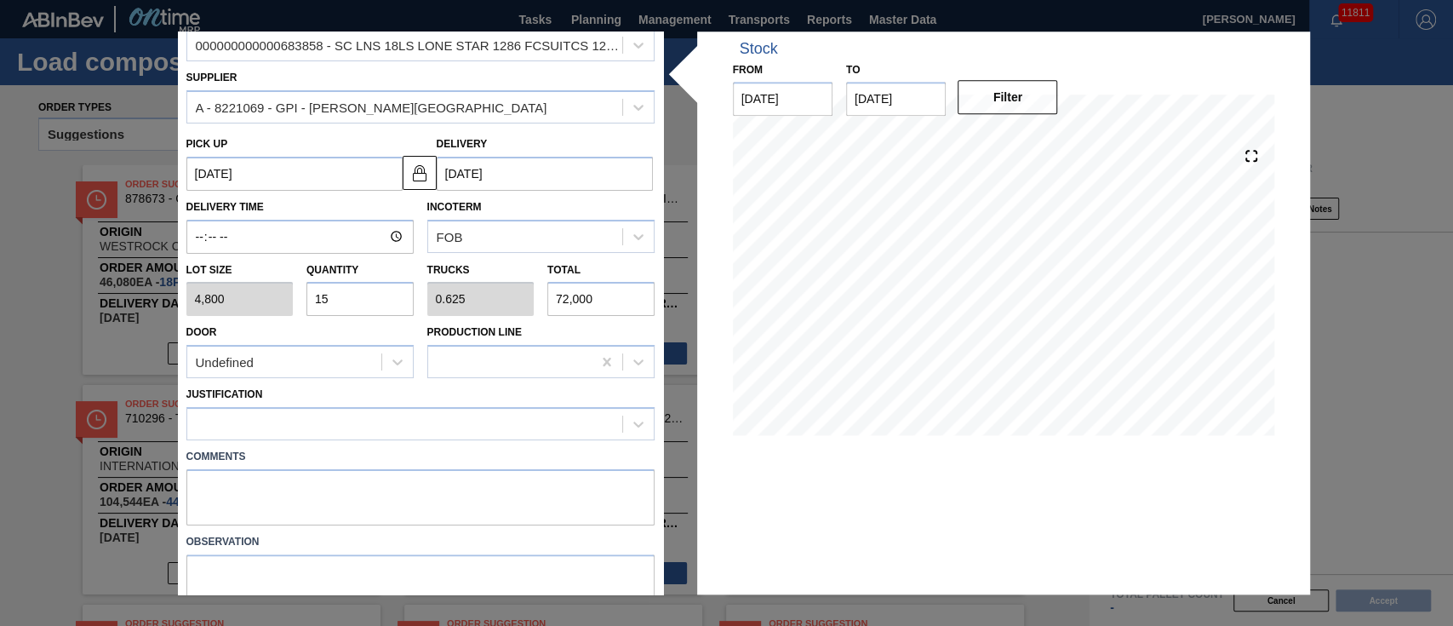
scroll to position [106, 0]
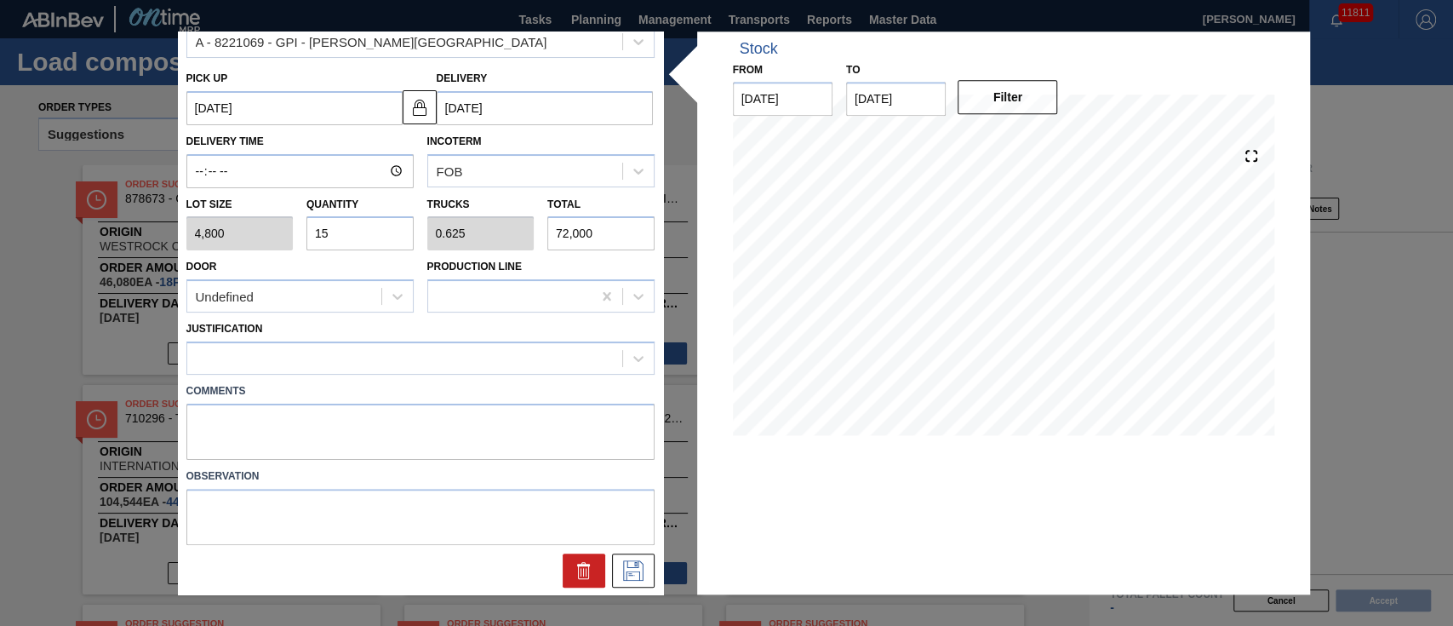
type input "15"
click at [670, 490] on div "Material 000000000000683858 - SC LNS 18LS LONE STAR 1286 FCSUITCS 12OZ Supplier…" at bounding box center [727, 313] width 1098 height 564
click at [592, 568] on button at bounding box center [584, 570] width 43 height 34
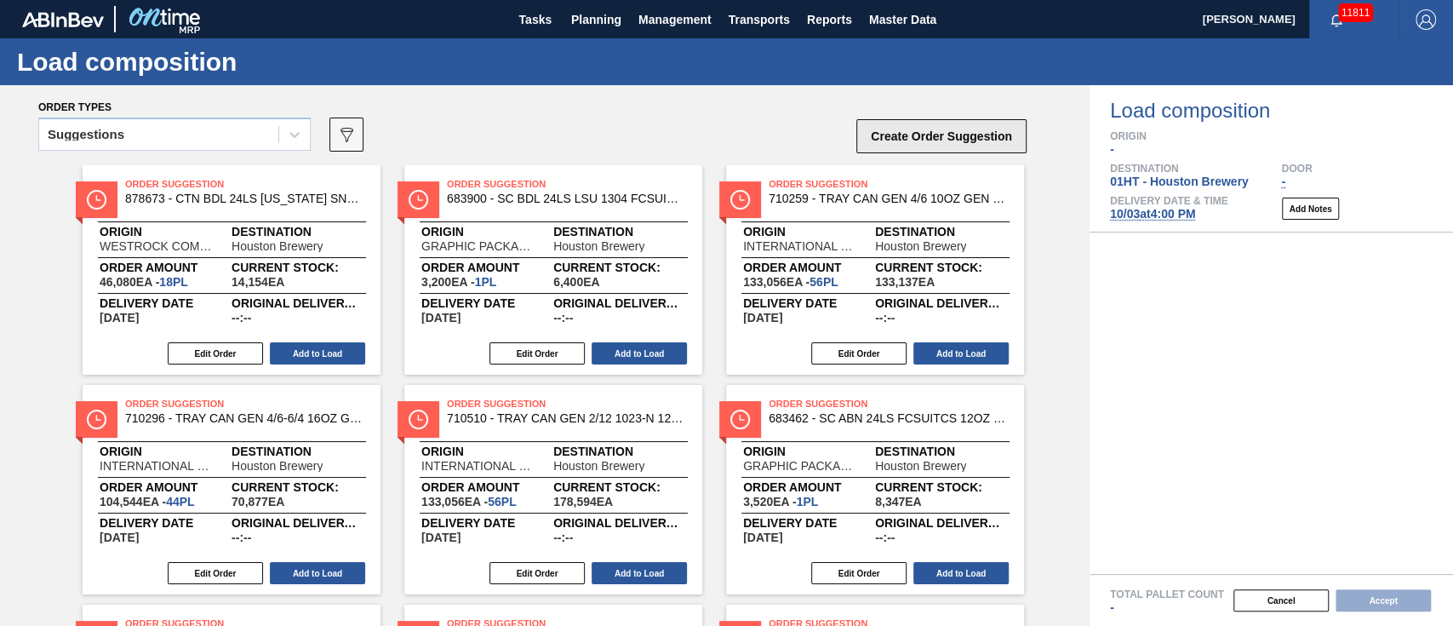
click at [947, 144] on button "Create Order Suggestion" at bounding box center [941, 136] width 170 height 34
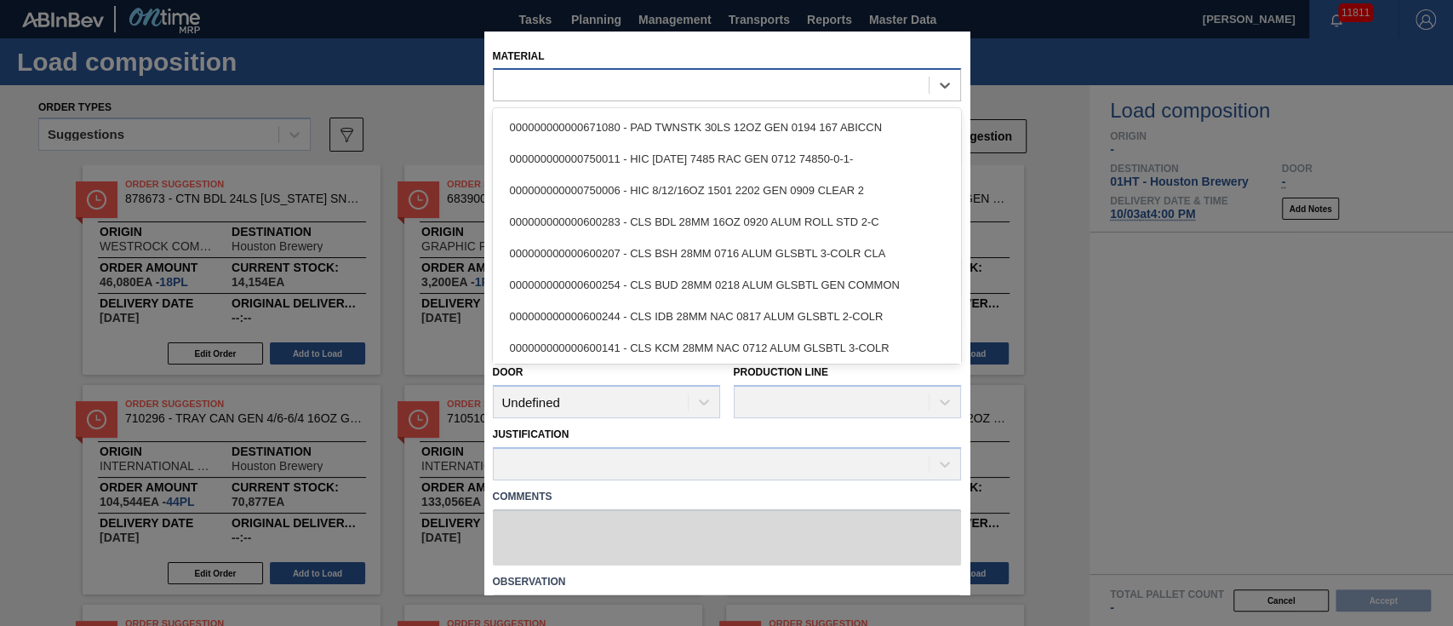
drag, startPoint x: 692, startPoint y: 89, endPoint x: 687, endPoint y: 76, distance: 13.8
click at [692, 87] on div at bounding box center [711, 85] width 435 height 25
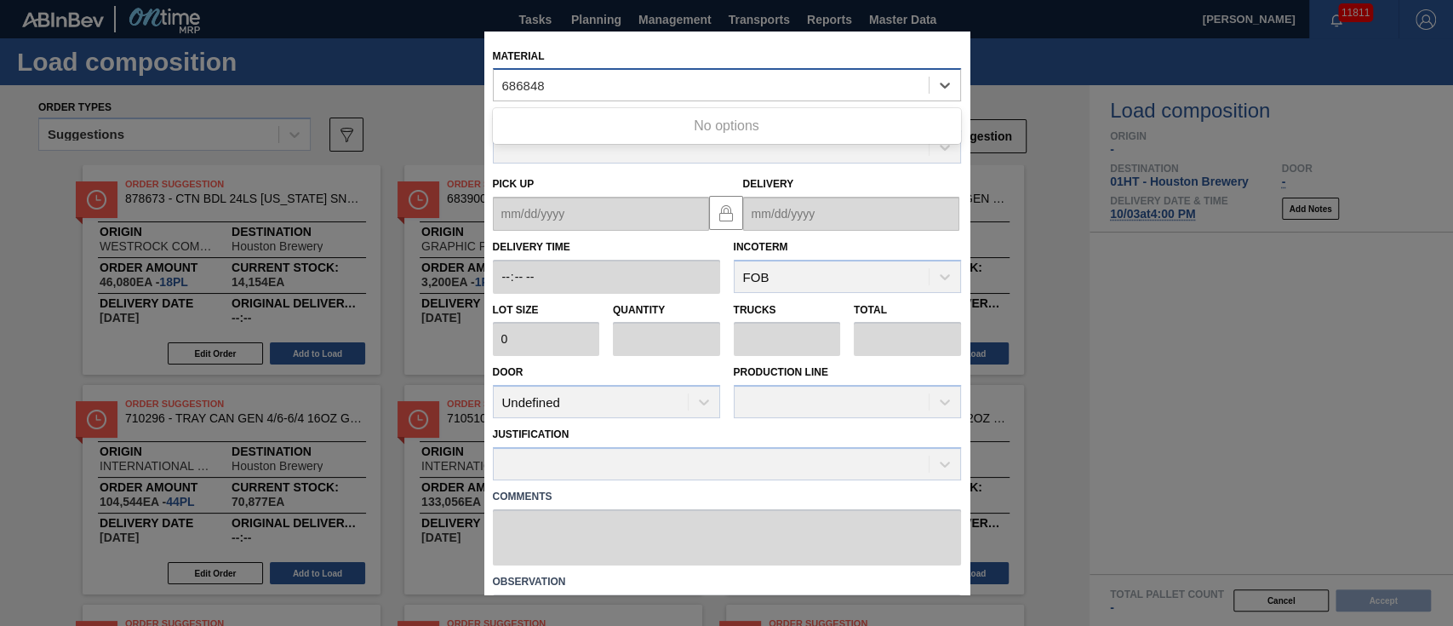
type input "686848"
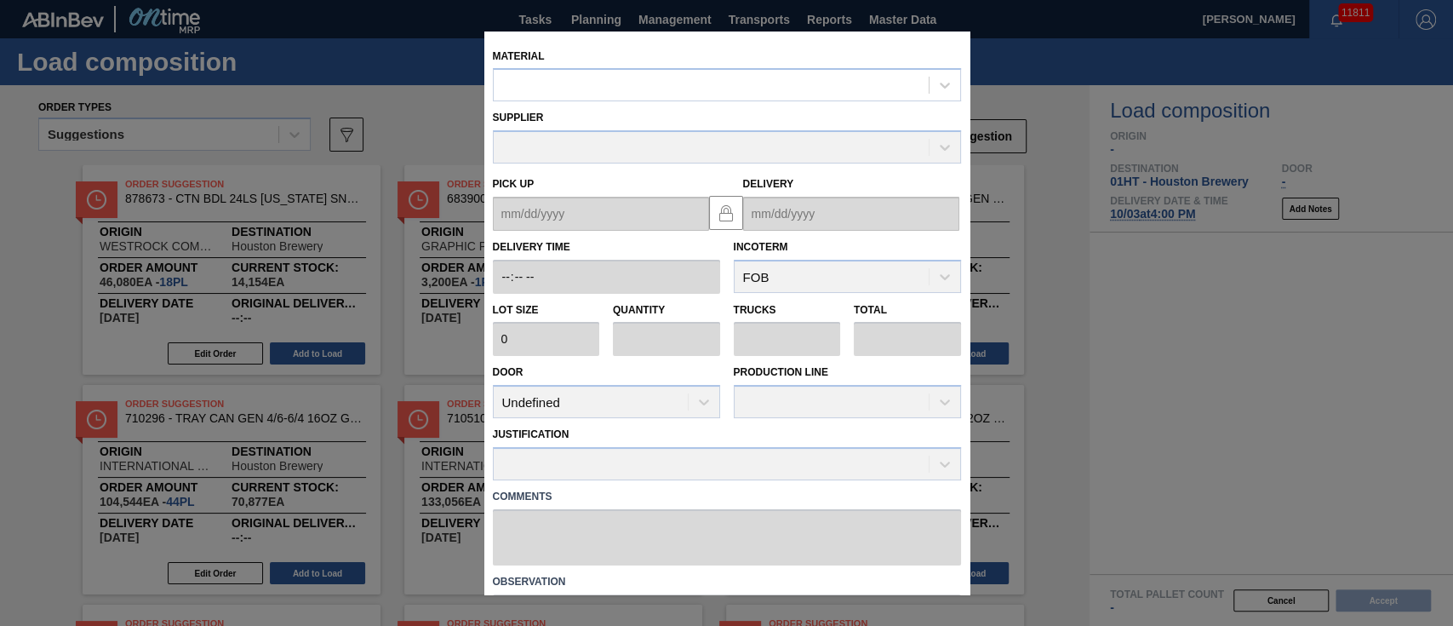
click at [904, 58] on div "Material" at bounding box center [727, 73] width 468 height 58
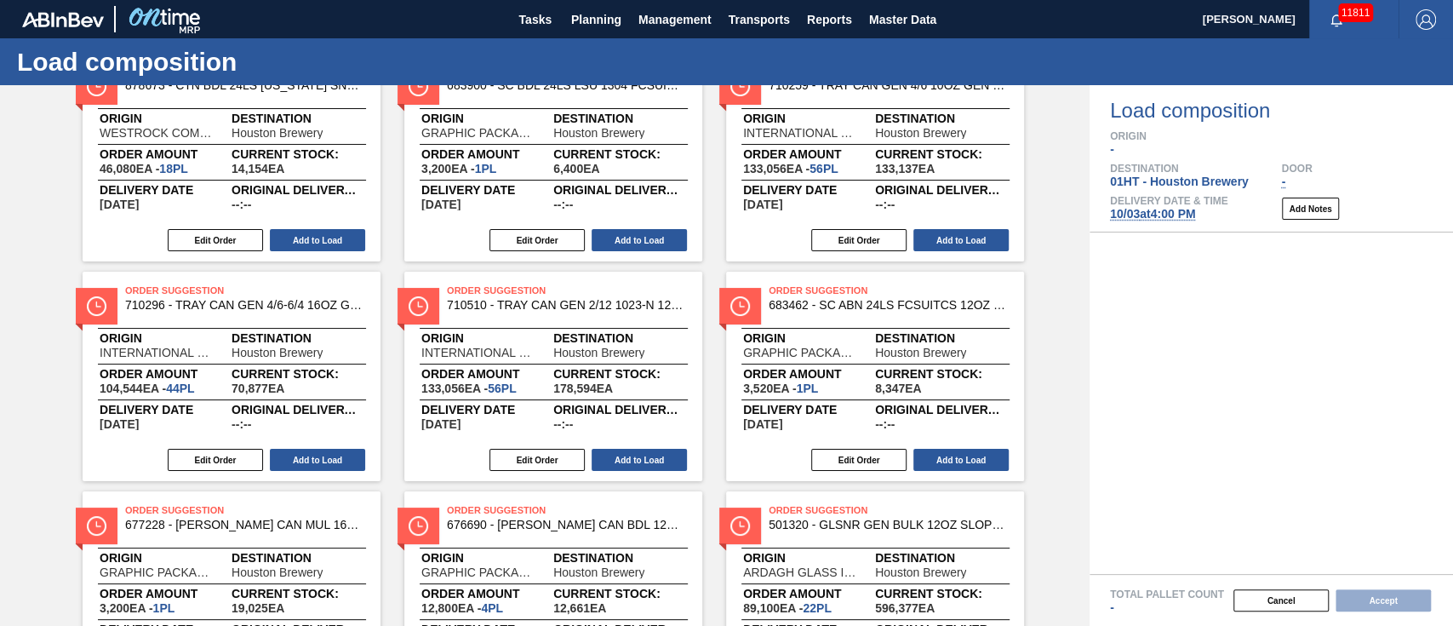
scroll to position [0, 0]
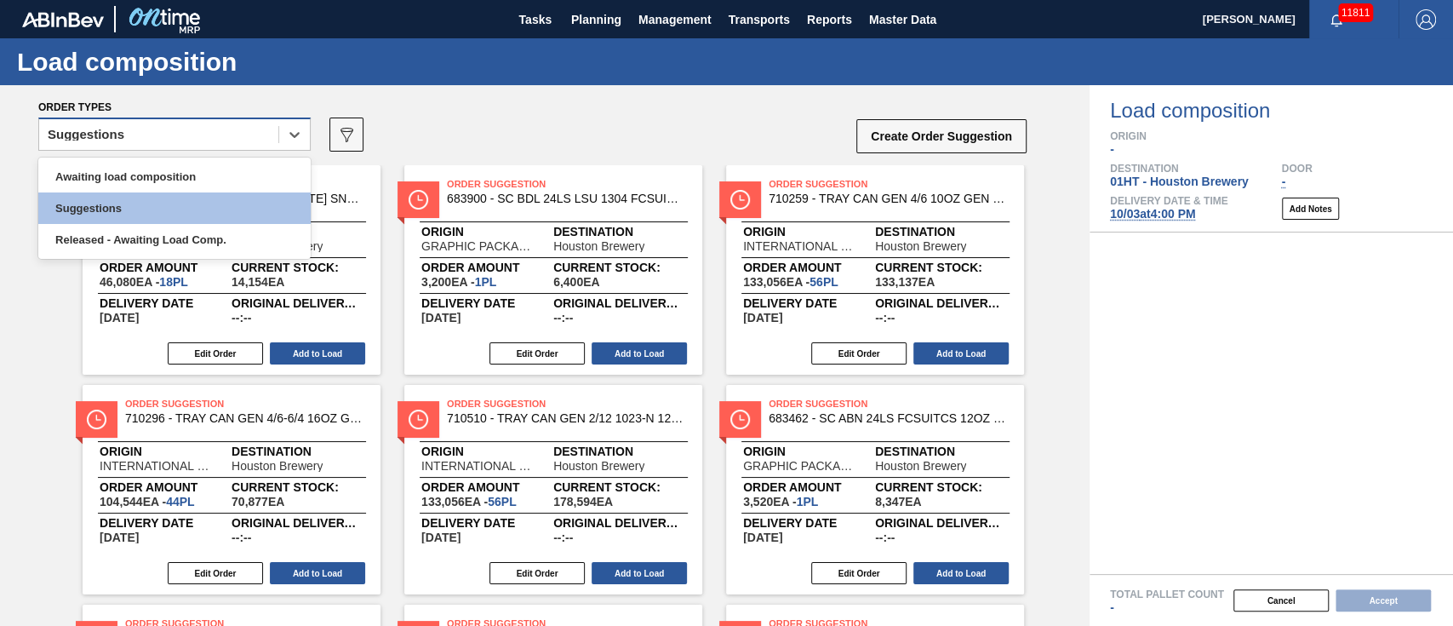
click at [214, 133] on div "Suggestions" at bounding box center [158, 135] width 239 height 25
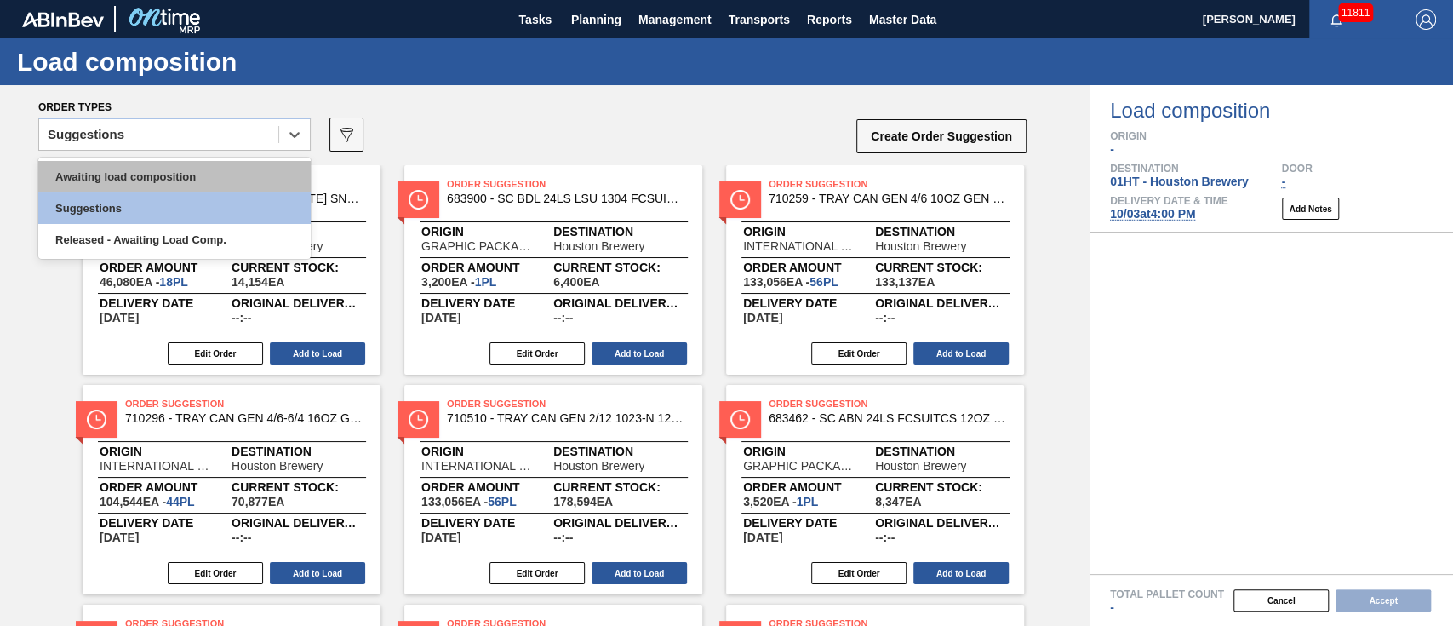
click at [180, 171] on div "Awaiting load composition" at bounding box center [174, 176] width 272 height 31
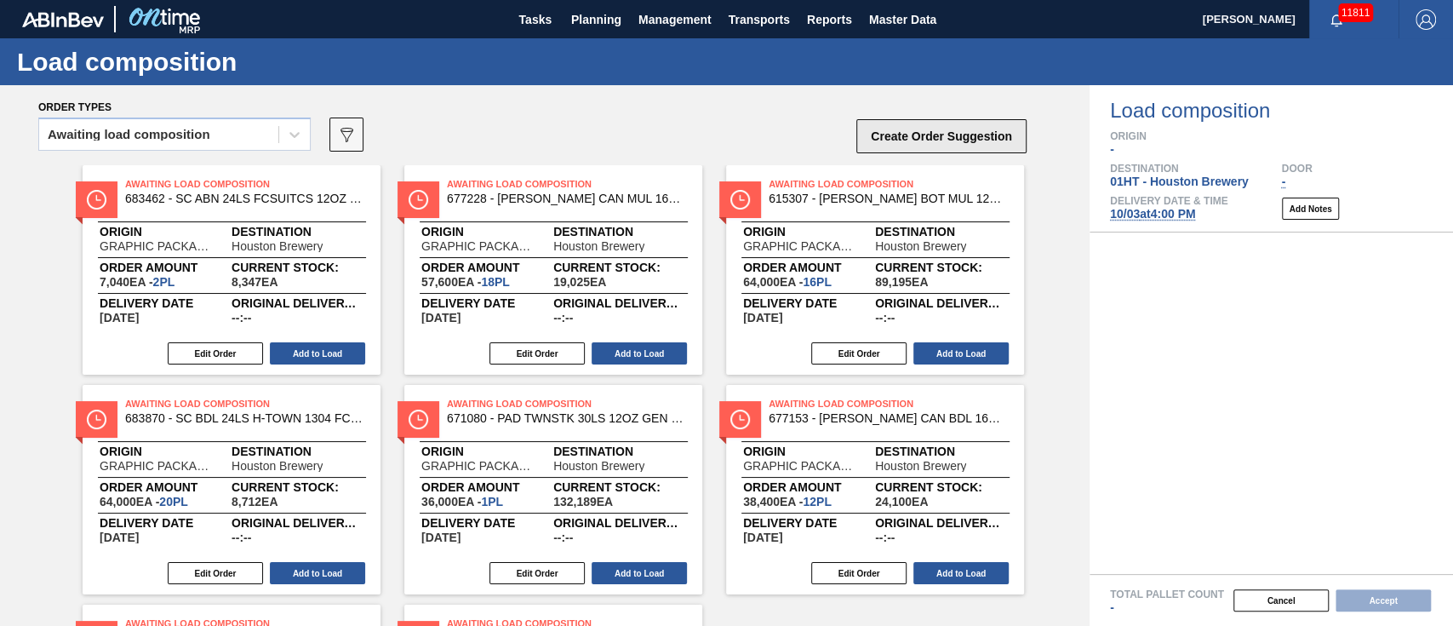
click at [944, 141] on button "Create Order Suggestion" at bounding box center [941, 136] width 170 height 34
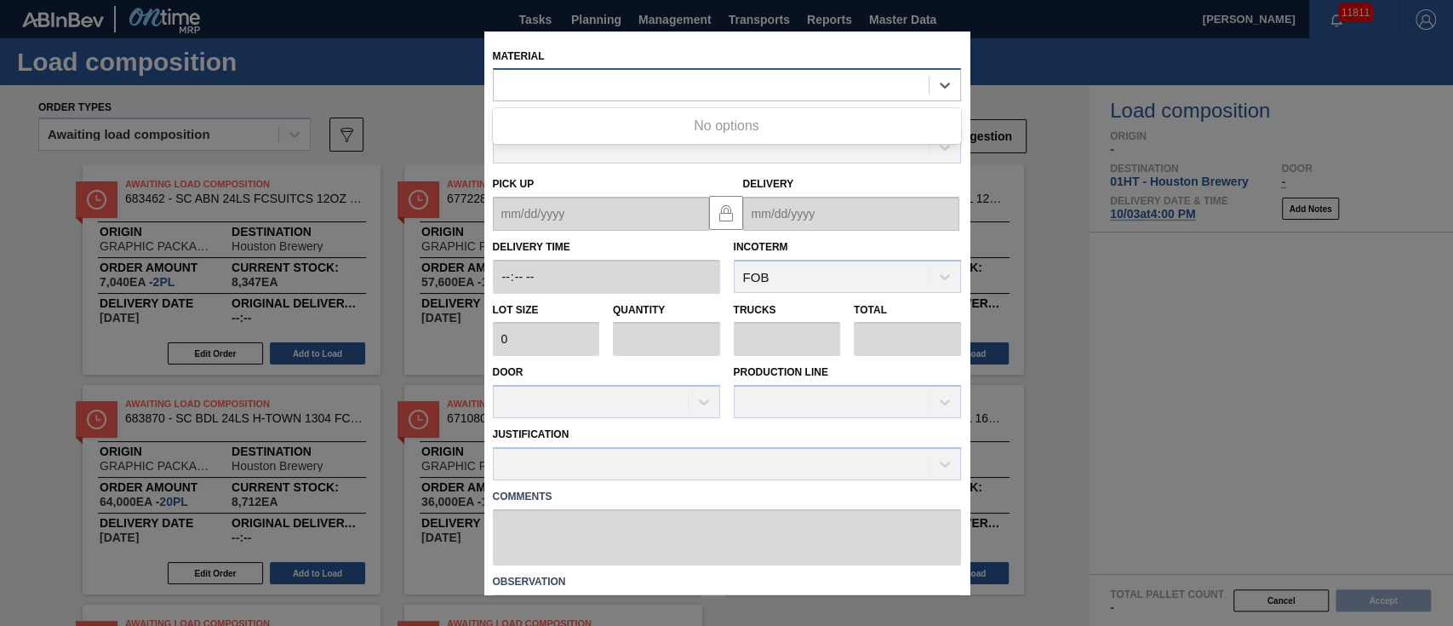
click at [651, 82] on div at bounding box center [711, 85] width 435 height 25
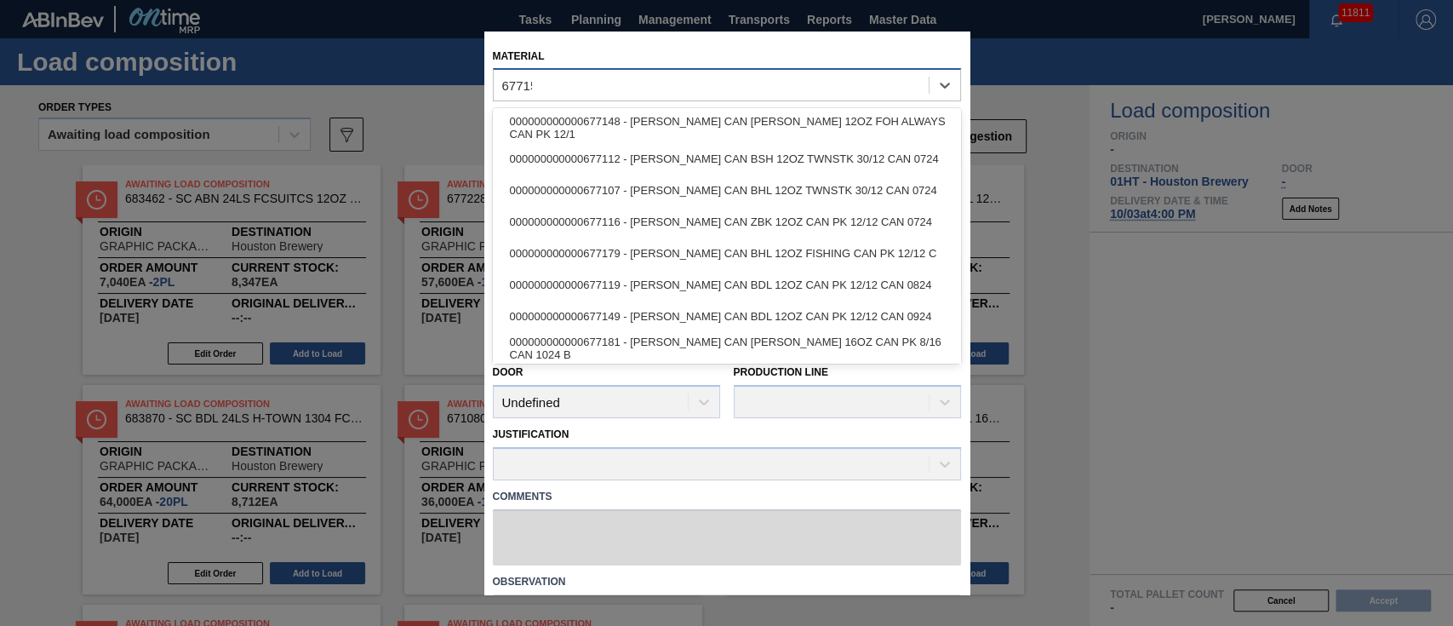
type input "677151"
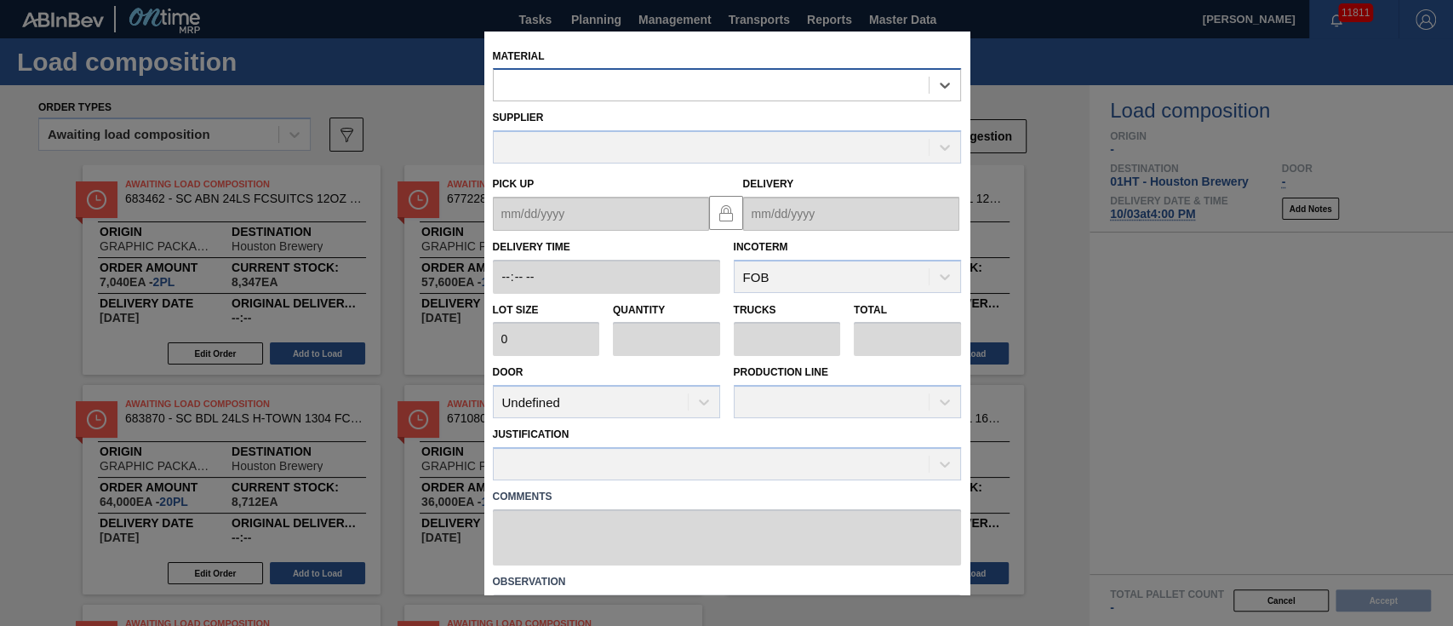
type input "3,200"
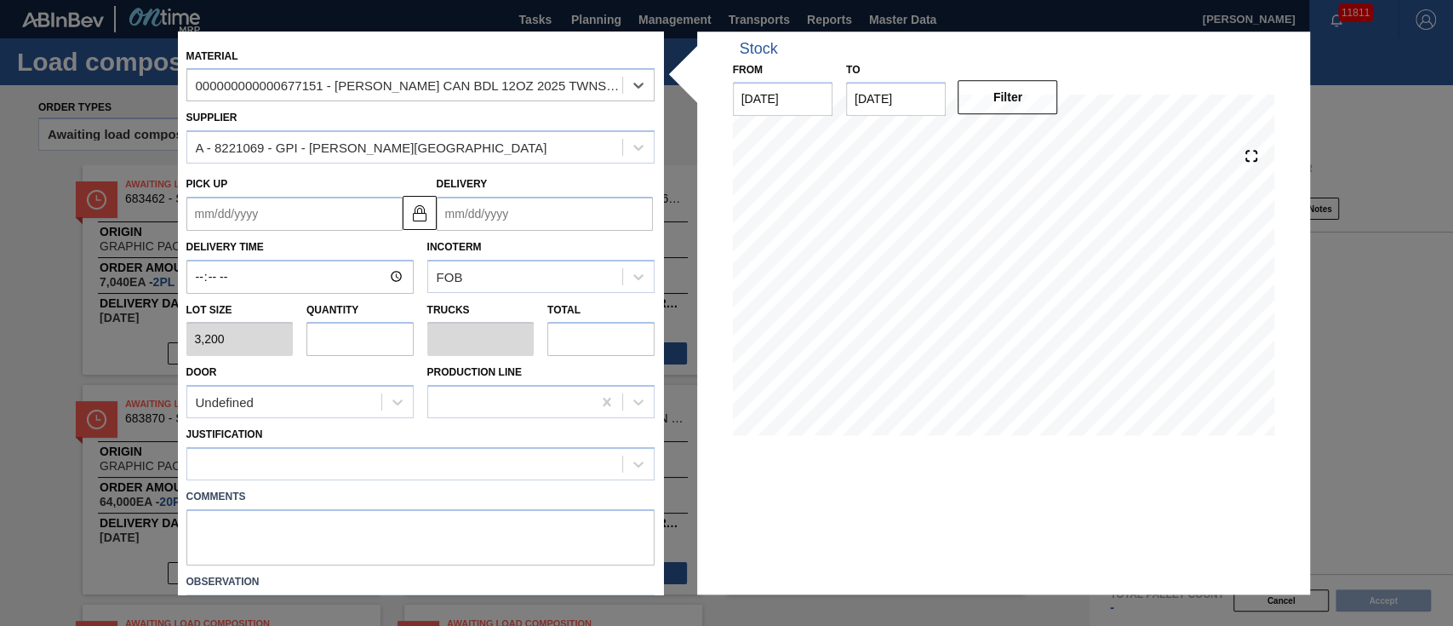
click at [529, 226] on input "Delivery" at bounding box center [545, 214] width 216 height 34
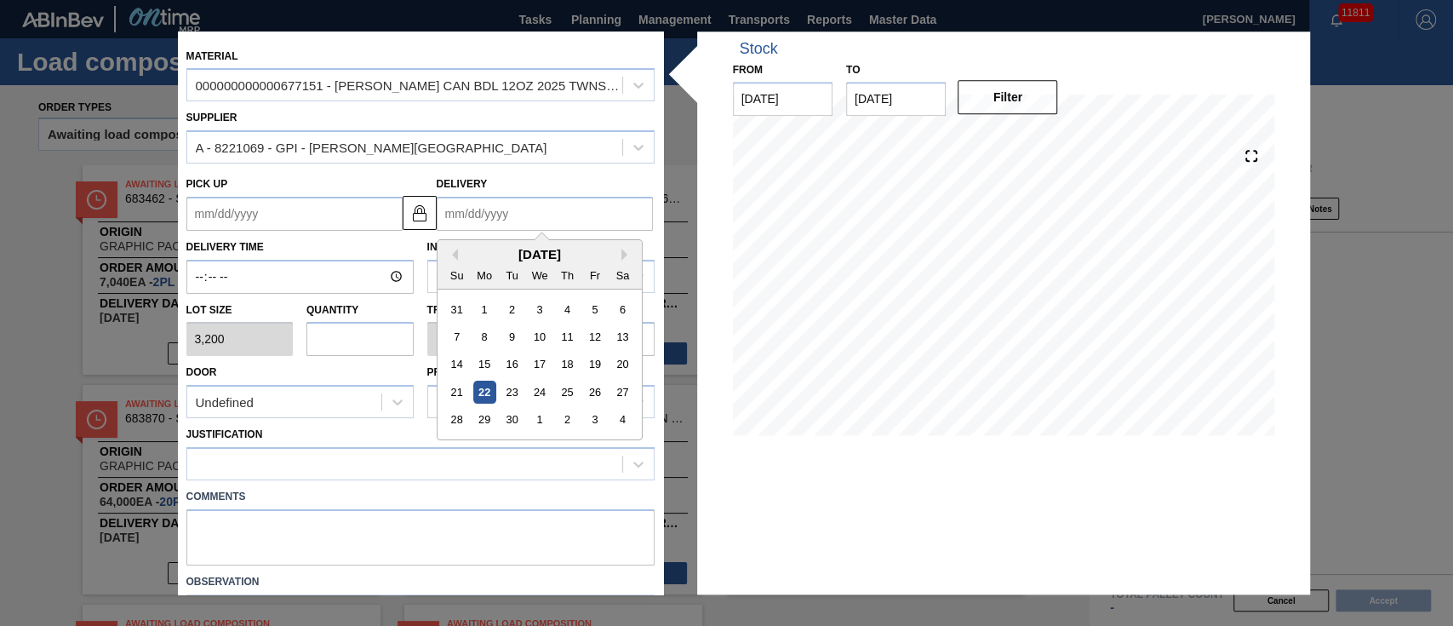
click at [479, 266] on div "Mo" at bounding box center [483, 275] width 23 height 23
drag, startPoint x: 599, startPoint y: 423, endPoint x: 558, endPoint y: 394, distance: 50.1
click at [599, 422] on div "3" at bounding box center [594, 420] width 23 height 23
type up "[DATE]"
type input "[DATE]"
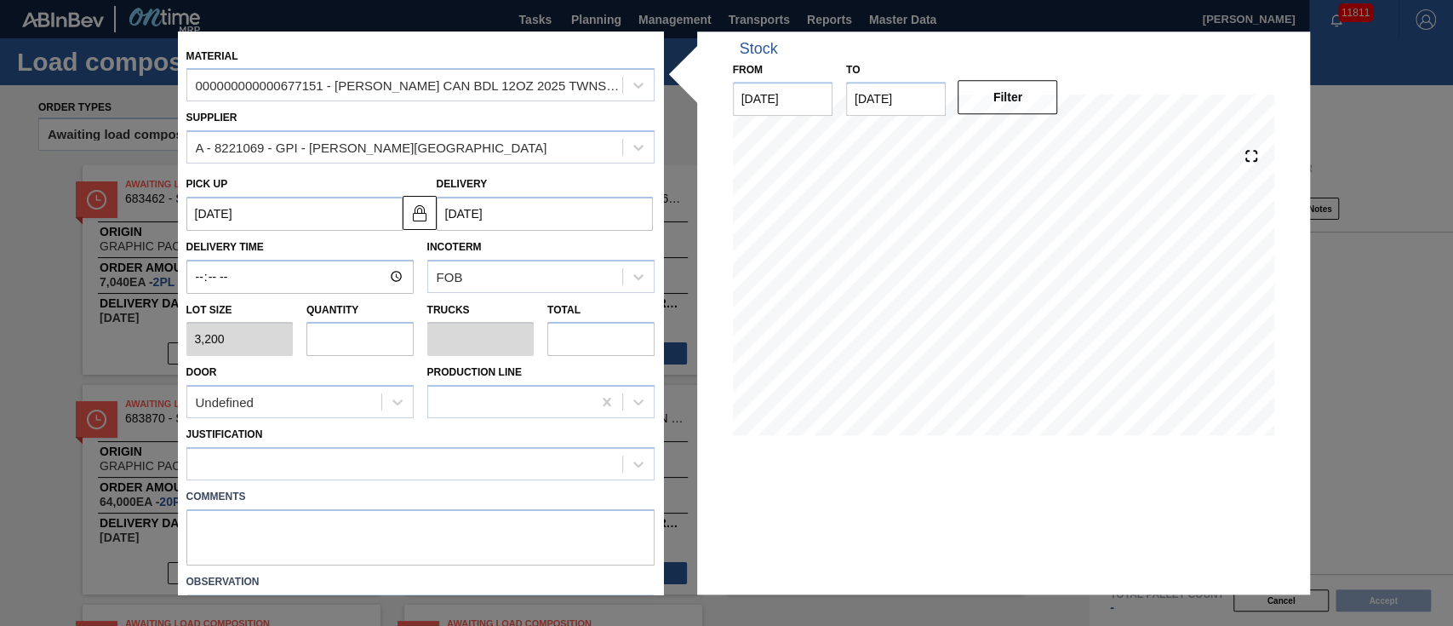
click at [400, 330] on input "text" at bounding box center [359, 340] width 107 height 34
type input "1"
type input "0.038"
type input "3,200"
type input "1"
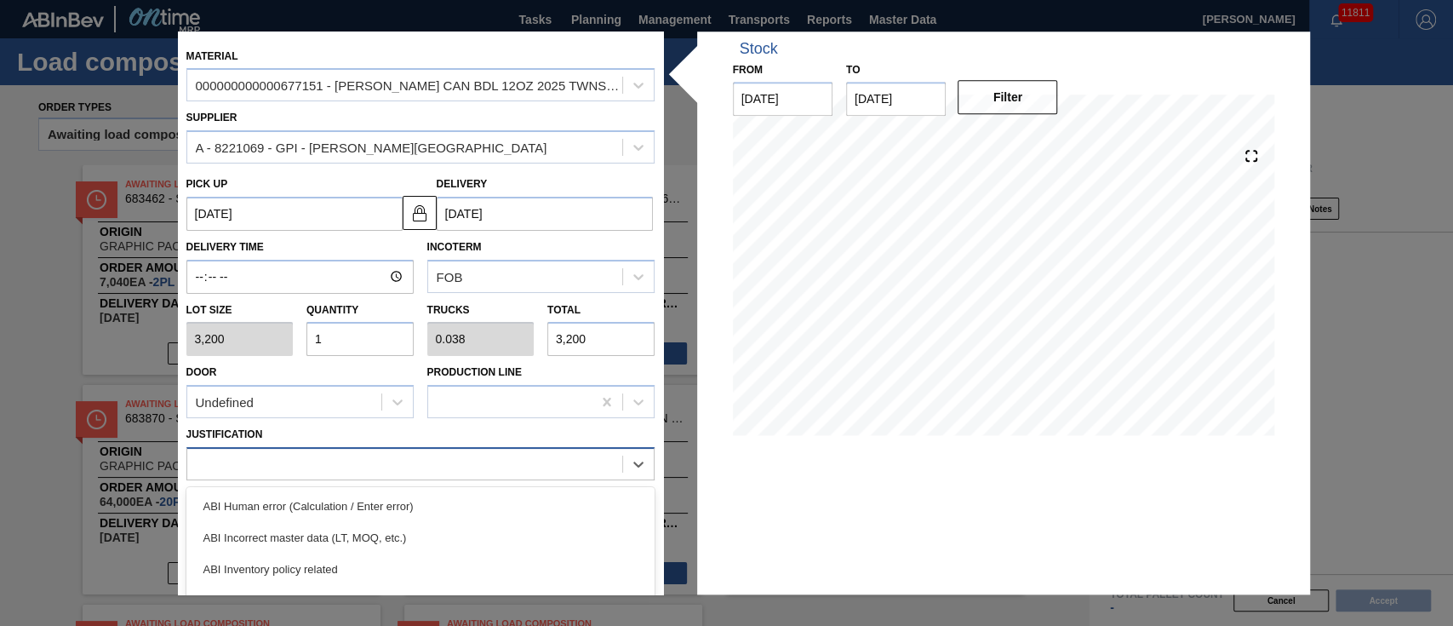
click at [339, 467] on div at bounding box center [404, 464] width 435 height 25
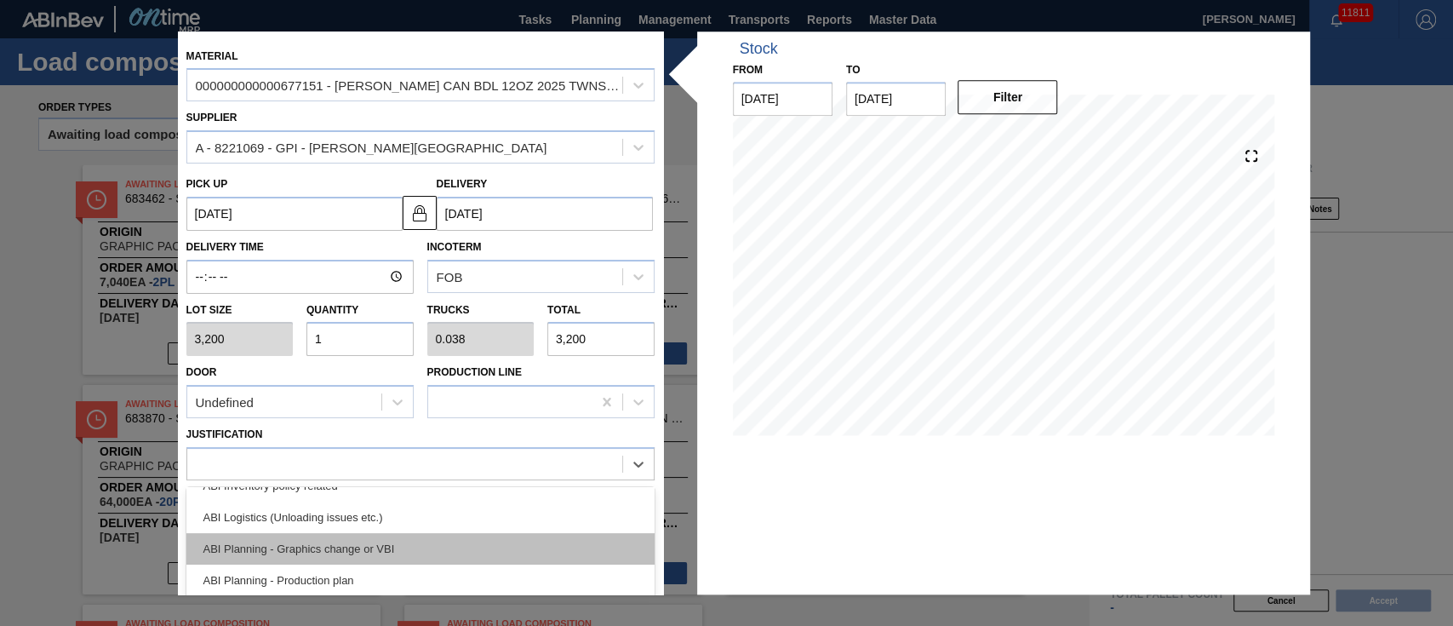
scroll to position [113, 0]
click at [332, 547] on div "ABI Planning - Production plan" at bounding box center [420, 550] width 468 height 31
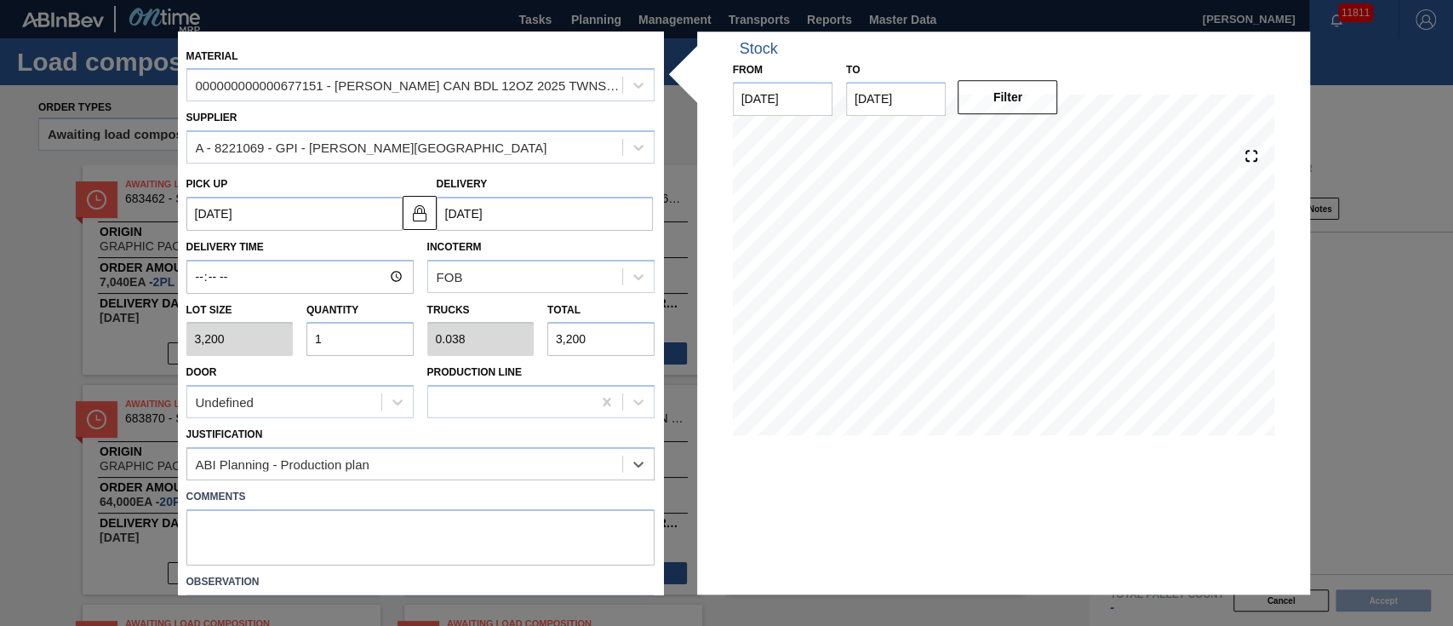
scroll to position [106, 0]
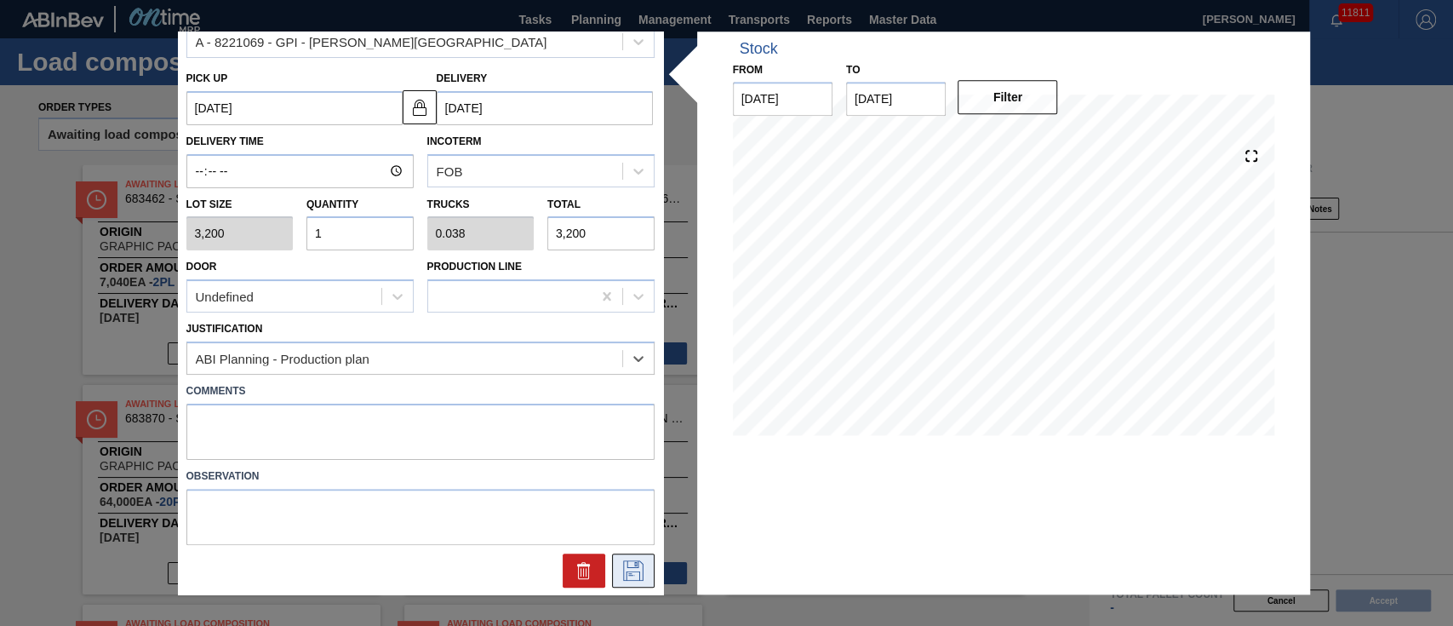
click at [632, 572] on icon at bounding box center [633, 570] width 27 height 20
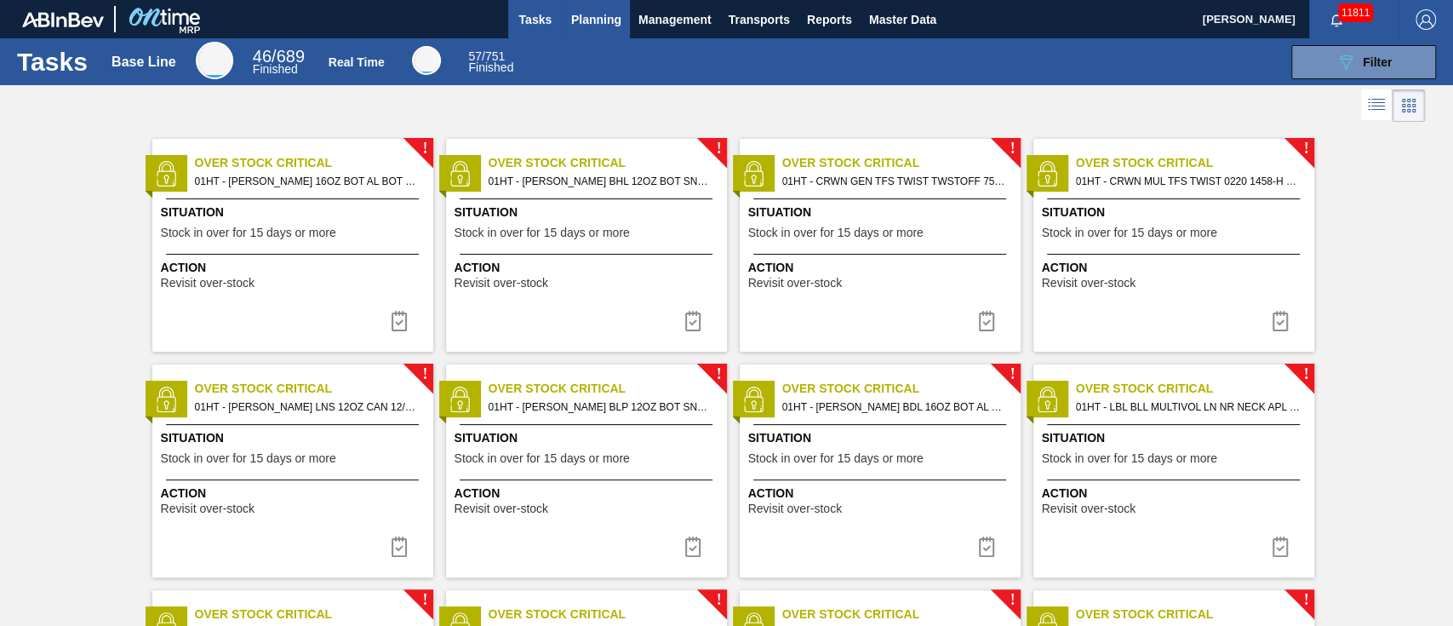
click at [576, 20] on span "Planning" at bounding box center [596, 19] width 50 height 20
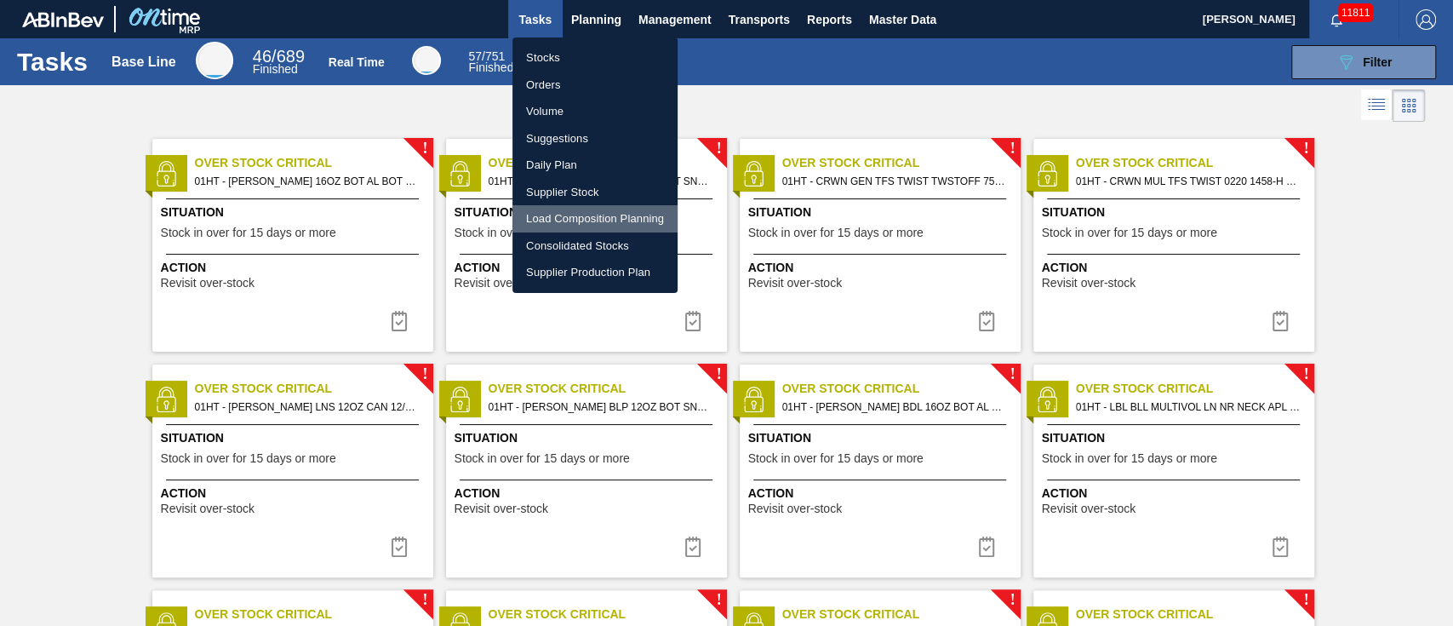
click at [562, 220] on li "Load Composition Planning" at bounding box center [594, 218] width 165 height 27
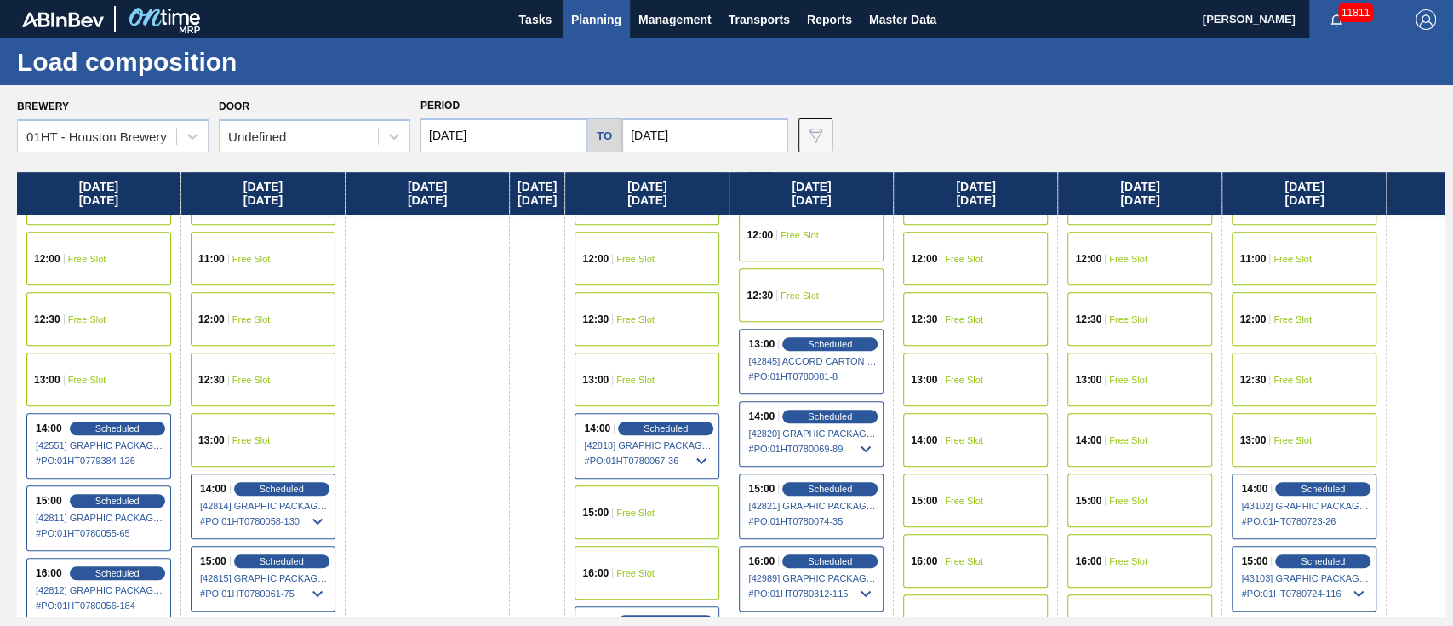
scroll to position [794, 0]
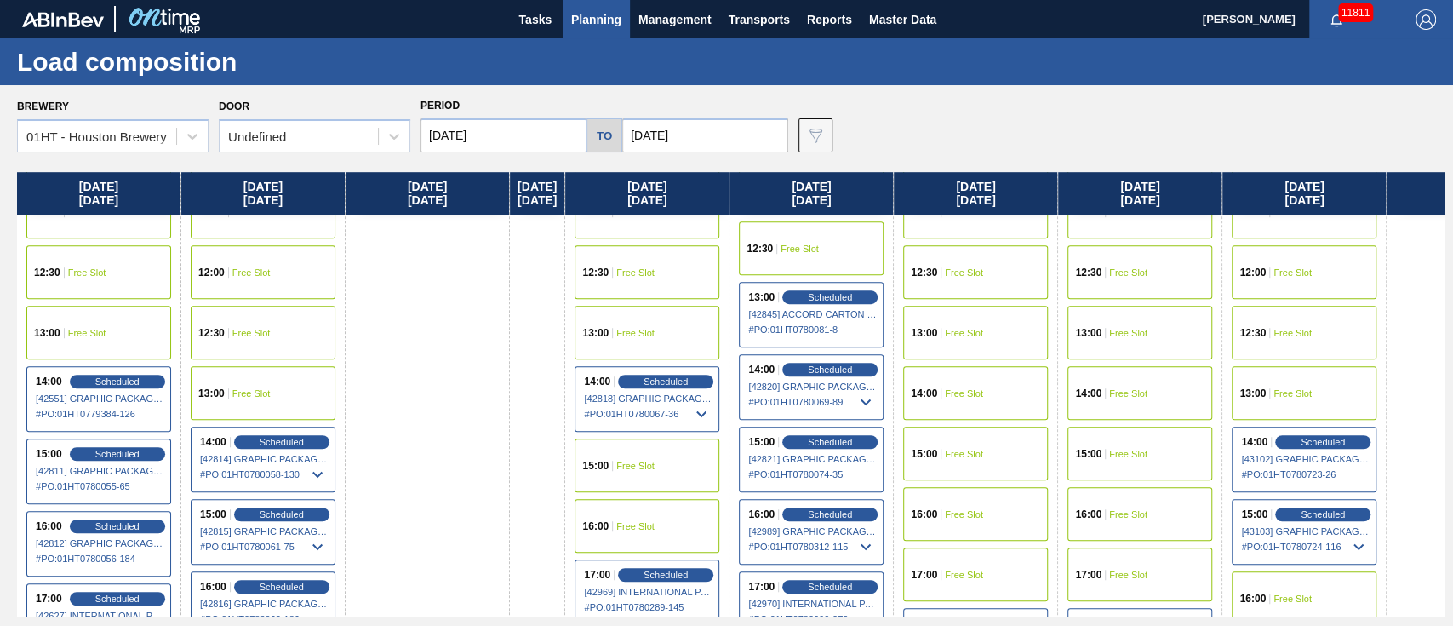
click at [1336, 586] on div "16:00 Free Slot" at bounding box center [1304, 598] width 145 height 54
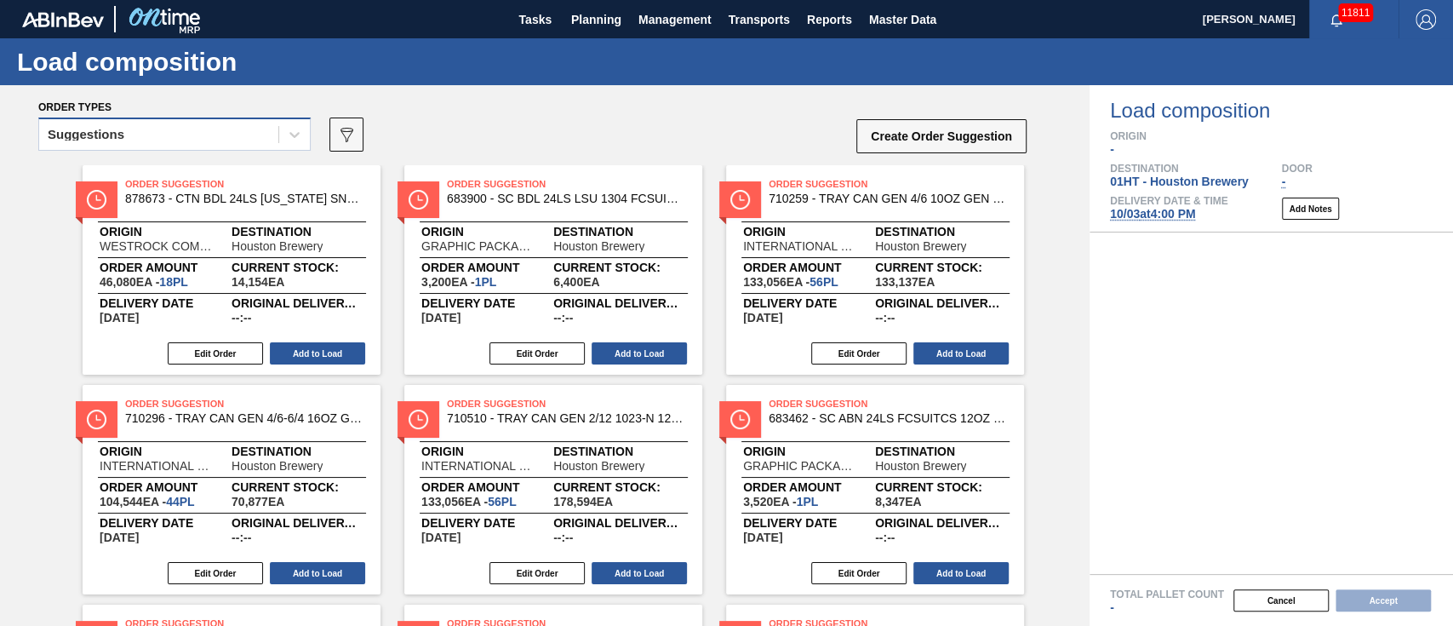
click at [210, 135] on div "Suggestions" at bounding box center [158, 135] width 239 height 25
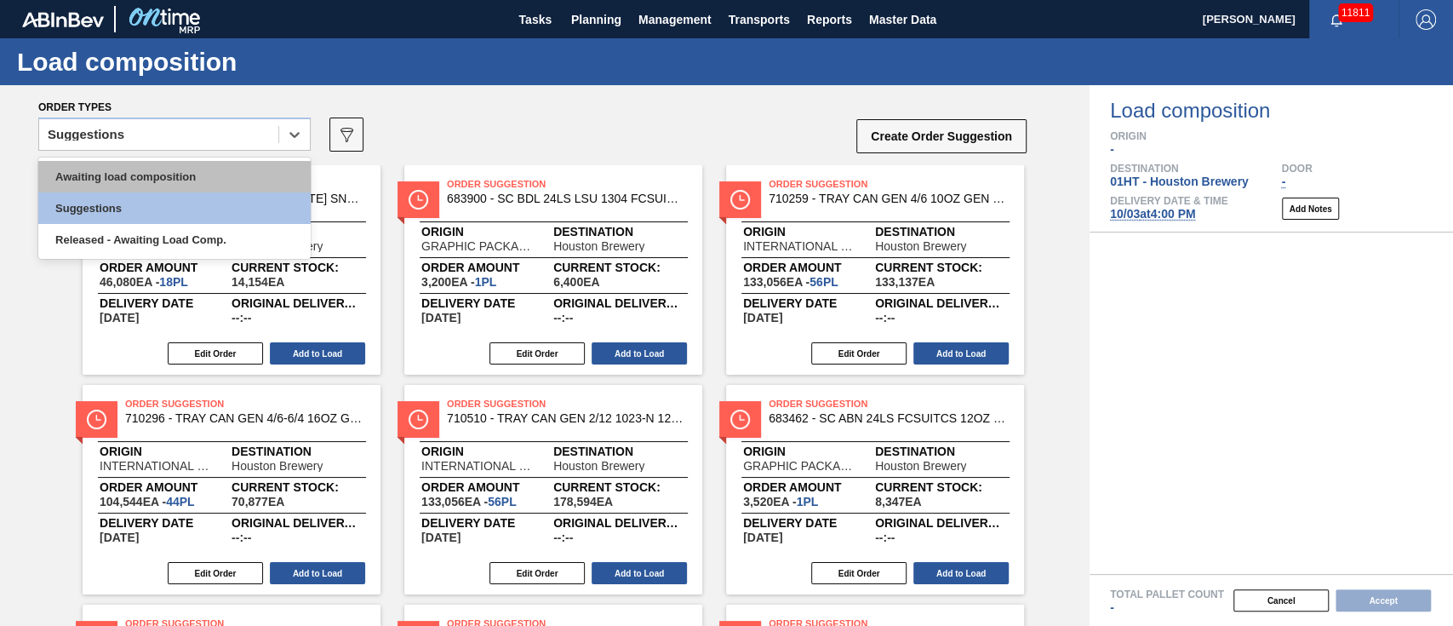
click at [188, 167] on div "Awaiting load composition" at bounding box center [174, 176] width 272 height 31
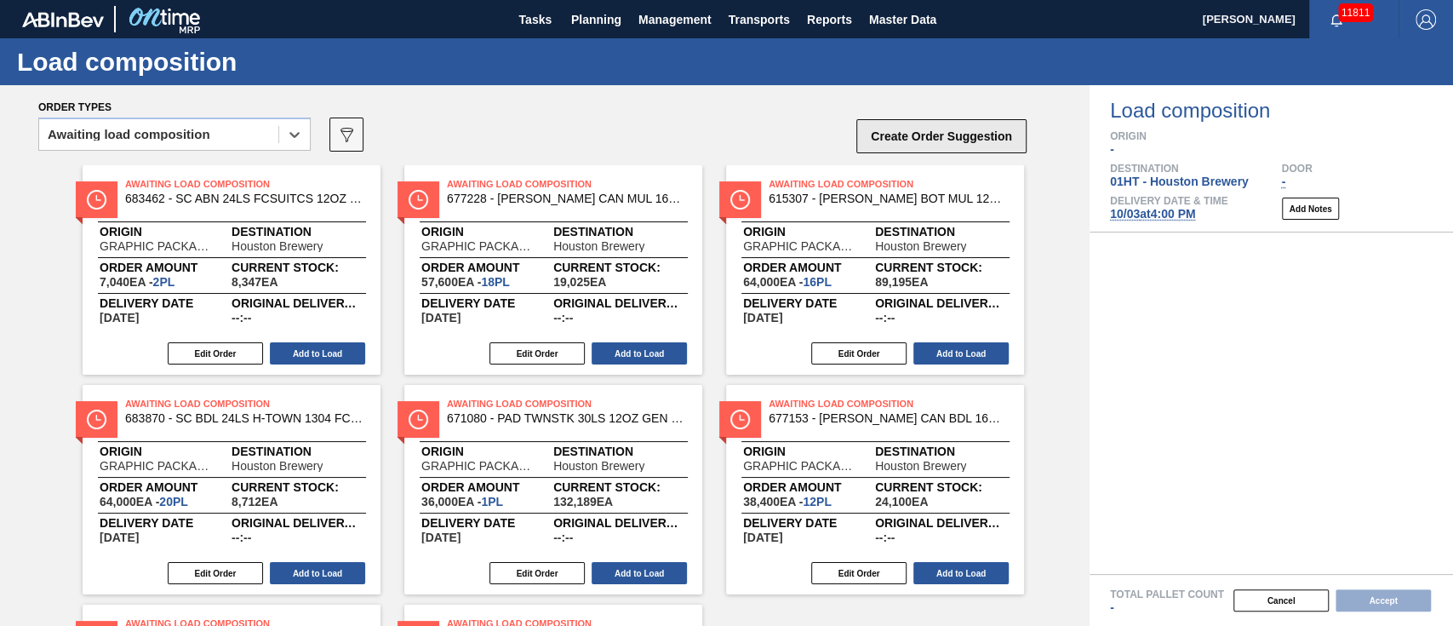
click at [985, 141] on button "Create Order Suggestion" at bounding box center [941, 136] width 170 height 34
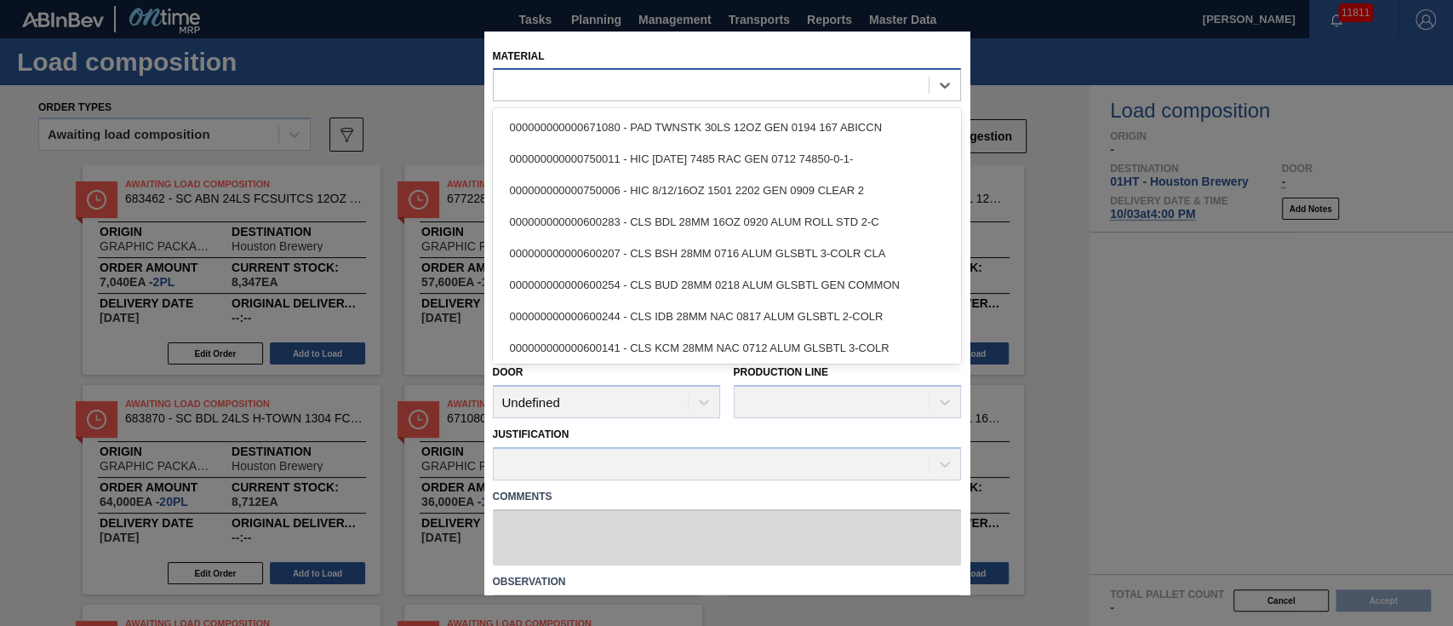
click at [654, 90] on div at bounding box center [711, 85] width 435 height 25
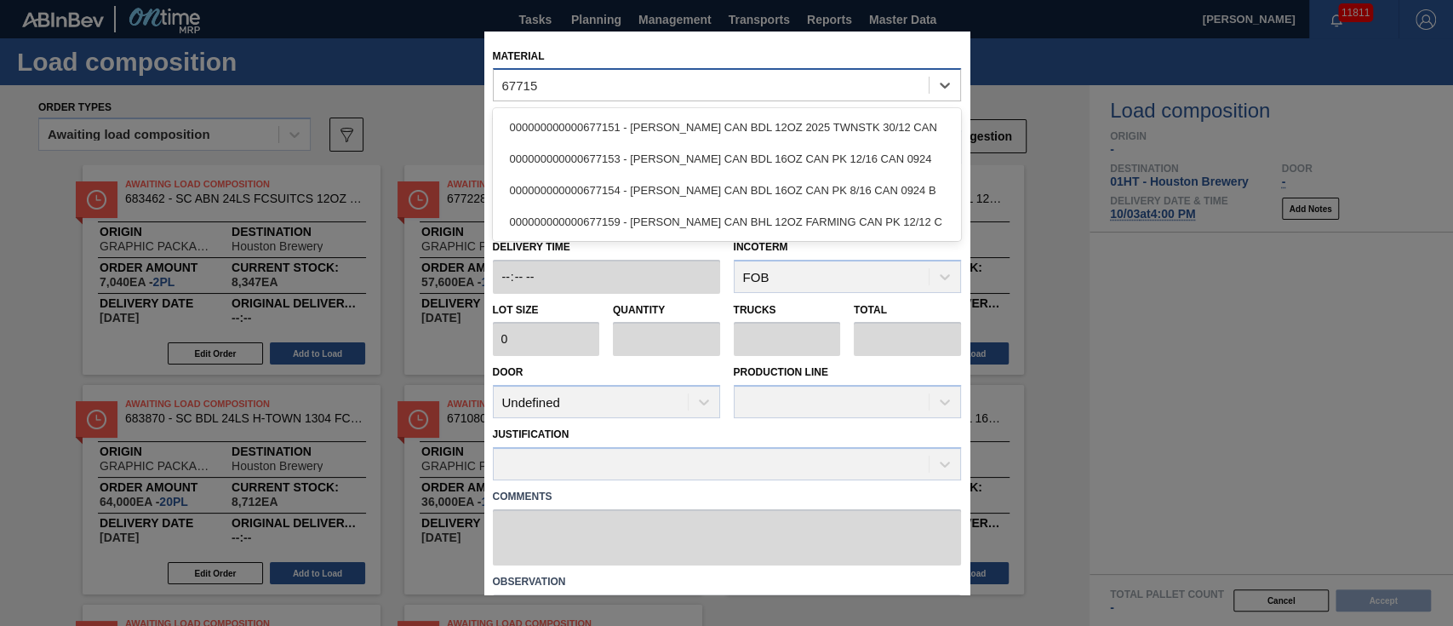
type input "677151"
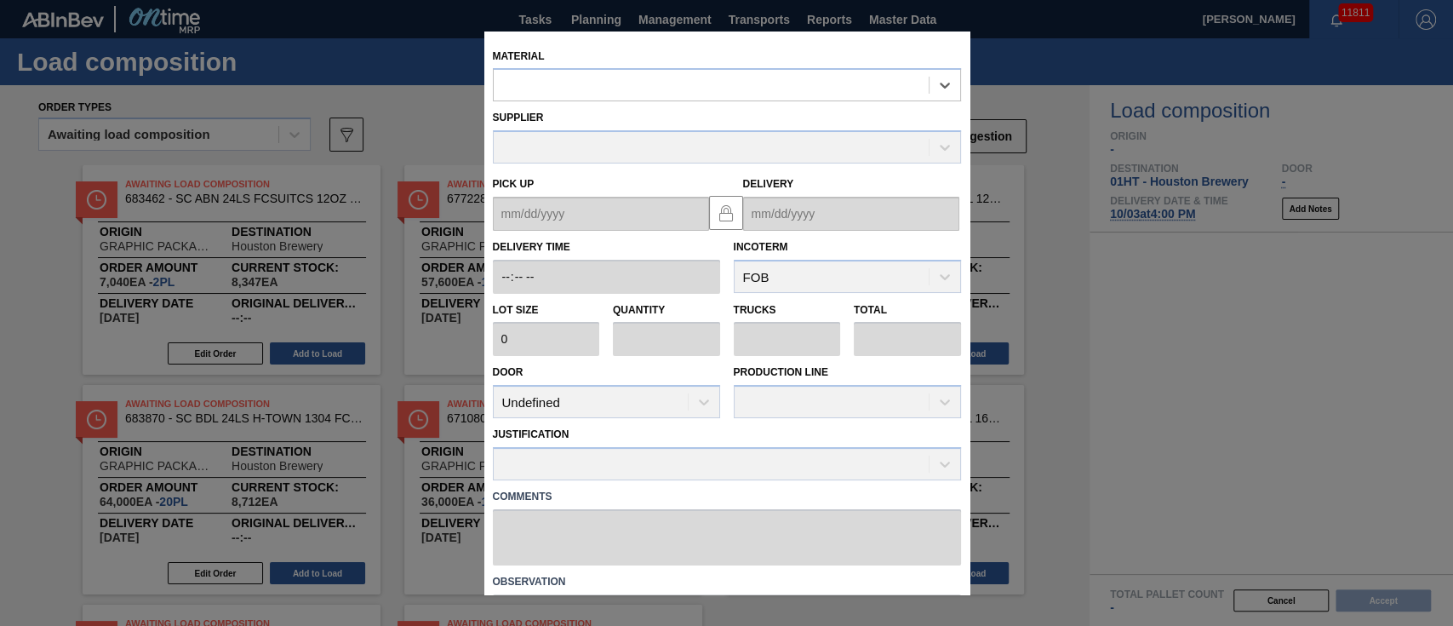
type input "3,200"
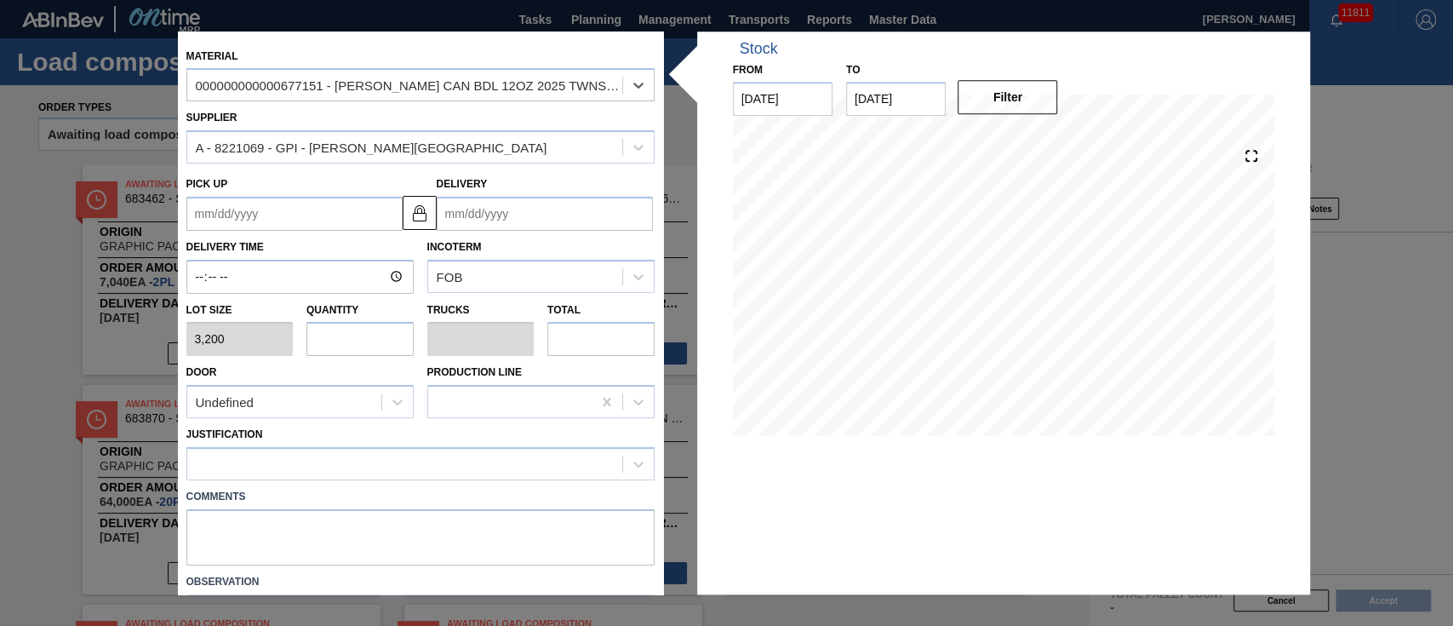
click at [481, 221] on input "Delivery" at bounding box center [545, 214] width 216 height 34
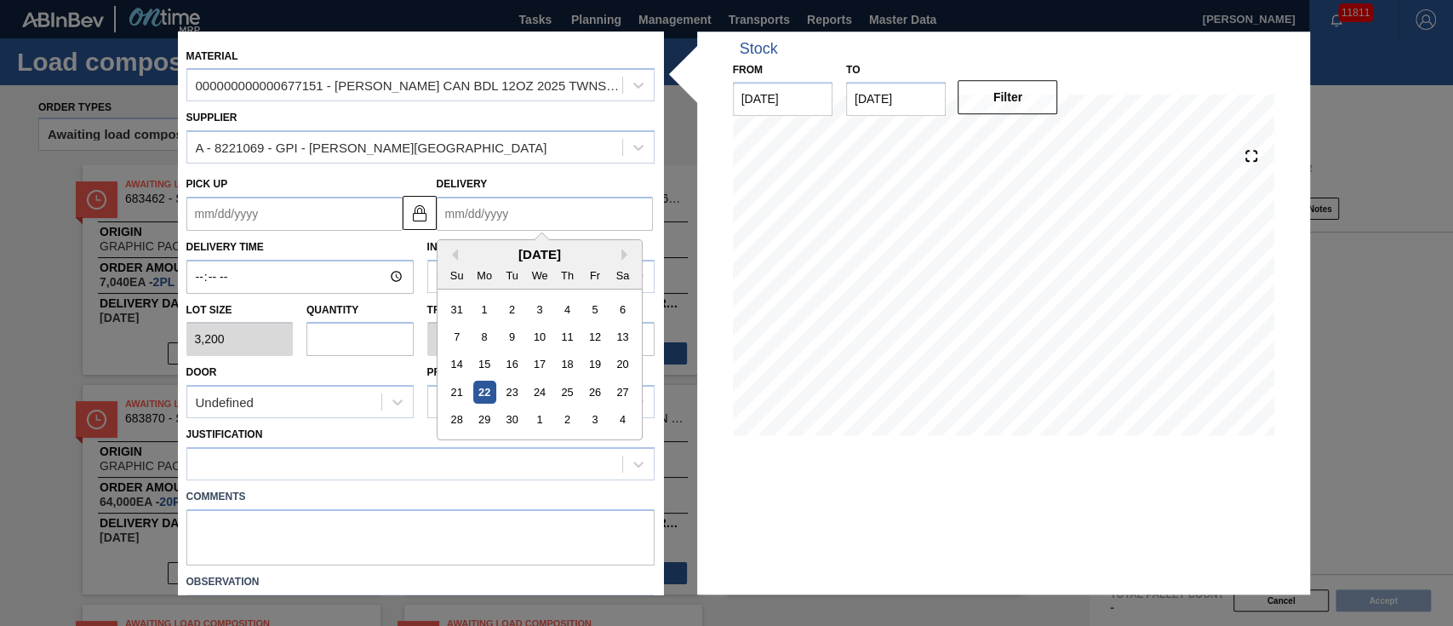
drag, startPoint x: 479, startPoint y: 261, endPoint x: 528, endPoint y: 272, distance: 49.6
click at [479, 261] on div "Su Mo Tu We Th Fr Sa" at bounding box center [540, 274] width 204 height 27
drag, startPoint x: 599, startPoint y: 427, endPoint x: 535, endPoint y: 382, distance: 78.2
click at [599, 419] on div "3" at bounding box center [594, 420] width 23 height 23
type up "[DATE]"
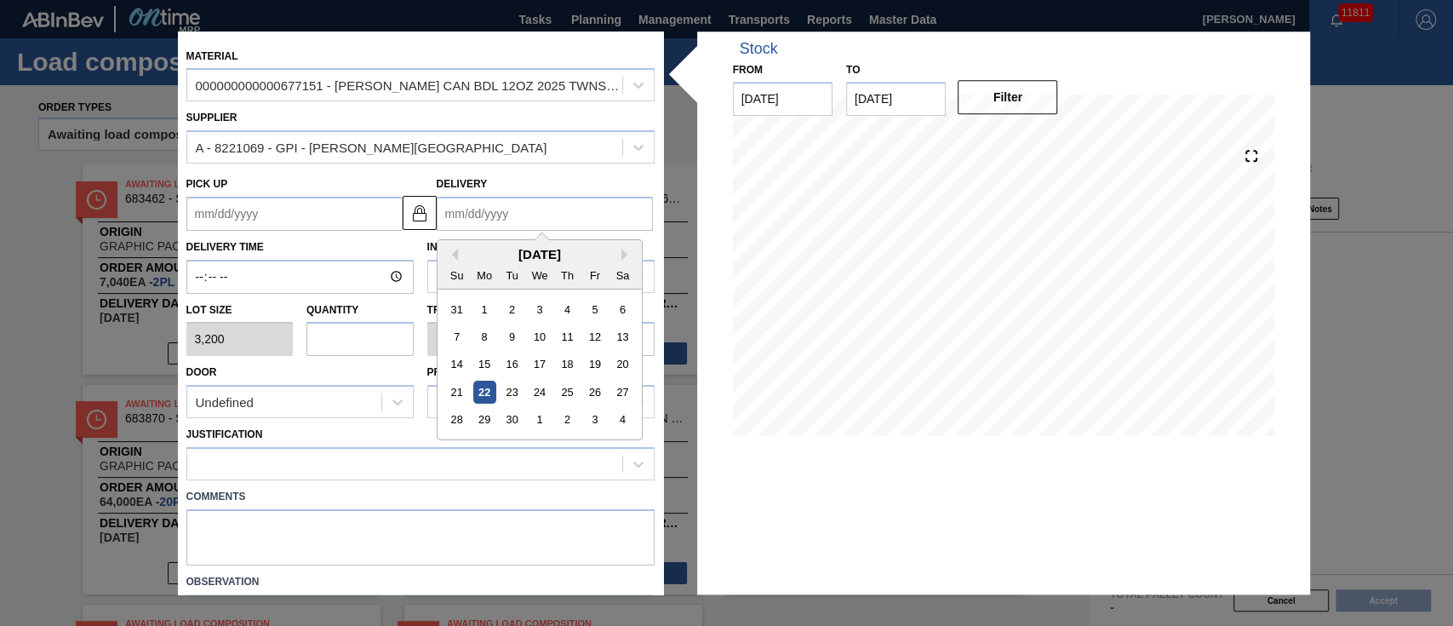
type input "[DATE]"
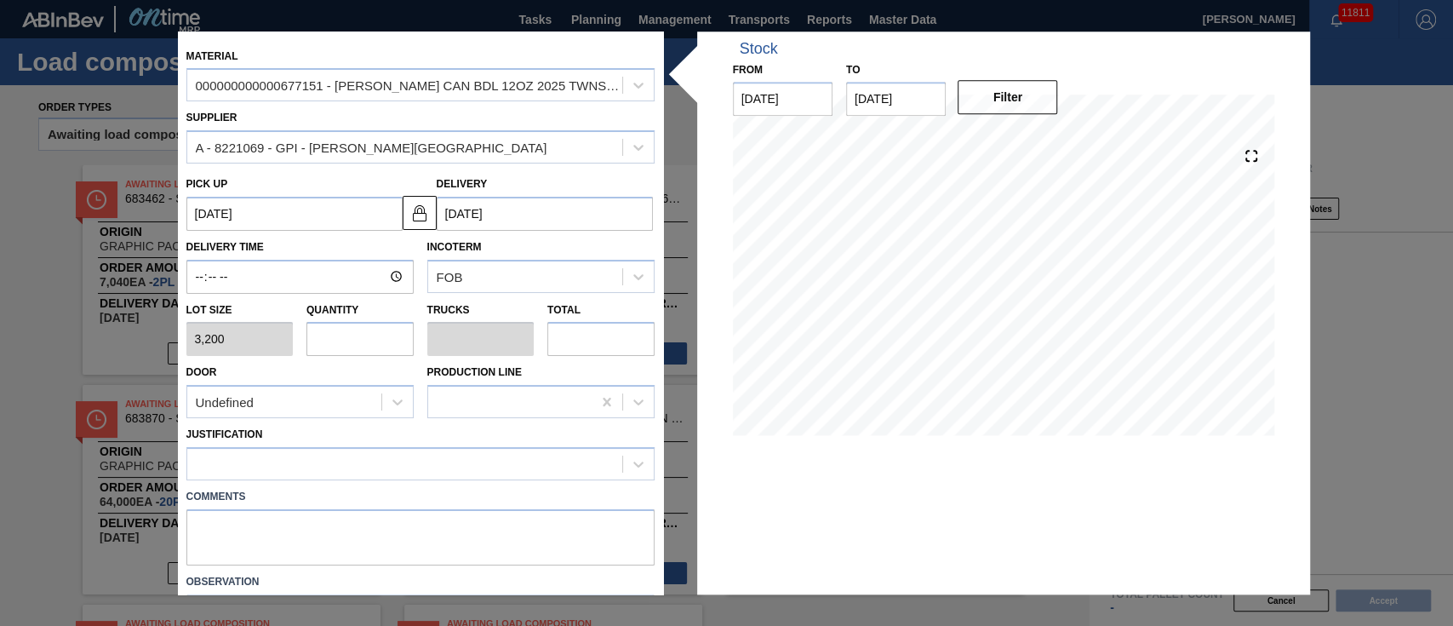
drag, startPoint x: 354, startPoint y: 336, endPoint x: 347, endPoint y: 272, distance: 64.2
click at [354, 323] on input "text" at bounding box center [359, 340] width 107 height 34
type input "1"
type input "0.038"
type input "3,200"
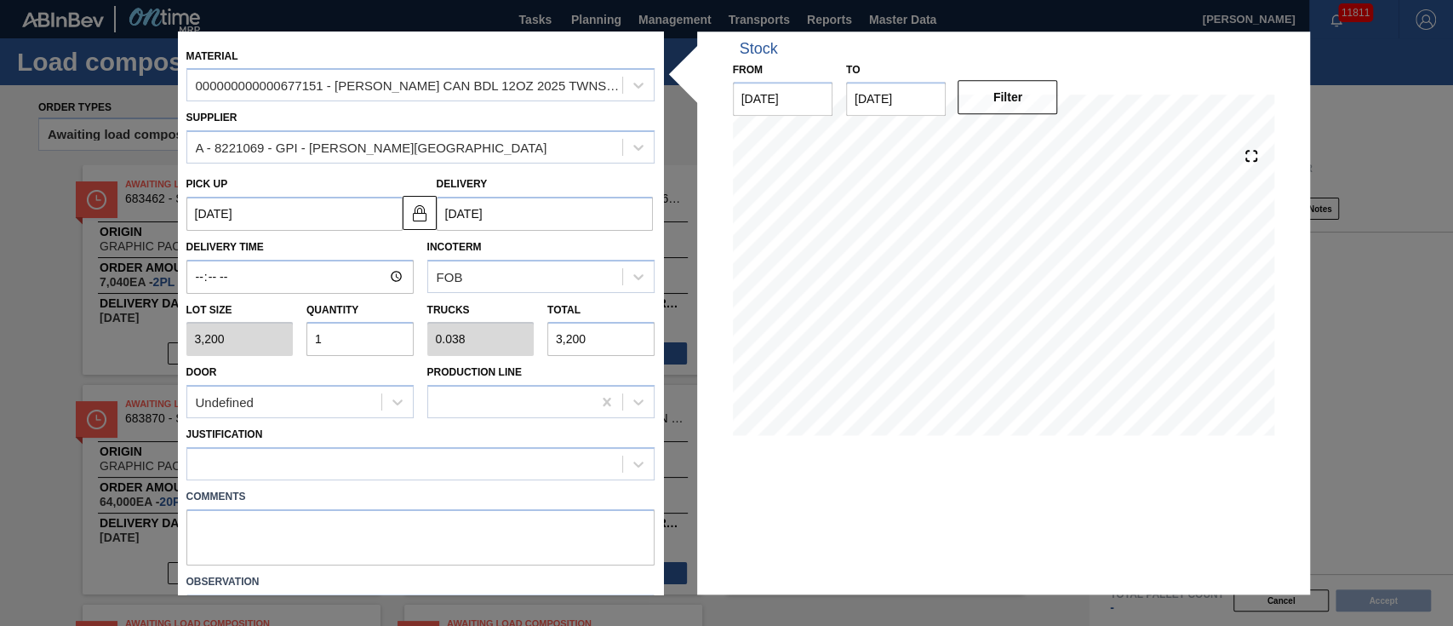
type input "1"
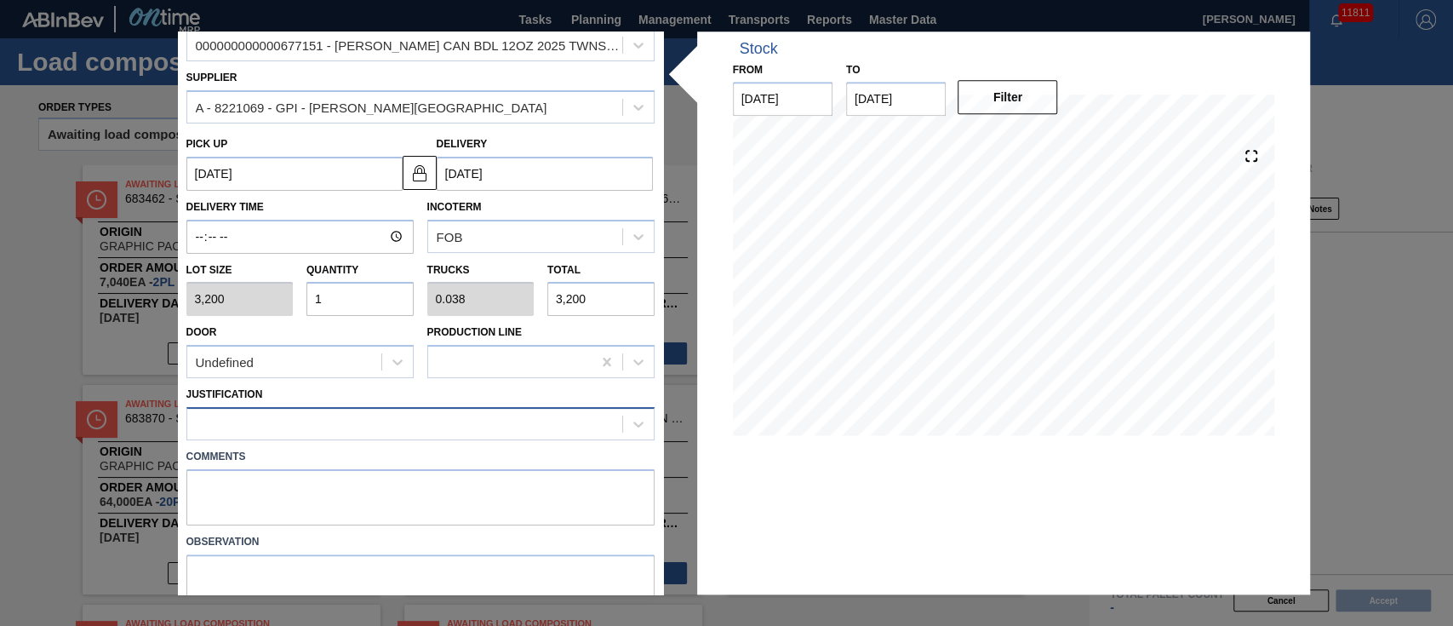
scroll to position [106, 0]
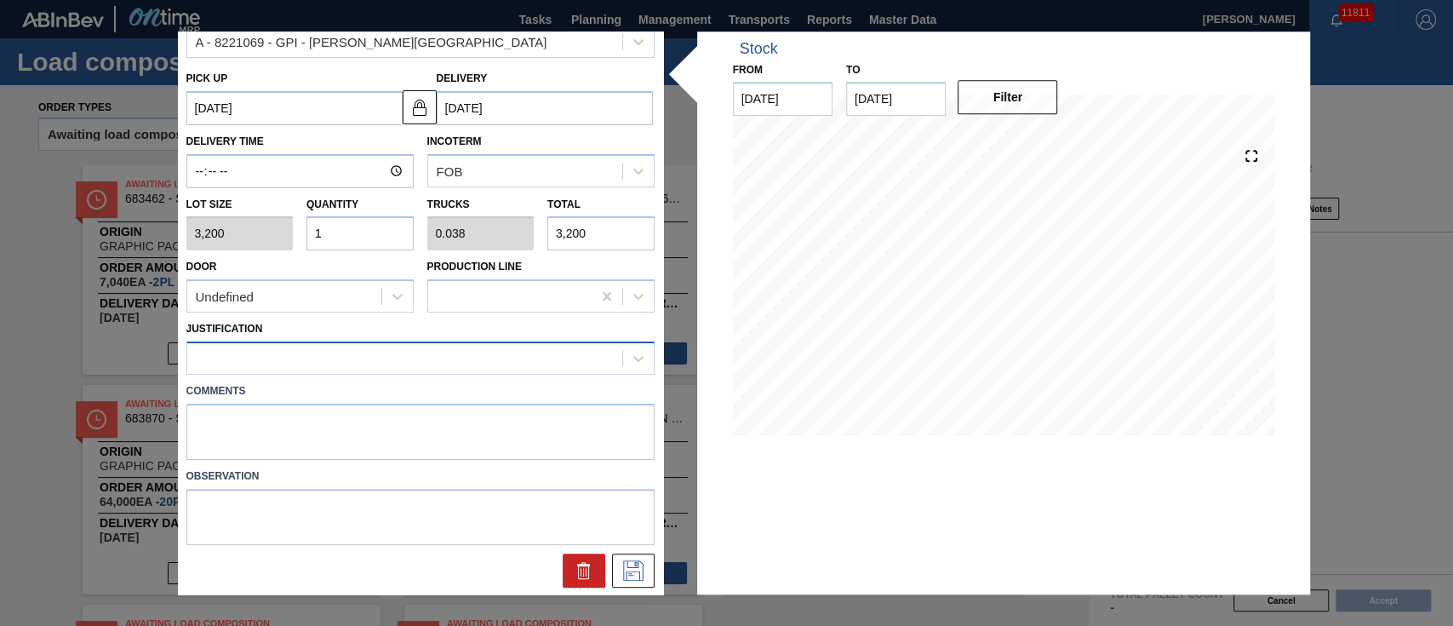
drag, startPoint x: 341, startPoint y: 363, endPoint x: 341, endPoint y: 353, distance: 9.4
click at [341, 353] on div at bounding box center [404, 358] width 435 height 25
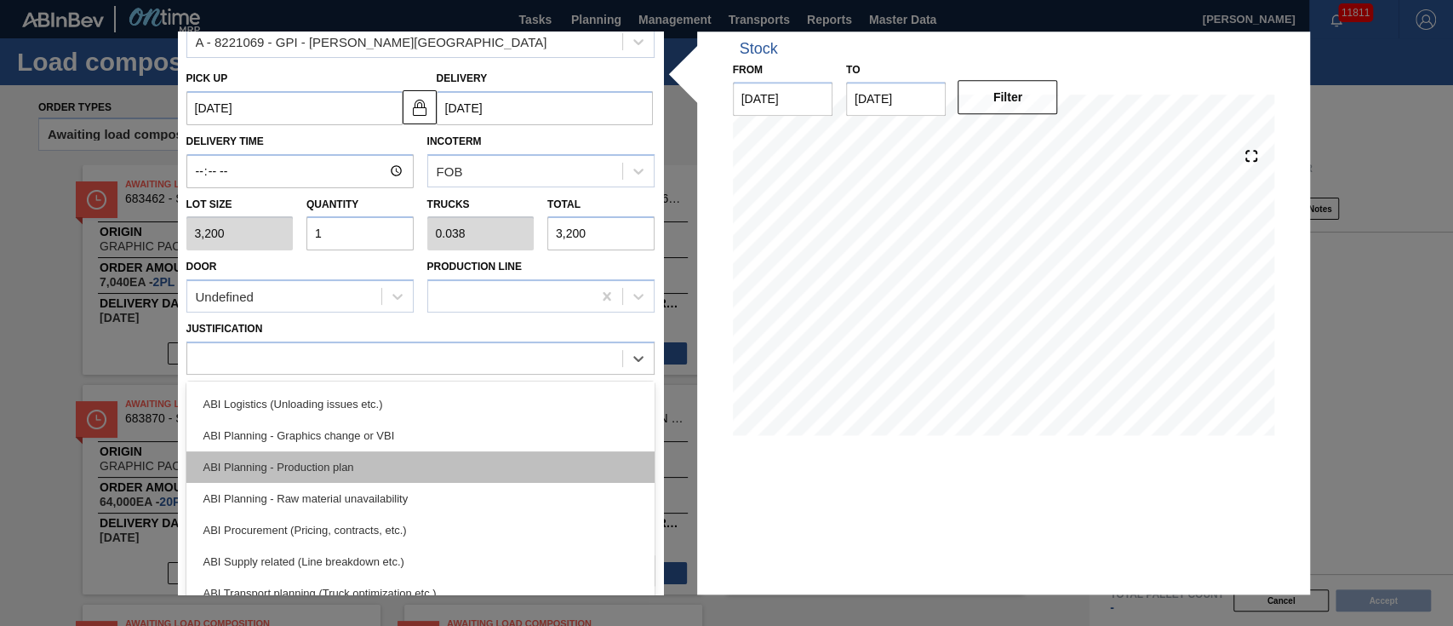
scroll to position [113, 0]
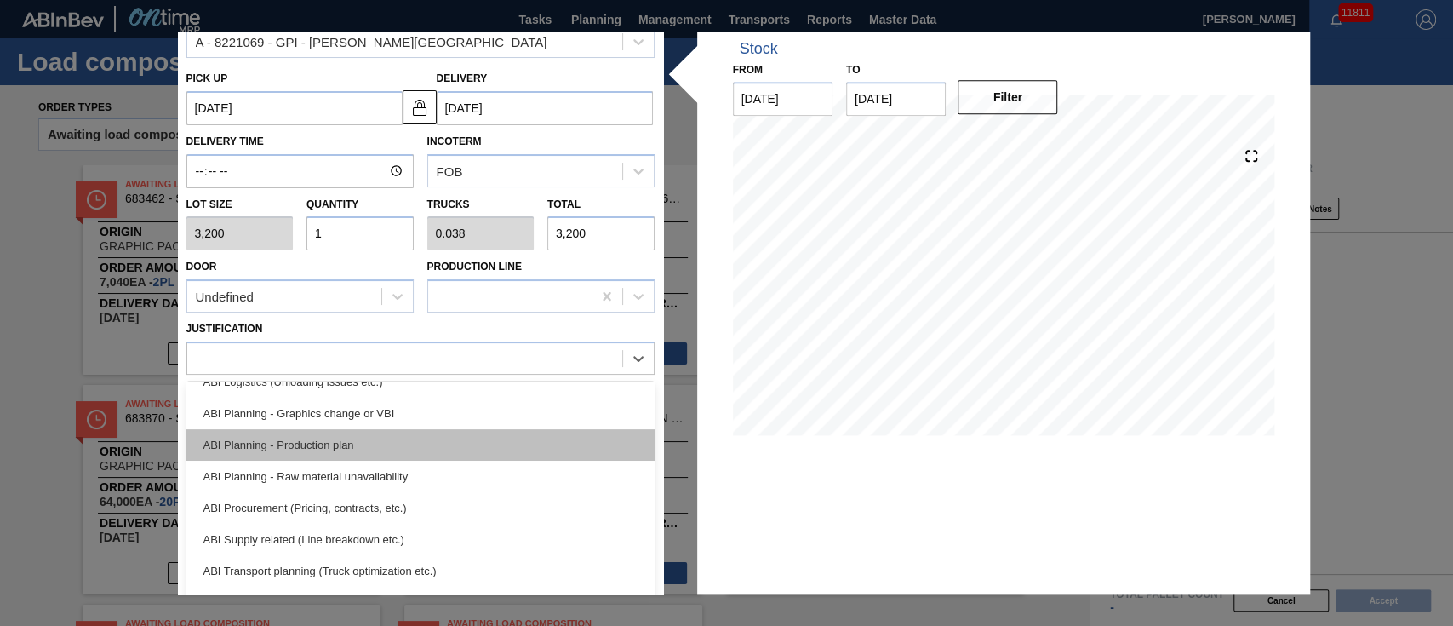
click at [338, 446] on div "ABI Planning - Production plan" at bounding box center [420, 444] width 468 height 31
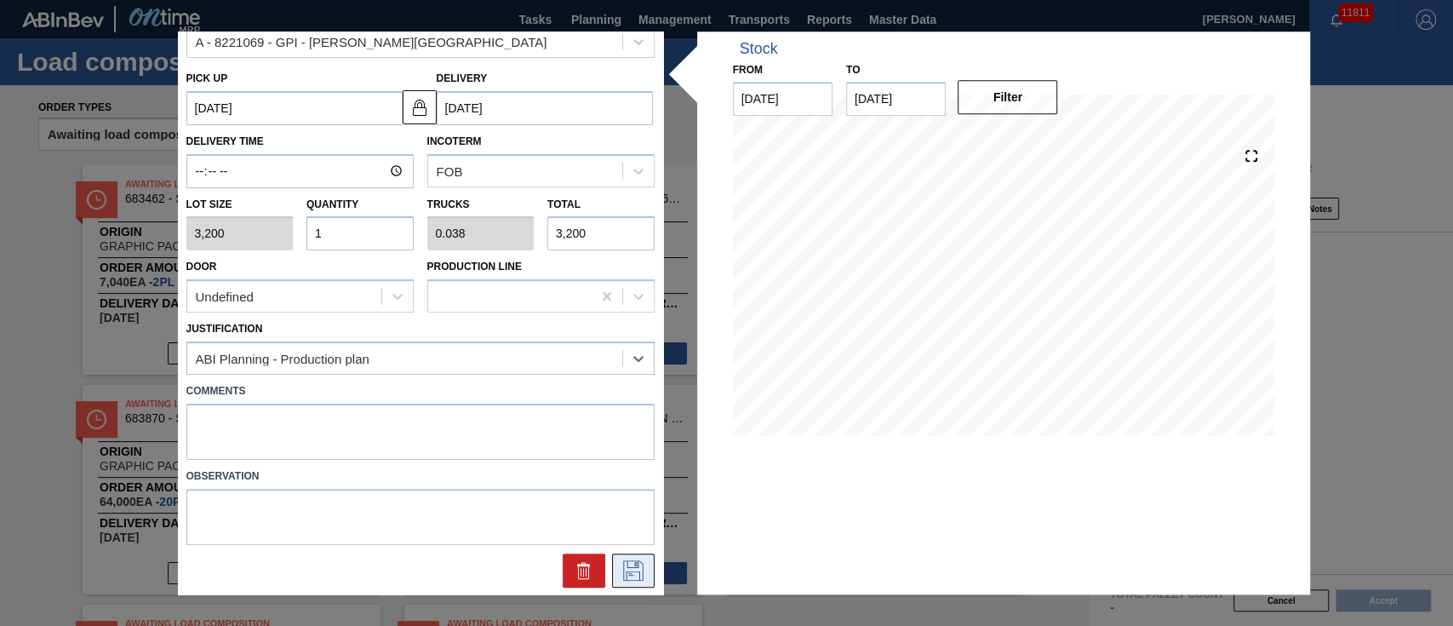
click at [630, 579] on button at bounding box center [633, 570] width 43 height 34
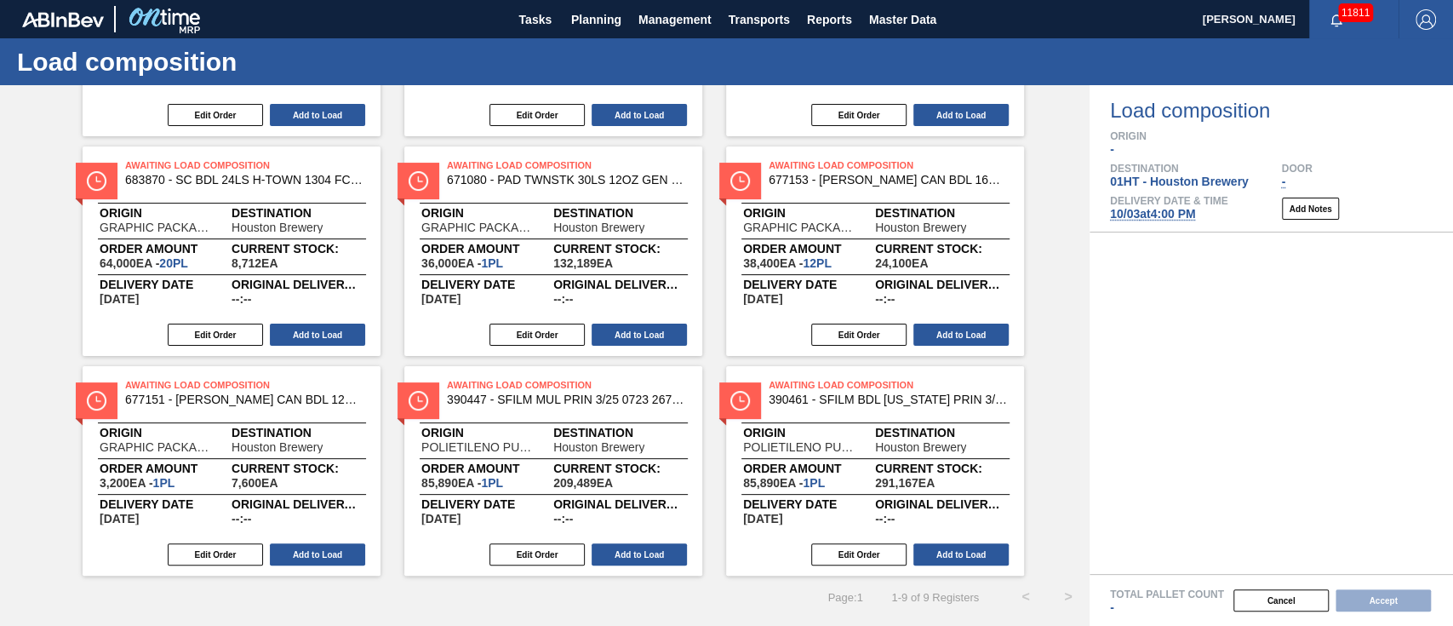
scroll to position [238, 0]
click at [307, 544] on button "Add to Load" at bounding box center [317, 554] width 95 height 22
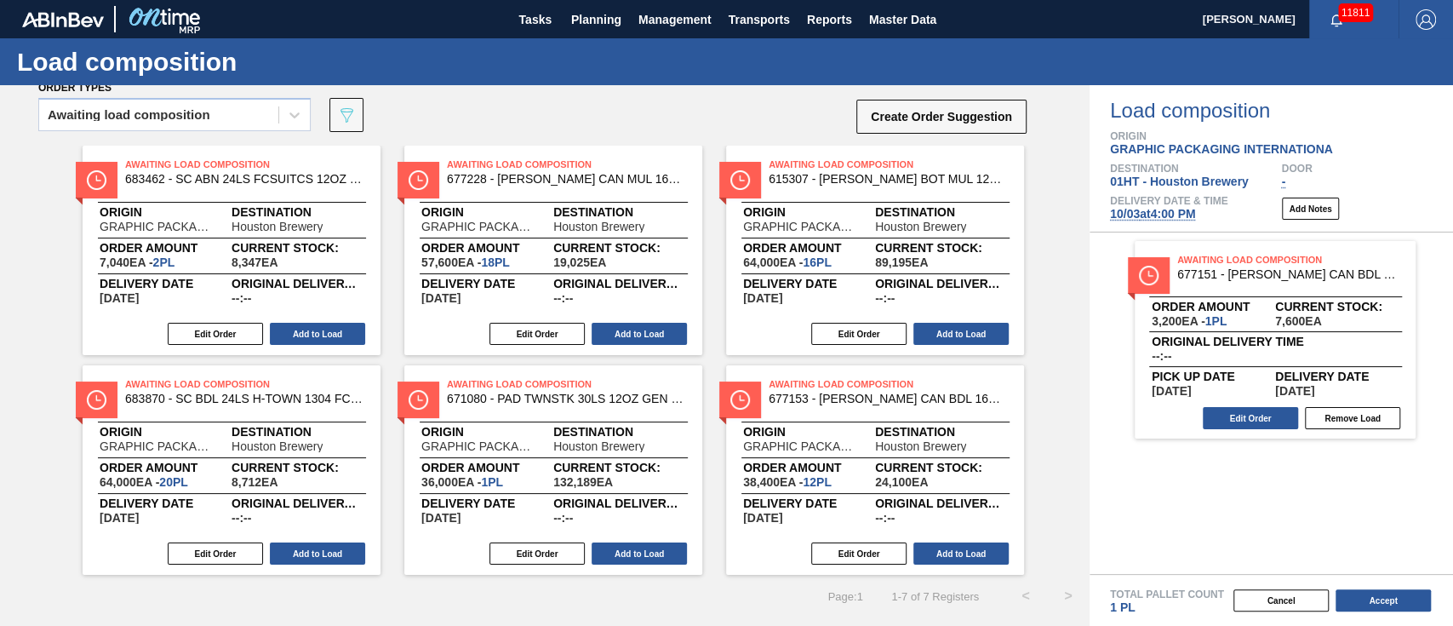
scroll to position [20, 0]
click at [320, 329] on button "Add to Load" at bounding box center [317, 334] width 95 height 22
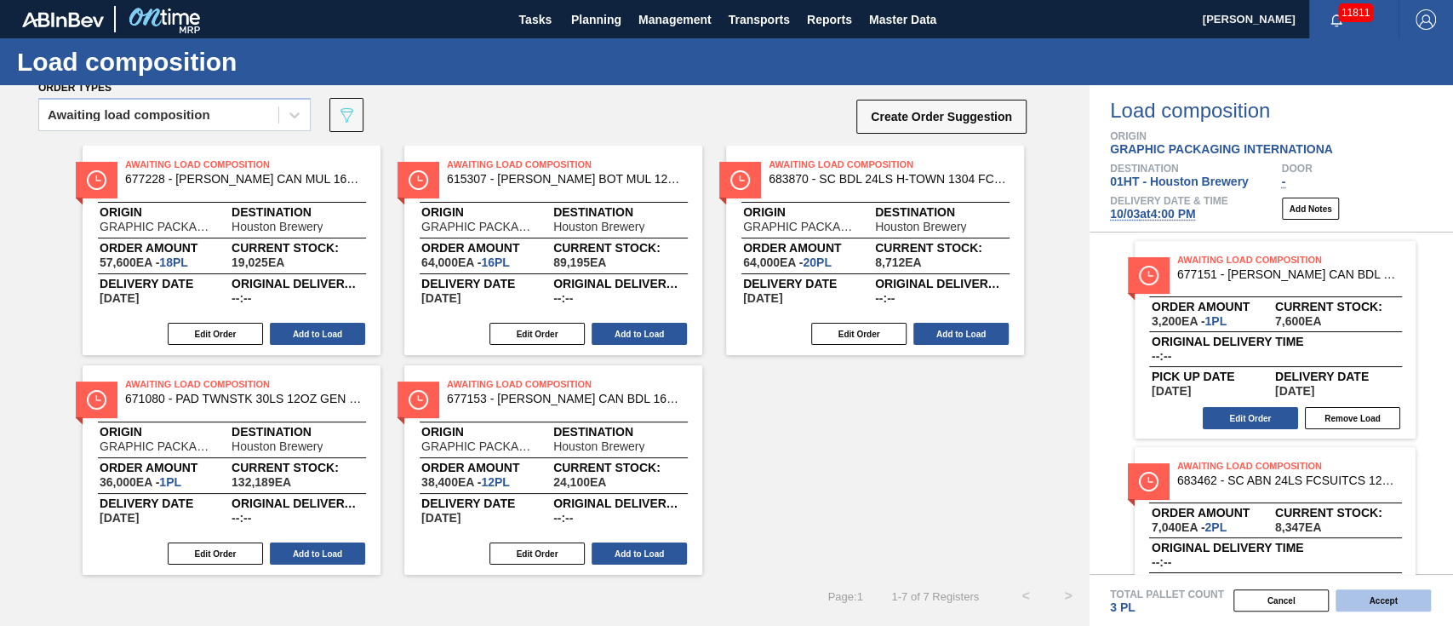
click at [1410, 598] on button "Accept" at bounding box center [1383, 600] width 95 height 22
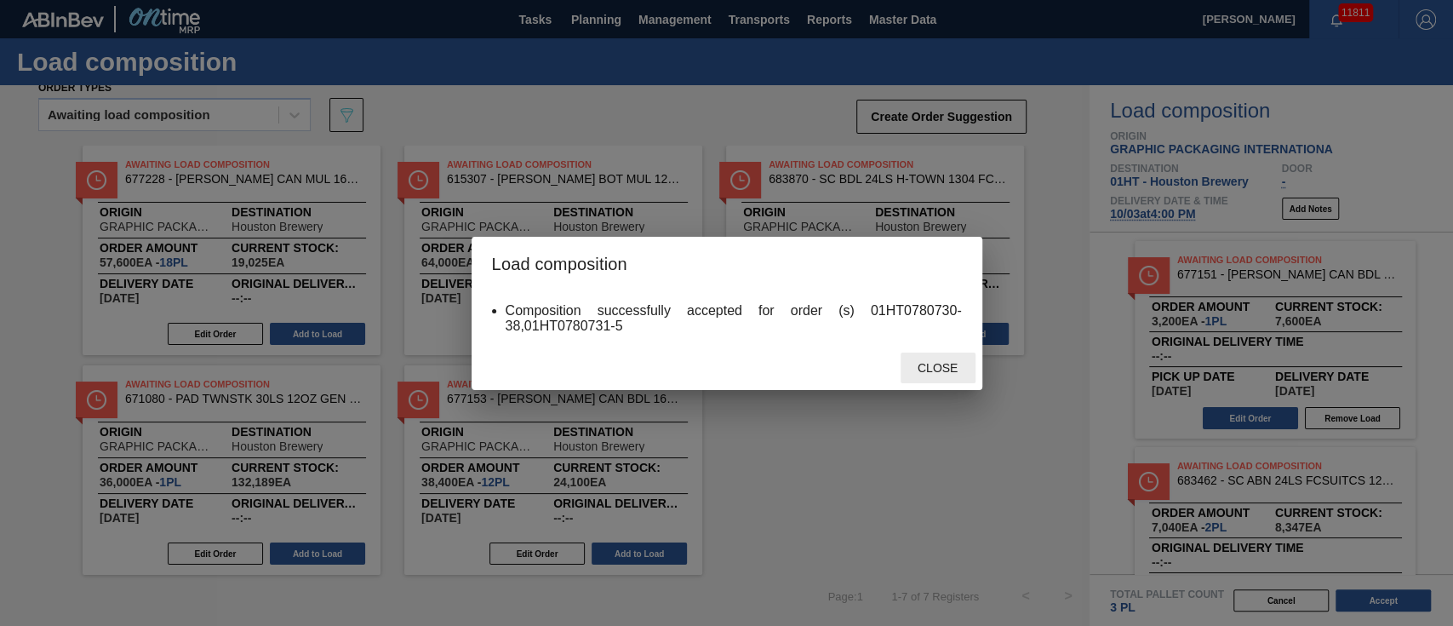
click at [943, 375] on div "Close" at bounding box center [938, 367] width 75 height 31
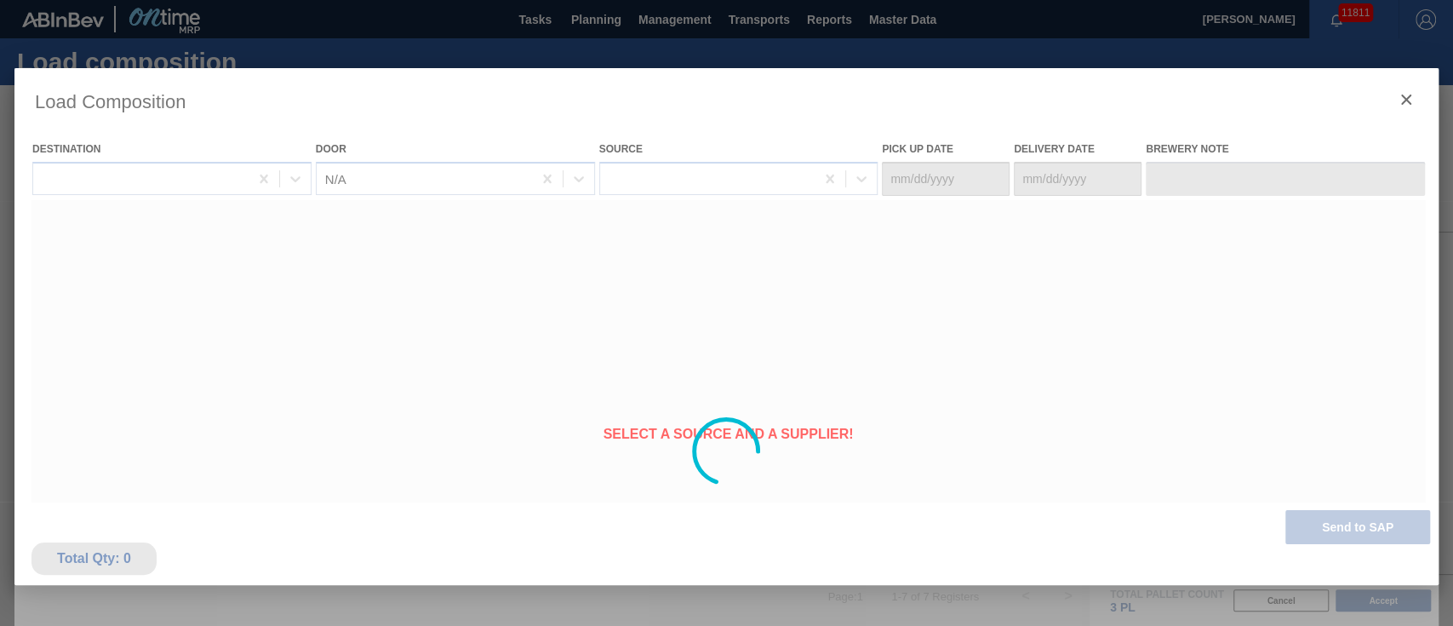
type Date "[DATE]"
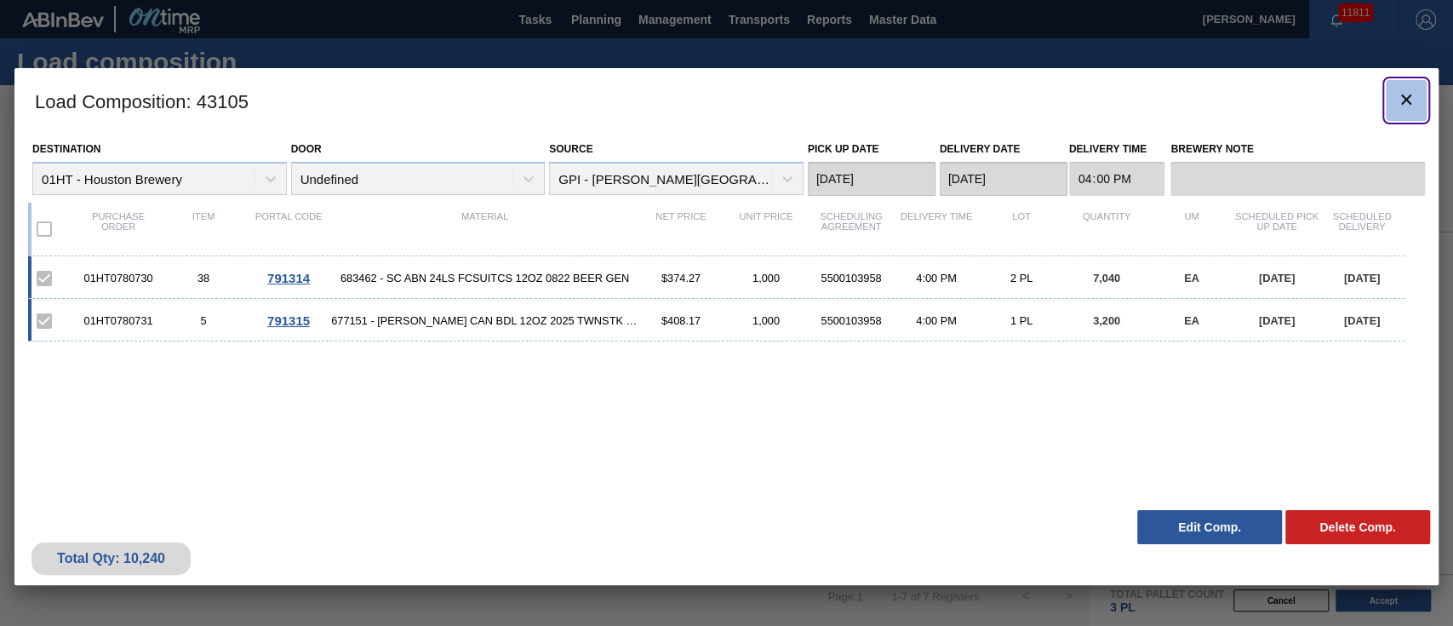
click at [1408, 100] on icon "botão de ícone" at bounding box center [1406, 99] width 10 height 10
